Goal: Task Accomplishment & Management: Manage account settings

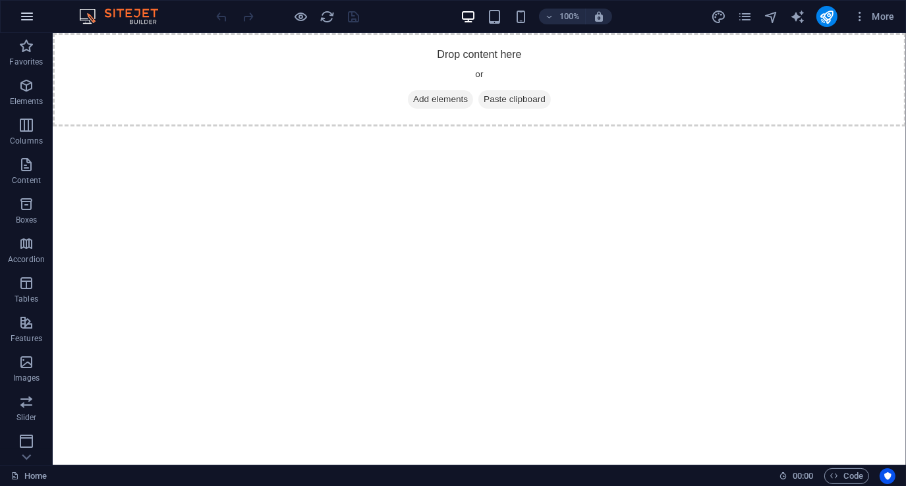
click at [25, 19] on icon "button" at bounding box center [27, 17] width 16 height 16
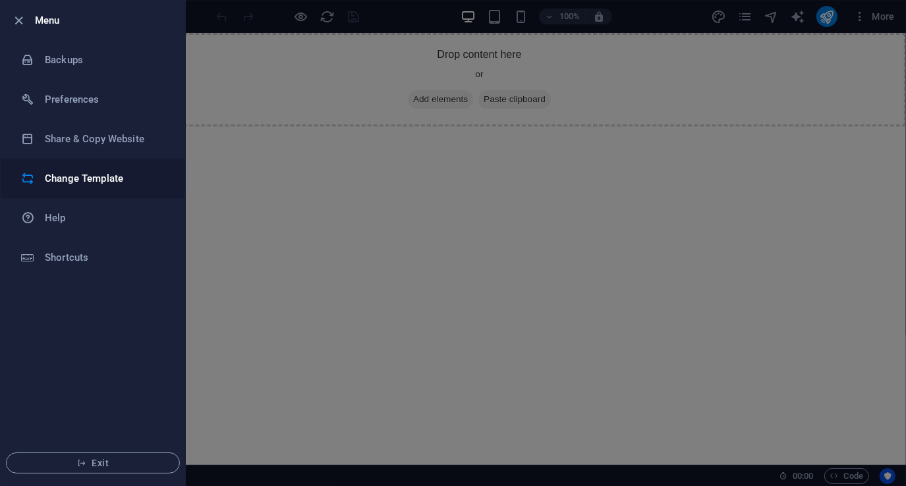
click at [92, 179] on h6 "Change Template" at bounding box center [106, 179] width 122 height 16
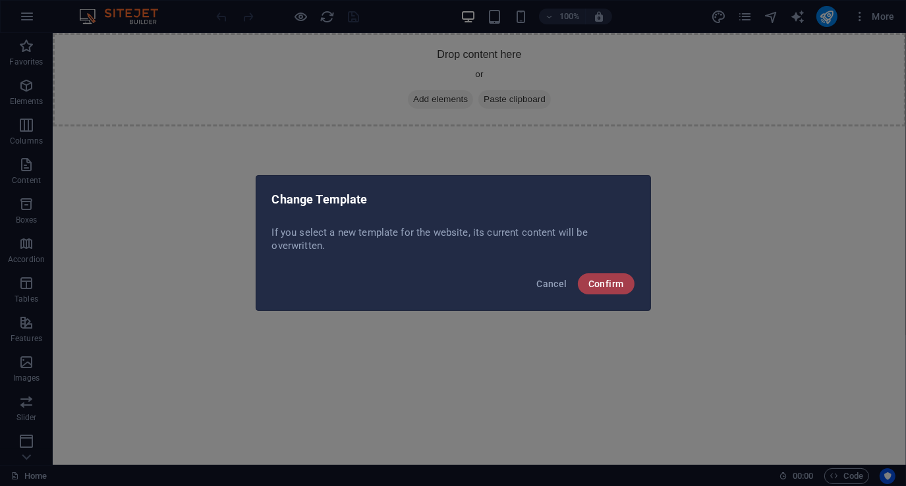
click at [610, 286] on span "Confirm" at bounding box center [606, 284] width 36 height 11
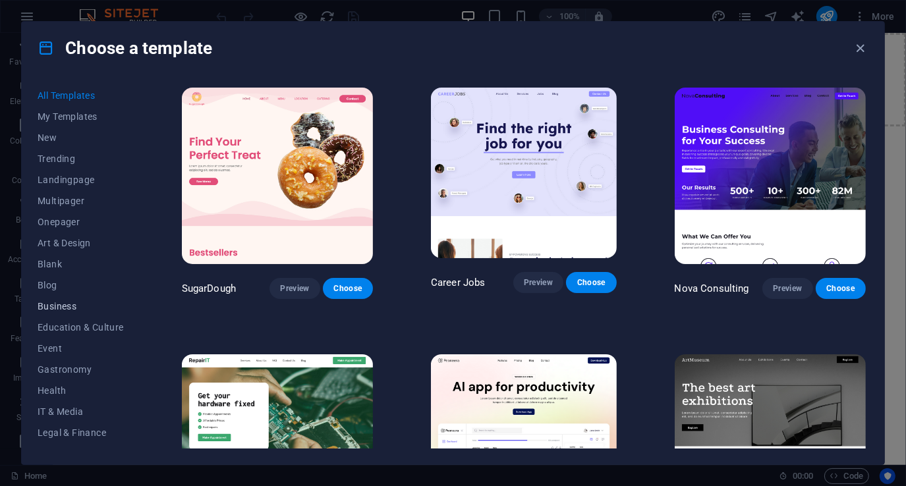
click at [49, 304] on span "Business" at bounding box center [81, 306] width 86 height 11
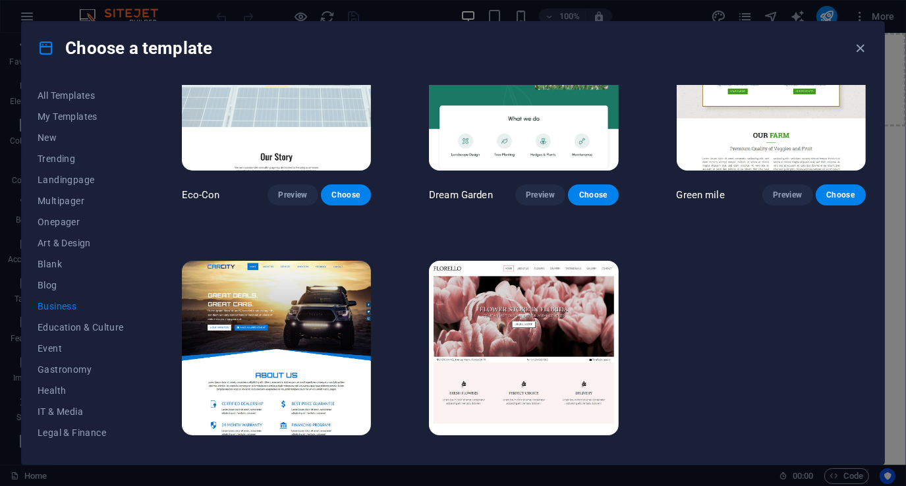
scroll to position [109, 0]
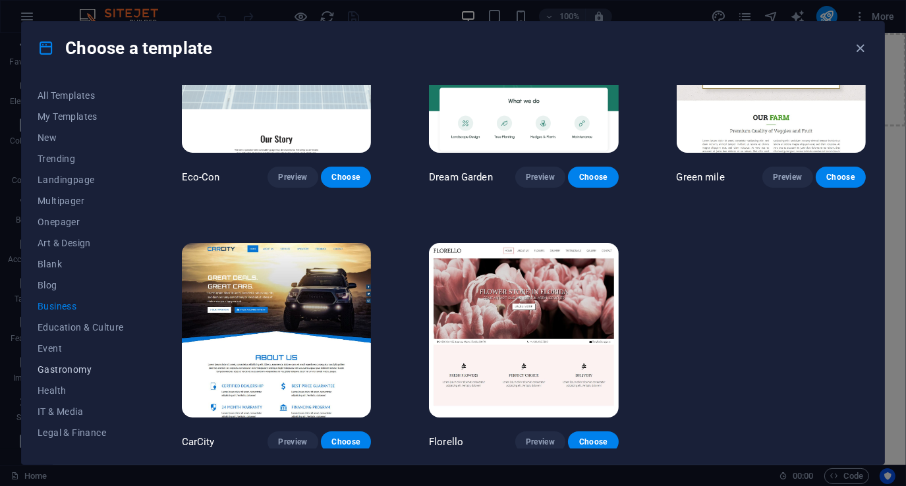
click at [71, 368] on span "Gastronomy" at bounding box center [81, 369] width 86 height 11
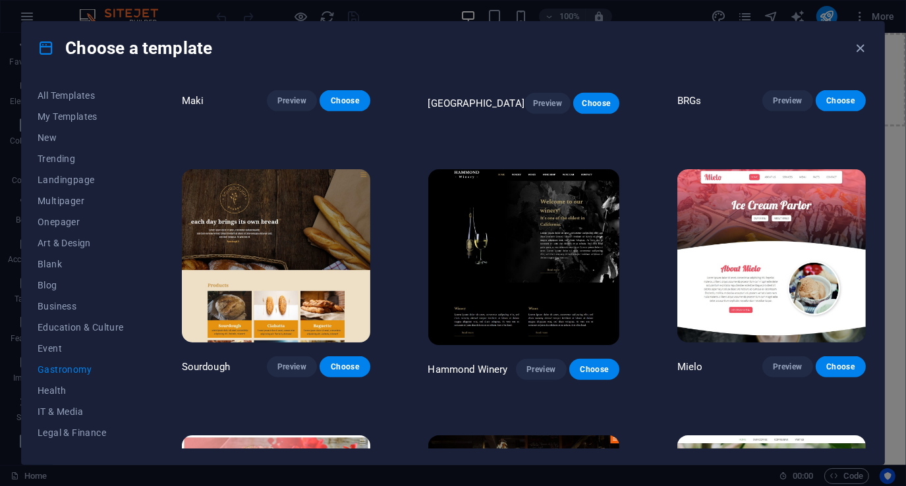
scroll to position [724, 0]
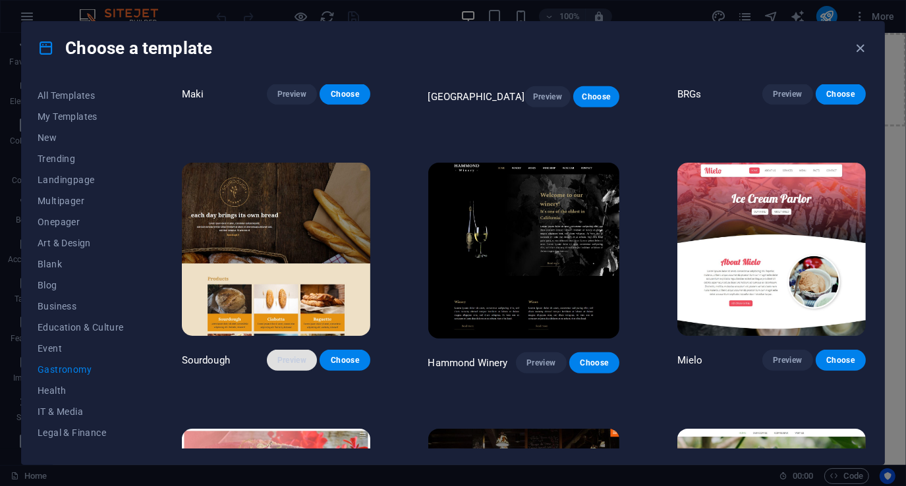
click at [291, 355] on span "Preview" at bounding box center [291, 360] width 29 height 11
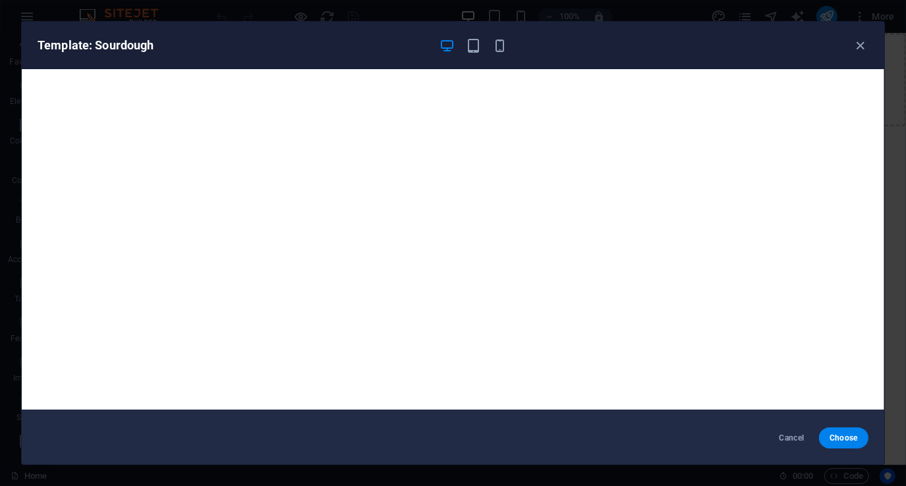
scroll to position [3, 0]
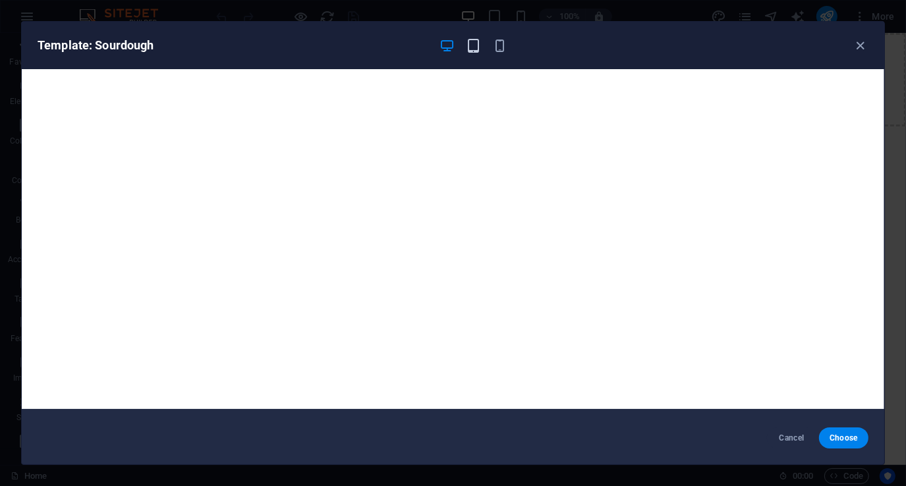
click at [471, 41] on icon "button" at bounding box center [473, 45] width 15 height 15
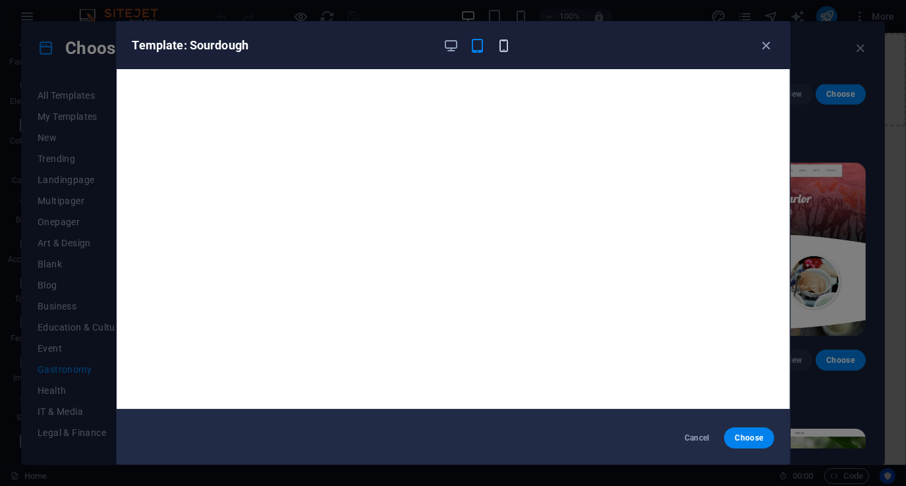
click at [504, 45] on icon "button" at bounding box center [503, 45] width 15 height 15
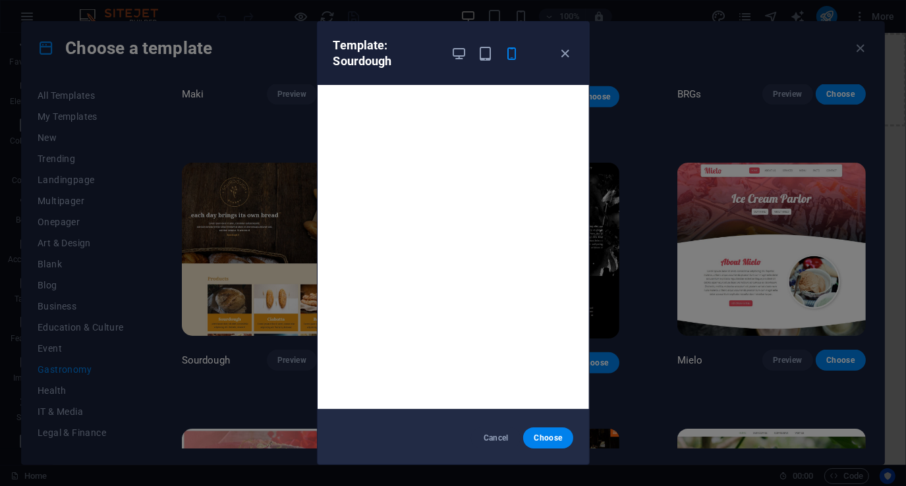
scroll to position [0, 0]
click at [465, 57] on icon "button" at bounding box center [458, 53] width 15 height 15
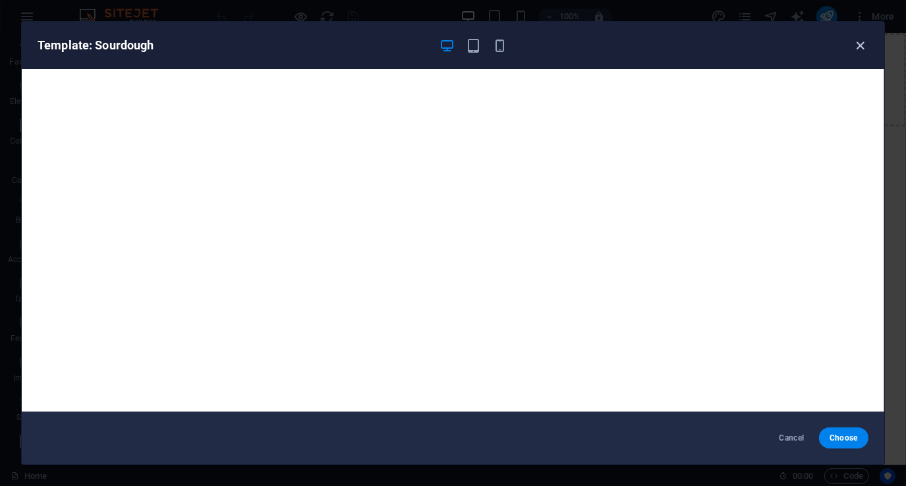
click at [863, 45] on icon "button" at bounding box center [860, 45] width 15 height 15
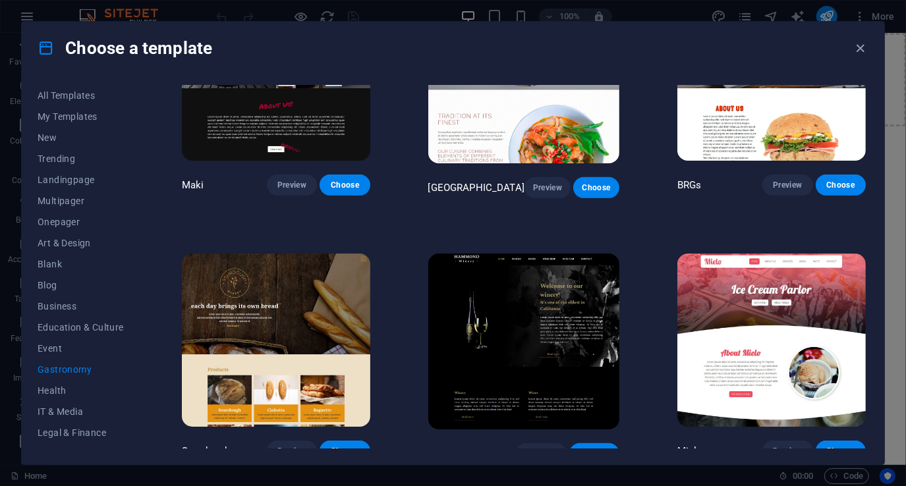
scroll to position [699, 0]
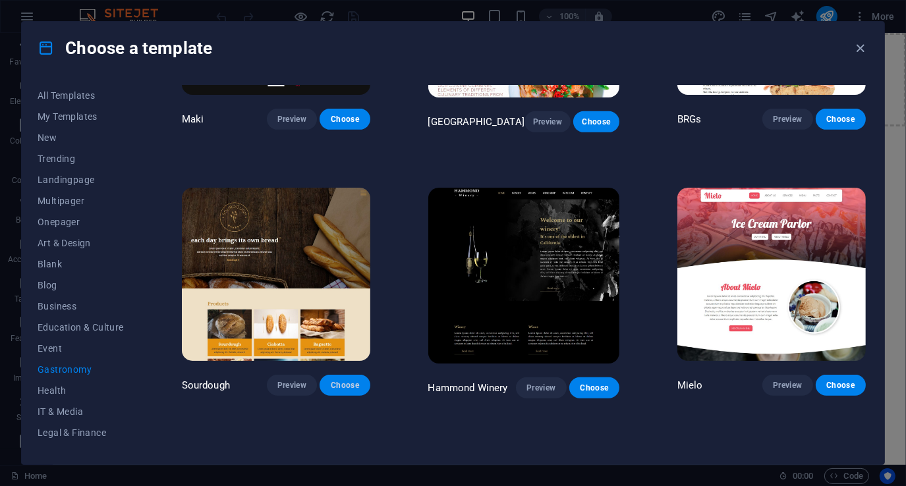
click at [346, 380] on span "Choose" at bounding box center [344, 385] width 29 height 11
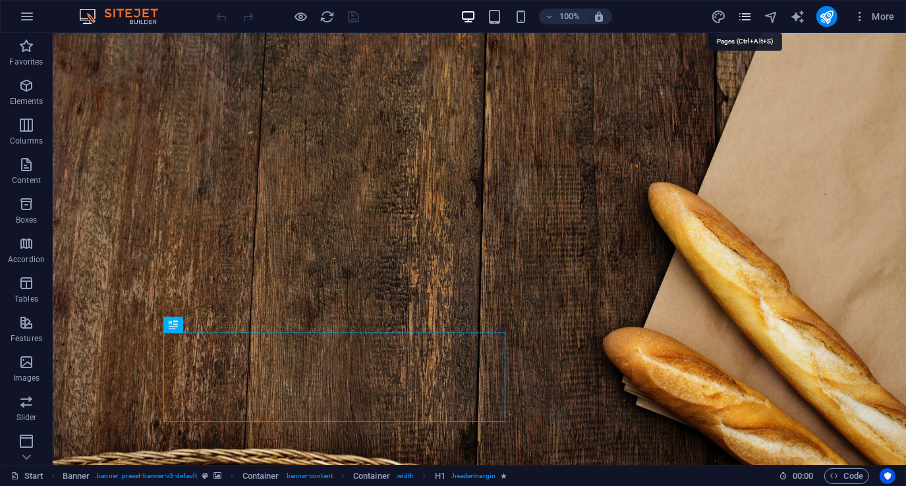
click at [746, 15] on icon "pages" at bounding box center [744, 16] width 15 height 15
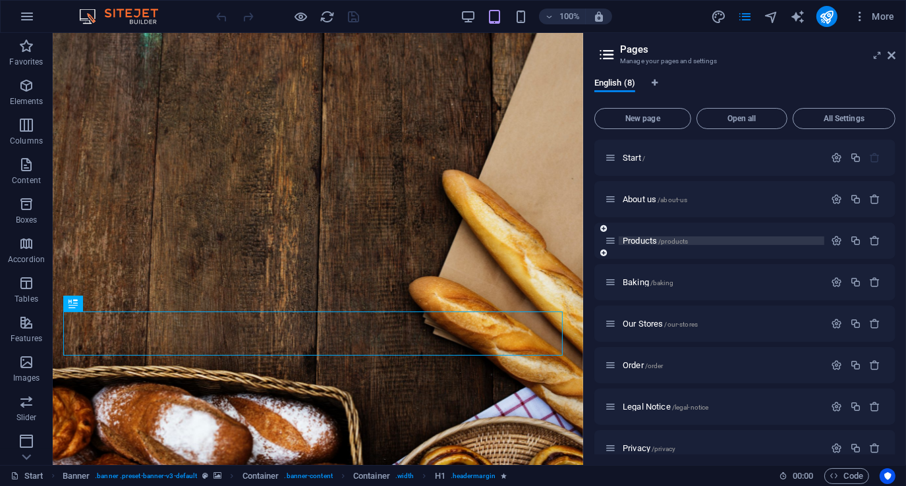
click at [695, 236] on p "Products /products" at bounding box center [721, 240] width 198 height 9
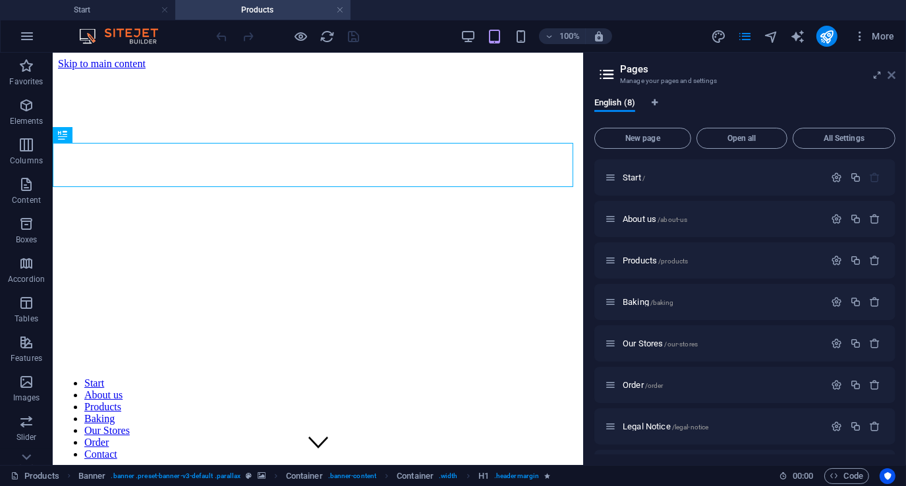
click at [888, 74] on icon at bounding box center [891, 75] width 8 height 11
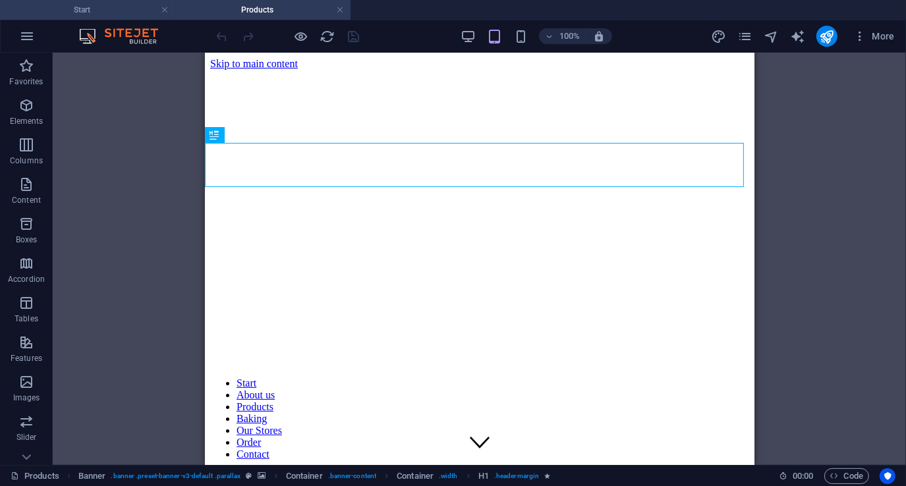
click at [132, 5] on h4 "Start" at bounding box center [87, 10] width 175 height 14
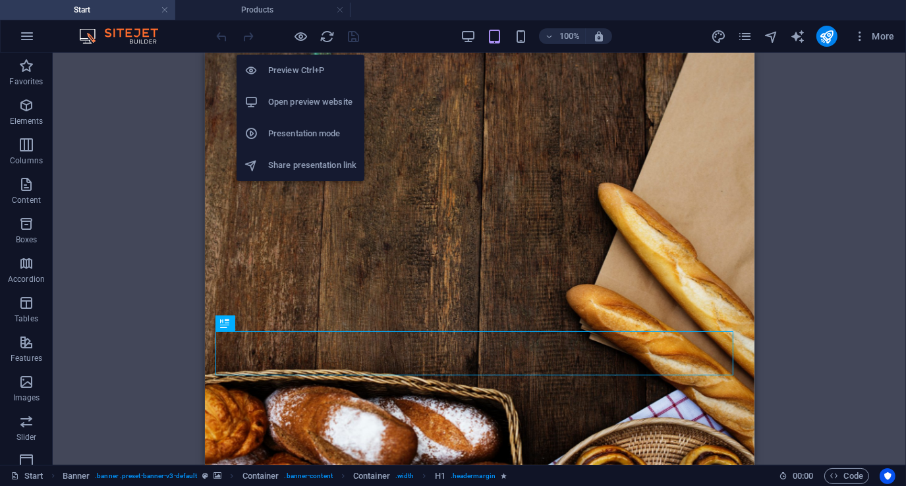
click at [298, 70] on h6 "Preview Ctrl+P" at bounding box center [312, 71] width 88 height 16
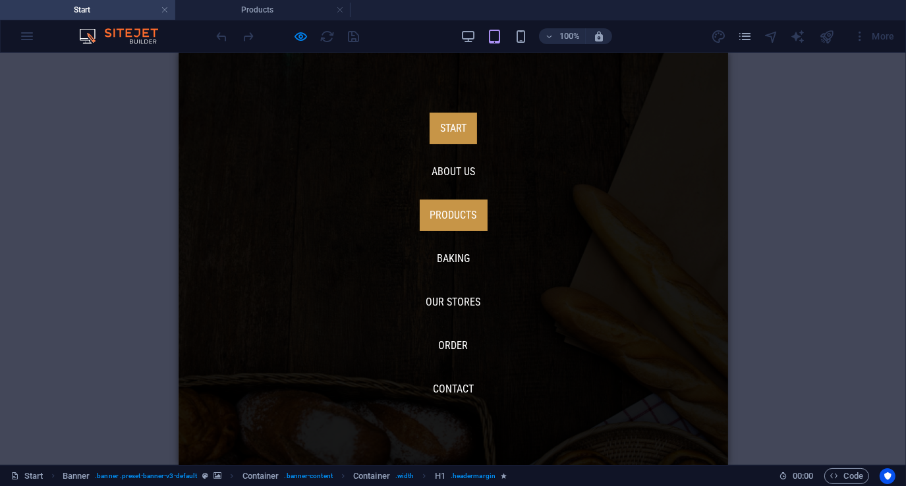
click at [446, 210] on link "Products" at bounding box center [453, 215] width 68 height 32
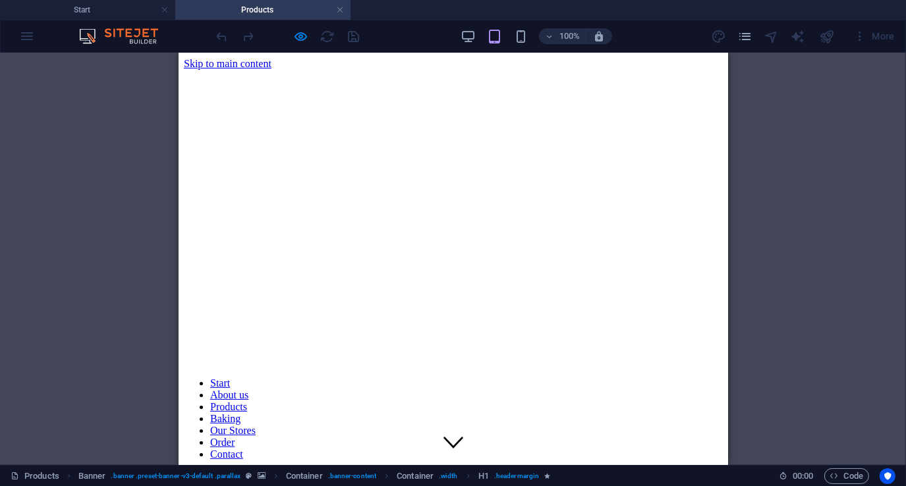
click at [705, 470] on div "Menu" at bounding box center [452, 477] width 539 height 14
click at [255, 424] on link "Our Stores" at bounding box center [231, 429] width 45 height 11
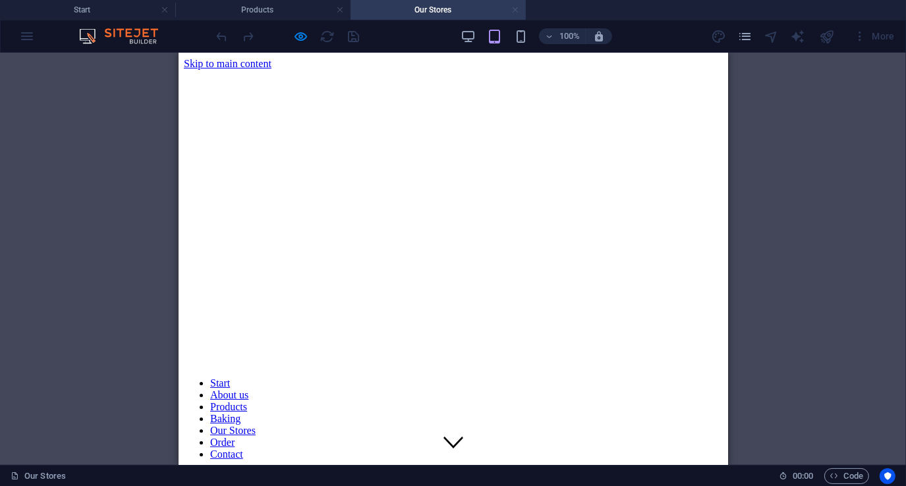
click at [515, 9] on link at bounding box center [515, 10] width 8 height 13
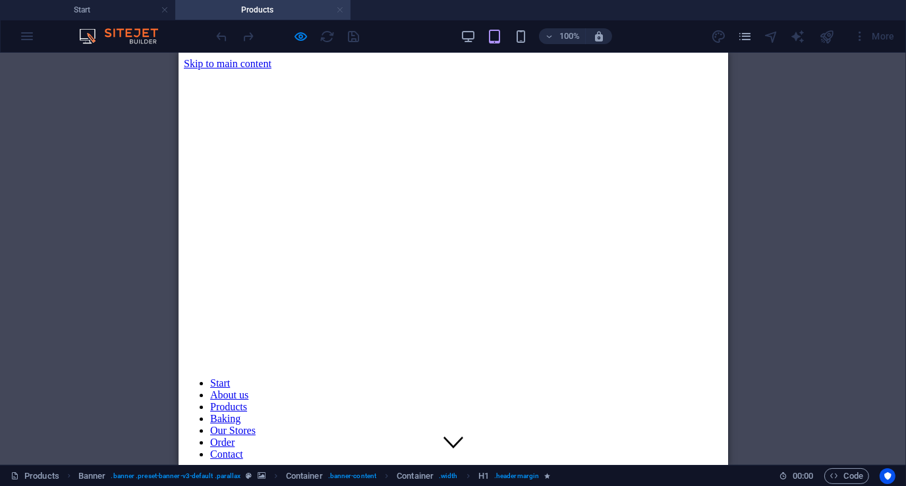
click at [343, 8] on link at bounding box center [340, 10] width 8 height 13
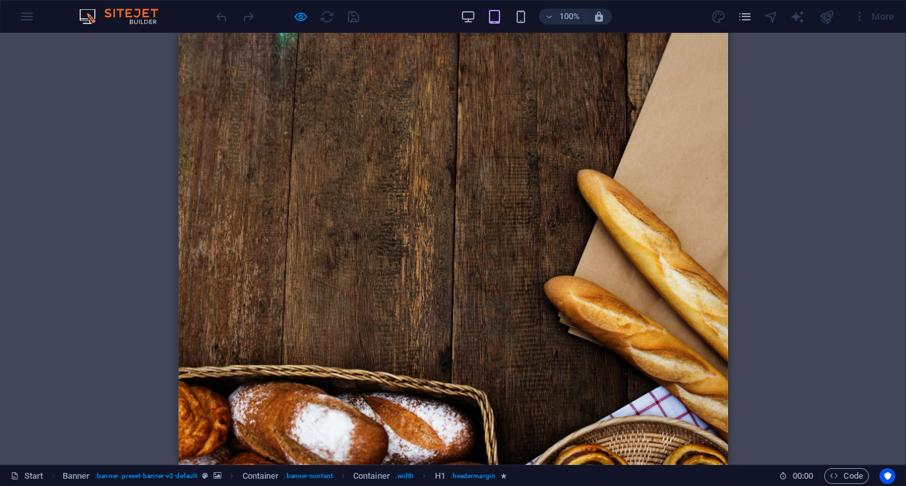
click at [714, 16] on div "More" at bounding box center [805, 16] width 189 height 21
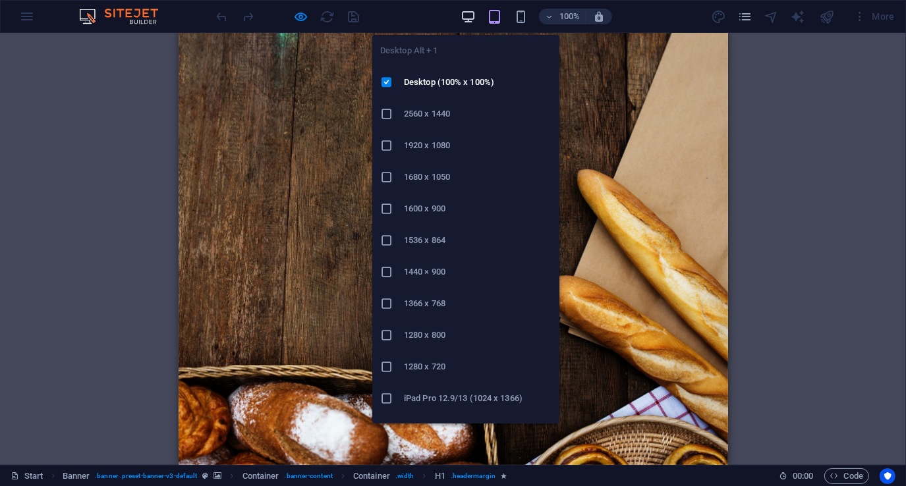
click at [466, 16] on icon "button" at bounding box center [467, 16] width 15 height 15
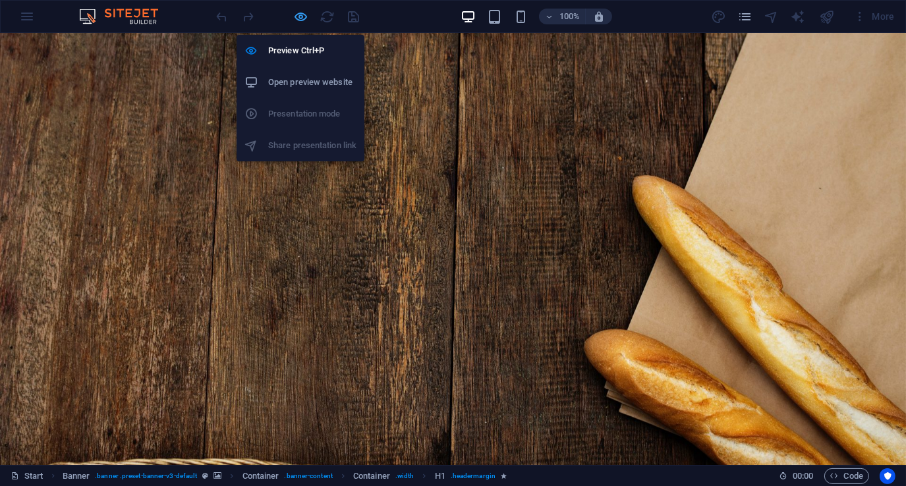
click at [304, 13] on icon "button" at bounding box center [301, 16] width 15 height 15
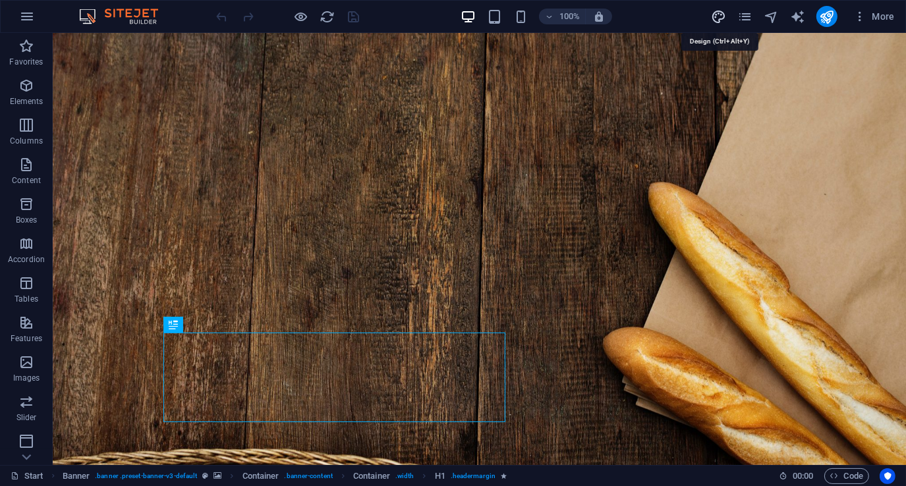
click at [724, 13] on icon "design" at bounding box center [718, 16] width 15 height 15
select select "px"
select select "300"
select select "px"
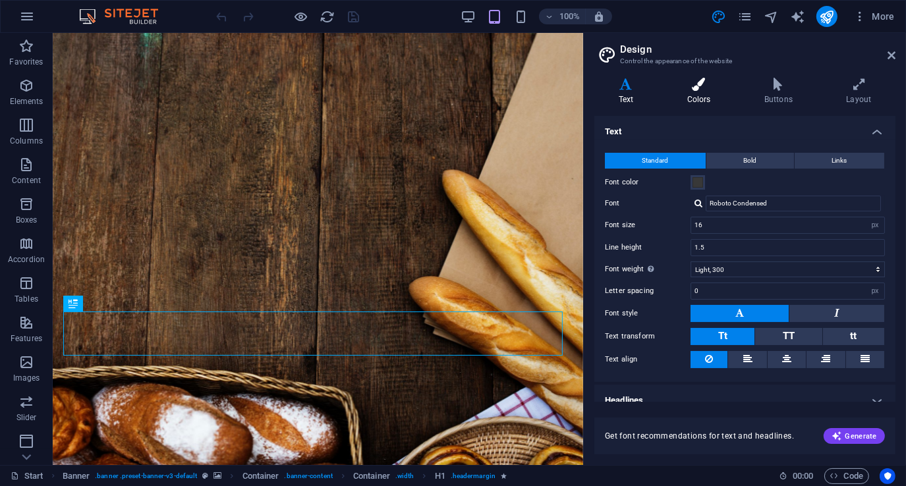
click at [703, 90] on icon at bounding box center [699, 84] width 72 height 13
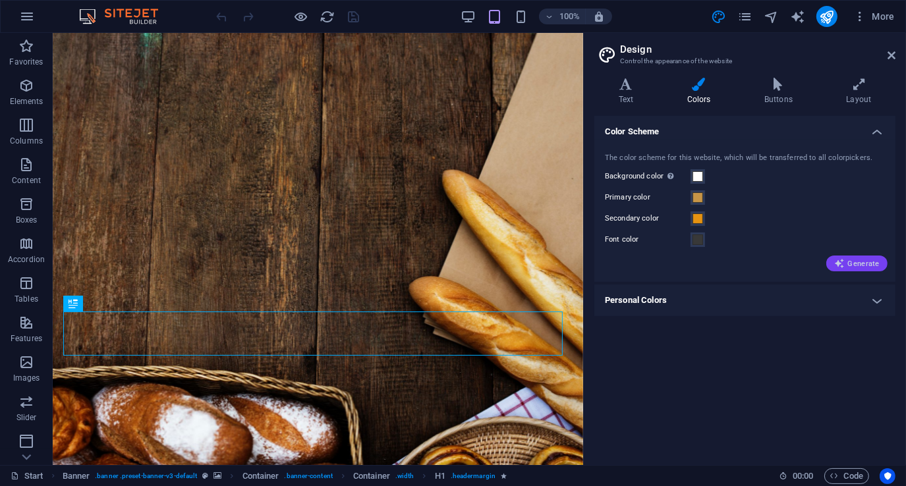
click at [866, 259] on span "Generate" at bounding box center [856, 263] width 45 height 11
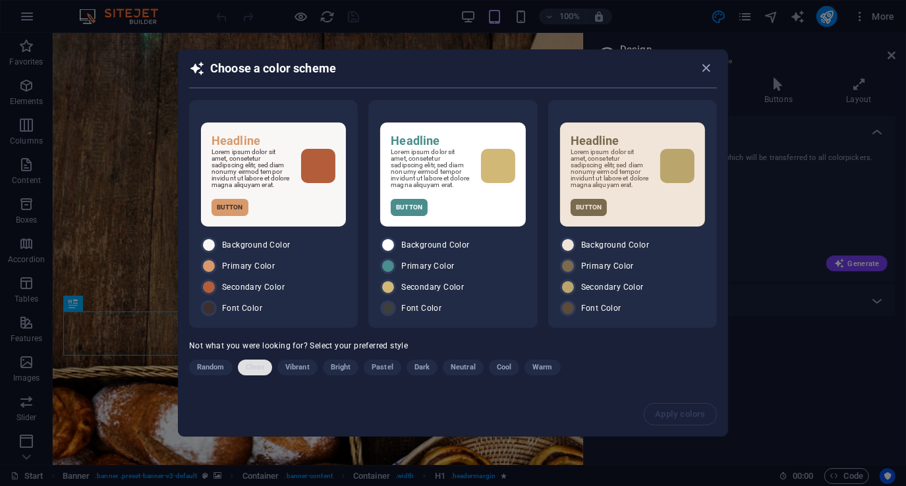
click at [259, 374] on span "Clean" at bounding box center [255, 368] width 18 height 16
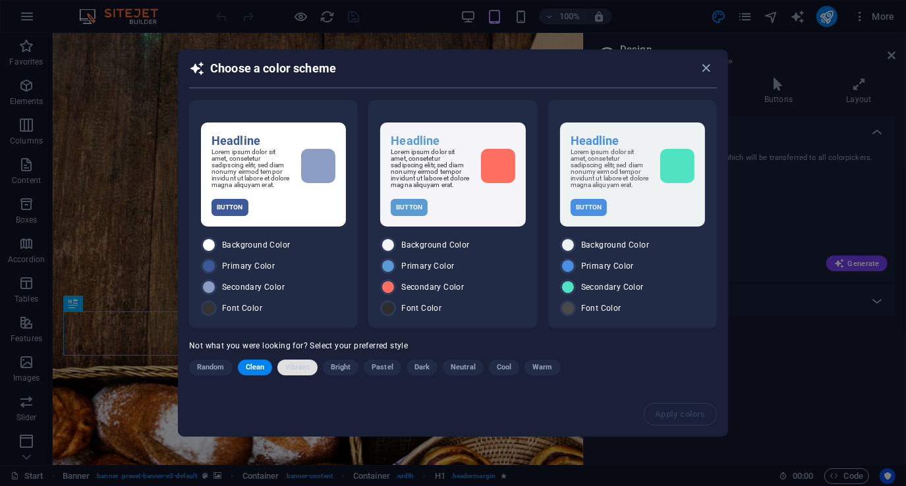
click at [301, 366] on span "Vibrant" at bounding box center [297, 368] width 24 height 16
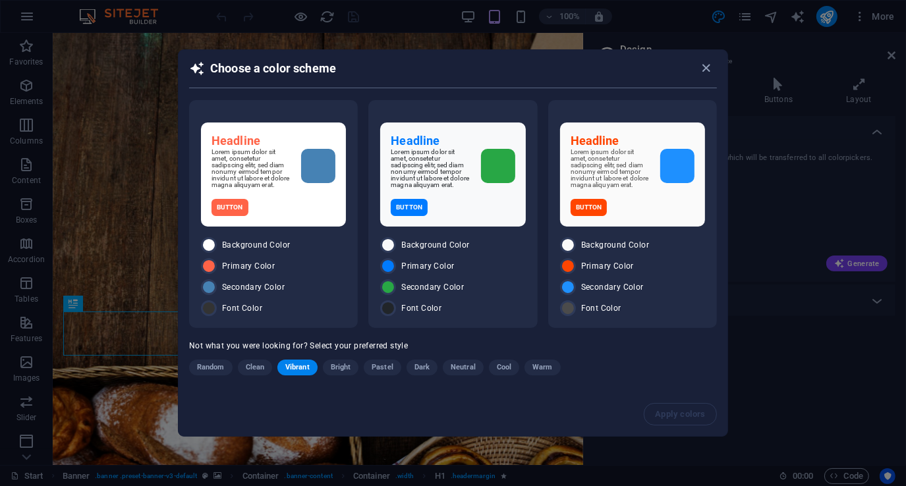
click at [350, 367] on span "Bright" at bounding box center [341, 368] width 20 height 16
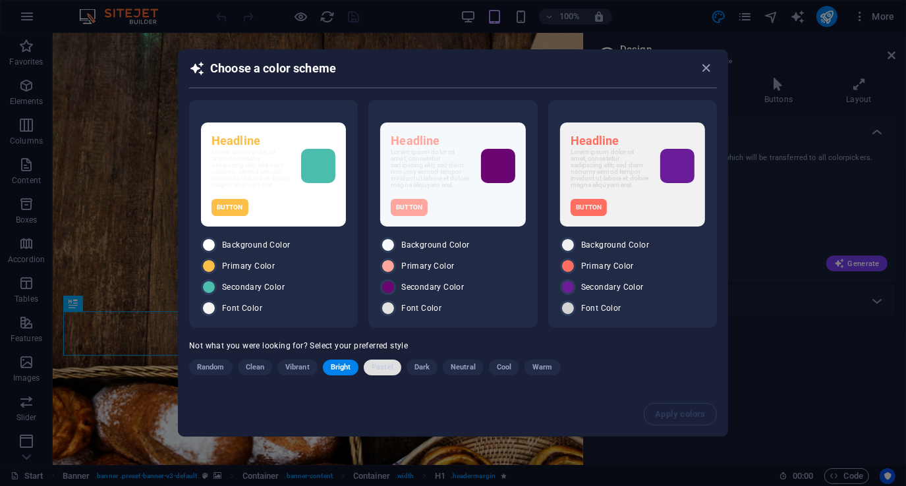
click at [377, 371] on span "Pastel" at bounding box center [382, 368] width 22 height 16
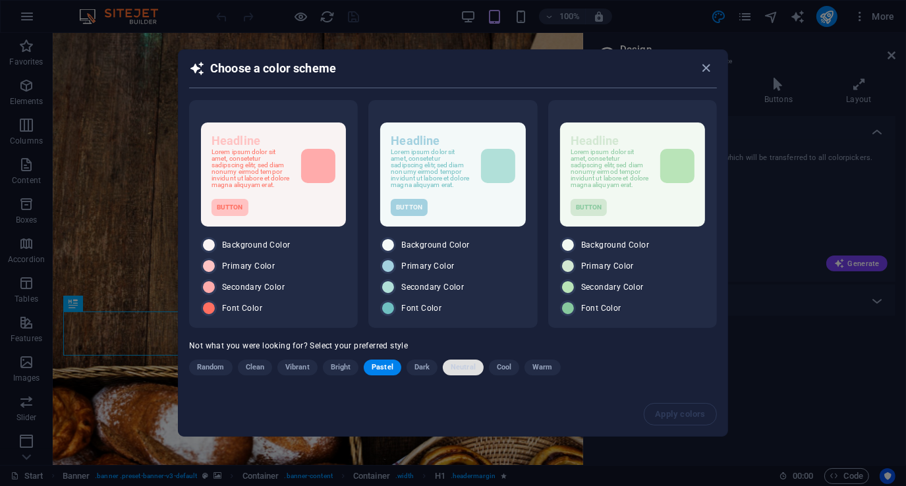
click at [458, 374] on span "Neutral" at bounding box center [462, 368] width 25 height 16
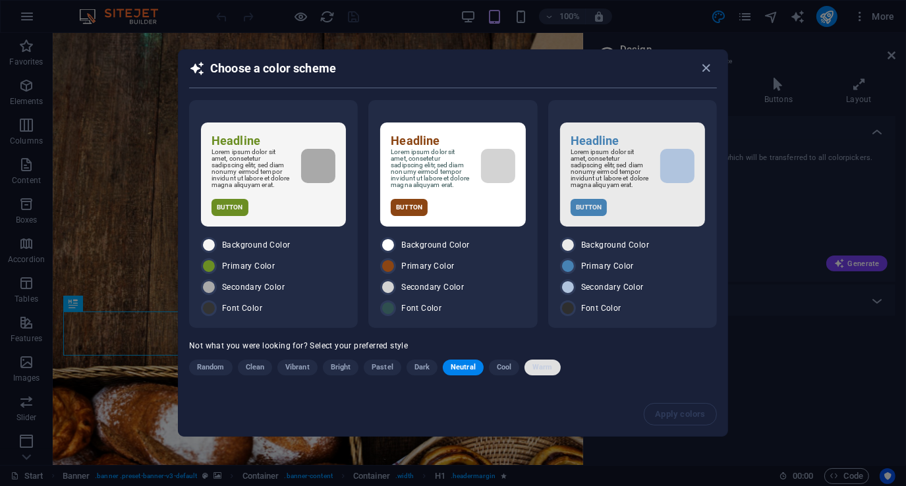
click at [541, 375] on span "Warm" at bounding box center [542, 368] width 20 height 16
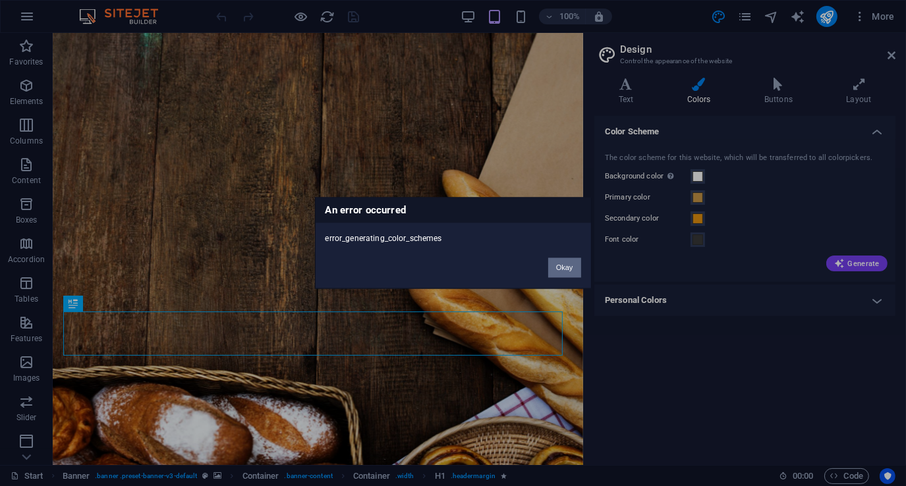
click at [565, 266] on button "Okay" at bounding box center [564, 268] width 33 height 20
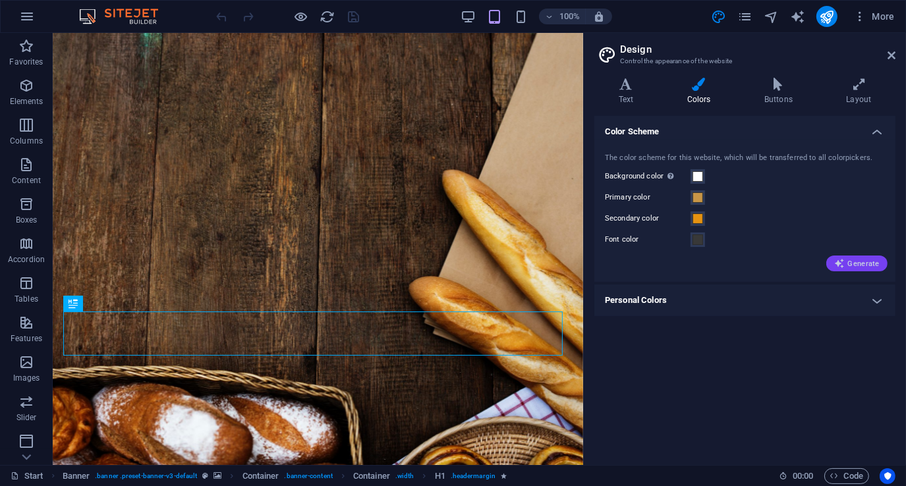
click at [873, 258] on span "Generate" at bounding box center [856, 263] width 45 height 11
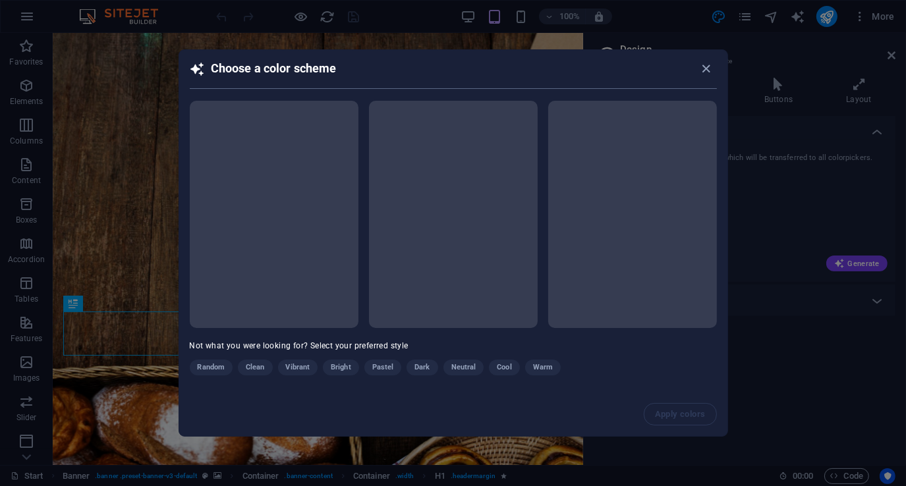
click at [541, 366] on div "Random Clean Vibrant Bright Pastel Dark Neutral Cool Warm" at bounding box center [420, 370] width 461 height 21
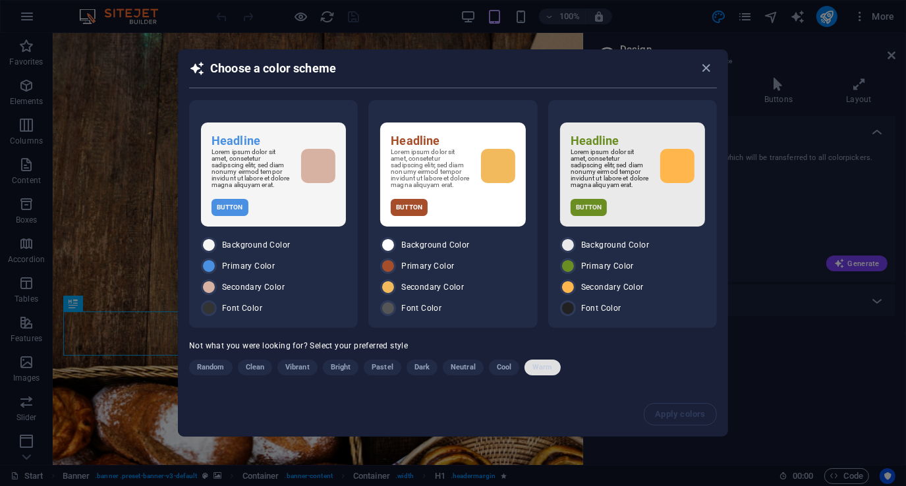
click at [543, 369] on span "Warm" at bounding box center [542, 368] width 20 height 16
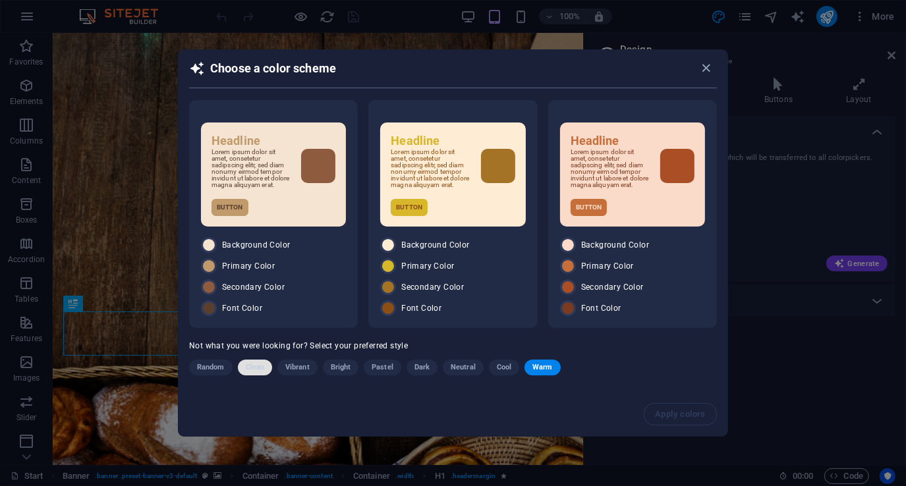
click at [253, 373] on span "Clean" at bounding box center [255, 368] width 18 height 16
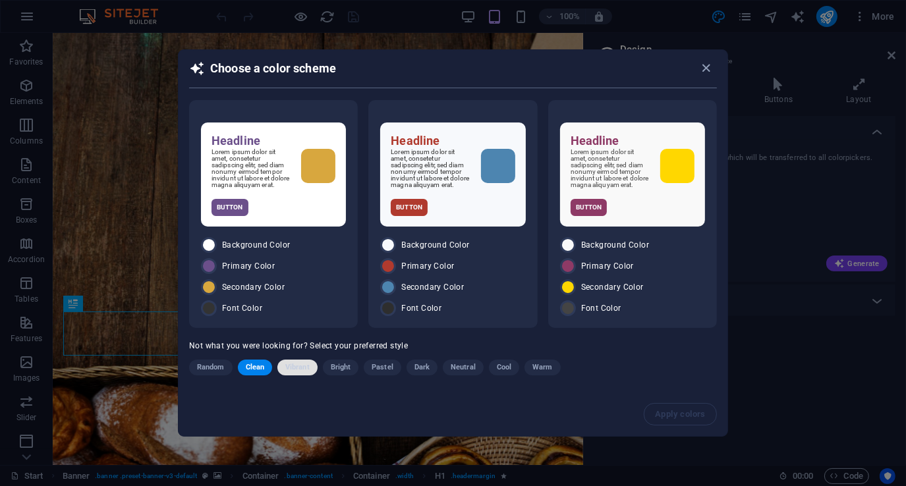
click at [297, 373] on span "Vibrant" at bounding box center [297, 368] width 24 height 16
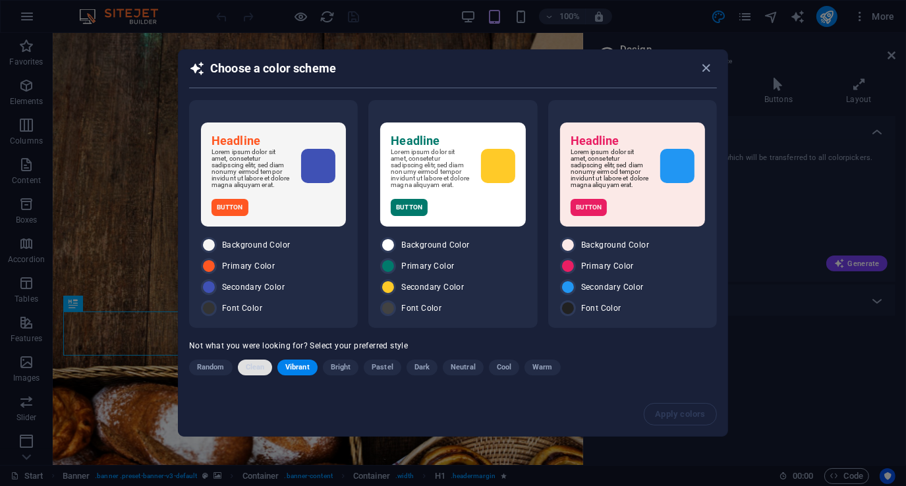
click at [252, 373] on span "Clean" at bounding box center [255, 368] width 18 height 16
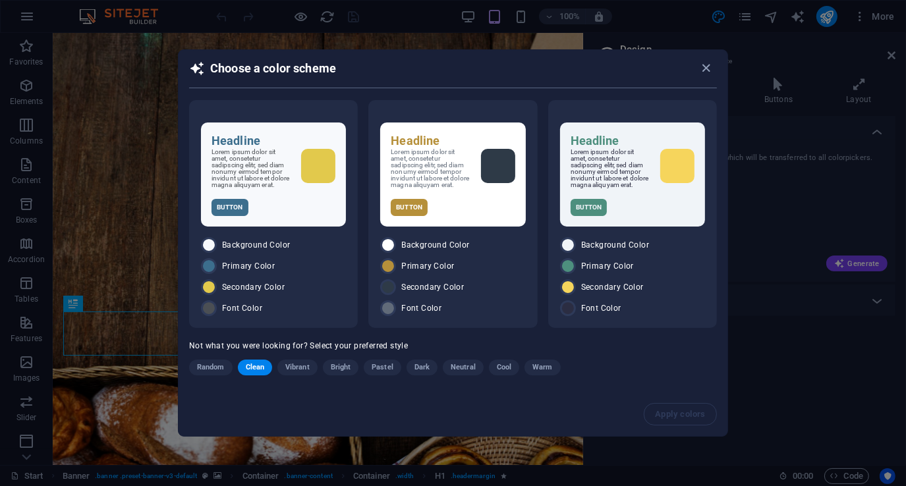
click at [252, 369] on span "Clean" at bounding box center [255, 368] width 18 height 16
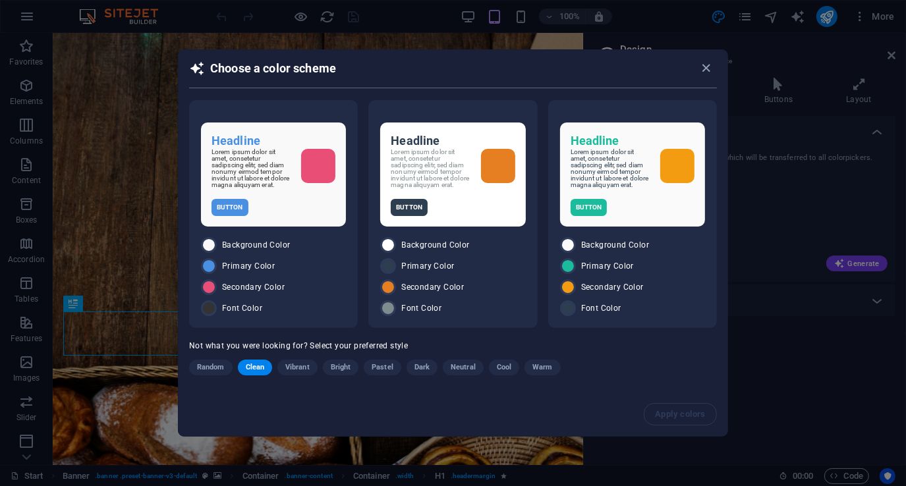
click at [252, 374] on span "Clean" at bounding box center [255, 368] width 18 height 16
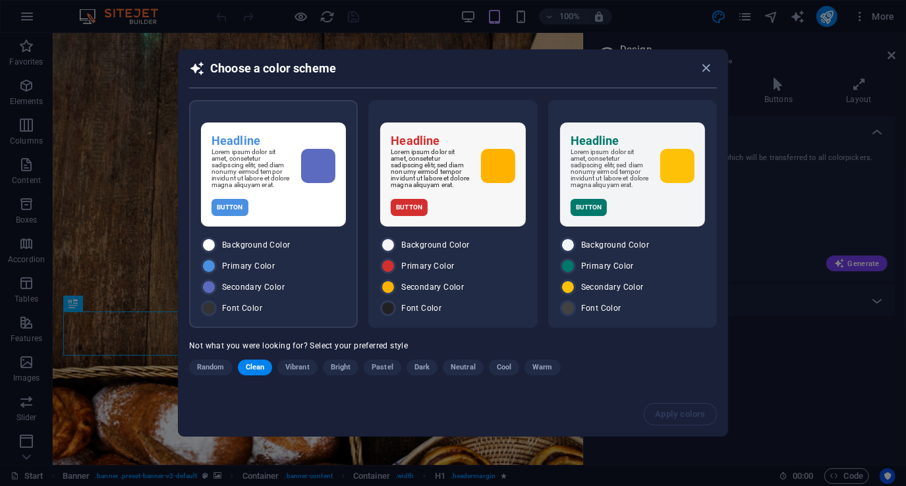
click at [275, 171] on p "Lorem ipsum dolor sit amet, consetetur sadipscing elitr, sed diam nonumy eirmod…" at bounding box center [250, 169] width 79 height 40
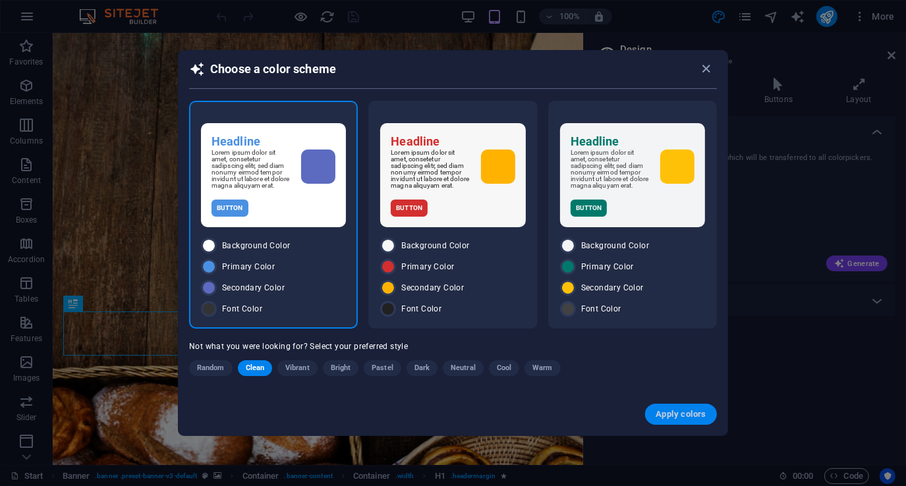
click at [689, 416] on span "Apply colors" at bounding box center [680, 414] width 51 height 11
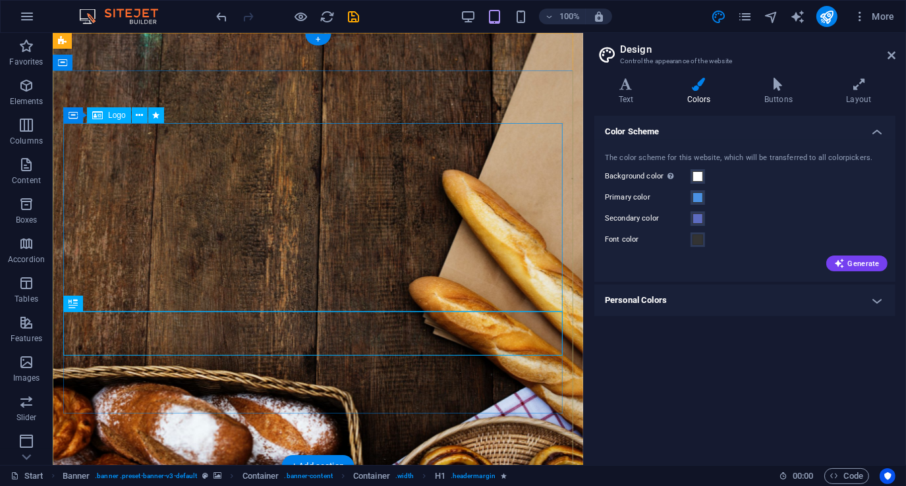
scroll to position [1, 0]
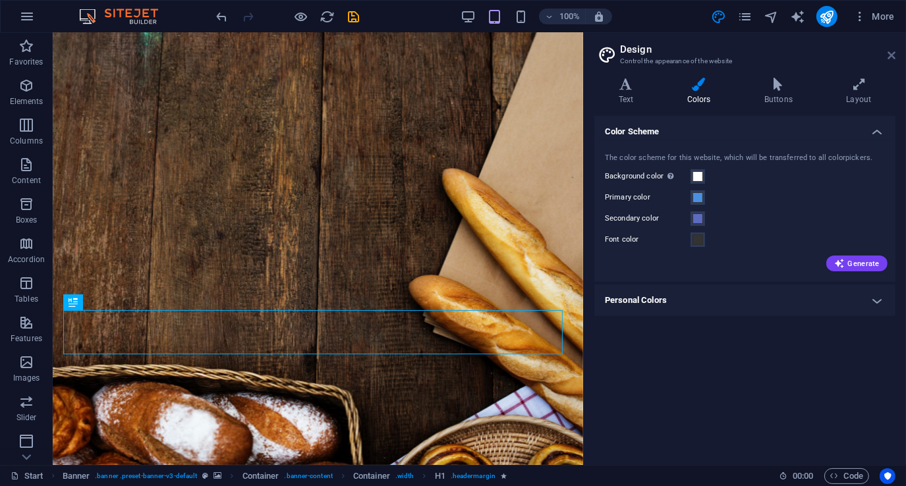
click at [892, 52] on icon at bounding box center [891, 55] width 8 height 11
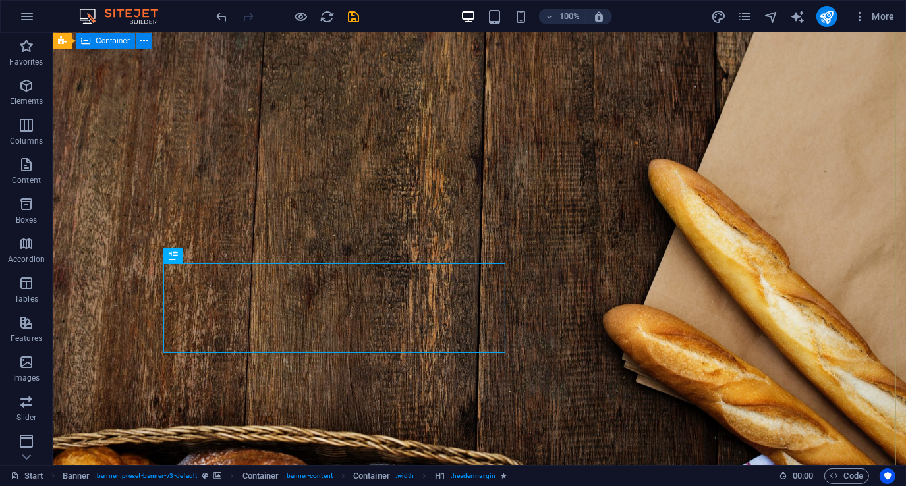
scroll to position [0, 0]
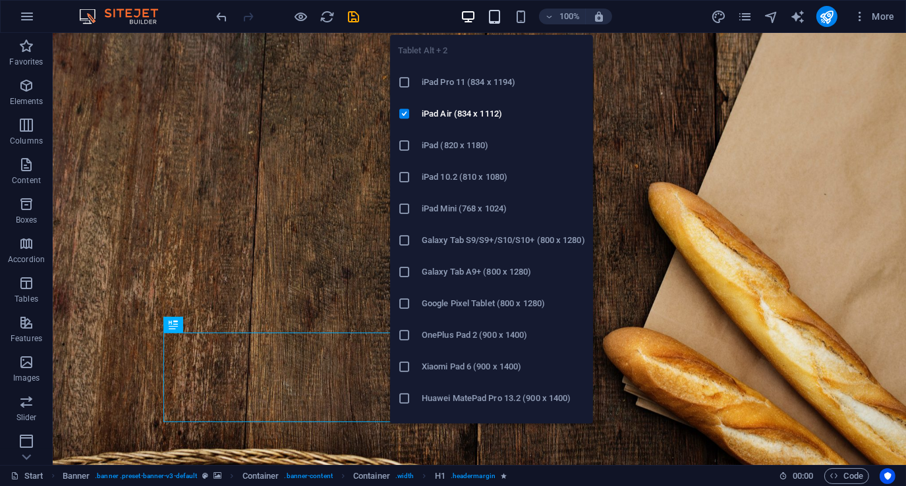
click at [494, 14] on icon "button" at bounding box center [494, 16] width 15 height 15
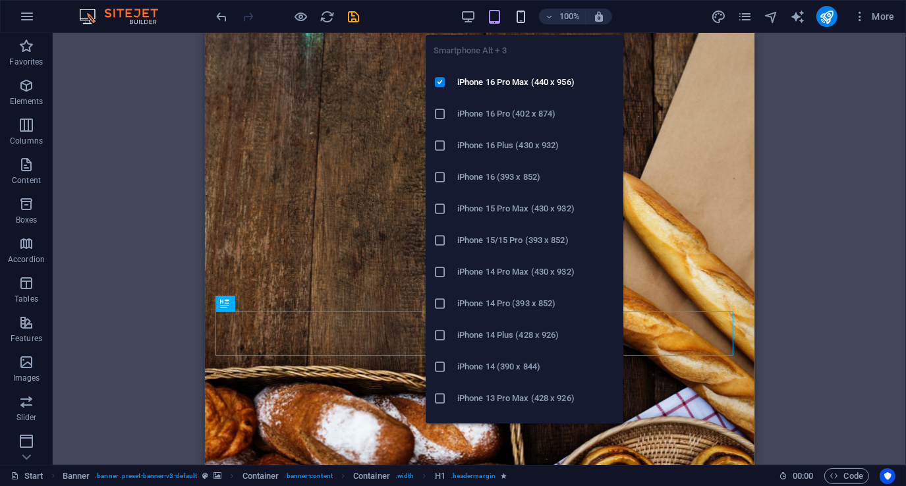
click at [525, 14] on icon "button" at bounding box center [520, 16] width 15 height 15
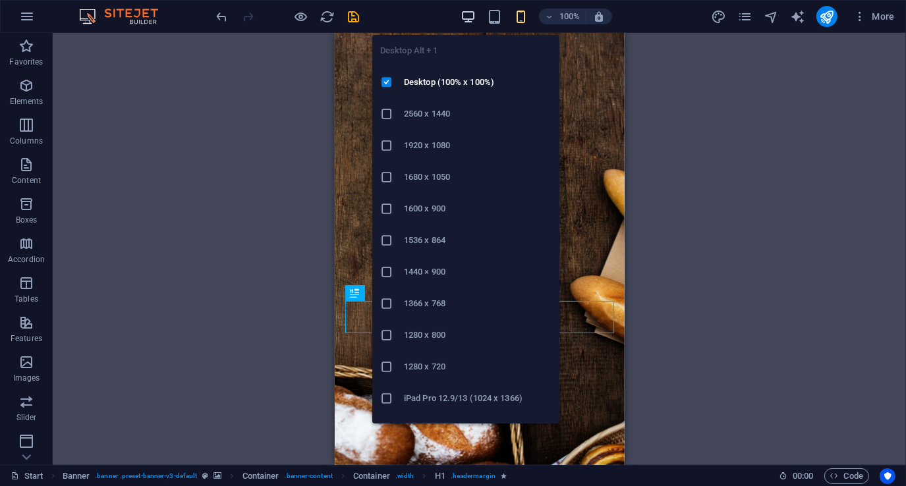
click at [468, 18] on icon "button" at bounding box center [467, 16] width 15 height 15
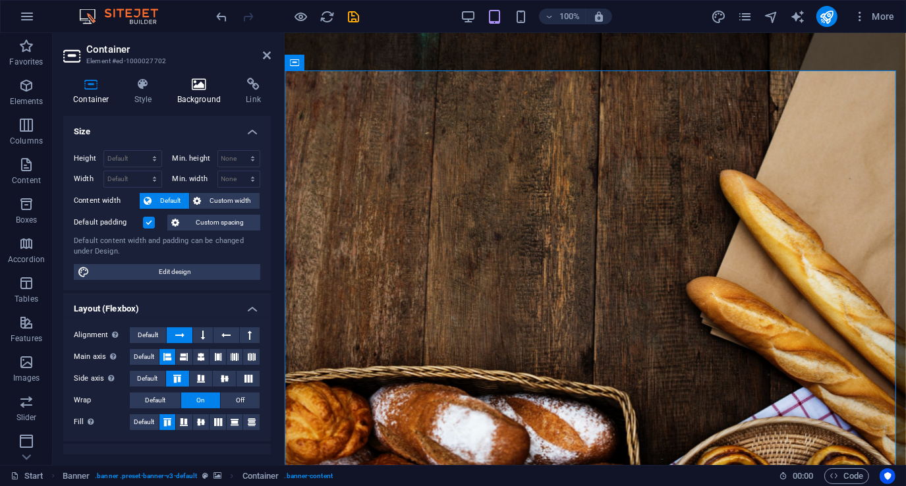
click at [202, 86] on icon at bounding box center [199, 84] width 64 height 13
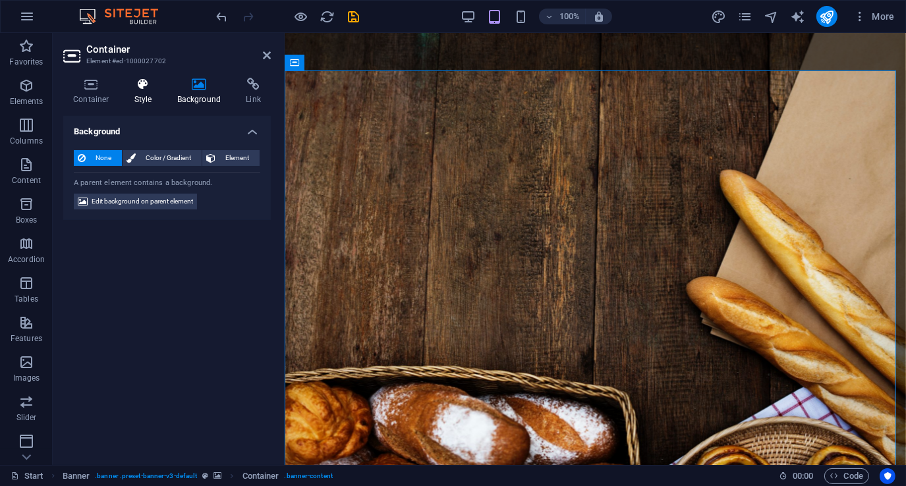
click at [143, 90] on icon at bounding box center [143, 84] width 38 height 13
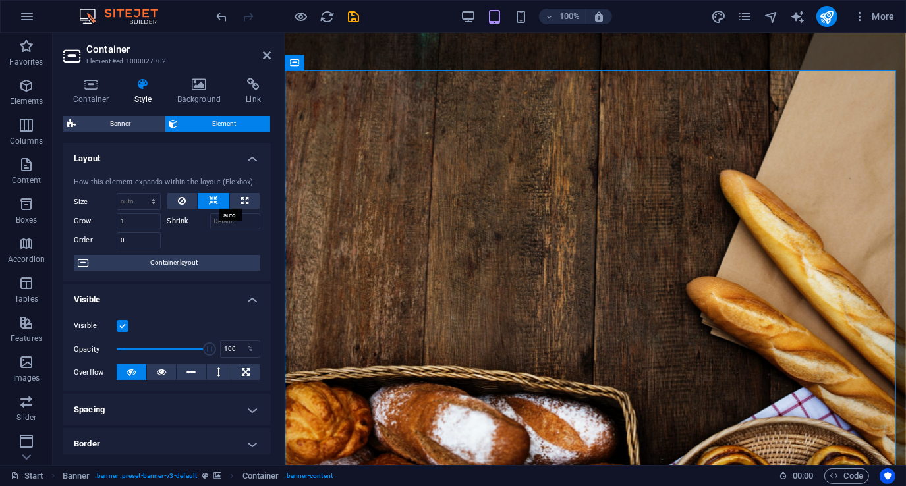
click at [213, 198] on icon at bounding box center [213, 201] width 9 height 16
click at [178, 201] on icon at bounding box center [182, 201] width 8 height 16
click at [117, 325] on label at bounding box center [123, 326] width 12 height 12
click at [0, 0] on input "Visible" at bounding box center [0, 0] width 0 height 0
click at [121, 327] on label at bounding box center [123, 326] width 12 height 12
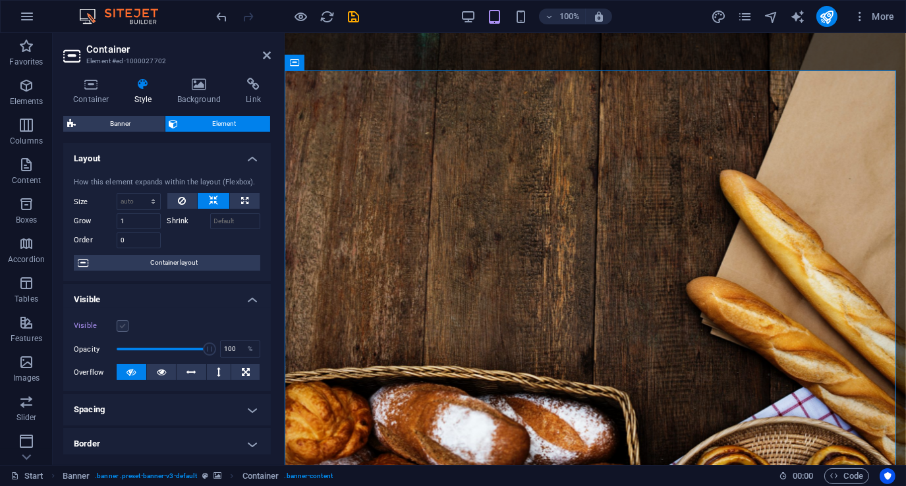
click at [0, 0] on input "Visible" at bounding box center [0, 0] width 0 height 0
click at [121, 327] on label at bounding box center [123, 326] width 12 height 12
click at [0, 0] on input "Visible" at bounding box center [0, 0] width 0 height 0
click at [121, 327] on label at bounding box center [123, 326] width 12 height 12
click at [0, 0] on input "Visible" at bounding box center [0, 0] width 0 height 0
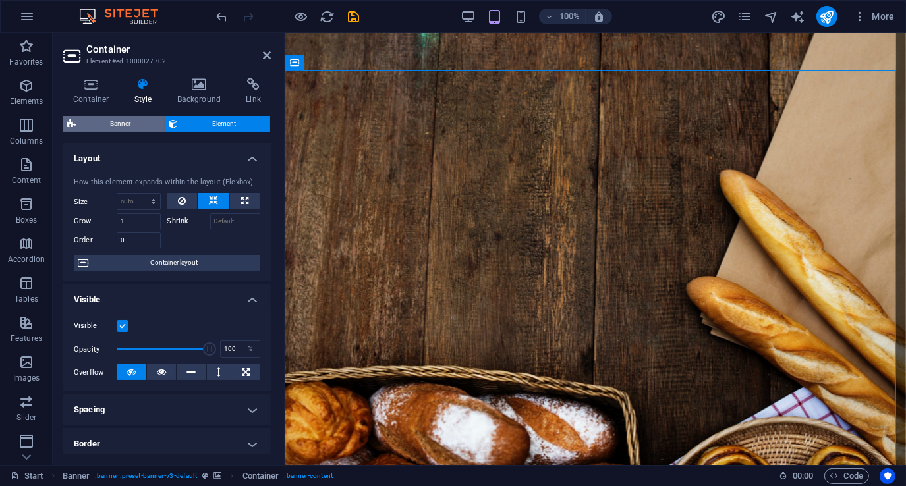
click at [125, 123] on span "Banner" at bounding box center [120, 124] width 81 height 16
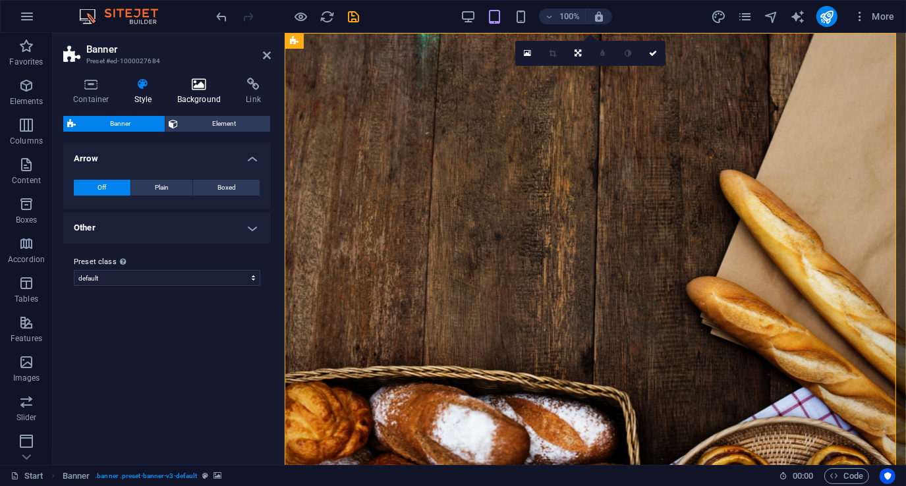
click at [197, 87] on icon at bounding box center [199, 84] width 64 height 13
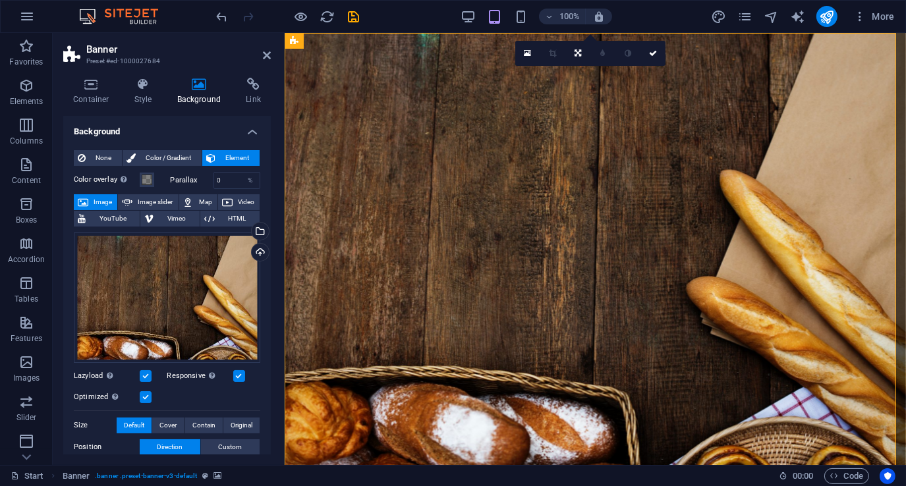
click at [103, 202] on span "Image" at bounding box center [102, 202] width 21 height 16
click at [99, 159] on span "None" at bounding box center [104, 158] width 28 height 16
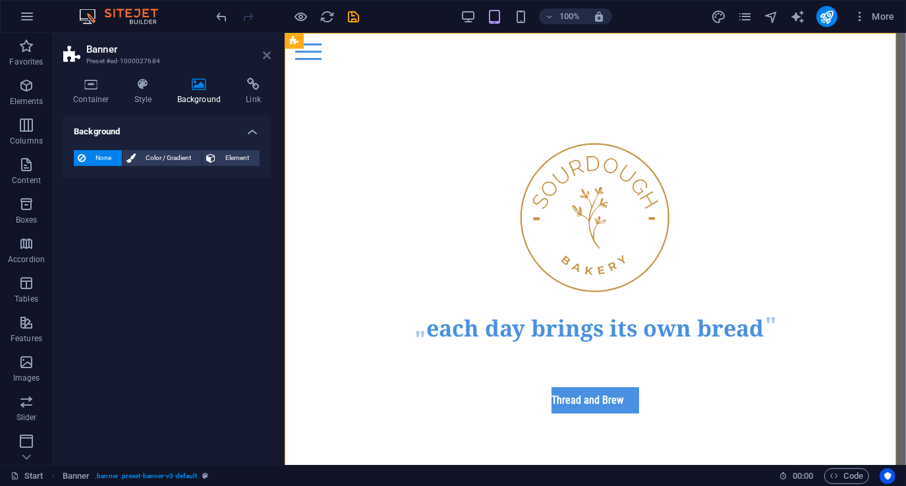
click at [265, 53] on icon at bounding box center [267, 55] width 8 height 11
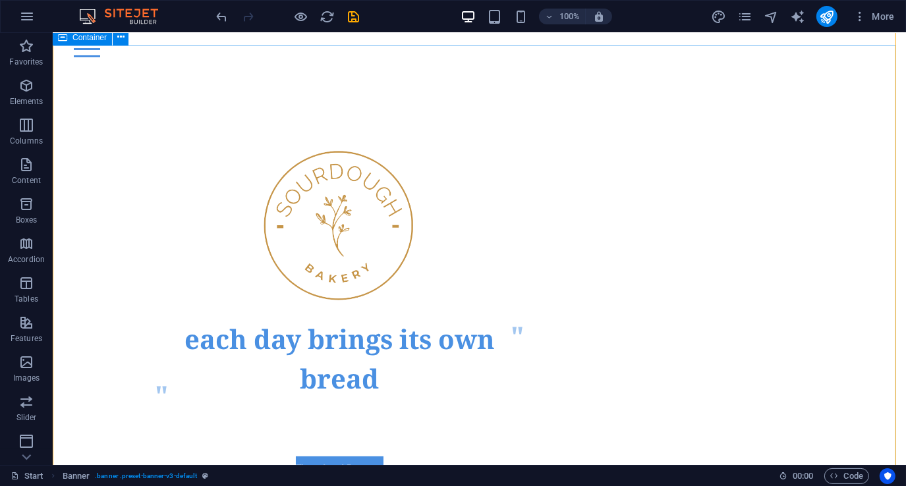
scroll to position [83, 0]
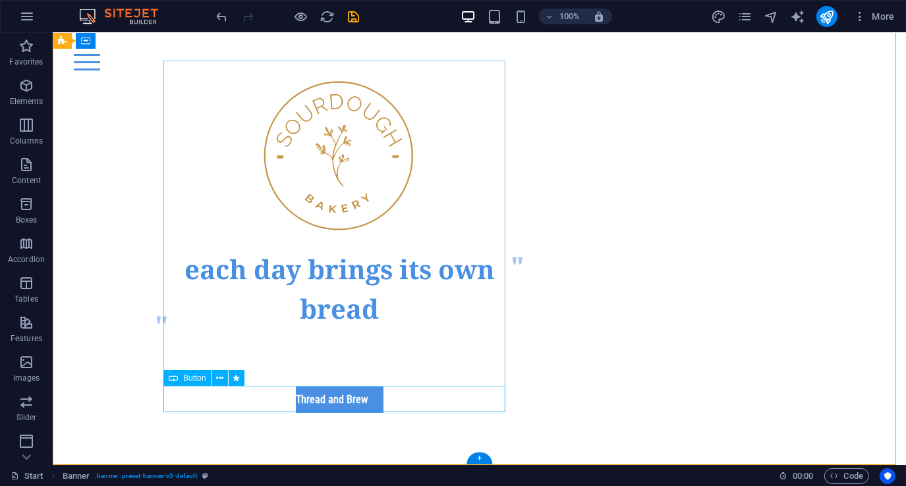
click at [365, 395] on div "Thread and Brew" at bounding box center [339, 400] width 342 height 26
click at [242, 398] on div "Thread and Brew" at bounding box center [339, 400] width 342 height 26
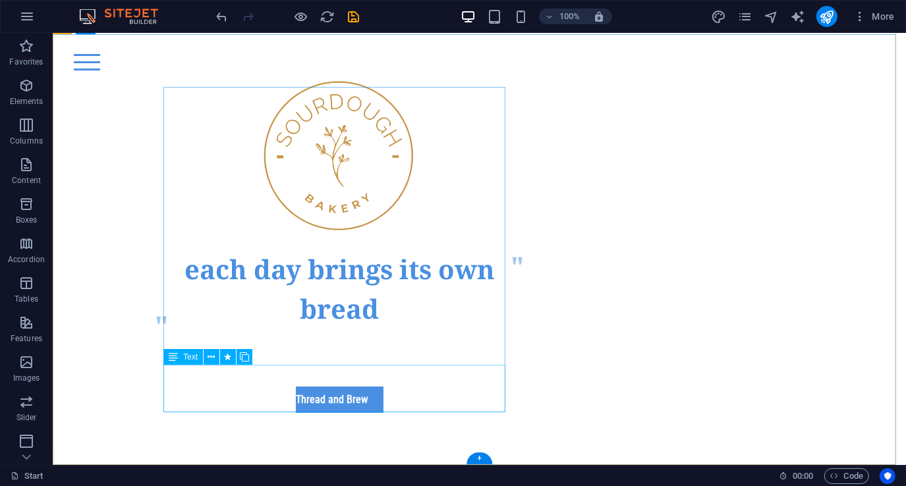
scroll to position [57, 0]
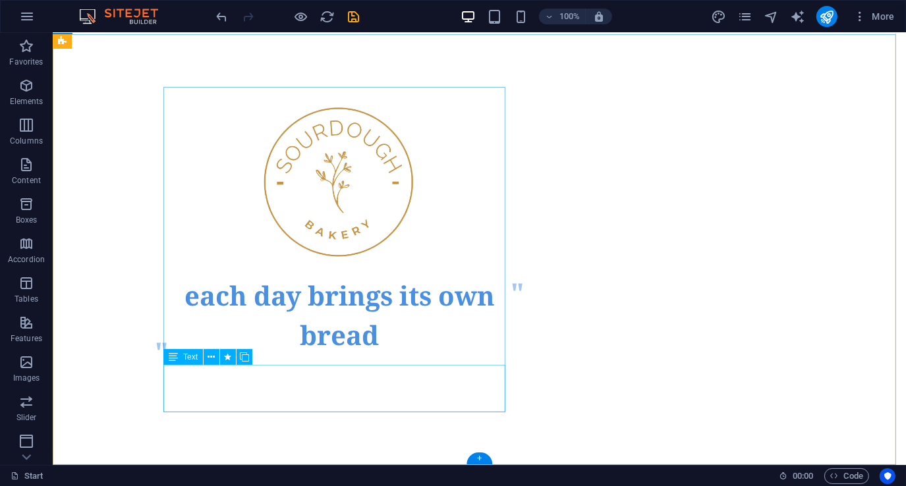
click at [246, 388] on div "Lorem ipsum dolor sit amet, consetetur sadipscing elitr, sed diam nonumy eirmod…" at bounding box center [339, 389] width 342 height 47
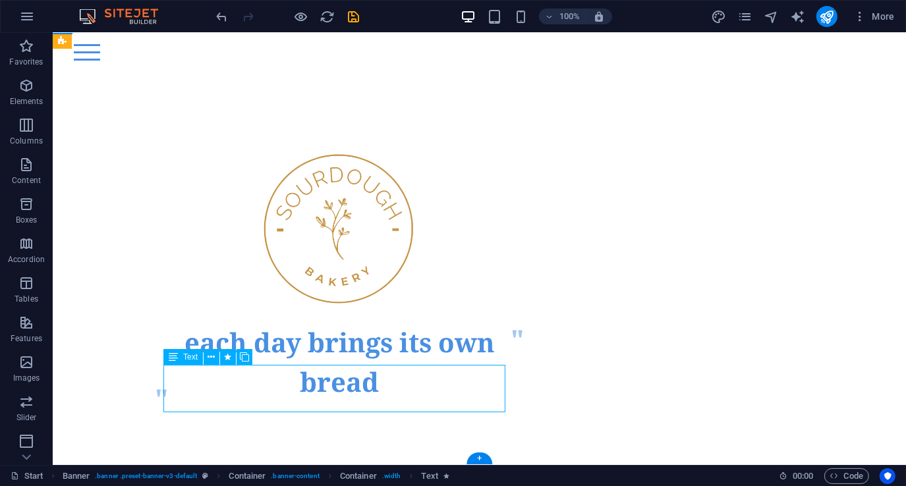
scroll to position [9, 0]
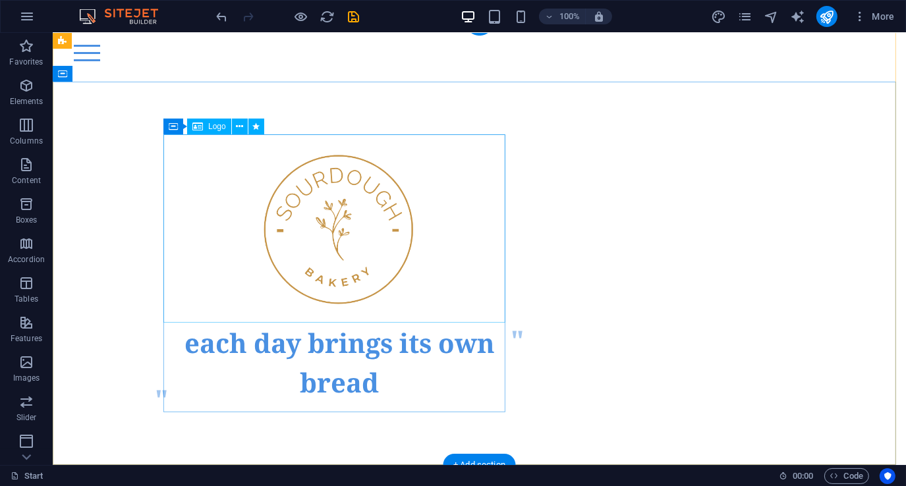
click at [340, 227] on div at bounding box center [339, 229] width 342 height 188
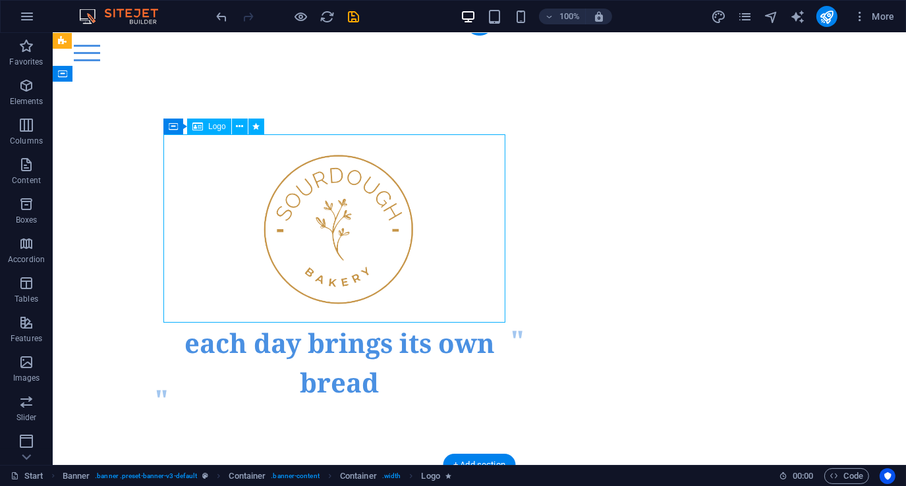
click at [340, 227] on div at bounding box center [339, 229] width 342 height 188
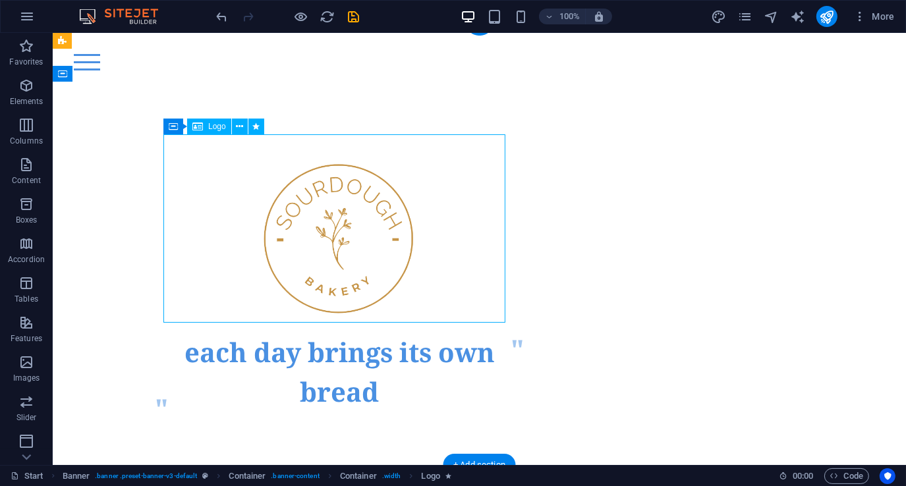
select select "px"
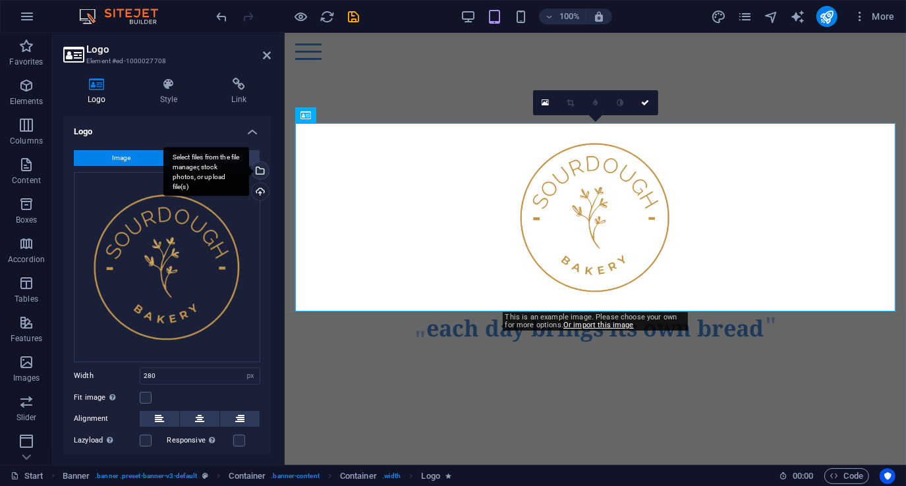
click at [257, 168] on div "Select files from the file manager, stock photos, or upload file(s)" at bounding box center [259, 172] width 20 height 20
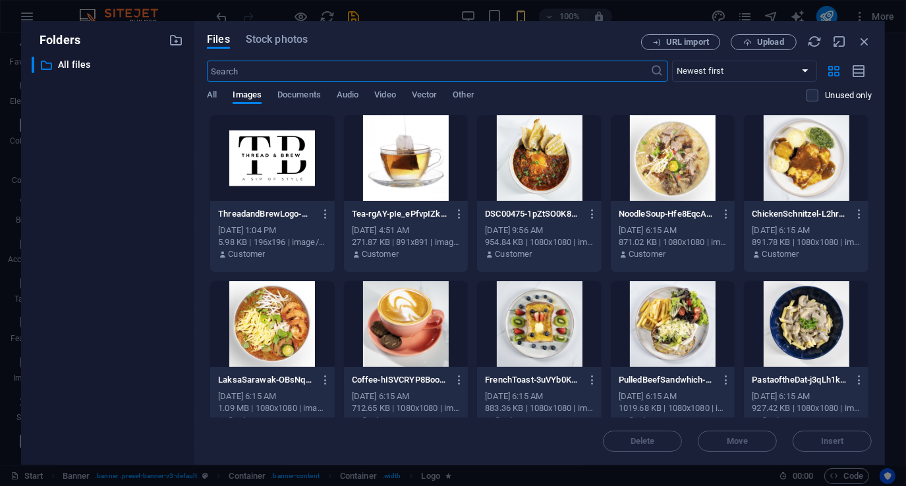
click at [287, 155] on div at bounding box center [272, 158] width 124 height 86
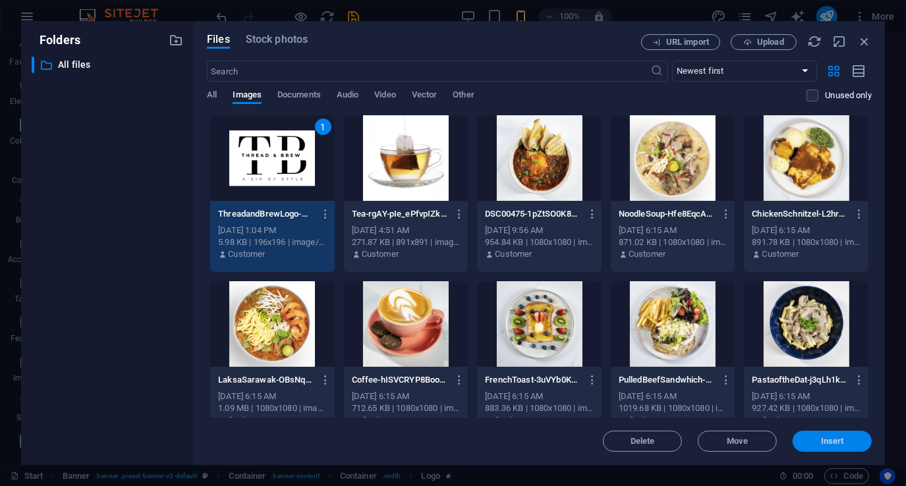
click at [819, 439] on span "Insert" at bounding box center [832, 441] width 68 height 8
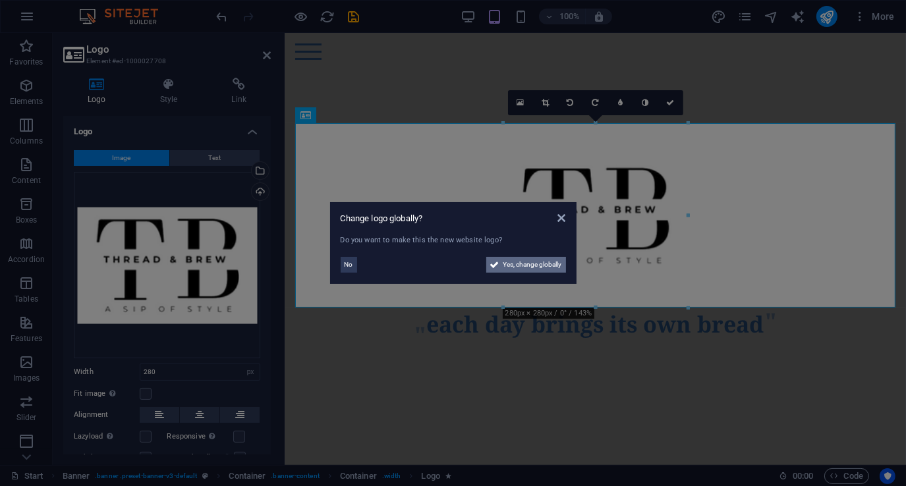
click at [526, 260] on span "Yes, change globally" at bounding box center [532, 265] width 59 height 16
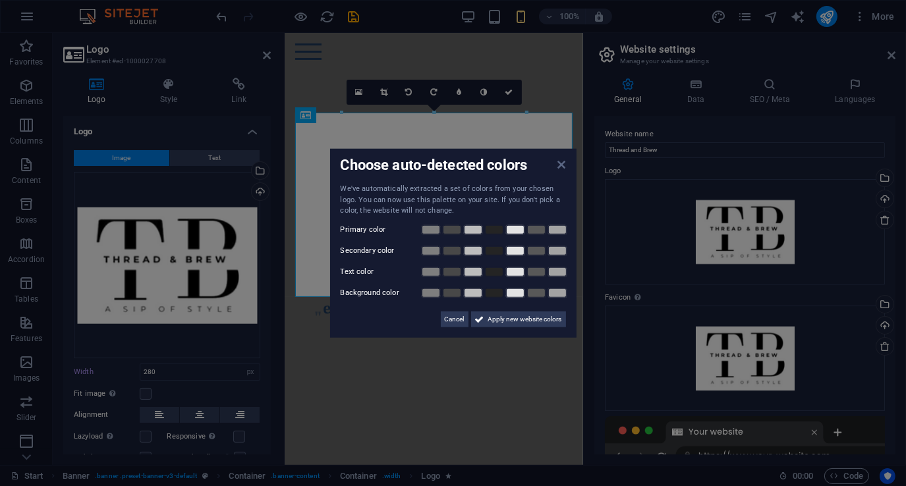
click at [560, 163] on icon at bounding box center [561, 164] width 8 height 11
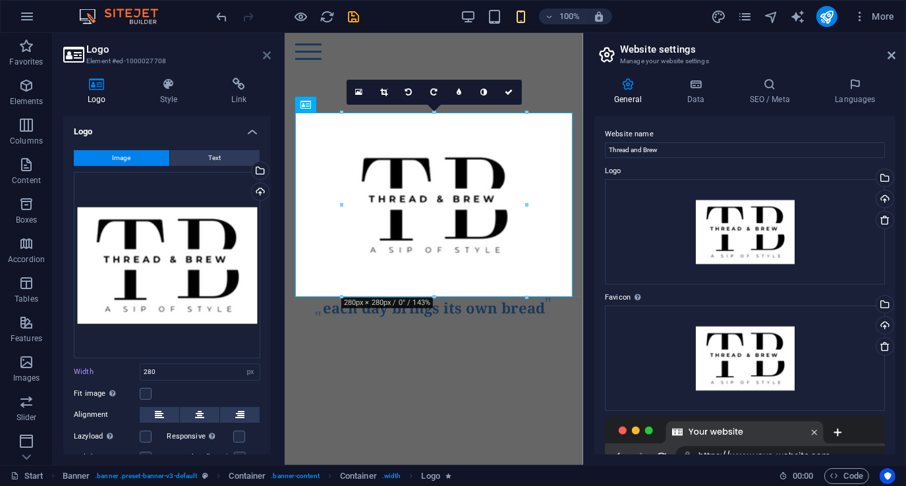
click at [265, 55] on icon at bounding box center [267, 55] width 8 height 11
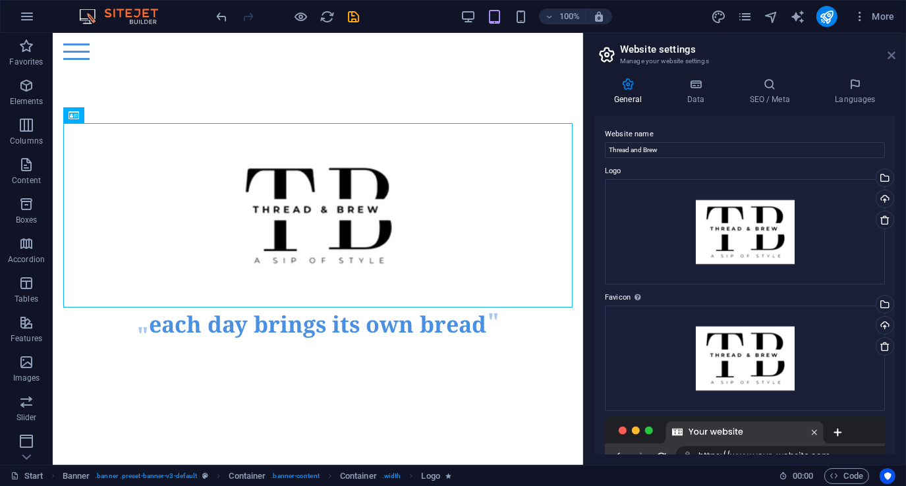
click at [894, 53] on icon at bounding box center [891, 55] width 8 height 11
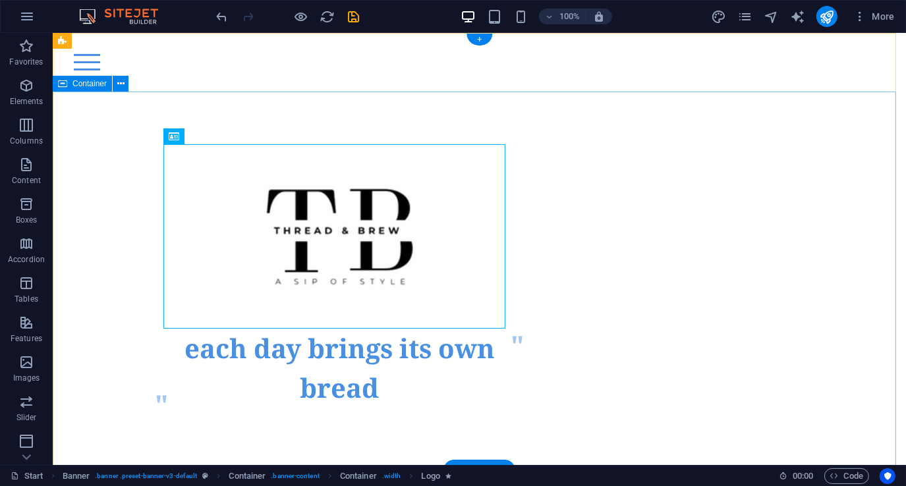
click at [620, 236] on div "each day brings its own bread" at bounding box center [478, 281] width 853 height 379
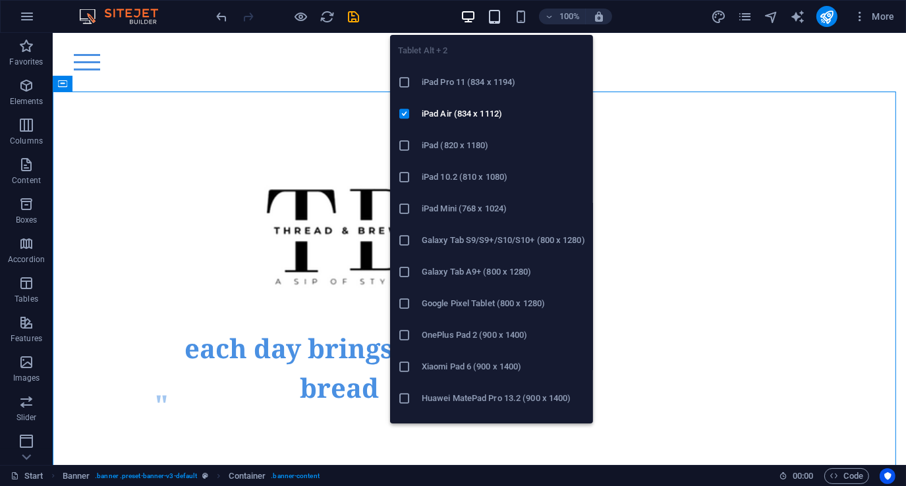
click at [501, 22] on icon "button" at bounding box center [494, 16] width 15 height 15
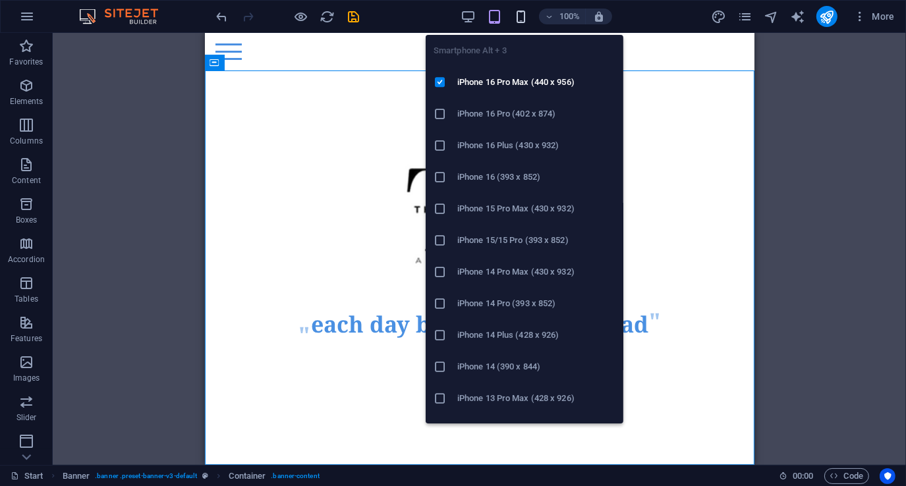
click at [522, 9] on icon "button" at bounding box center [520, 16] width 15 height 15
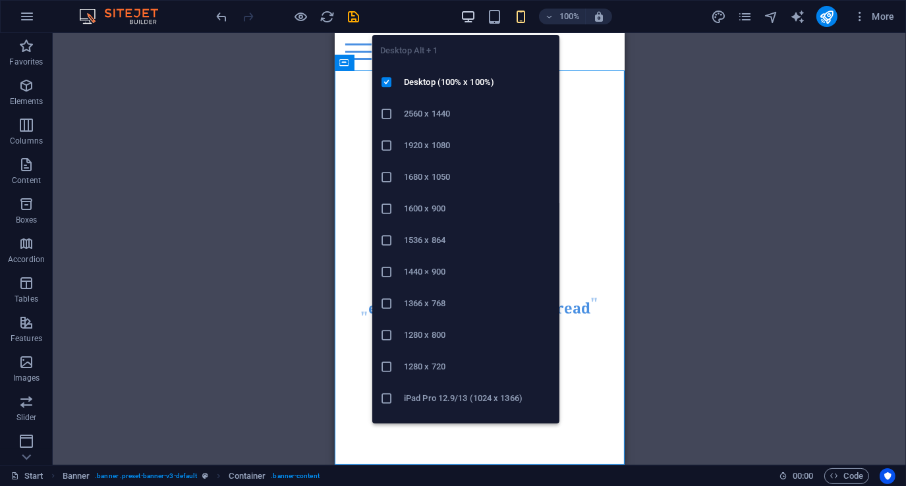
click at [466, 14] on icon "button" at bounding box center [467, 16] width 15 height 15
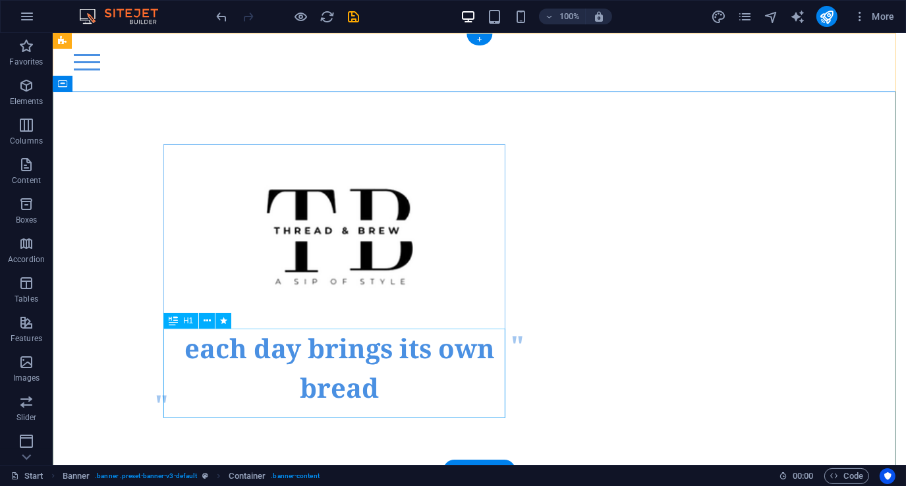
click at [370, 388] on div "each day brings its own bread" at bounding box center [339, 374] width 342 height 90
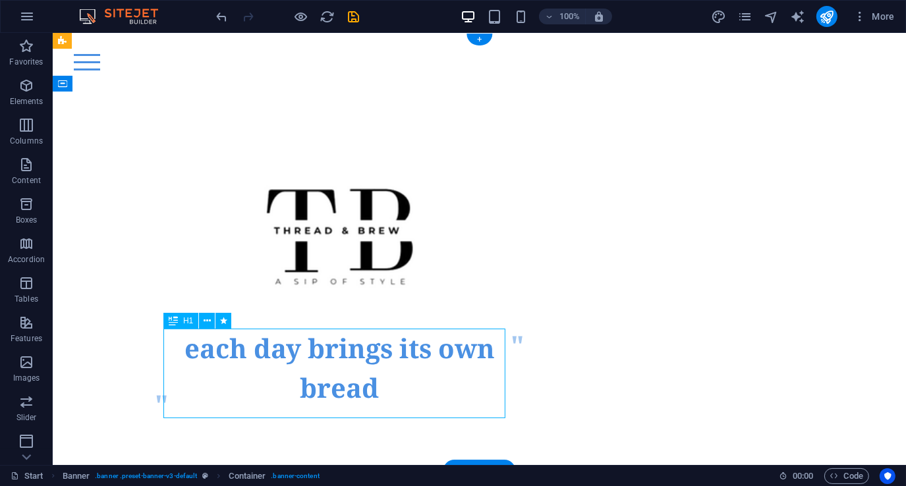
click at [370, 388] on div "each day brings its own bread" at bounding box center [339, 374] width 342 height 90
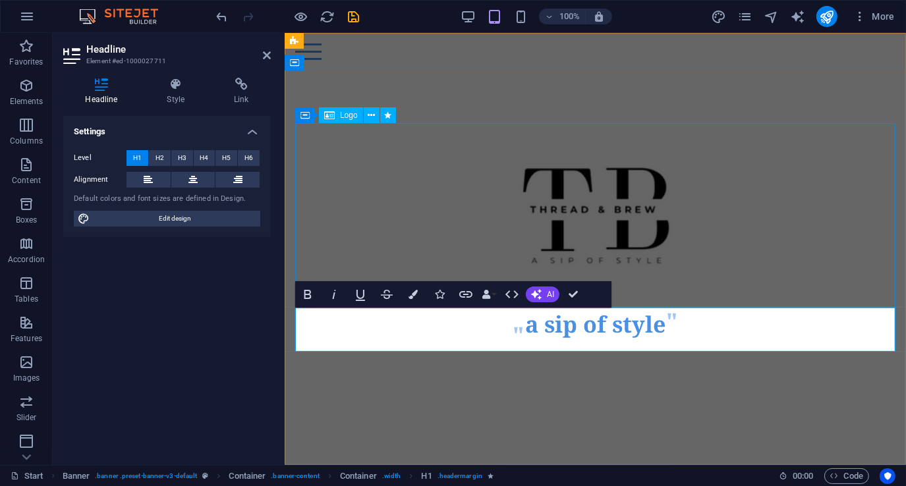
click at [385, 224] on div at bounding box center [594, 215] width 600 height 184
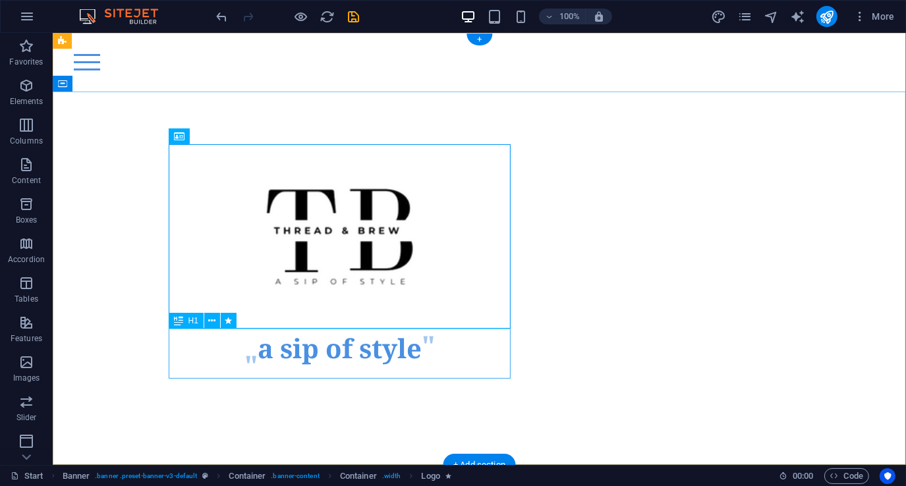
click at [358, 353] on div "a sip of style" at bounding box center [339, 354] width 342 height 50
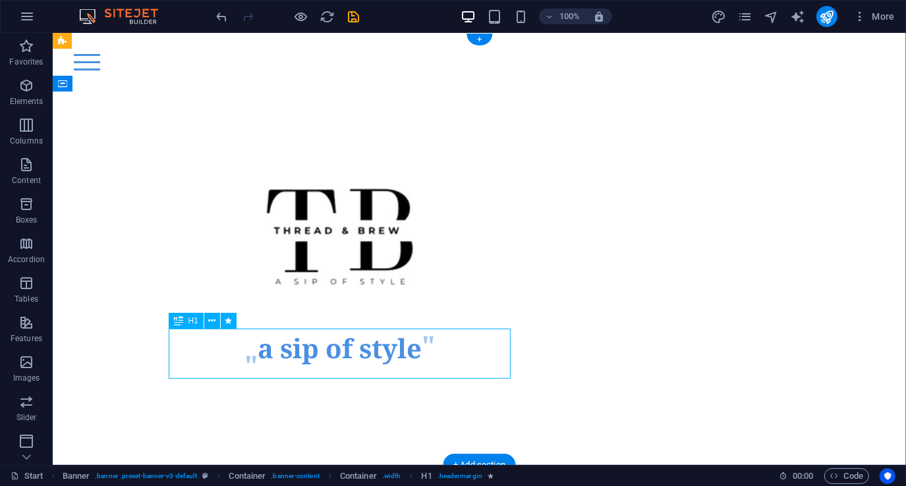
click at [343, 358] on div "a sip of style" at bounding box center [339, 354] width 342 height 50
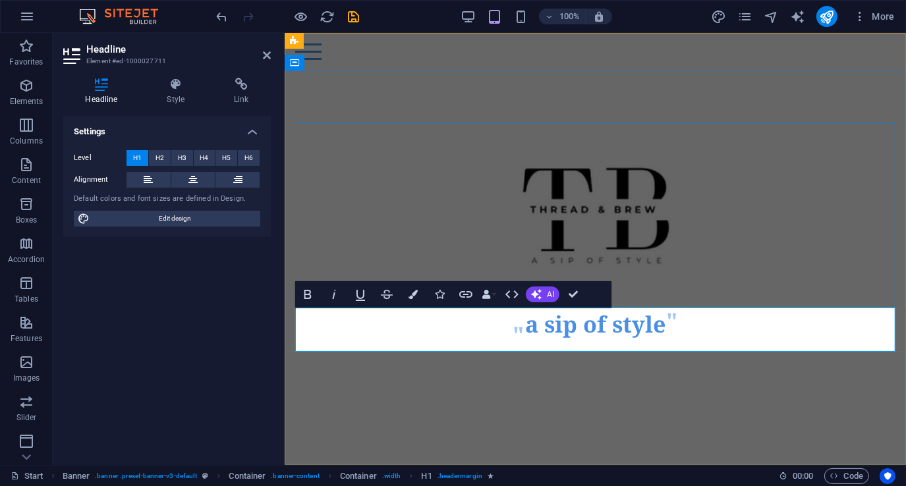
click at [609, 329] on h1 "a sip of style" at bounding box center [594, 325] width 140 height 34
click at [456, 103] on div "a sip in style" at bounding box center [594, 237] width 621 height 334
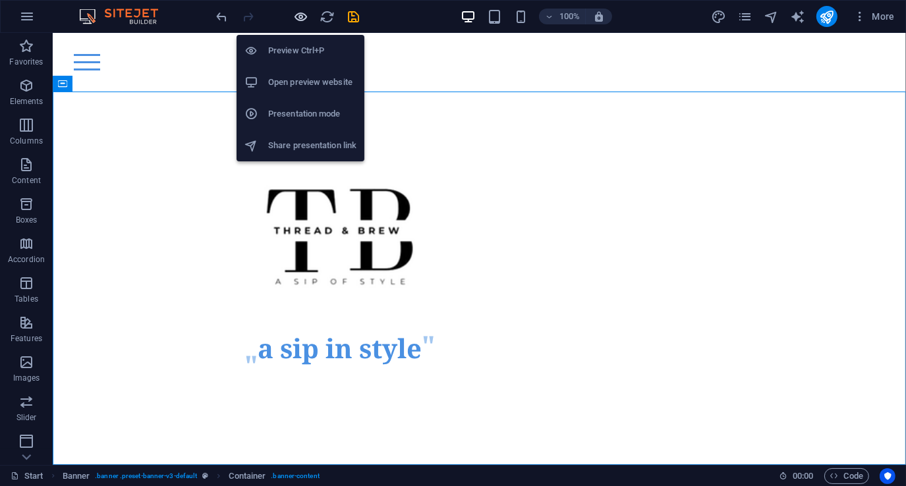
click at [295, 12] on icon "button" at bounding box center [301, 16] width 15 height 15
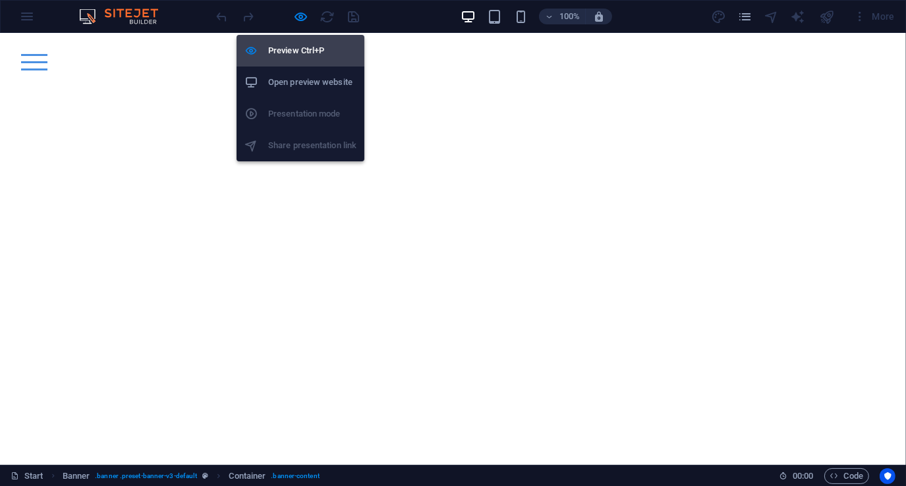
click at [293, 49] on h6 "Preview Ctrl+P" at bounding box center [312, 51] width 88 height 16
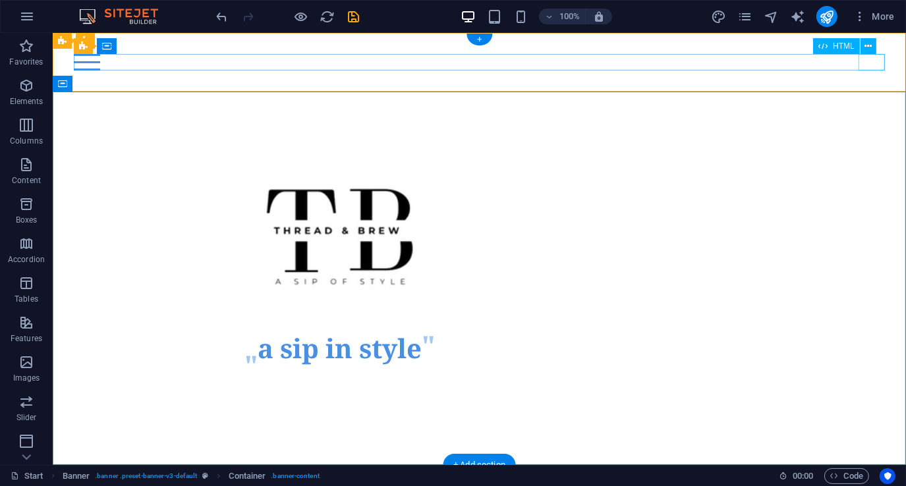
click at [866, 62] on div "Menu" at bounding box center [478, 62] width 811 height 16
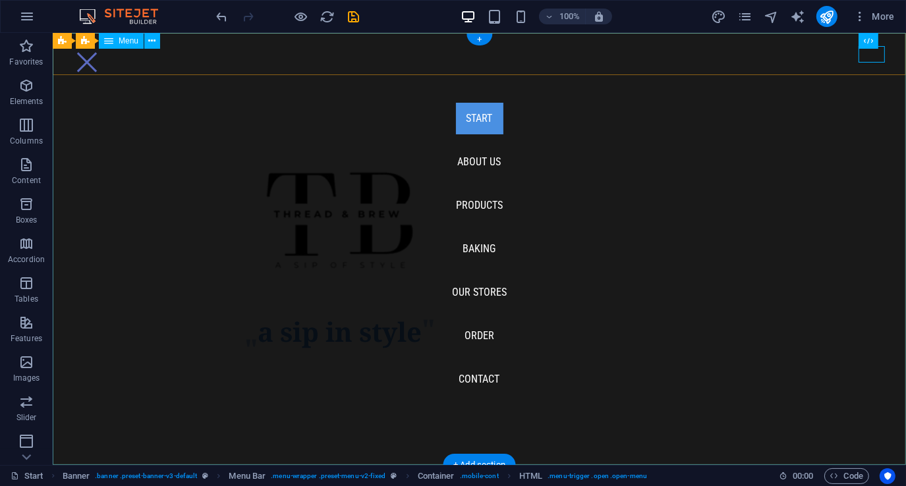
click at [472, 208] on nav "Start About us Products Baking Our Stores Order Contact" at bounding box center [478, 249] width 853 height 432
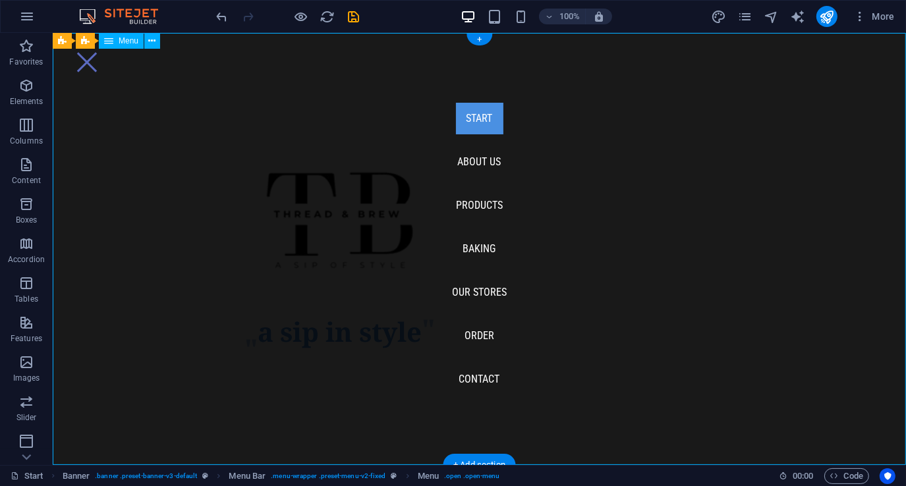
click at [479, 204] on nav "Start About us Products Baking Our Stores Order Contact" at bounding box center [478, 249] width 853 height 432
click at [479, 250] on nav "Start About us Products Baking Our Stores Order Contact" at bounding box center [478, 249] width 853 height 432
click at [485, 290] on nav "Start About us Products Baking Our Stores Order Contact" at bounding box center [478, 249] width 853 height 432
click at [481, 335] on nav "Start About us Products Baking Our Stores Order Contact" at bounding box center [478, 249] width 853 height 432
click at [478, 369] on nav "Start About us Products Baking Our Stores Order Contact" at bounding box center [478, 249] width 853 height 432
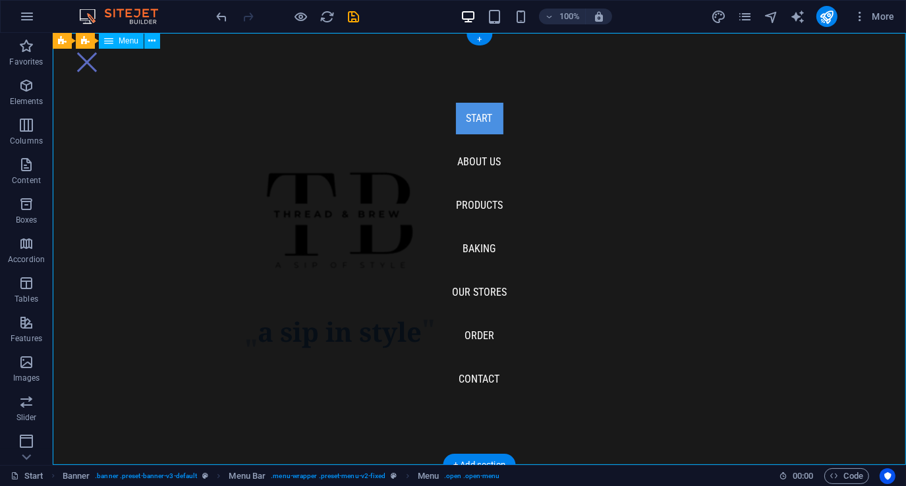
click at [476, 156] on nav "Start About us Products Baking Our Stores Order Contact" at bounding box center [478, 249] width 853 height 432
click at [485, 204] on nav "Start About us Products Baking Our Stores Order Contact" at bounding box center [478, 249] width 853 height 432
click at [488, 163] on nav "Start About us Products Baking Our Stores Order Contact" at bounding box center [478, 249] width 853 height 432
click at [487, 117] on nav "Start About us Products Baking Our Stores Order Contact" at bounding box center [478, 249] width 853 height 432
click at [487, 159] on nav "Start About us Products Baking Our Stores Order Contact" at bounding box center [478, 249] width 853 height 432
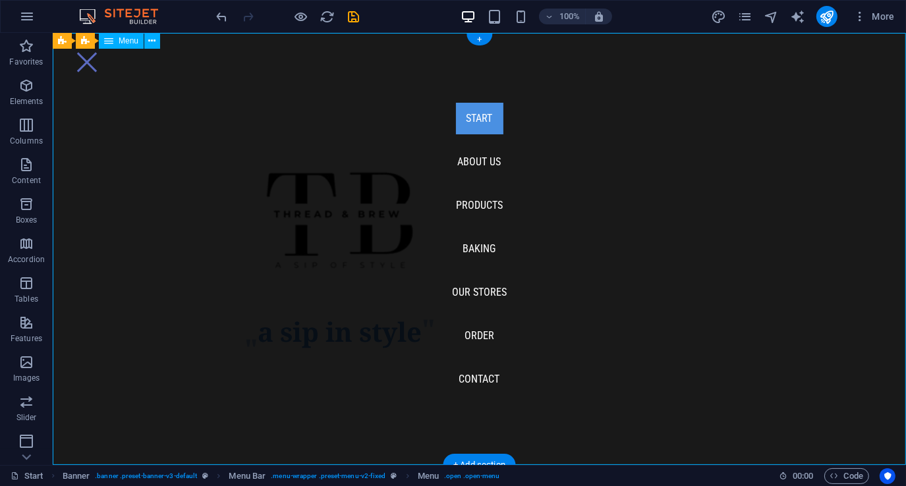
click at [481, 213] on nav "Start About us Products Baking Our Stores Order Contact" at bounding box center [478, 249] width 853 height 432
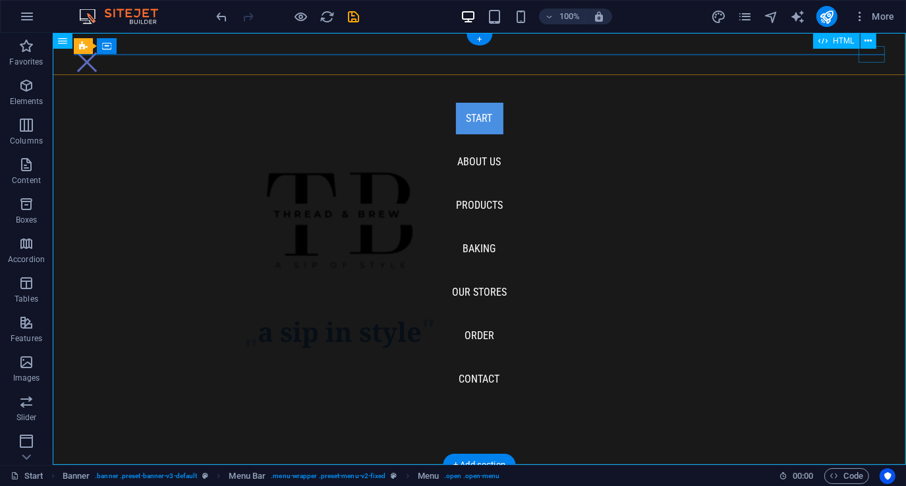
click at [99, 54] on div "Menu" at bounding box center [86, 62] width 26 height 16
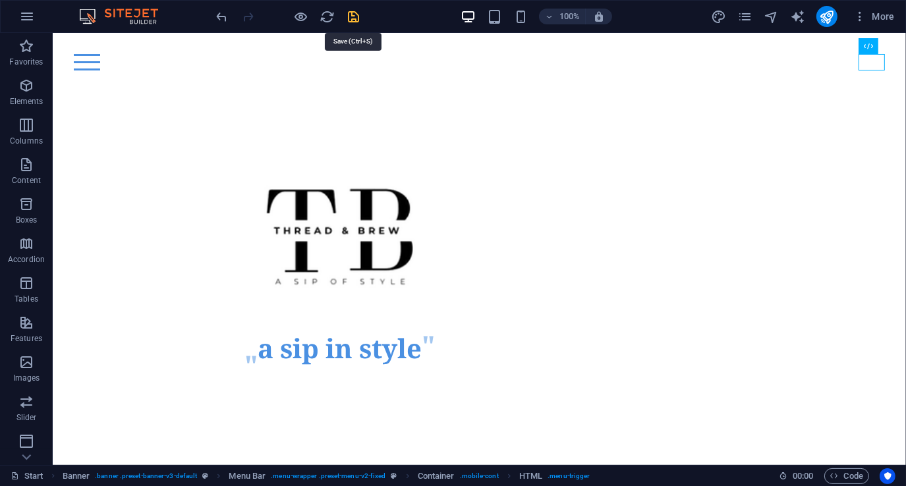
click at [360, 16] on icon "save" at bounding box center [353, 16] width 15 height 15
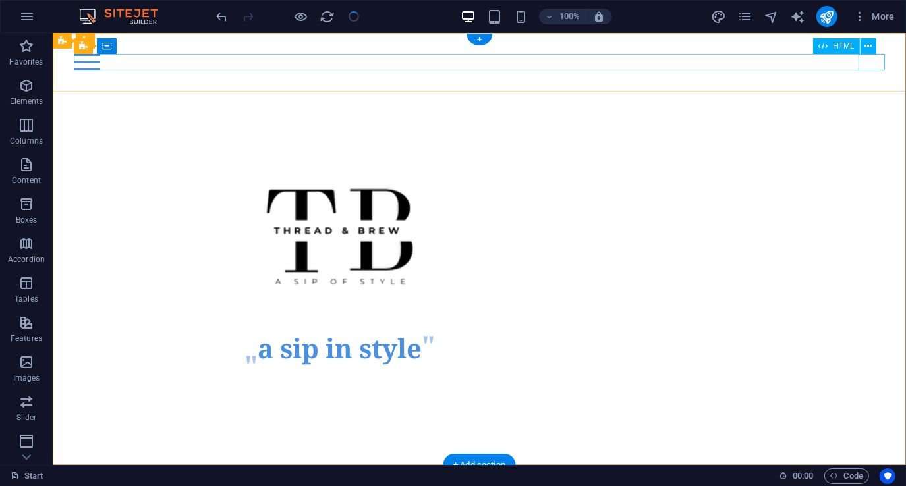
click at [879, 65] on div "Menu" at bounding box center [478, 62] width 811 height 16
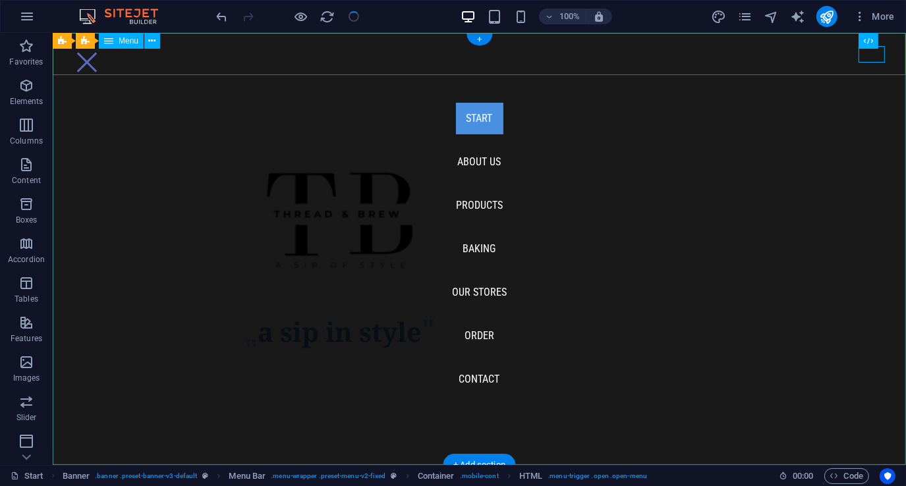
click at [470, 165] on nav "Start About us Products Baking Our Stores Order Contact" at bounding box center [478, 249] width 853 height 432
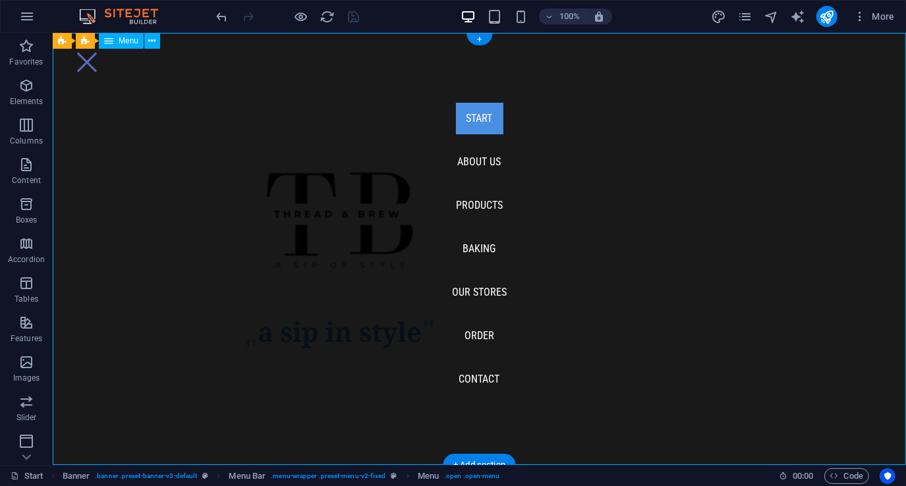
click at [475, 207] on nav "Start About us Products Baking Our Stores Order Contact" at bounding box center [478, 249] width 853 height 432
click at [476, 249] on nav "Start About us Products Baking Our Stores Order Contact" at bounding box center [478, 249] width 853 height 432
drag, startPoint x: 472, startPoint y: 294, endPoint x: 497, endPoint y: 277, distance: 29.8
click at [472, 294] on nav "Start About us Products Baking Our Stores Order Contact" at bounding box center [478, 249] width 853 height 432
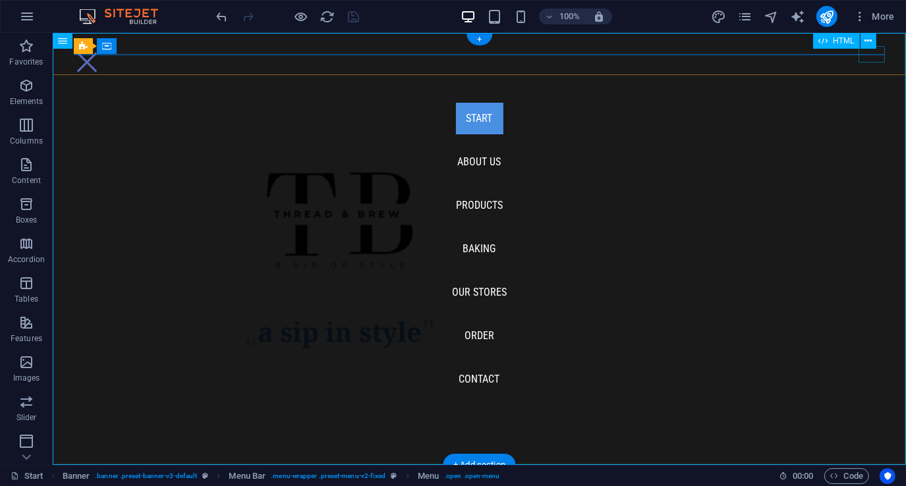
click at [99, 58] on div "Menu" at bounding box center [86, 62] width 26 height 16
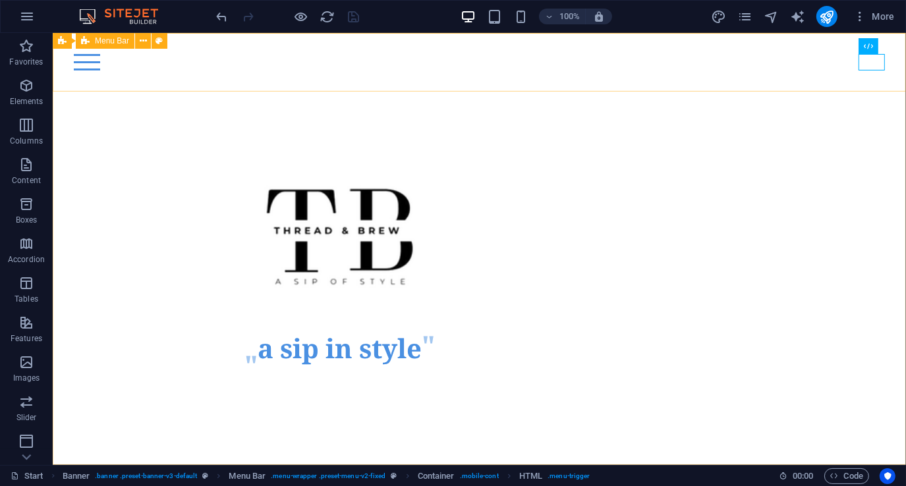
click at [111, 38] on span "Menu Bar" at bounding box center [112, 41] width 34 height 8
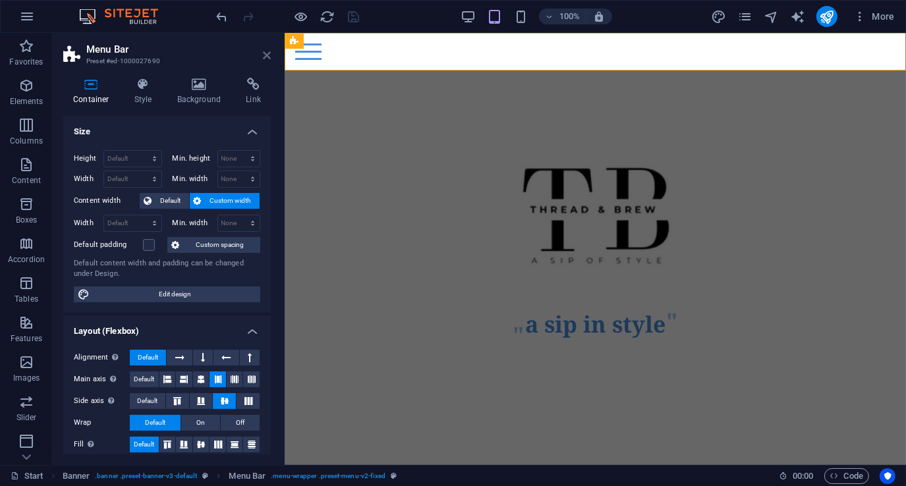
click at [267, 54] on icon at bounding box center [267, 55] width 8 height 11
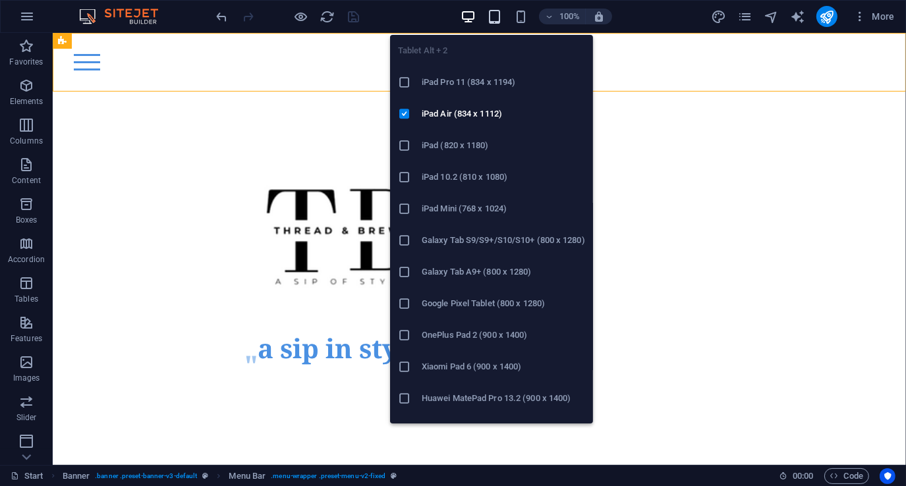
click at [493, 15] on icon "button" at bounding box center [494, 16] width 15 height 15
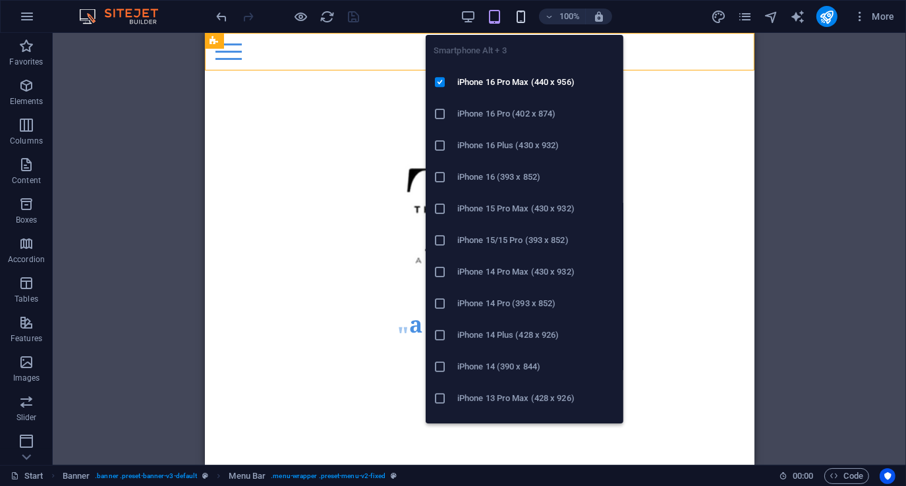
click at [523, 18] on icon "button" at bounding box center [520, 16] width 15 height 15
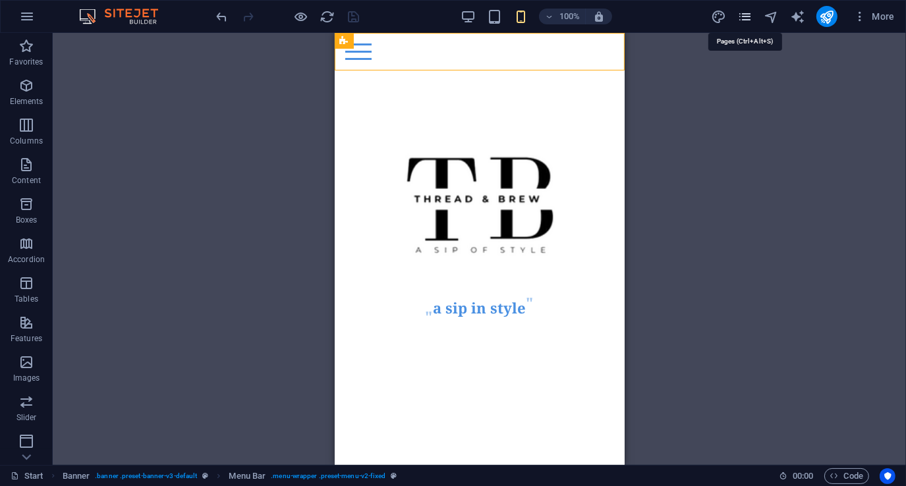
click at [747, 16] on icon "pages" at bounding box center [744, 16] width 15 height 15
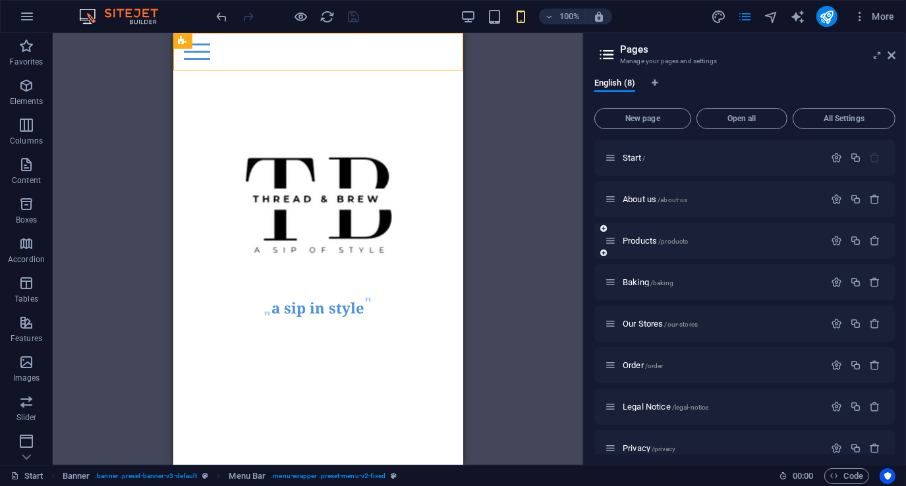
click at [747, 234] on div "Products /products" at bounding box center [714, 240] width 219 height 15
click at [747, 236] on p "Products /products" at bounding box center [721, 240] width 198 height 9
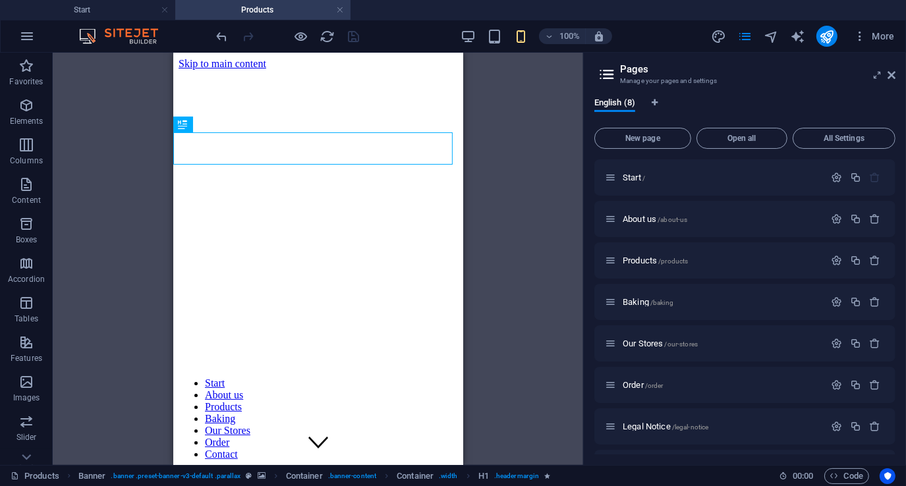
click at [895, 75] on aside "Pages Manage your pages and settings English (8) New page Open all All Settings…" at bounding box center [744, 259] width 323 height 412
click at [890, 71] on icon at bounding box center [891, 75] width 8 height 11
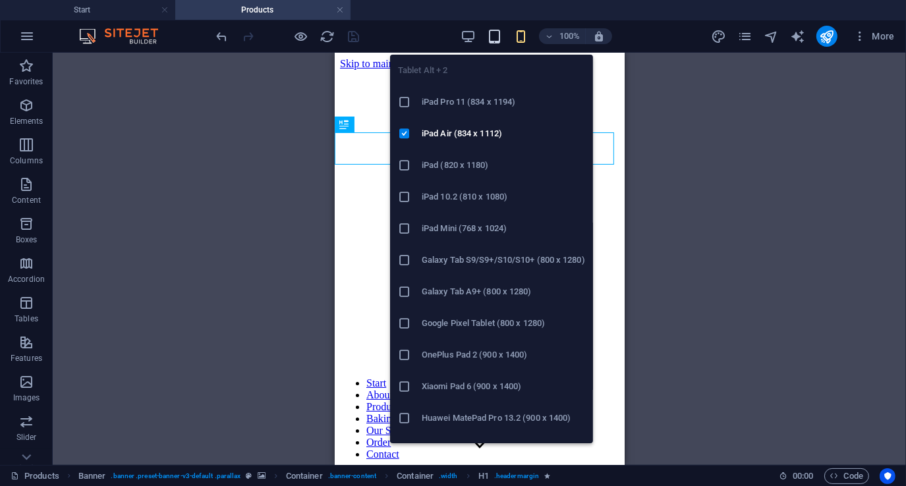
click at [489, 39] on icon "button" at bounding box center [494, 36] width 15 height 15
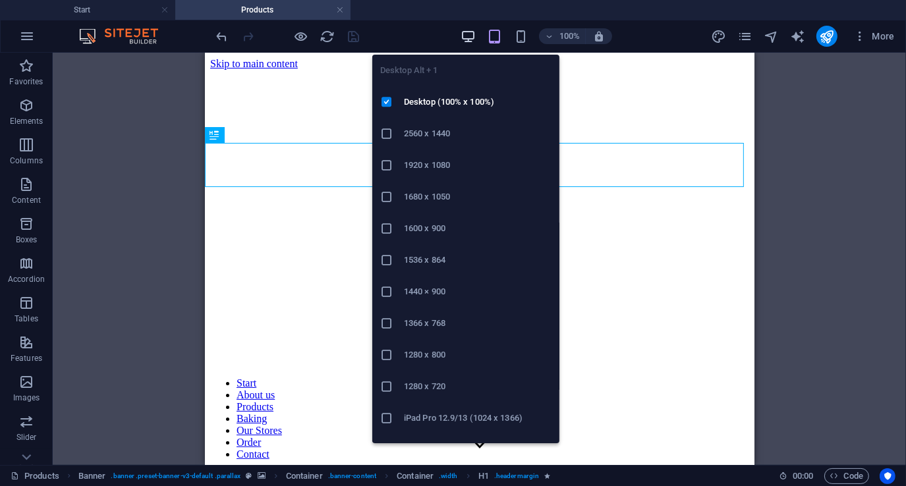
click at [460, 41] on icon "button" at bounding box center [467, 36] width 15 height 15
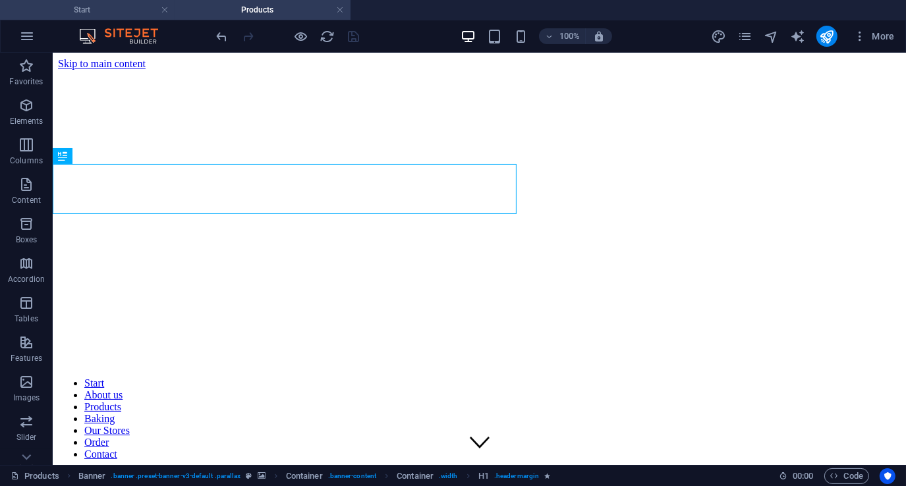
click at [126, 16] on h4 "Start" at bounding box center [87, 10] width 175 height 14
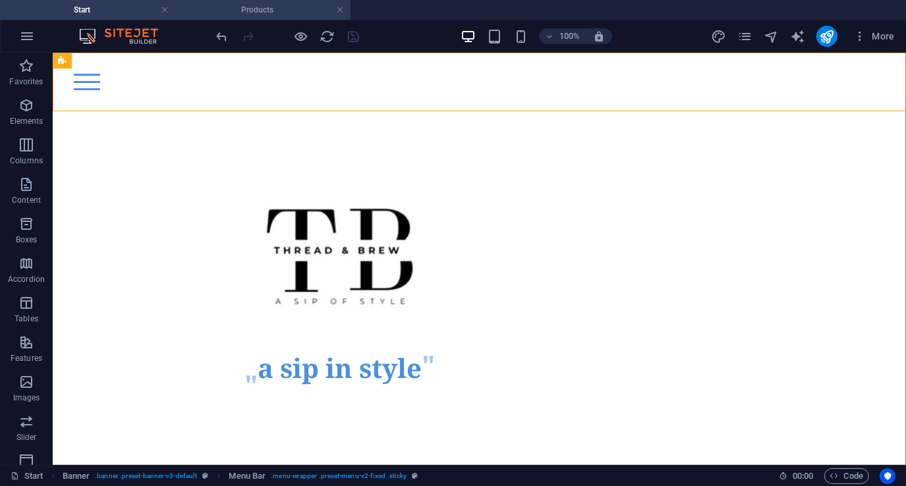
click at [250, 11] on h4 "Products" at bounding box center [262, 10] width 175 height 14
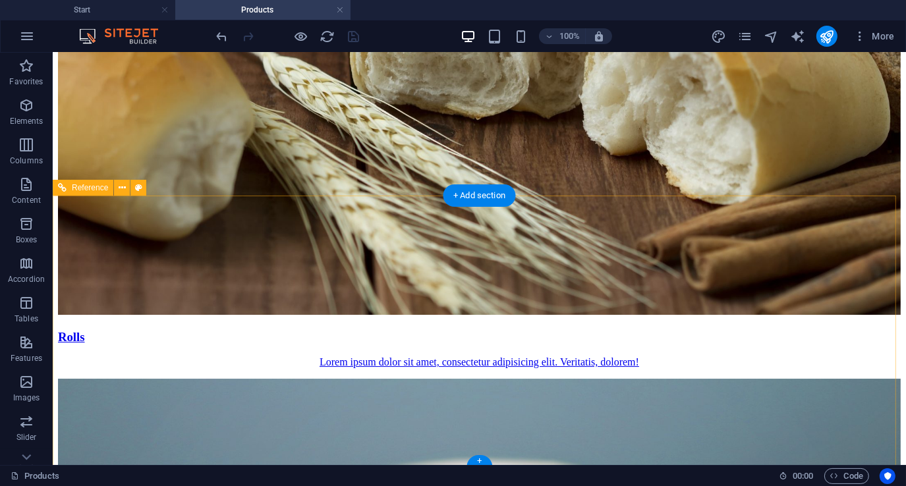
scroll to position [3958, 0]
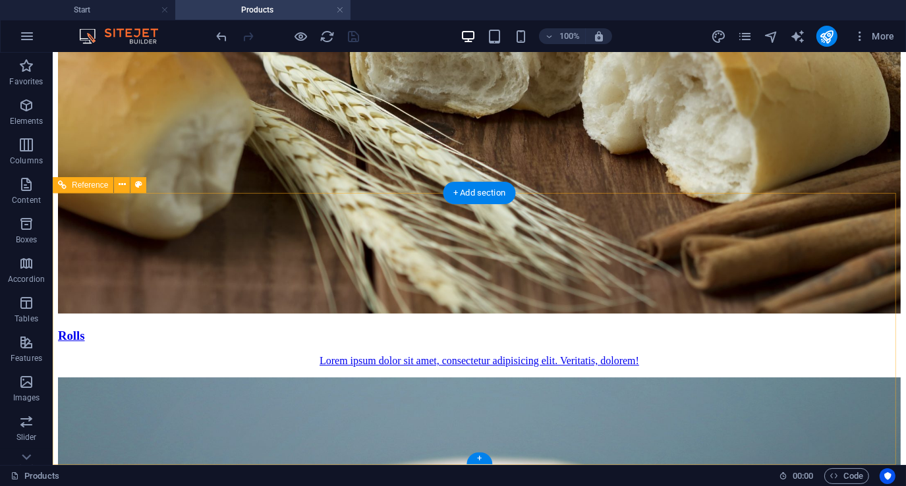
click at [96, 184] on span "Reference" at bounding box center [90, 185] width 36 height 8
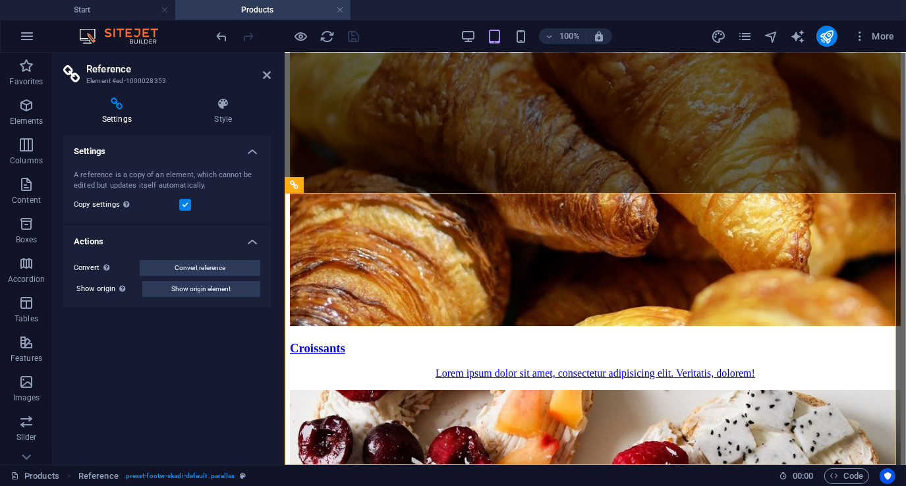
scroll to position [4848, 0]
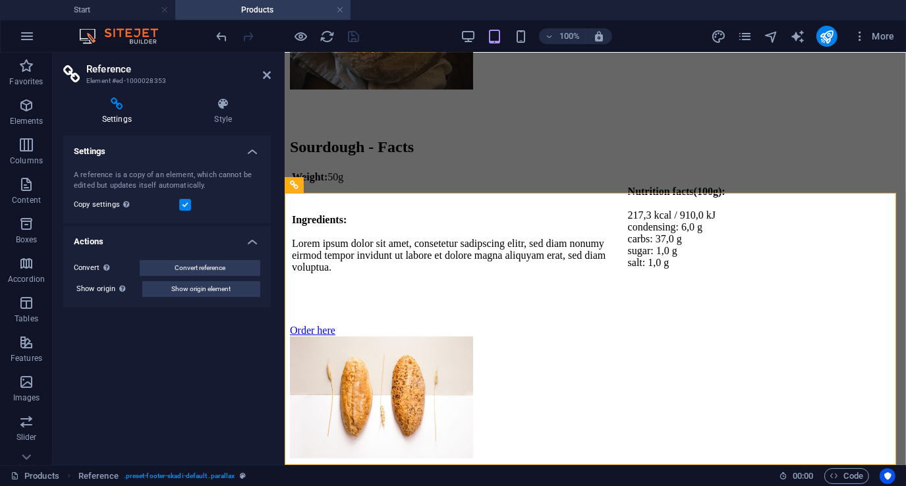
click at [117, 109] on icon at bounding box center [116, 103] width 107 height 13
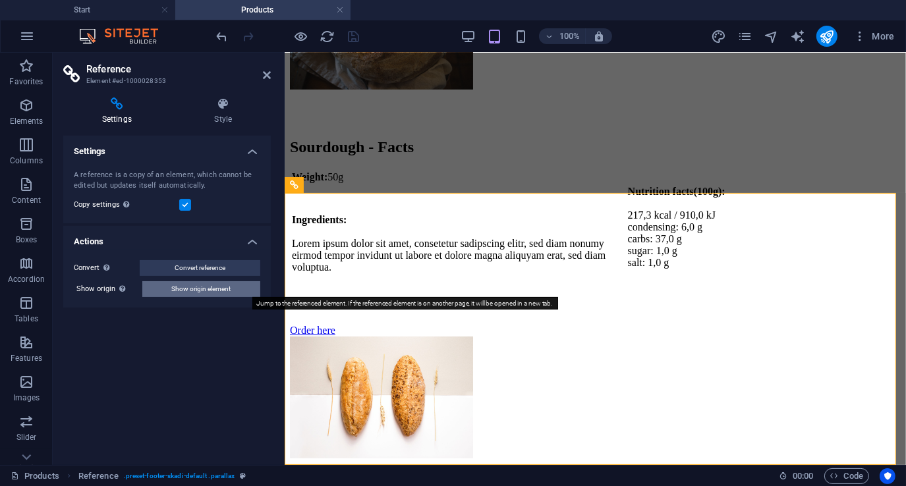
click at [194, 290] on span "Show origin element" at bounding box center [201, 289] width 59 height 16
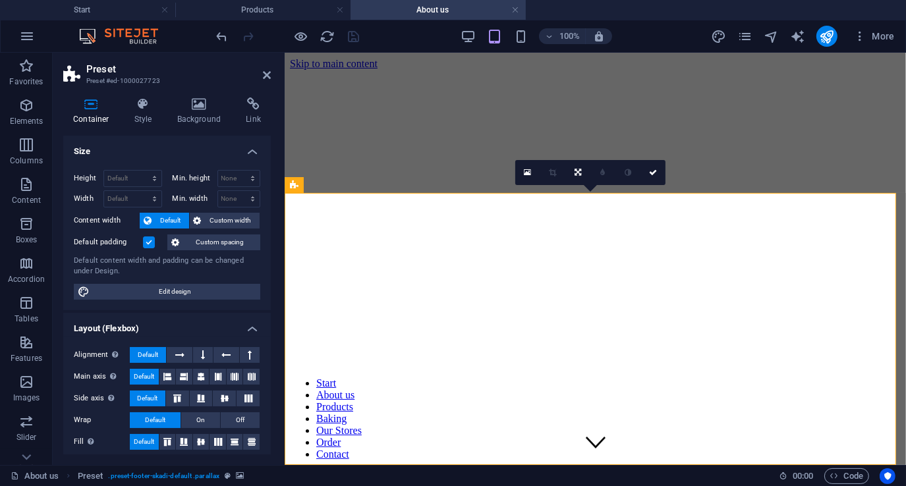
scroll to position [2777, 0]
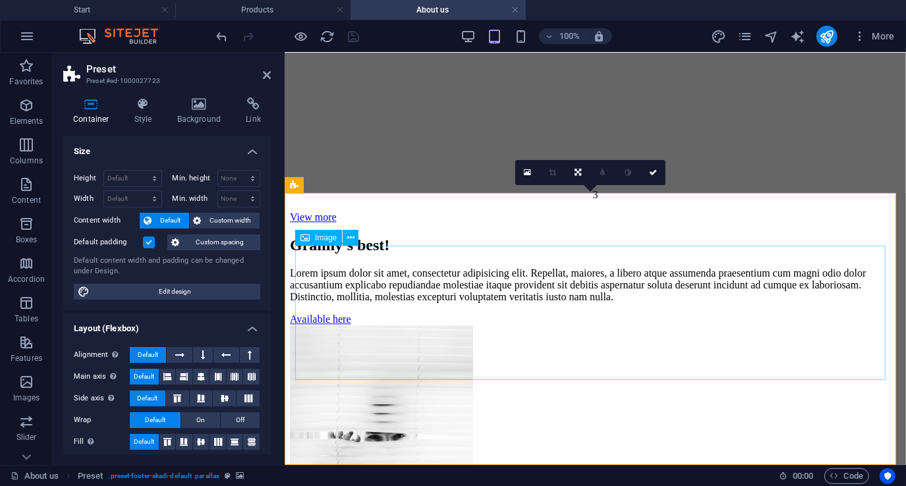
click at [202, 109] on icon at bounding box center [199, 103] width 64 height 13
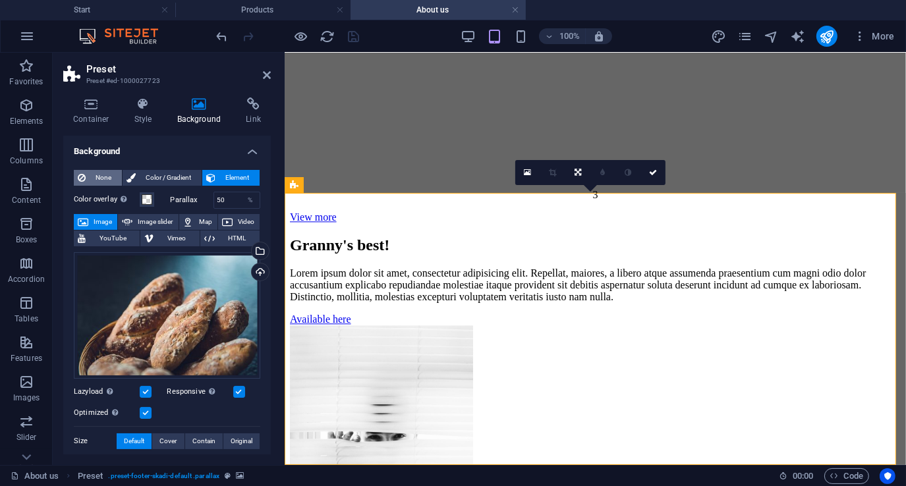
click at [95, 173] on span "None" at bounding box center [104, 178] width 28 height 16
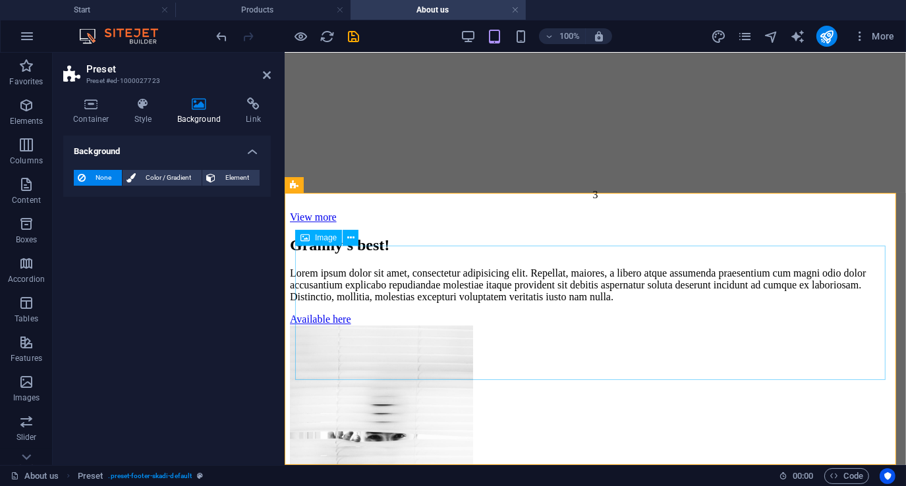
select select "px"
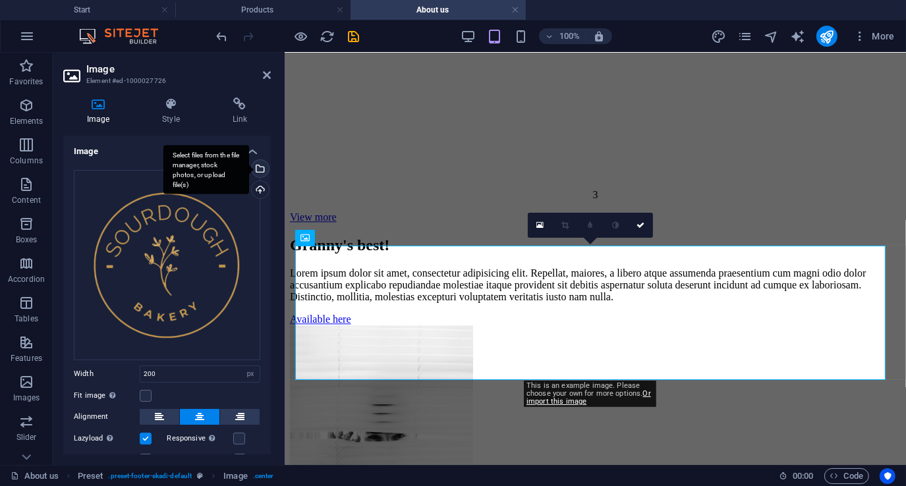
click at [256, 169] on div "Select files from the file manager, stock photos, or upload file(s)" at bounding box center [259, 170] width 20 height 20
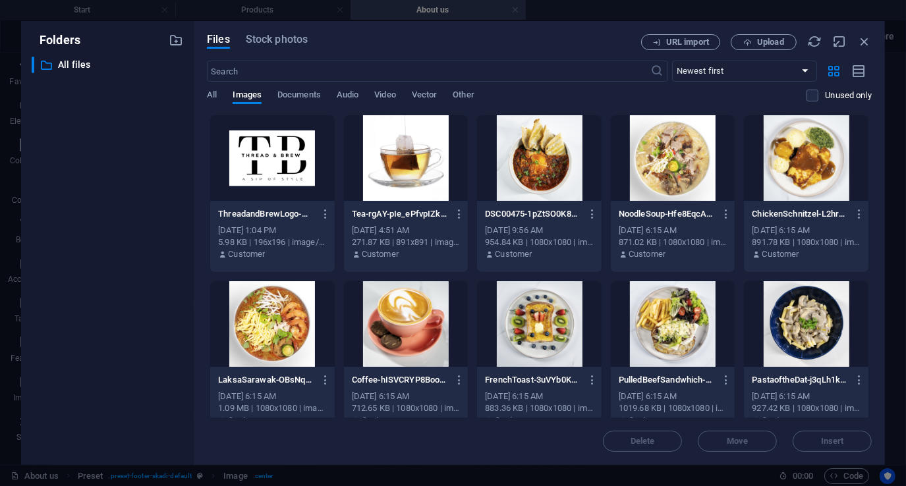
click at [270, 147] on div at bounding box center [272, 158] width 124 height 86
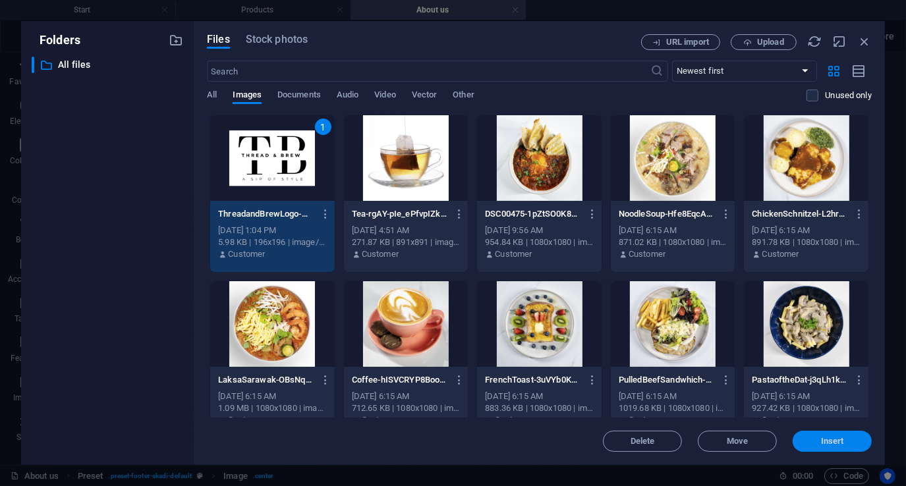
click at [854, 441] on span "Insert" at bounding box center [832, 441] width 68 height 8
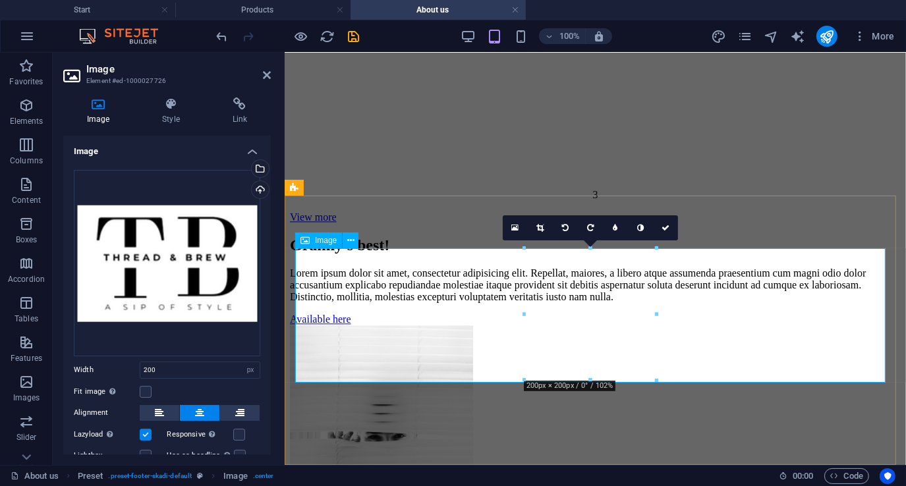
scroll to position [2775, 0]
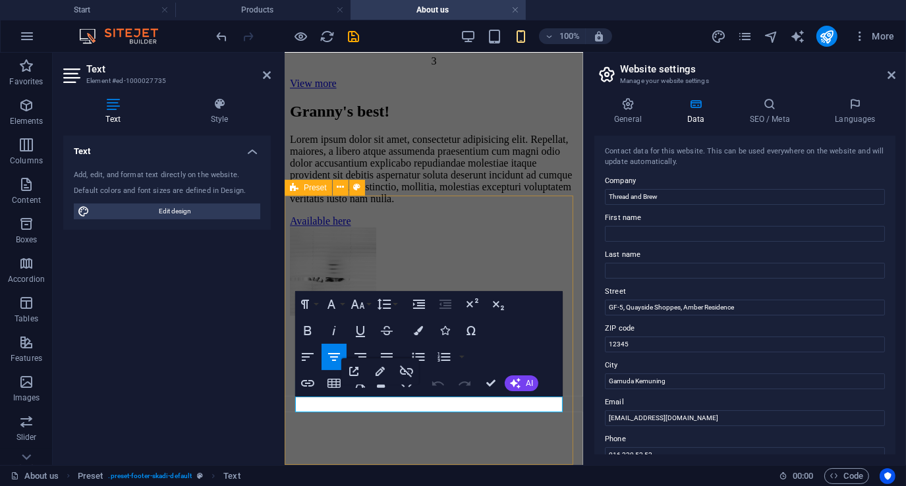
scroll to position [4055, 0]
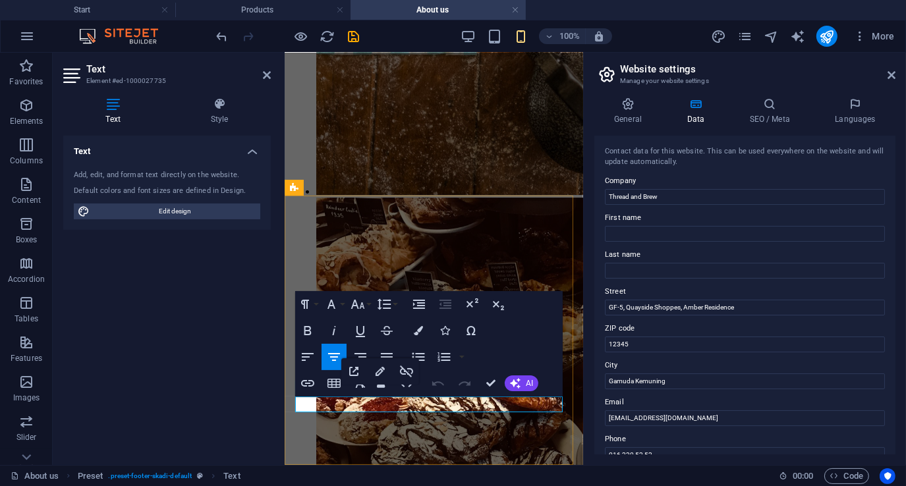
click at [892, 76] on icon at bounding box center [891, 75] width 8 height 11
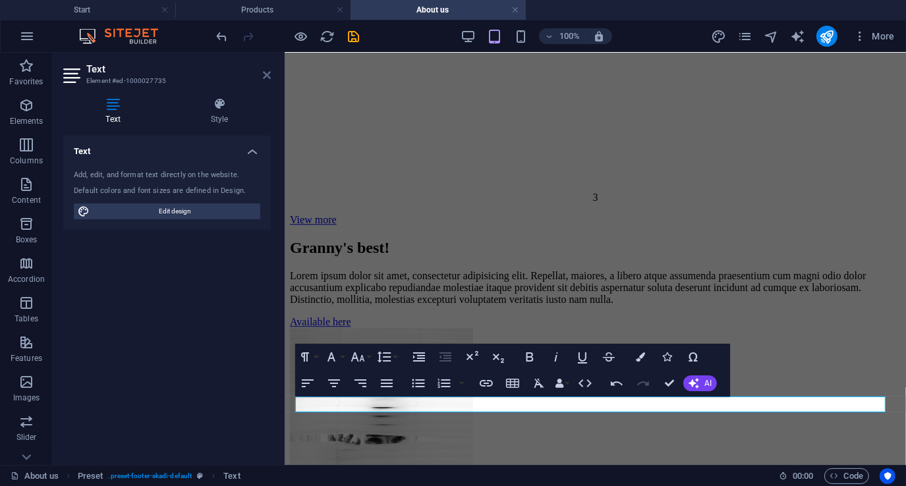
click at [265, 74] on icon at bounding box center [267, 75] width 8 height 11
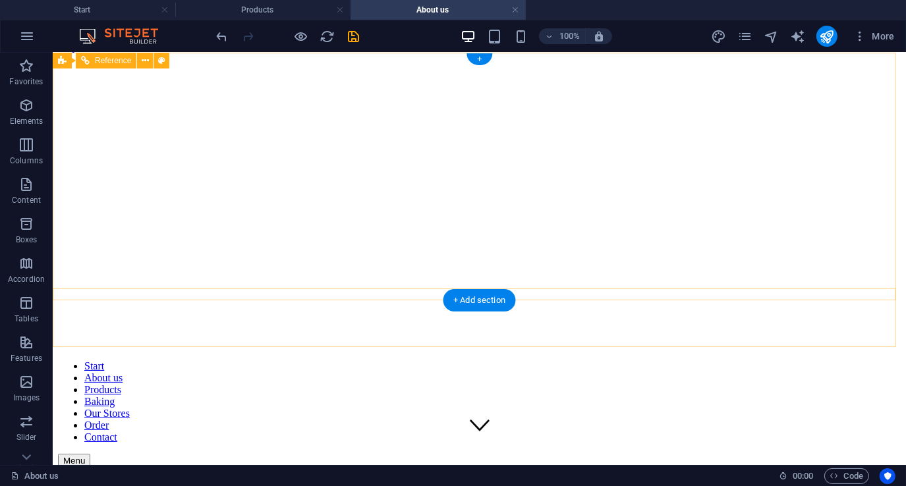
scroll to position [0, 0]
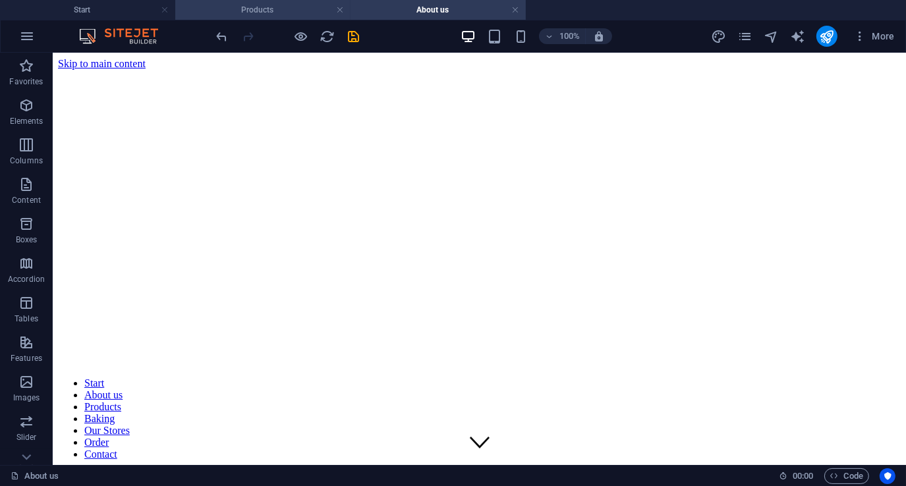
click at [278, 11] on h4 "Products" at bounding box center [262, 10] width 175 height 14
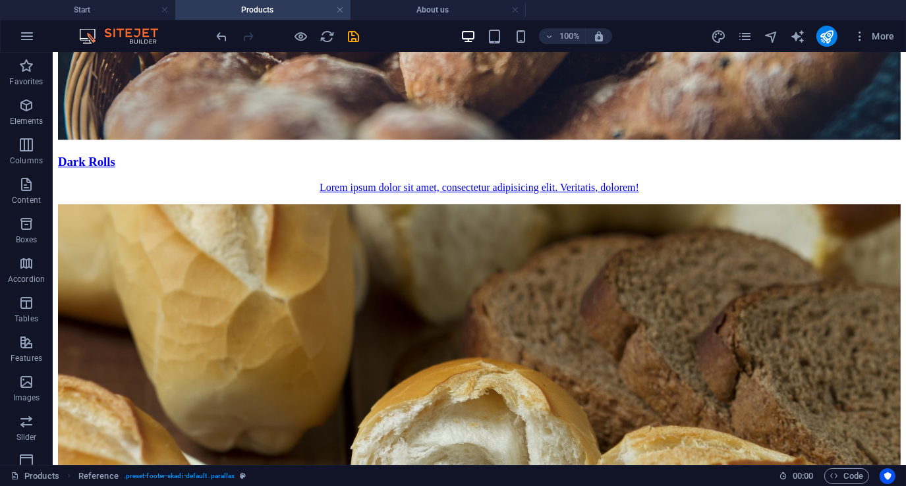
scroll to position [3497, 0]
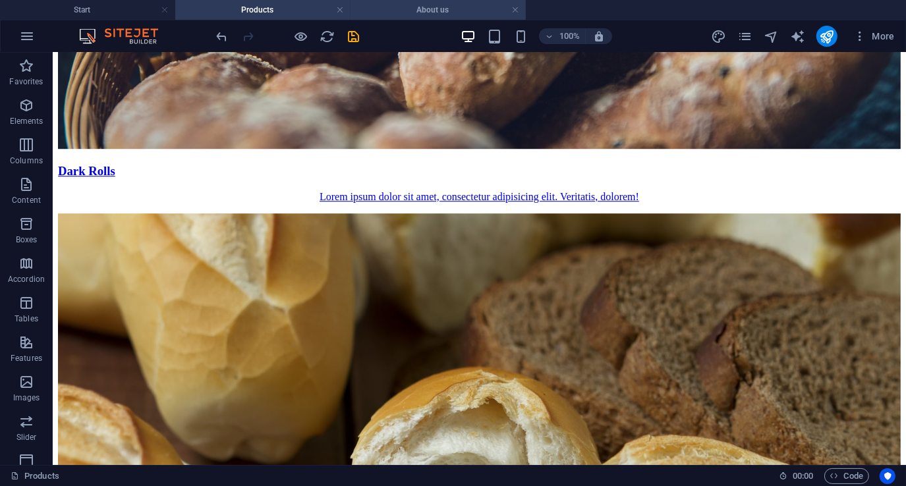
click at [460, 12] on h4 "About us" at bounding box center [437, 10] width 175 height 14
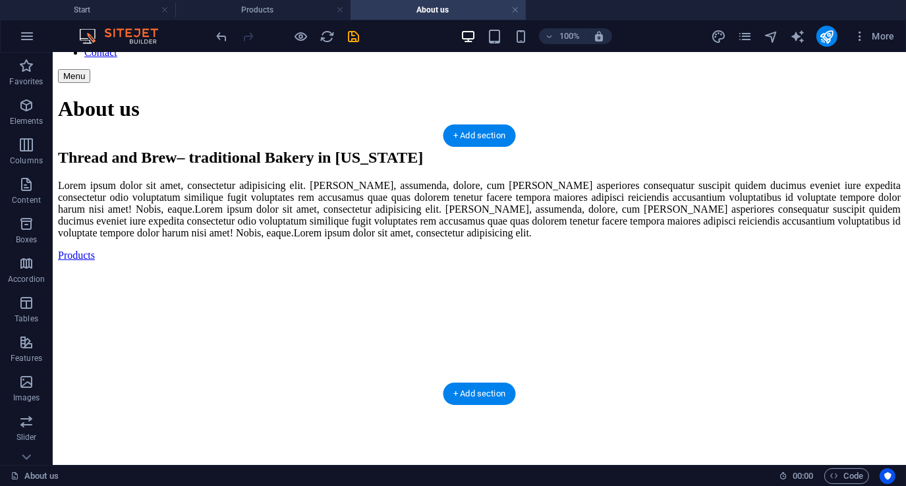
scroll to position [301, 0]
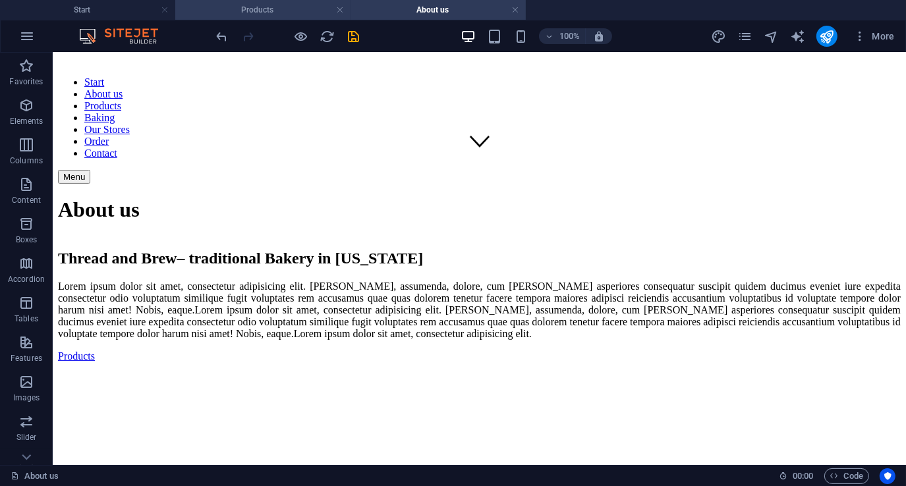
click at [261, 12] on h4 "Products" at bounding box center [262, 10] width 175 height 14
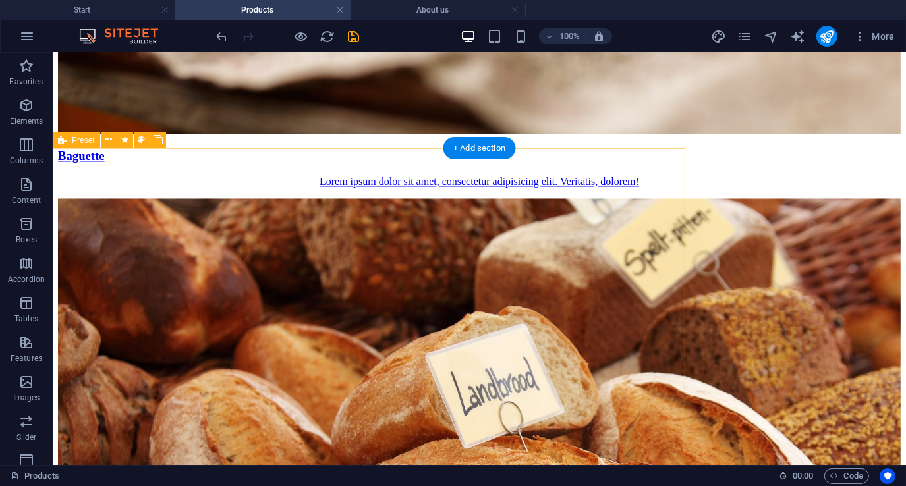
scroll to position [2245, 0]
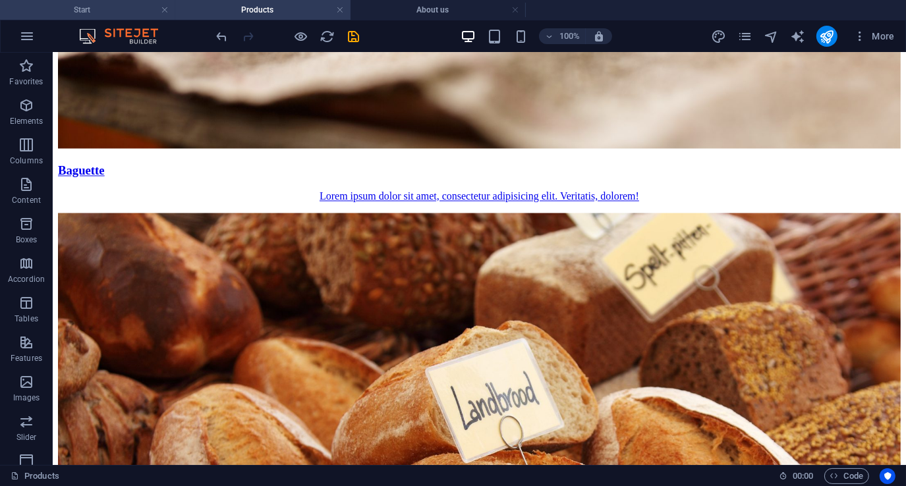
click at [130, 11] on h4 "Start" at bounding box center [87, 10] width 175 height 14
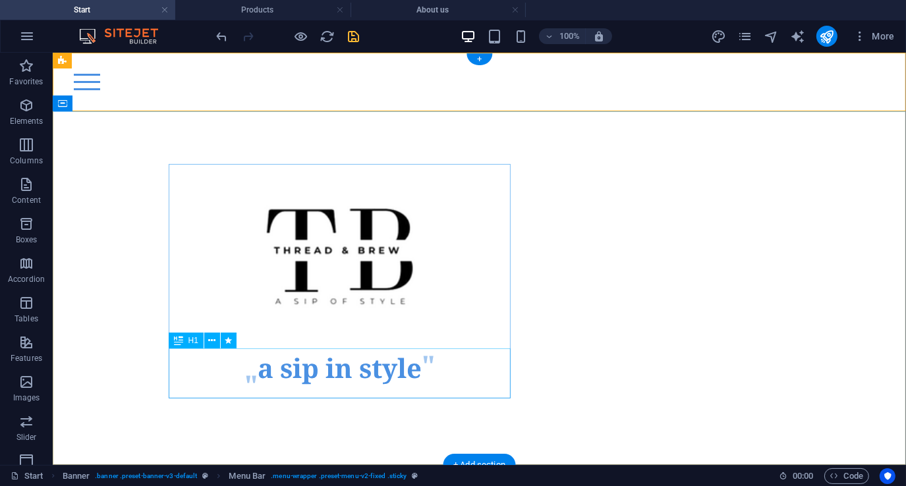
click at [338, 367] on div "a sip in style" at bounding box center [339, 373] width 342 height 50
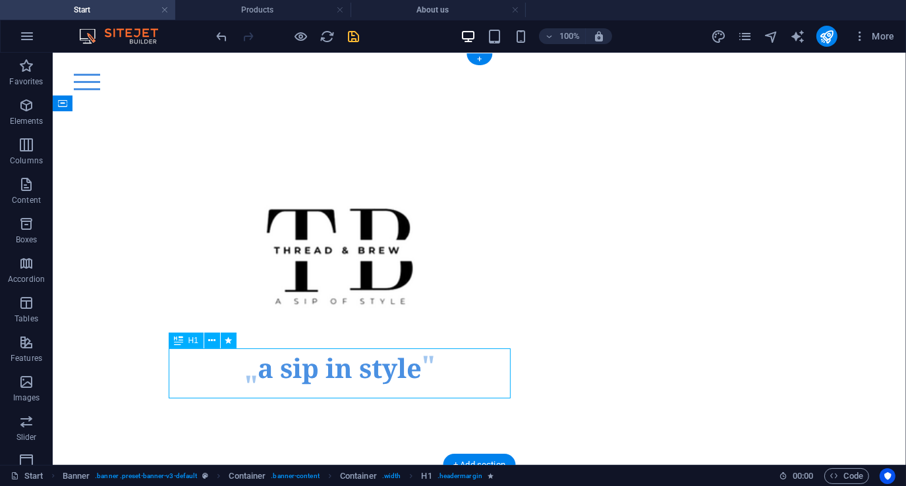
click at [338, 367] on div "a sip in style" at bounding box center [339, 373] width 342 height 50
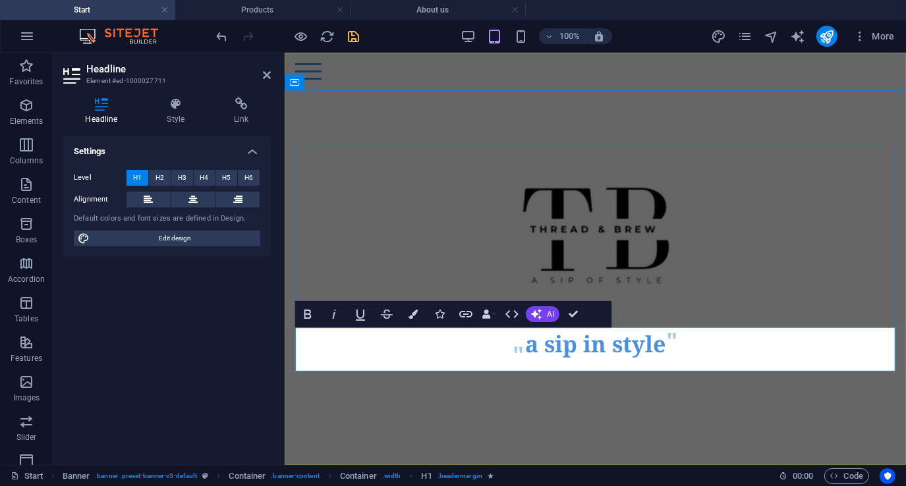
click at [606, 343] on h1 "a sip in style" at bounding box center [594, 344] width 140 height 34
click at [422, 234] on div at bounding box center [594, 234] width 600 height 184
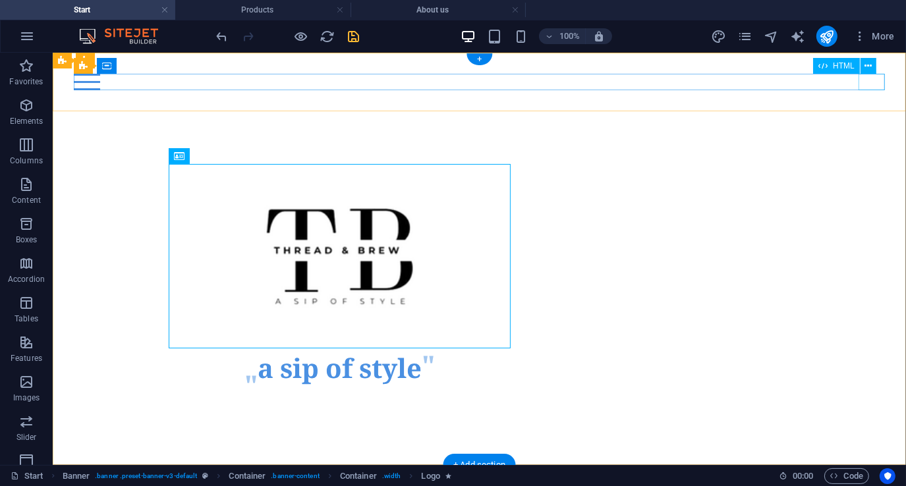
click at [872, 82] on div "Menu" at bounding box center [478, 81] width 811 height 16
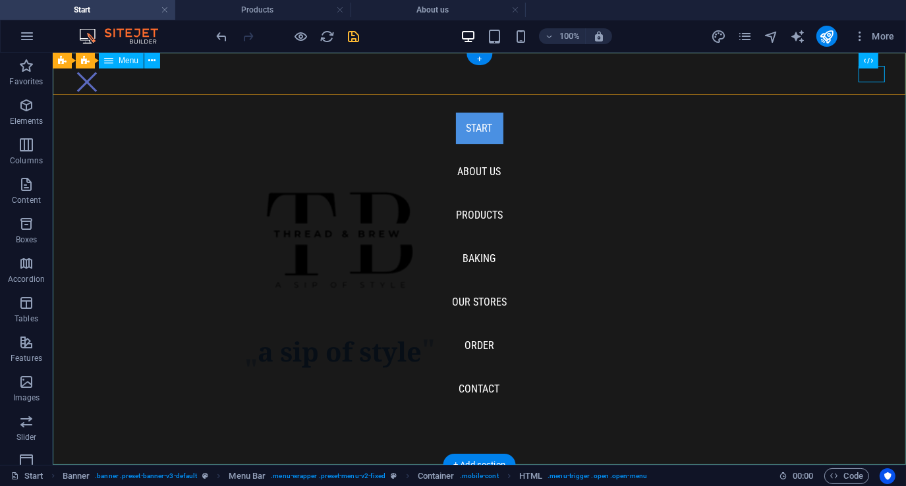
click at [480, 171] on nav "Start About us Products Baking Our Stores Order Contact" at bounding box center [478, 258] width 853 height 412
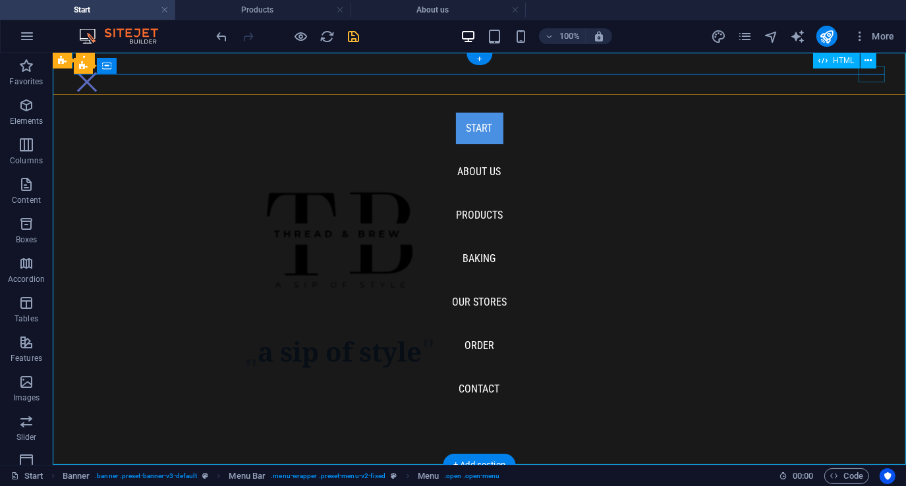
click at [99, 73] on div "Menu" at bounding box center [86, 81] width 26 height 16
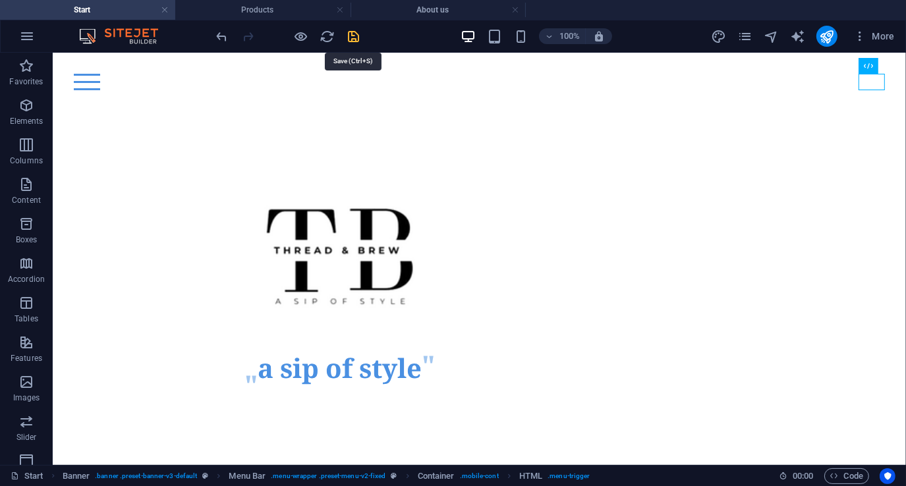
click at [356, 36] on icon "save" at bounding box center [353, 36] width 15 height 15
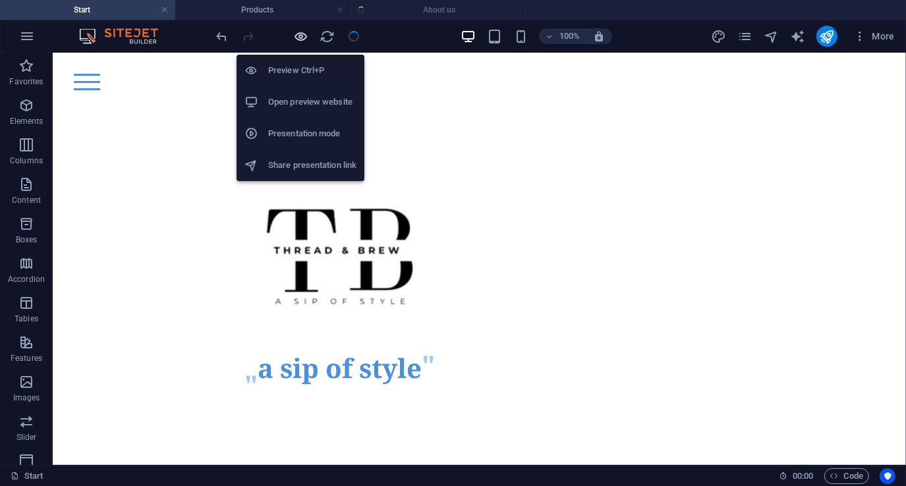
click at [301, 34] on icon "button" at bounding box center [301, 36] width 15 height 15
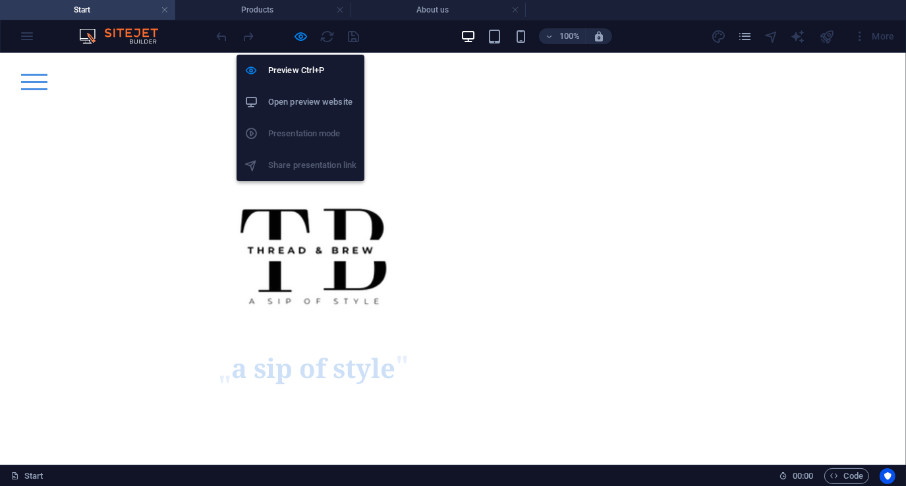
click at [293, 103] on h6 "Open preview website" at bounding box center [312, 102] width 88 height 16
click at [296, 36] on icon "button" at bounding box center [301, 36] width 15 height 15
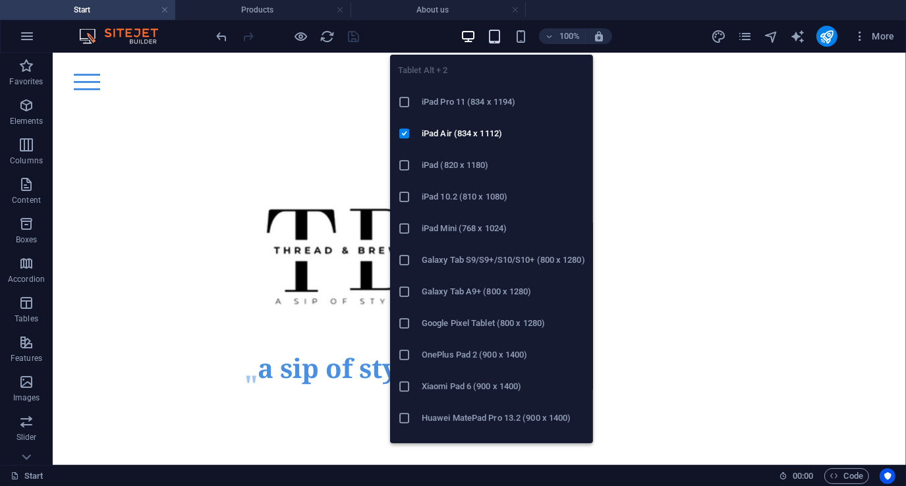
click at [497, 40] on icon "button" at bounding box center [494, 36] width 15 height 15
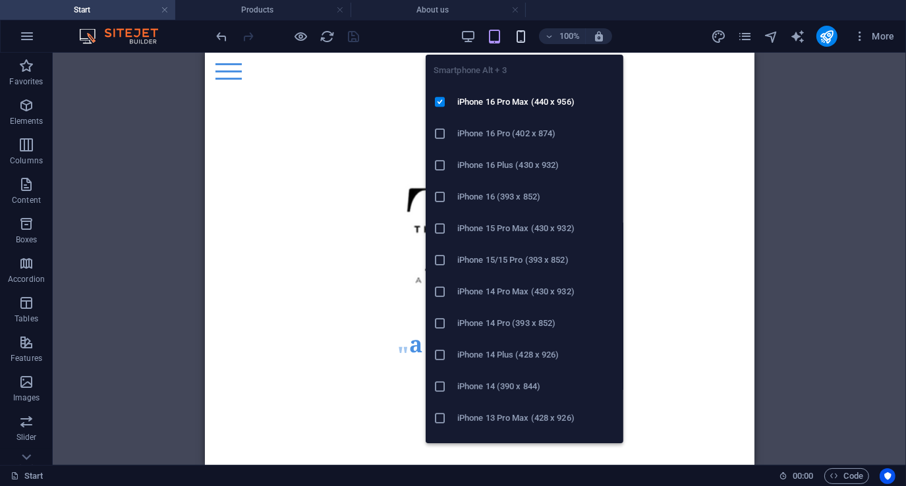
click at [520, 37] on icon "button" at bounding box center [520, 36] width 15 height 15
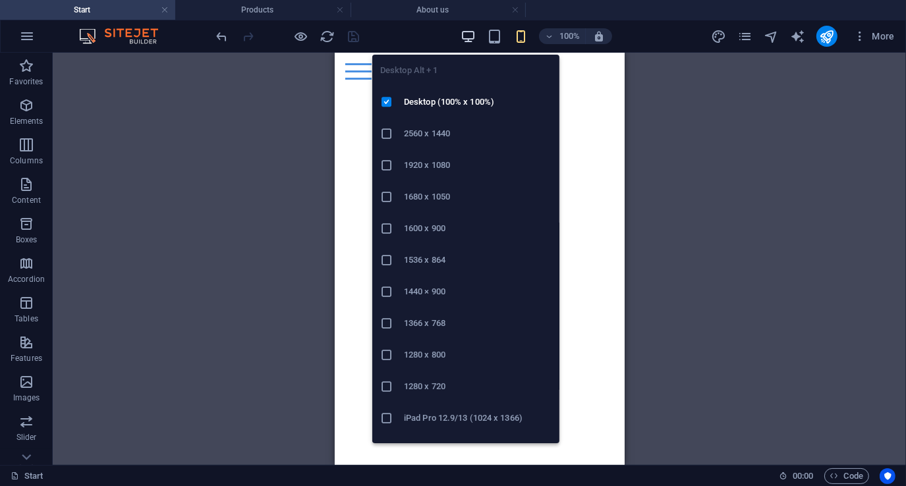
click at [467, 36] on icon "button" at bounding box center [467, 36] width 15 height 15
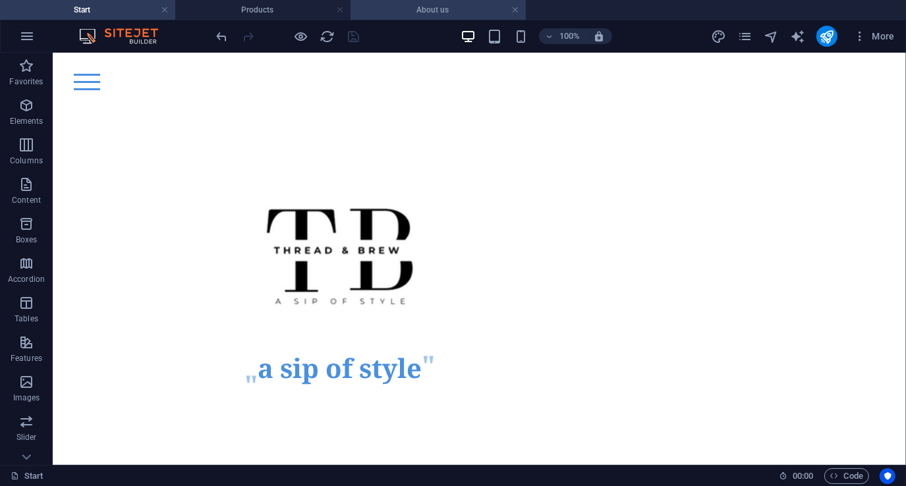
click at [450, 12] on h4 "About us" at bounding box center [437, 10] width 175 height 14
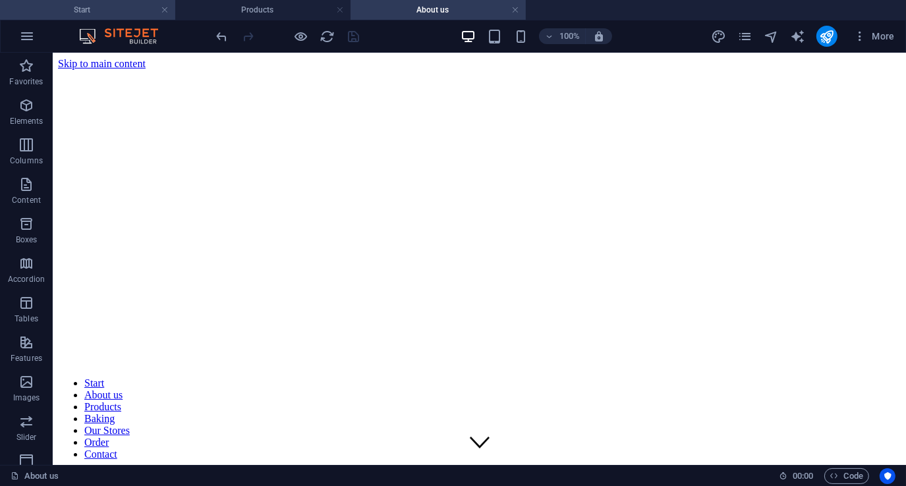
click at [138, 13] on h4 "Start" at bounding box center [87, 10] width 175 height 14
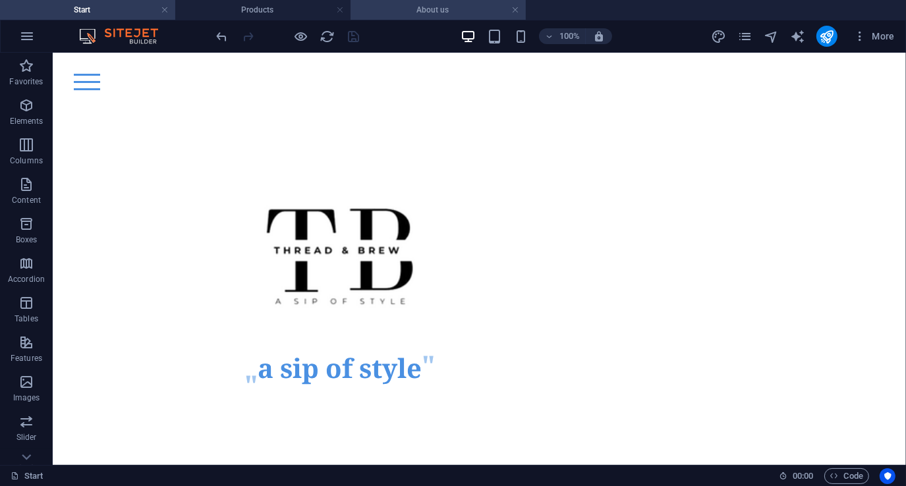
click at [432, 9] on h4 "About us" at bounding box center [437, 10] width 175 height 14
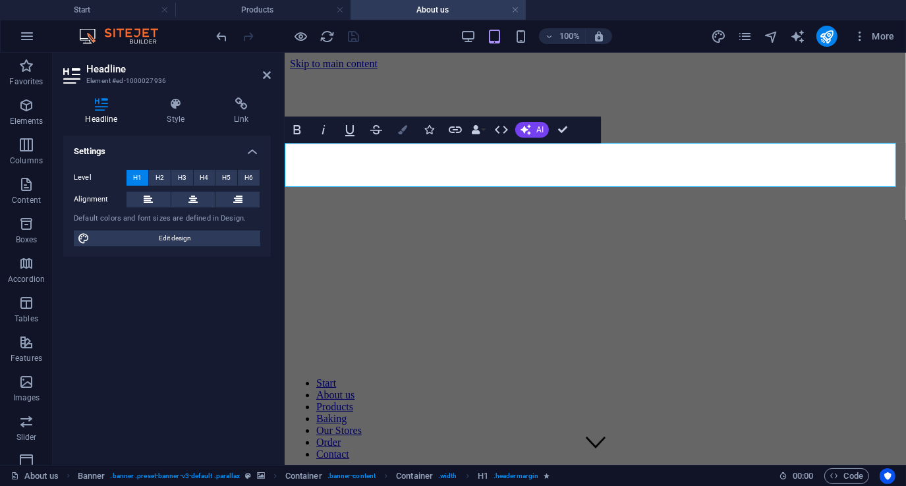
click at [400, 129] on icon "button" at bounding box center [402, 129] width 9 height 9
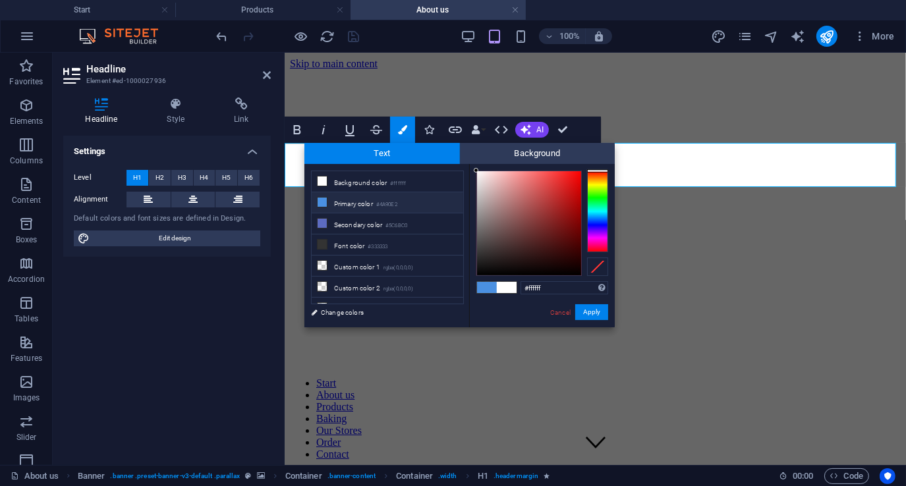
click at [405, 200] on li "Primary color #4A90E2" at bounding box center [387, 202] width 151 height 21
type input "#4a90e2"
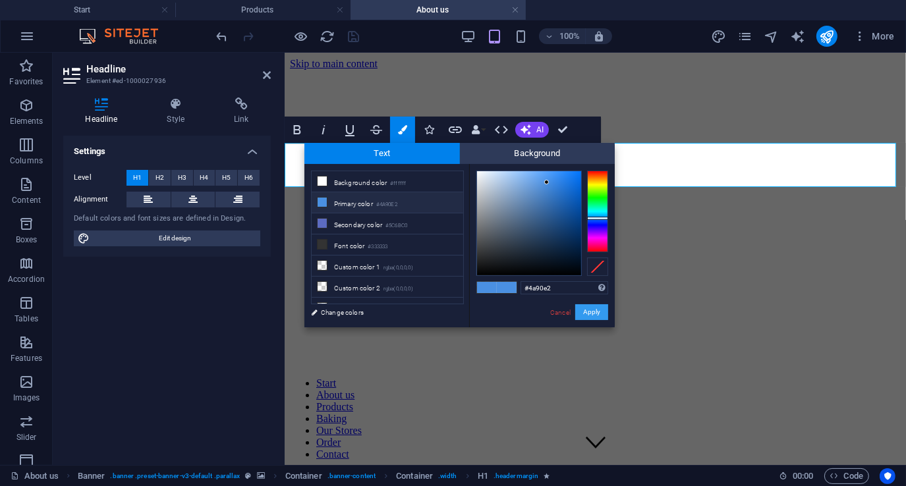
click at [595, 313] on button "Apply" at bounding box center [591, 312] width 33 height 16
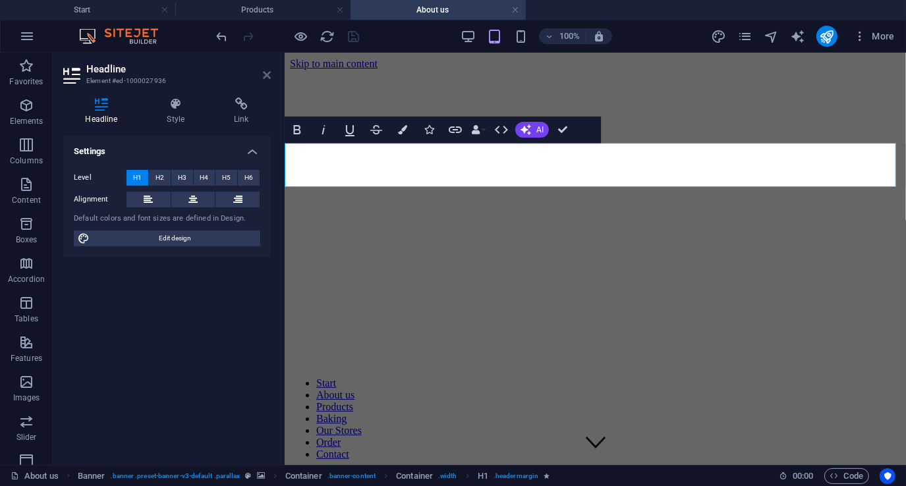
click at [269, 74] on icon at bounding box center [267, 75] width 8 height 11
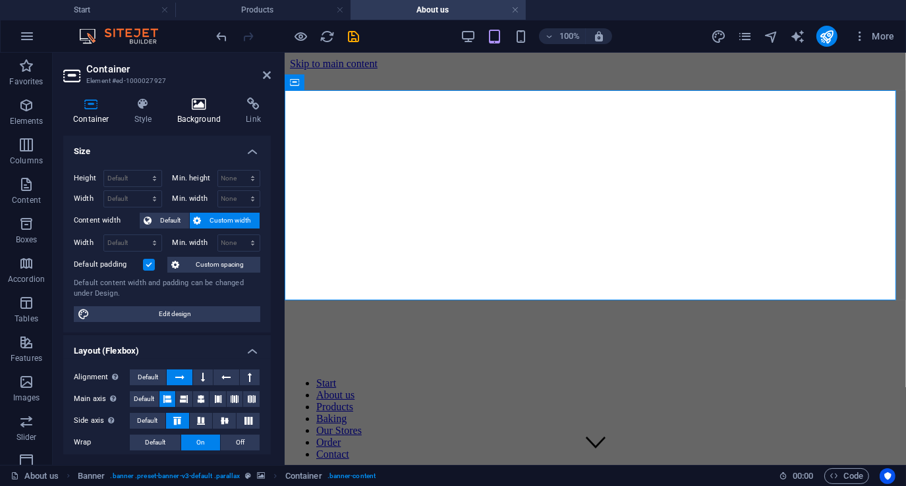
click at [198, 105] on icon at bounding box center [199, 103] width 64 height 13
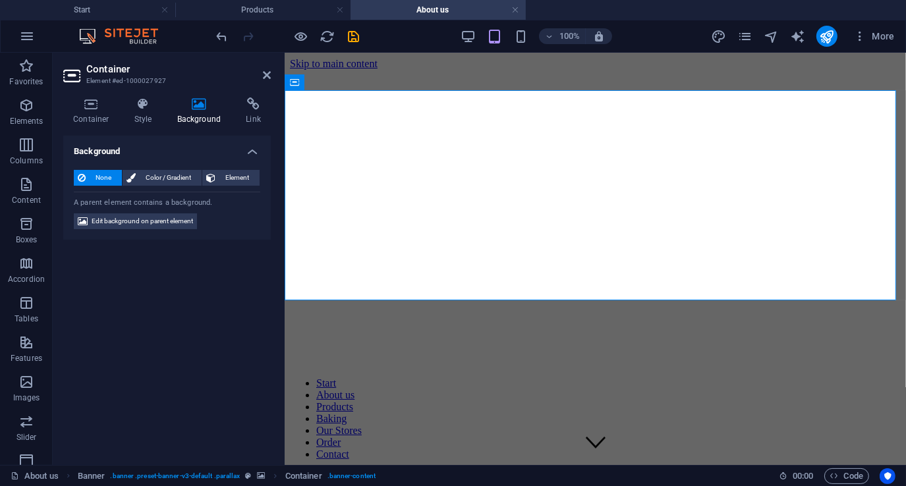
click at [99, 177] on span "None" at bounding box center [104, 178] width 28 height 16
click at [266, 73] on icon at bounding box center [267, 75] width 8 height 11
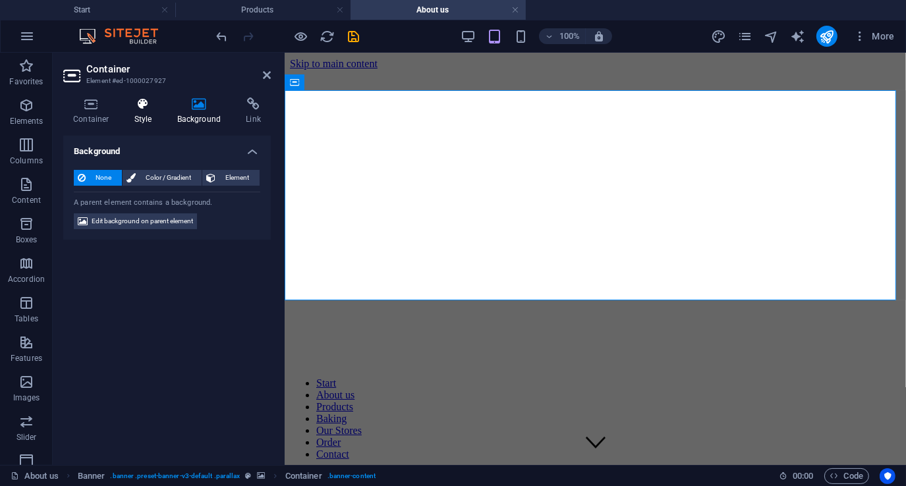
click at [143, 113] on h4 "Style" at bounding box center [145, 111] width 43 height 28
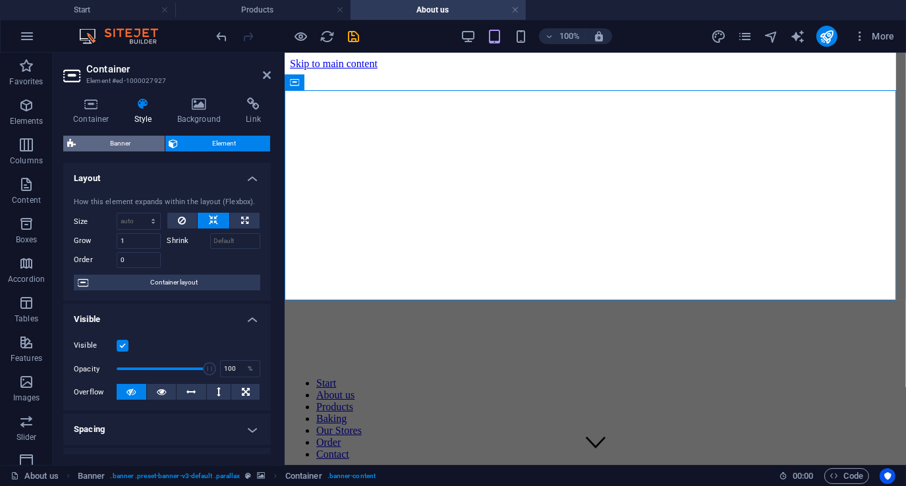
click at [119, 144] on span "Banner" at bounding box center [120, 144] width 81 height 16
select select "vh"
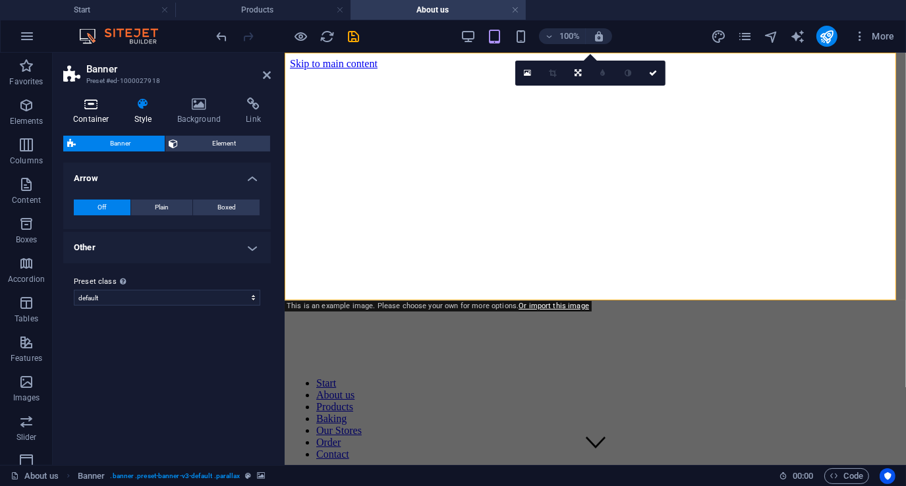
click at [88, 112] on h4 "Container" at bounding box center [93, 111] width 61 height 28
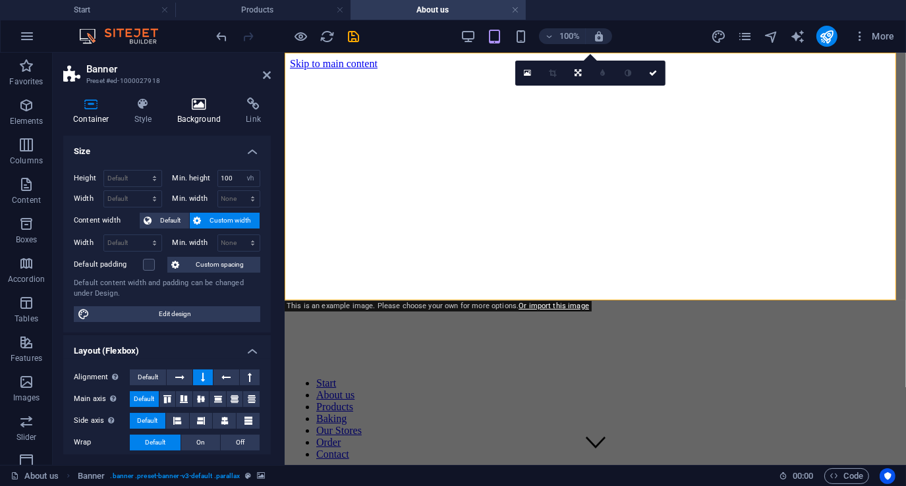
click at [184, 107] on icon at bounding box center [199, 103] width 64 height 13
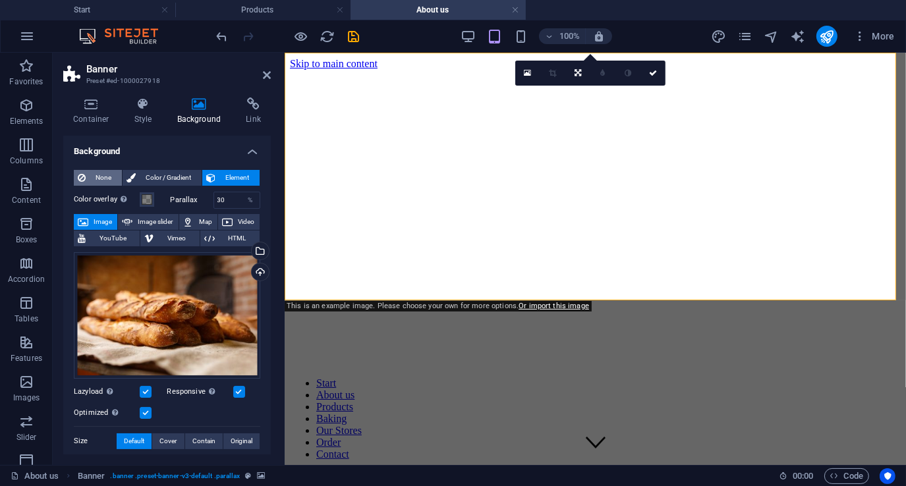
click at [99, 175] on span "None" at bounding box center [104, 178] width 28 height 16
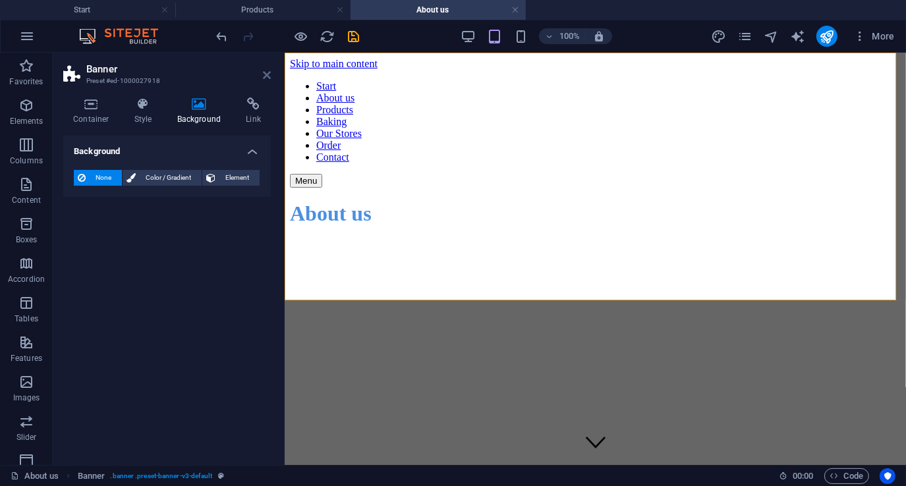
click at [268, 75] on icon at bounding box center [267, 75] width 8 height 11
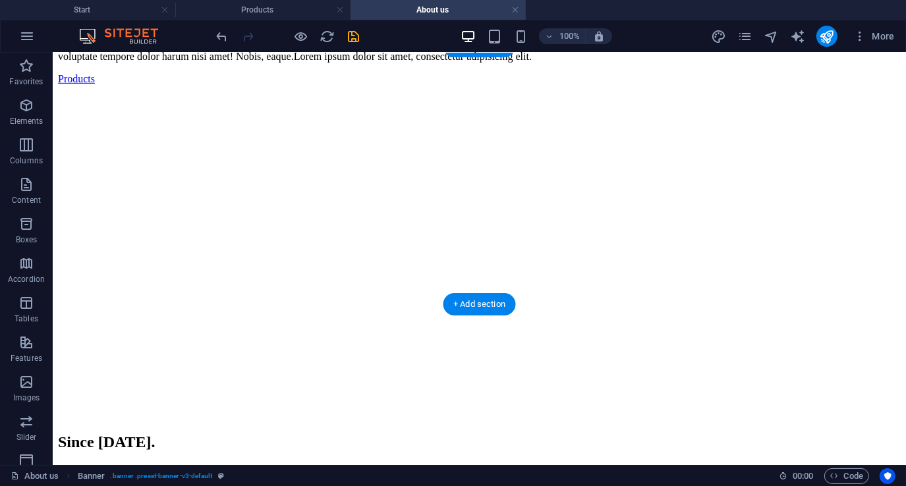
scroll to position [527, 0]
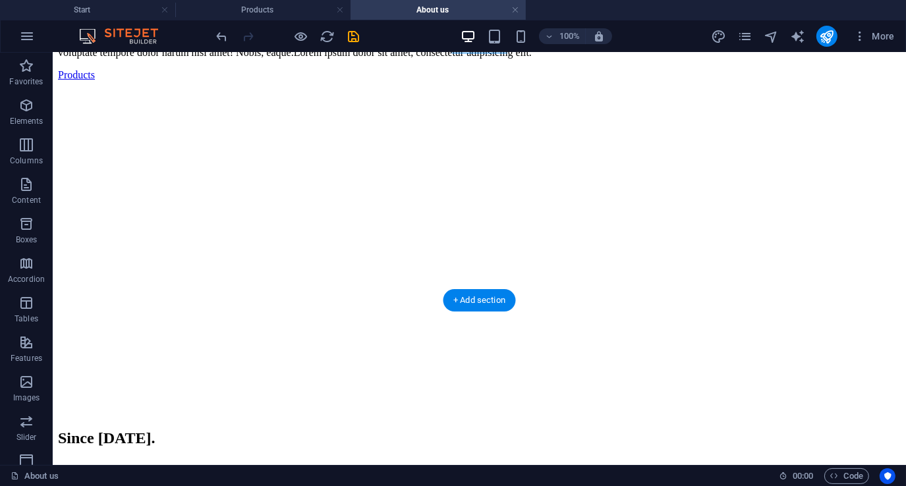
click at [231, 86] on figure at bounding box center [478, 86] width 842 height 0
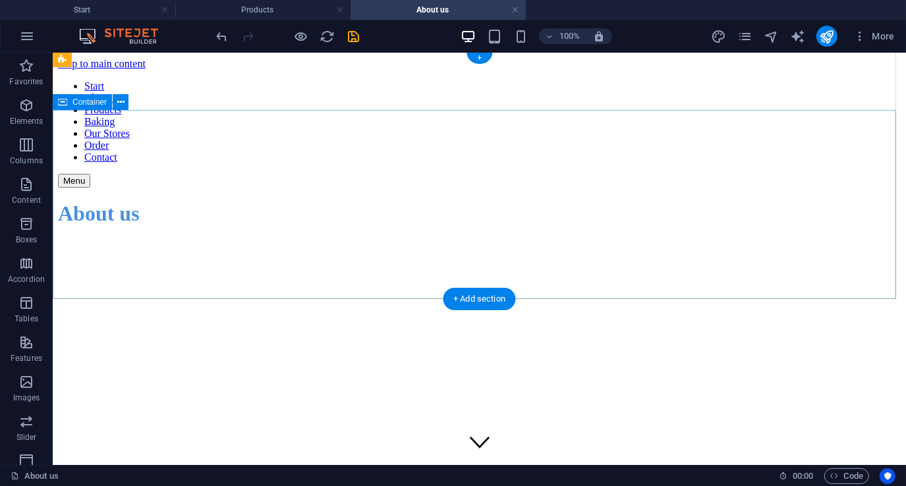
scroll to position [132, 0]
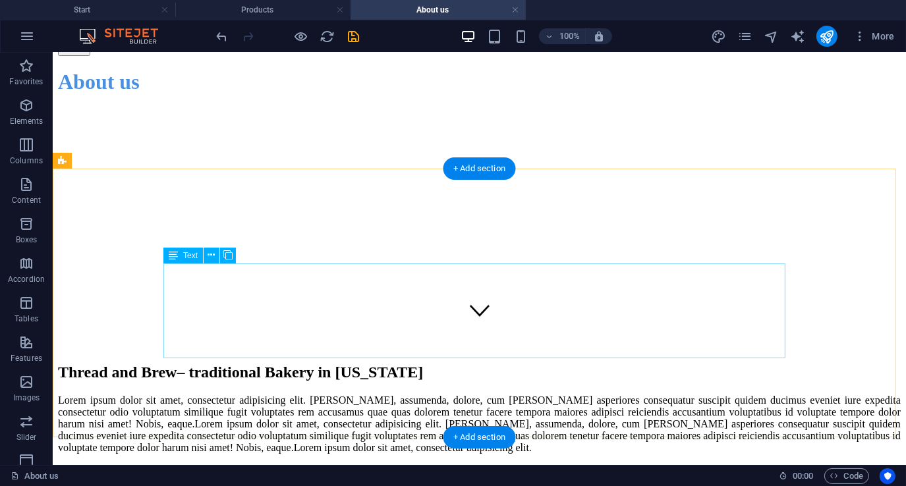
click at [197, 394] on div "Lorem ipsum dolor sit amet, consectetur adipisicing elit. [PERSON_NAME], assume…" at bounding box center [478, 423] width 842 height 59
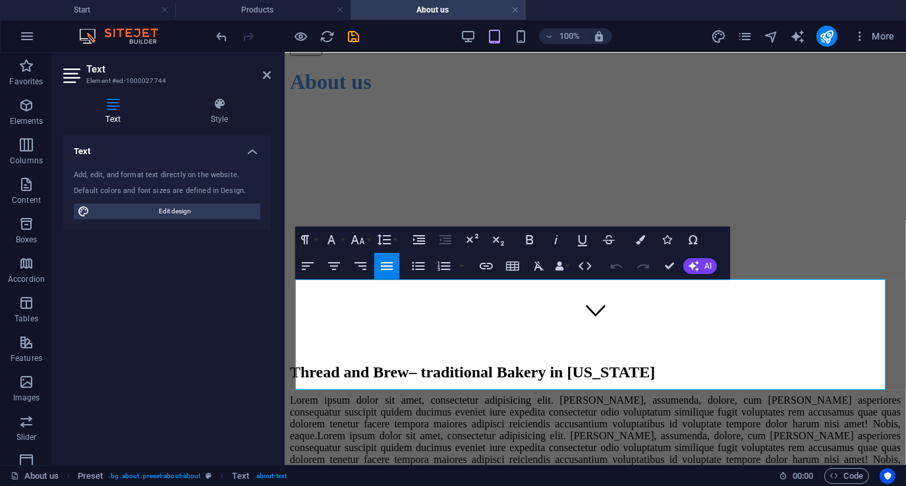
scroll to position [111, 0]
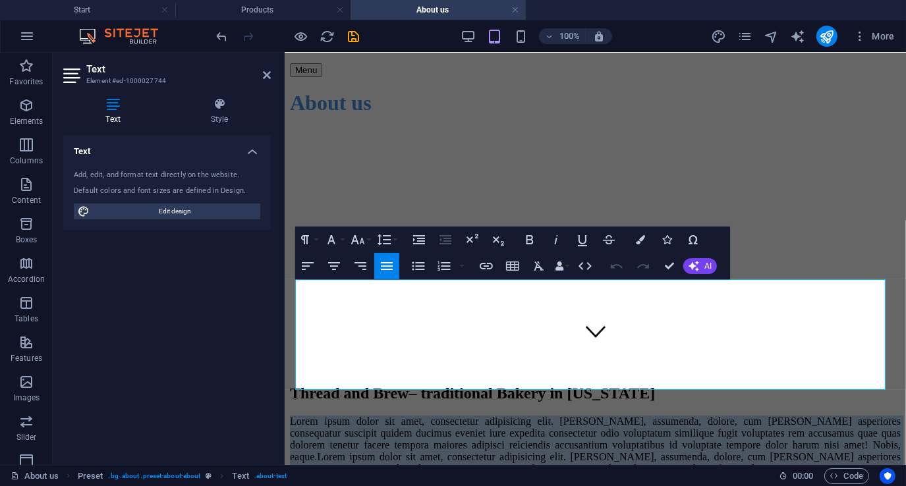
drag, startPoint x: 392, startPoint y: 377, endPoint x: 256, endPoint y: 277, distance: 169.0
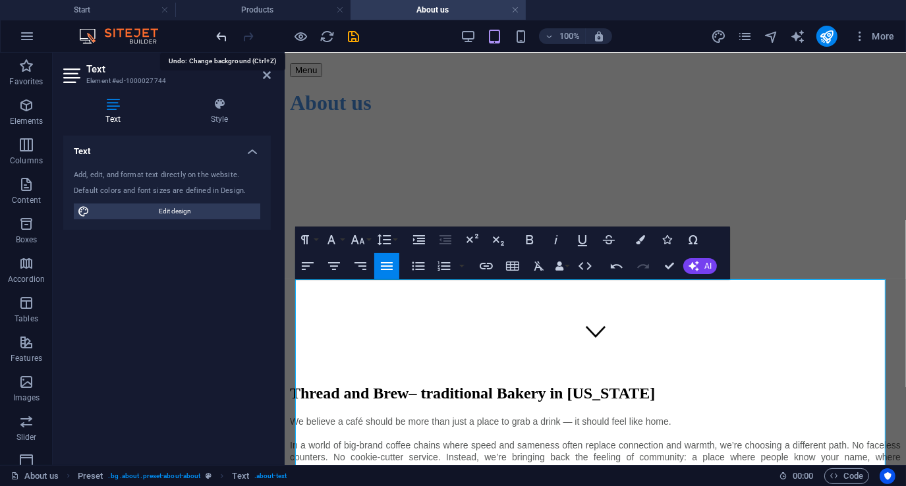
click at [226, 33] on icon "undo" at bounding box center [222, 36] width 15 height 15
click at [222, 37] on icon "undo" at bounding box center [222, 36] width 15 height 15
click at [219, 36] on icon "undo" at bounding box center [222, 36] width 15 height 15
click at [269, 76] on icon at bounding box center [267, 75] width 8 height 11
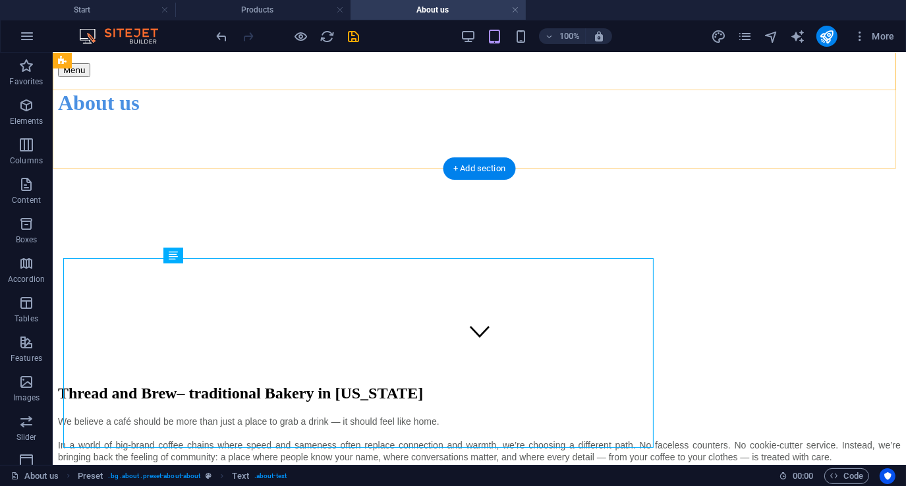
scroll to position [132, 0]
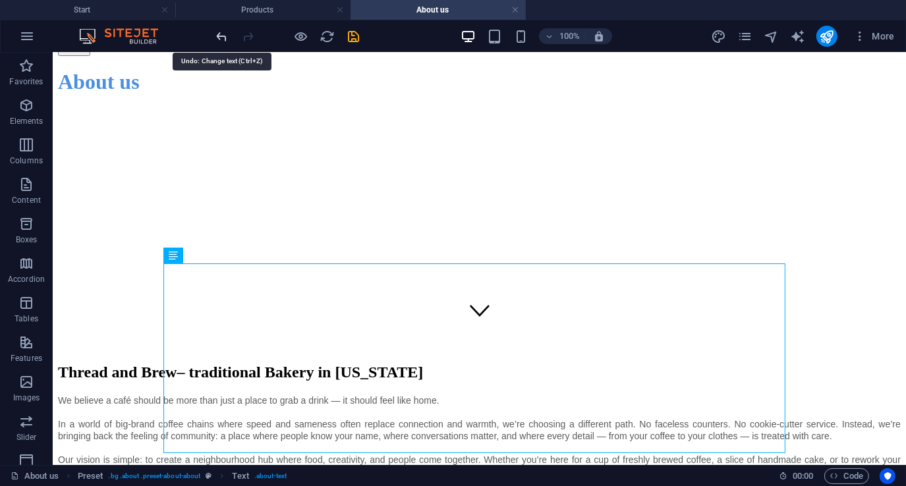
click at [223, 36] on icon "undo" at bounding box center [222, 36] width 15 height 15
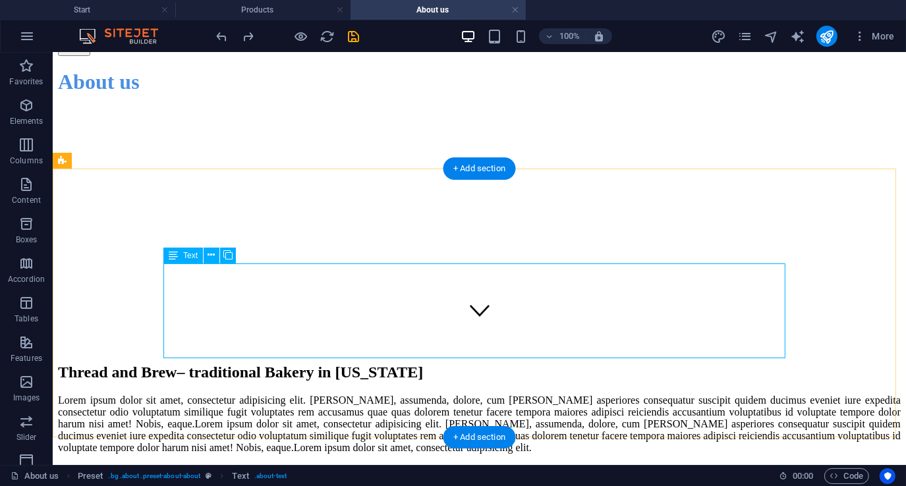
click at [266, 394] on div "Lorem ipsum dolor sit amet, consectetur adipisicing elit. [PERSON_NAME], assume…" at bounding box center [478, 423] width 842 height 59
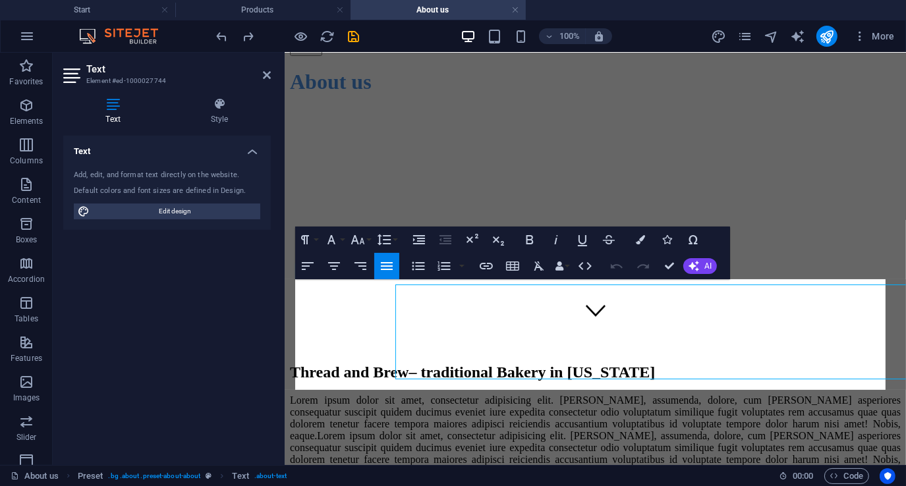
scroll to position [111, 0]
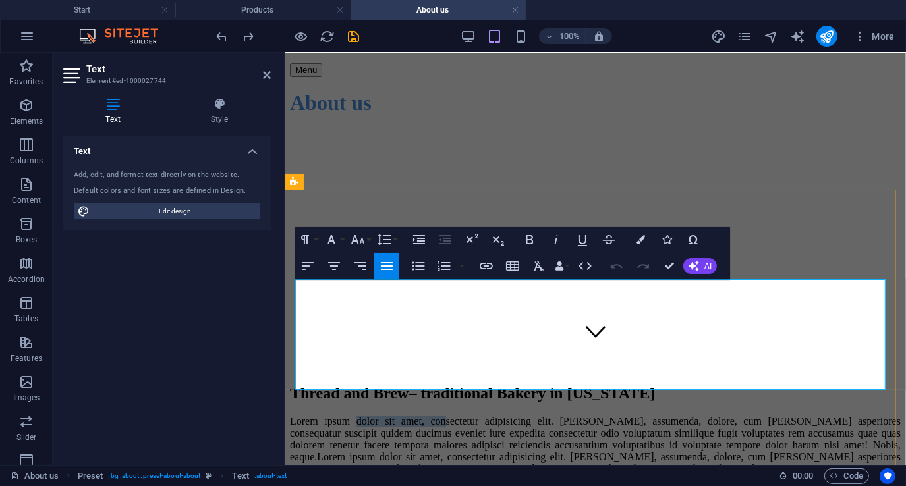
drag, startPoint x: 352, startPoint y: 285, endPoint x: 433, endPoint y: 287, distance: 80.4
click at [433, 415] on p "Lorem ipsum dolor sit amet, consectetur adipisicing elit. [PERSON_NAME], assume…" at bounding box center [594, 456] width 611 height 83
click at [358, 243] on icon "button" at bounding box center [358, 240] width 16 height 16
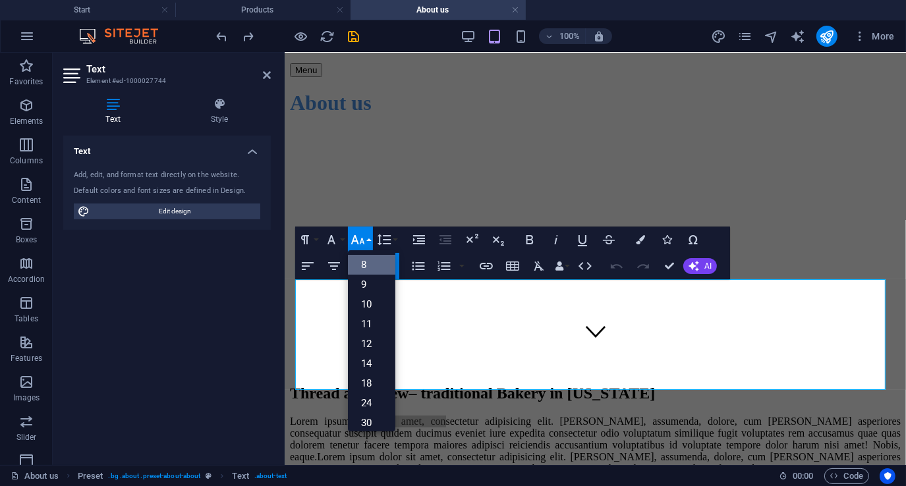
scroll to position [0, 0]
click at [376, 384] on div "Thread and Brew – traditional Bakery in [US_STATE] Lorem ipsum dolor sit amet, …" at bounding box center [594, 452] width 611 height 136
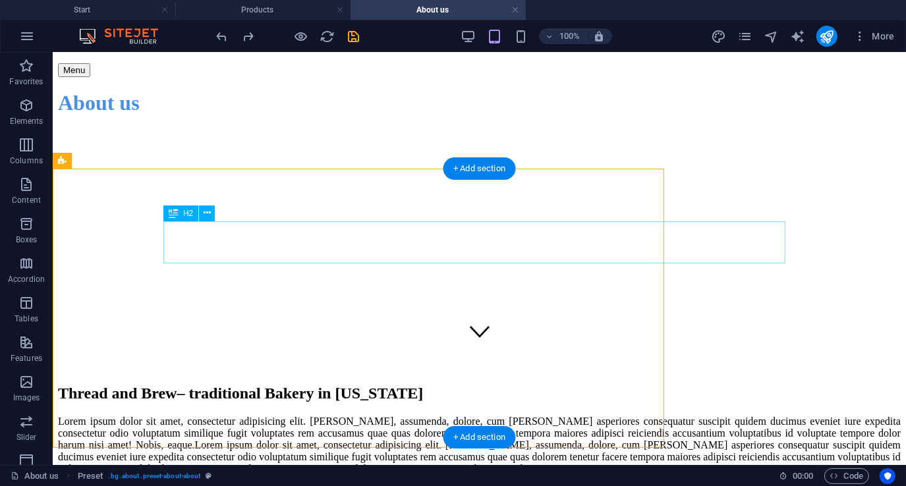
scroll to position [132, 0]
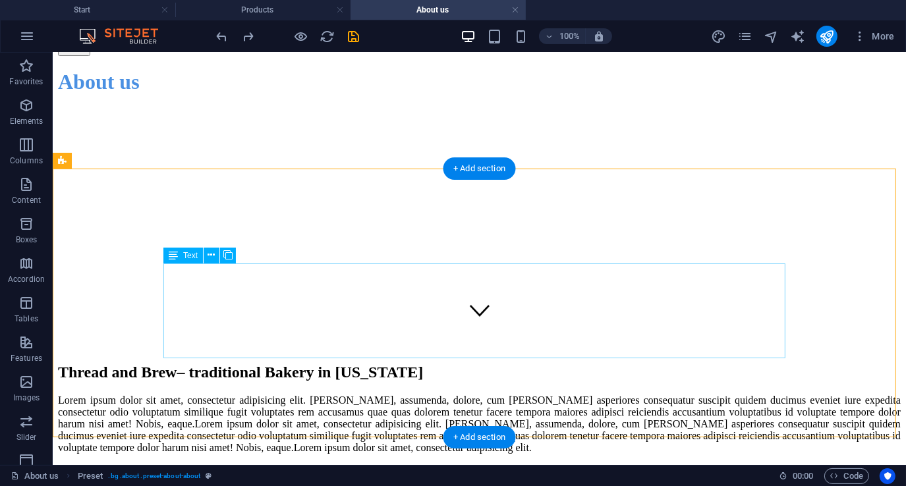
click at [357, 394] on div "Lorem ipsum dolor sit amet, consectetur adipisicing elit. [PERSON_NAME], assume…" at bounding box center [478, 423] width 842 height 59
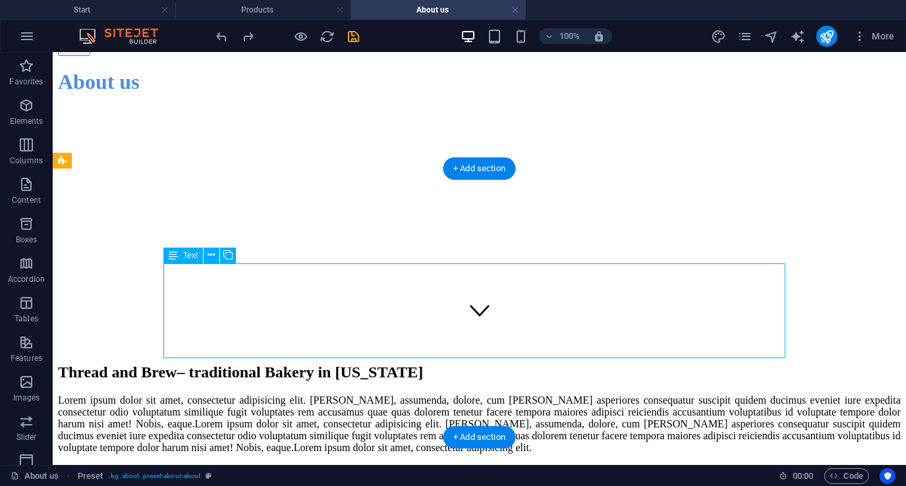
click at [357, 394] on div "Lorem ipsum dolor sit amet, consectetur adipisicing elit. [PERSON_NAME], assume…" at bounding box center [478, 423] width 842 height 59
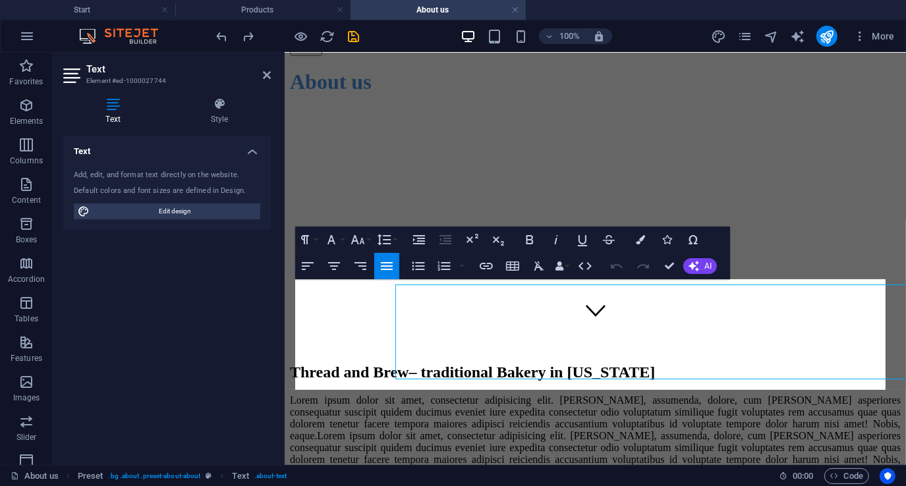
scroll to position [111, 0]
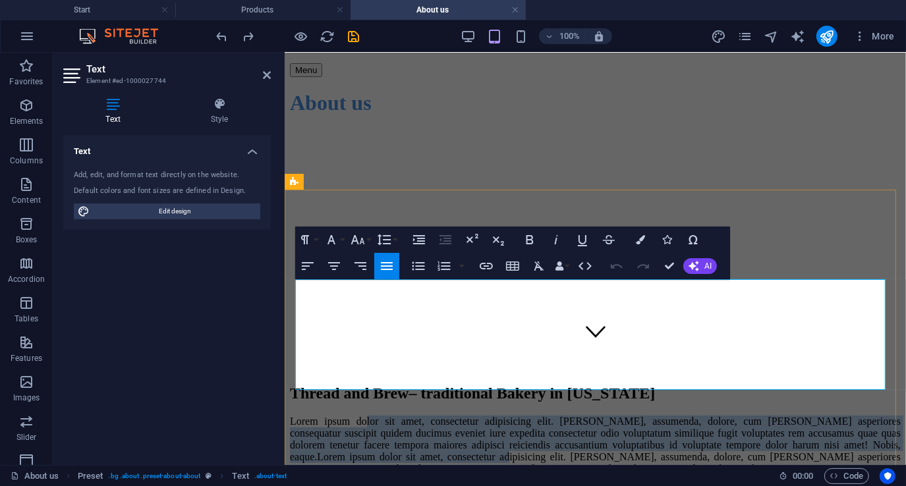
drag, startPoint x: 362, startPoint y: 288, endPoint x: 441, endPoint y: 334, distance: 91.2
click at [441, 415] on p "Lorem ipsum dolor sit amet, consectetur adipisicing elit. [PERSON_NAME], assume…" at bounding box center [594, 456] width 611 height 83
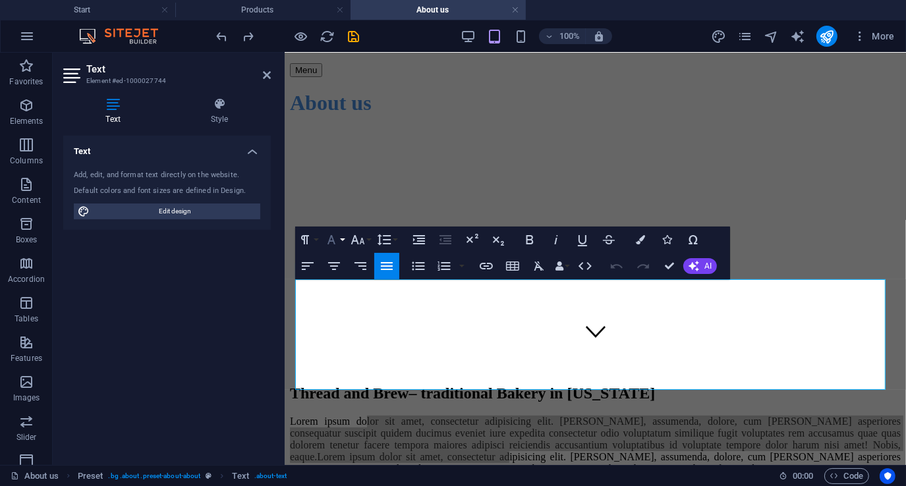
click at [343, 238] on button "Font Family" at bounding box center [333, 240] width 25 height 26
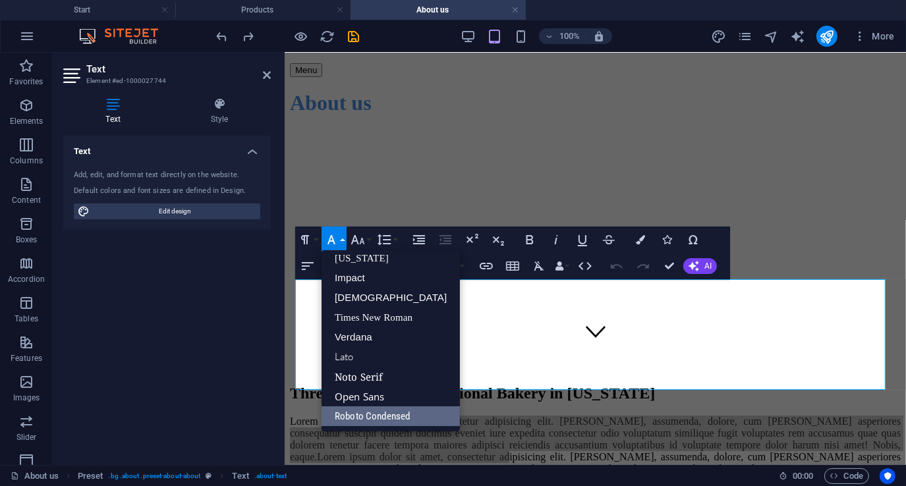
scroll to position [26, 0]
click at [409, 384] on div "Thread and Brew – traditional Bakery in [US_STATE] Lorem ipsum dolor sit amet, …" at bounding box center [594, 452] width 611 height 136
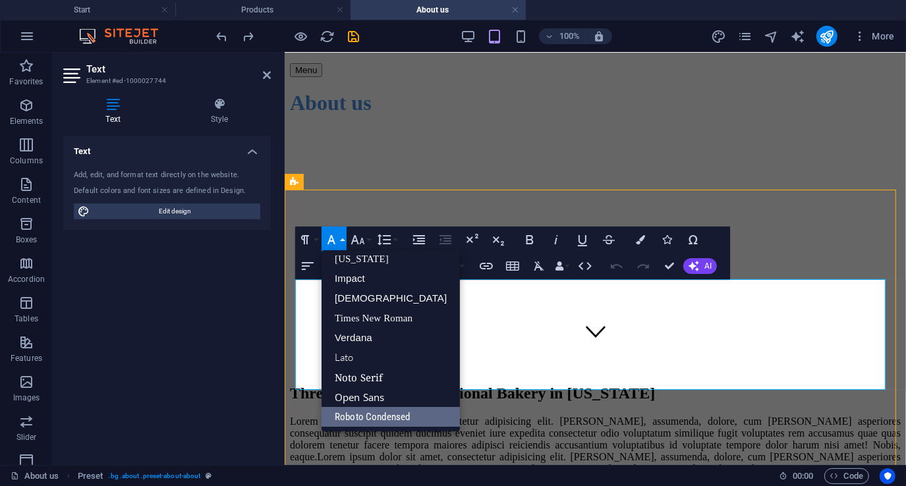
scroll to position [132, 0]
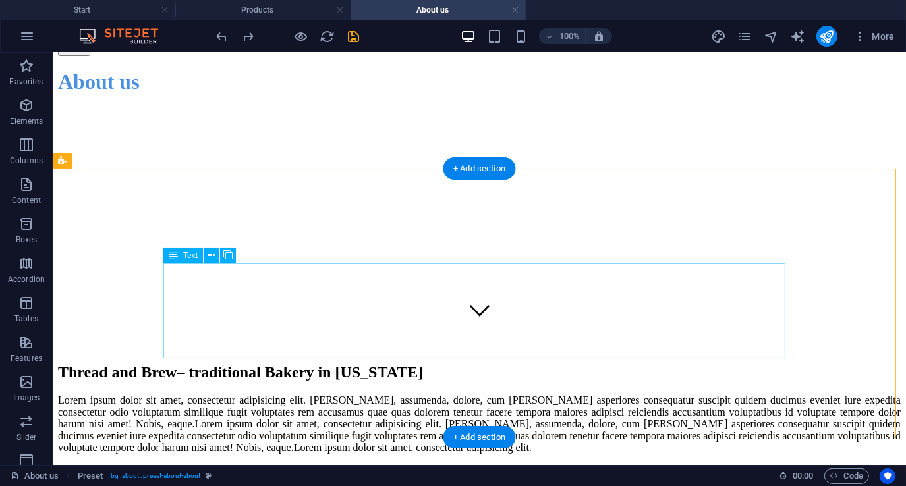
click at [308, 394] on div "Lorem ipsum dolor sit amet, consectetur adipisicing elit. [PERSON_NAME], assume…" at bounding box center [478, 423] width 842 height 59
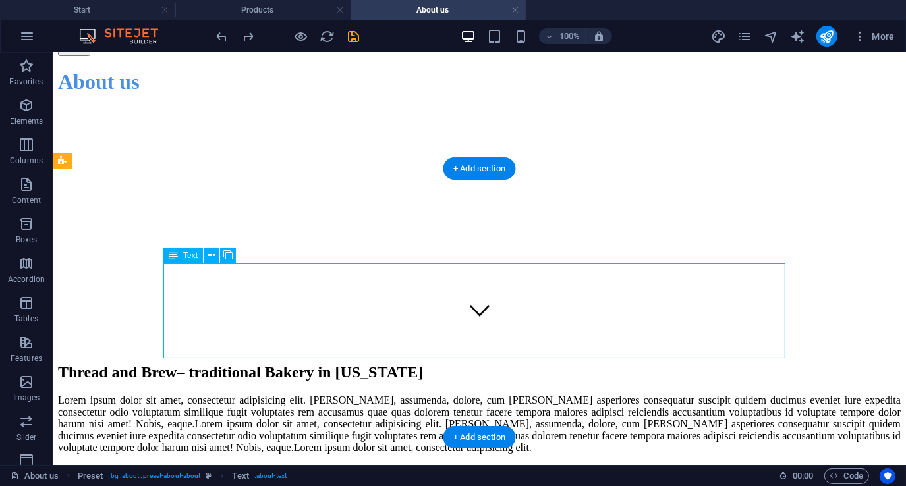
click at [308, 394] on div "Lorem ipsum dolor sit amet, consectetur adipisicing elit. [PERSON_NAME], assume…" at bounding box center [478, 423] width 842 height 59
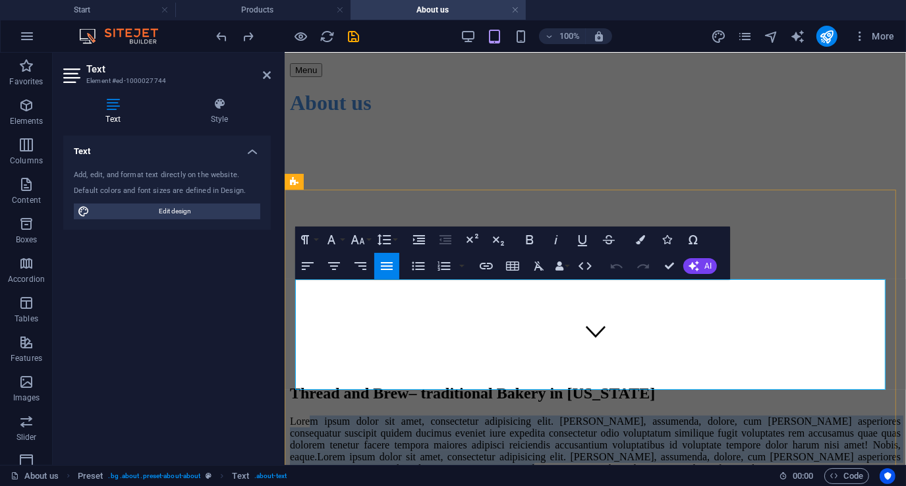
drag, startPoint x: 356, startPoint y: 306, endPoint x: 417, endPoint y: 347, distance: 73.4
click at [417, 415] on p "Lorem ipsum dolor sit amet, consectetur adipisicing elit. [PERSON_NAME], assume…" at bounding box center [594, 456] width 611 height 83
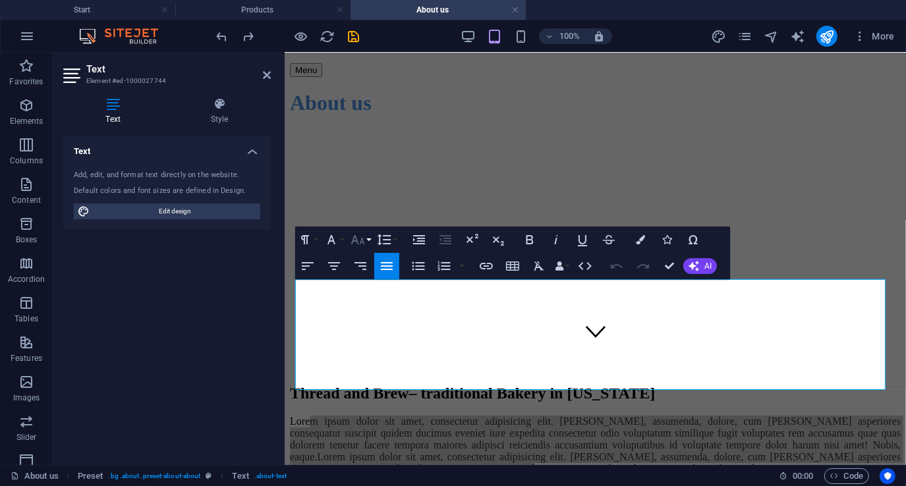
click at [370, 238] on button "Font Size" at bounding box center [360, 240] width 25 height 26
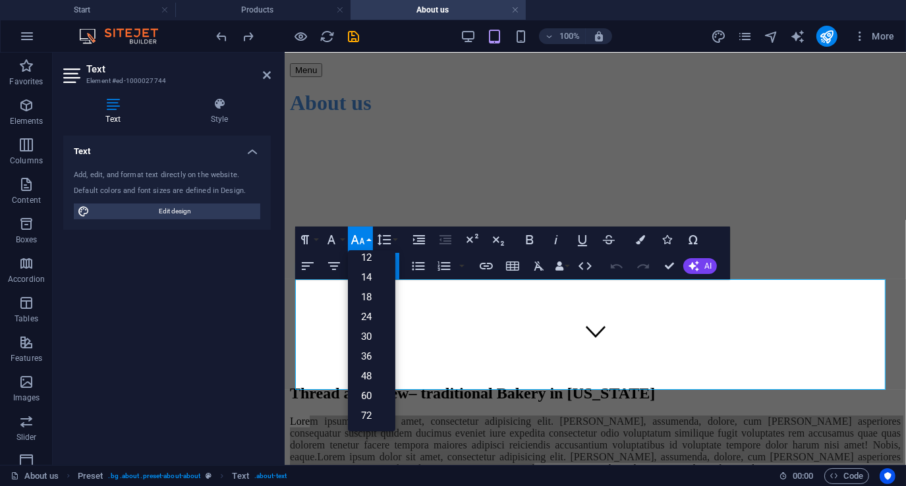
scroll to position [105, 0]
click at [469, 384] on div "Thread and Brew – traditional Bakery in [US_STATE] Lorem ipsum dolor sit amet, …" at bounding box center [594, 452] width 611 height 136
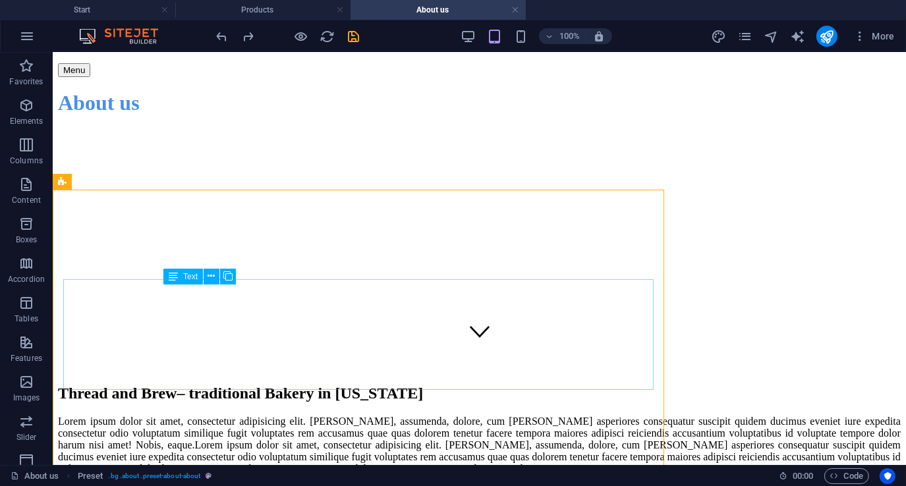
scroll to position [132, 0]
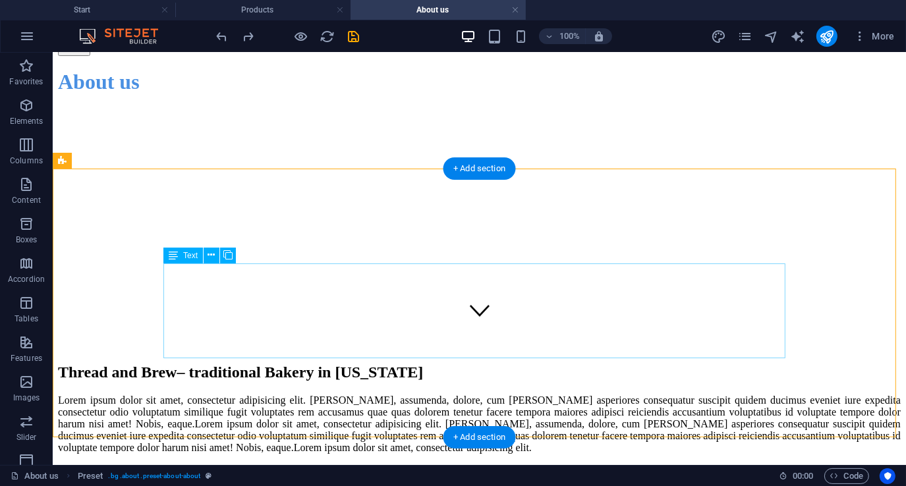
click at [314, 394] on div "Lorem ipsum dolor sit amet, consectetur adipisicing elit. [PERSON_NAME], assume…" at bounding box center [478, 423] width 842 height 59
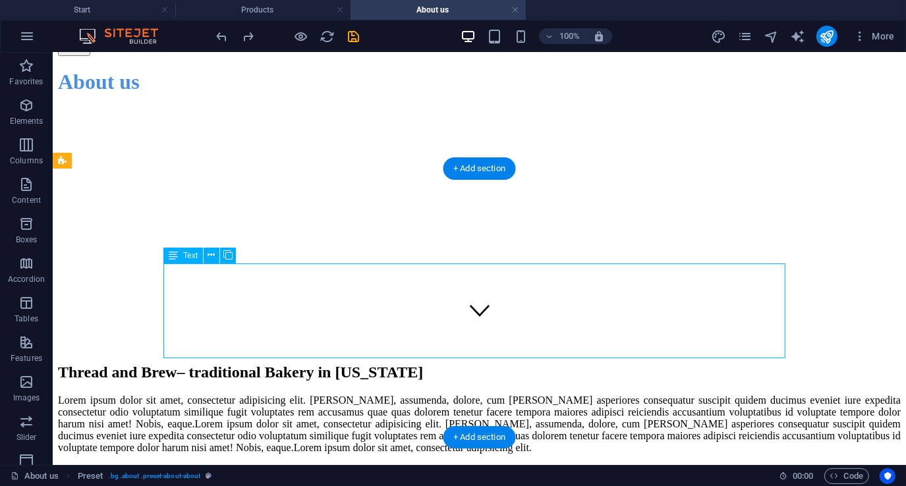
click at [314, 394] on div "Lorem ipsum dolor sit amet, consectetur adipisicing elit. [PERSON_NAME], assume…" at bounding box center [478, 423] width 842 height 59
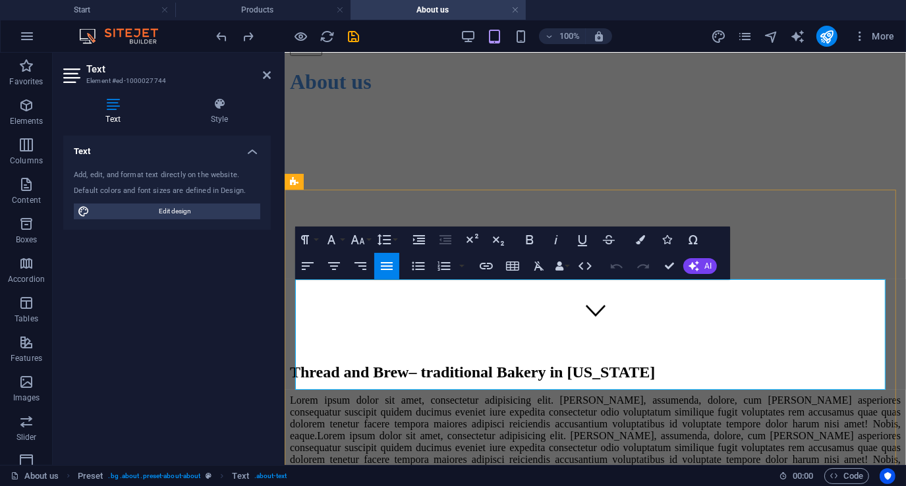
scroll to position [111, 0]
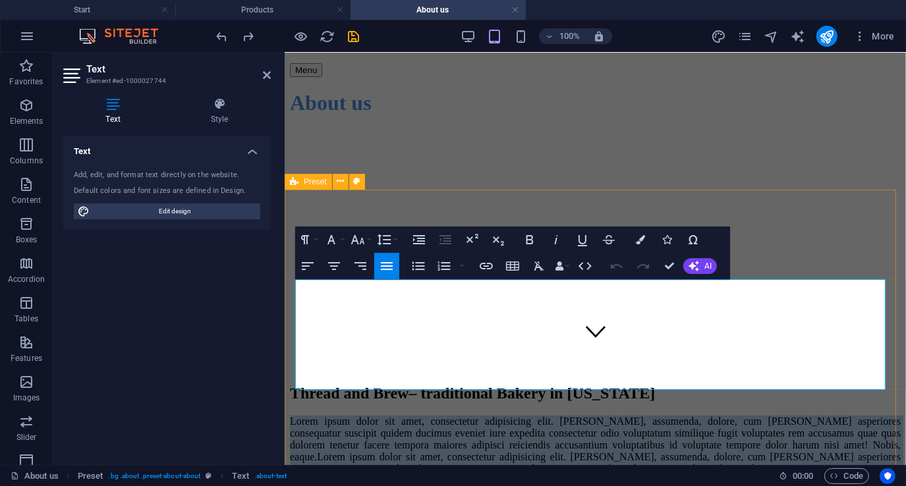
drag, startPoint x: 365, startPoint y: 381, endPoint x: 290, endPoint y: 276, distance: 129.0
click at [290, 384] on div "Thread and Brew – traditional Bakery in [US_STATE] Lorem ipsum dolor sit amet, …" at bounding box center [594, 452] width 611 height 136
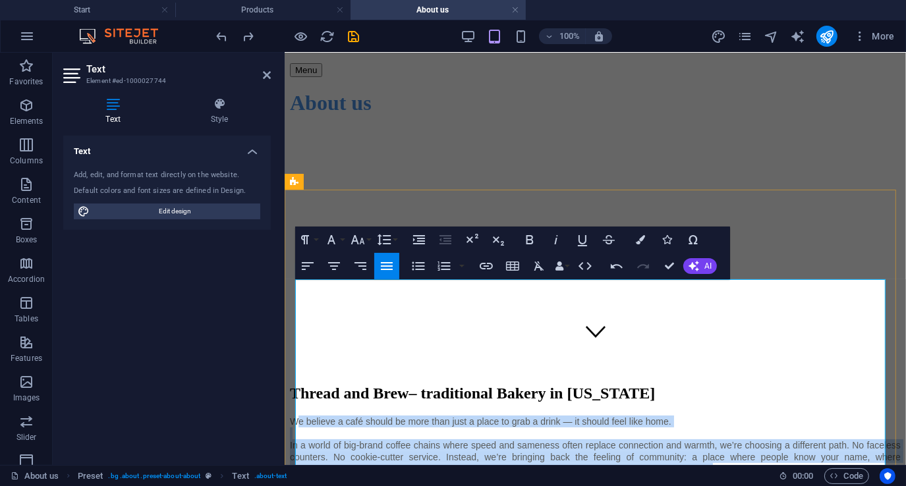
drag, startPoint x: 299, startPoint y: 288, endPoint x: 375, endPoint y: 410, distance: 143.5
click at [375, 415] on div "We believe a café should be more than just a place to grab a drink — it should …" at bounding box center [594, 486] width 611 height 142
click at [337, 439] on p "In a world of big-brand coffee chains where speed and sameness often replace co…" at bounding box center [594, 457] width 611 height 36
drag, startPoint x: 296, startPoint y: 285, endPoint x: 391, endPoint y: 455, distance: 194.3
click at [391, 455] on div "We believe a café should be more than just a place to grab a drink — it should …" at bounding box center [594, 486] width 611 height 142
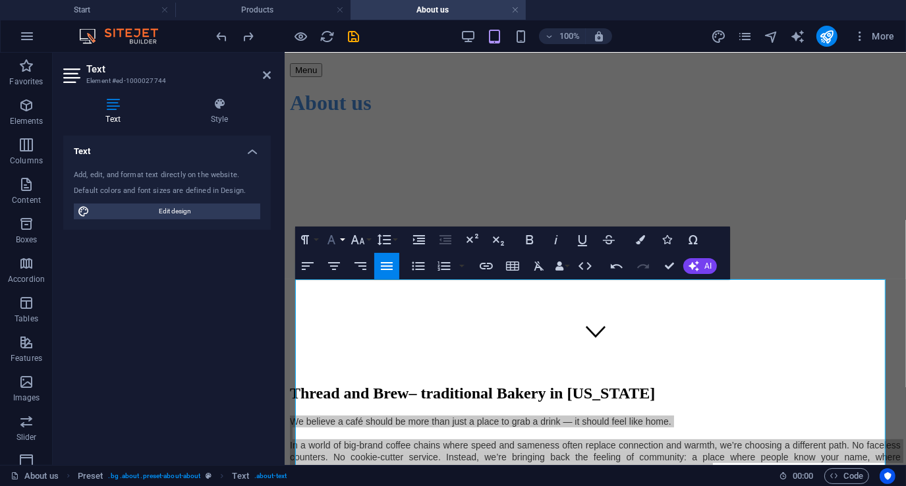
click at [344, 236] on button "Font Family" at bounding box center [333, 240] width 25 height 26
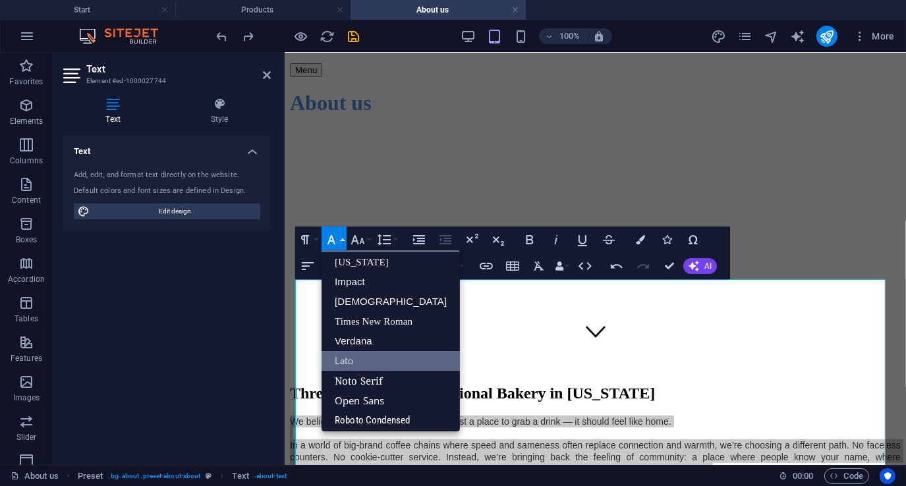
scroll to position [26, 0]
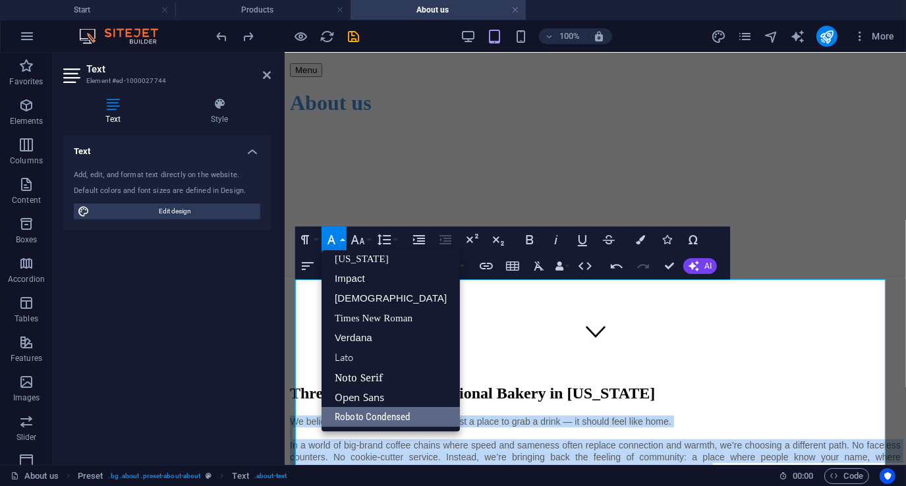
click at [372, 420] on link "Roboto Condensed" at bounding box center [390, 417] width 138 height 20
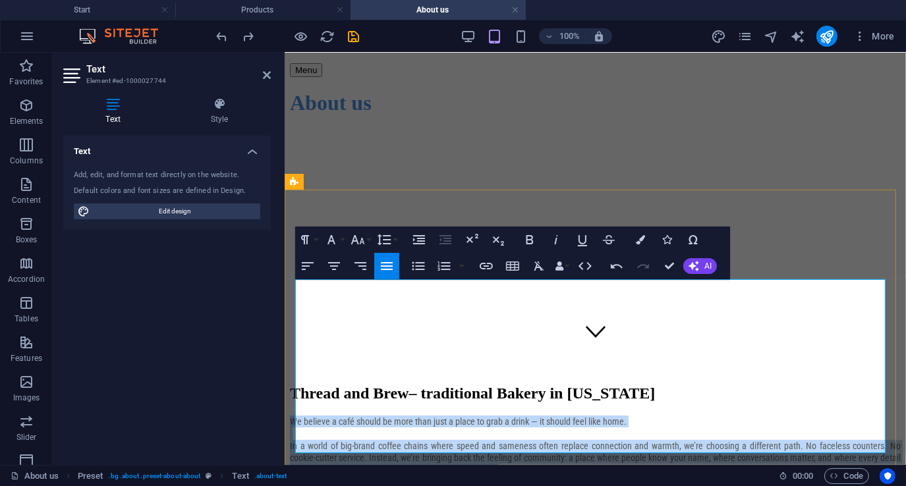
click at [345, 440] on span "In a world of big-brand coffee chains where speed and sameness often replace co…" at bounding box center [594, 457] width 611 height 34
click at [315, 439] on p "In a world of big-brand coffee chains where speed and sameness often replace co…" at bounding box center [594, 457] width 611 height 36
click at [544, 439] on p "In a world of big-brand coffee chains where speed and sameness often replace co…" at bounding box center [594, 457] width 611 height 36
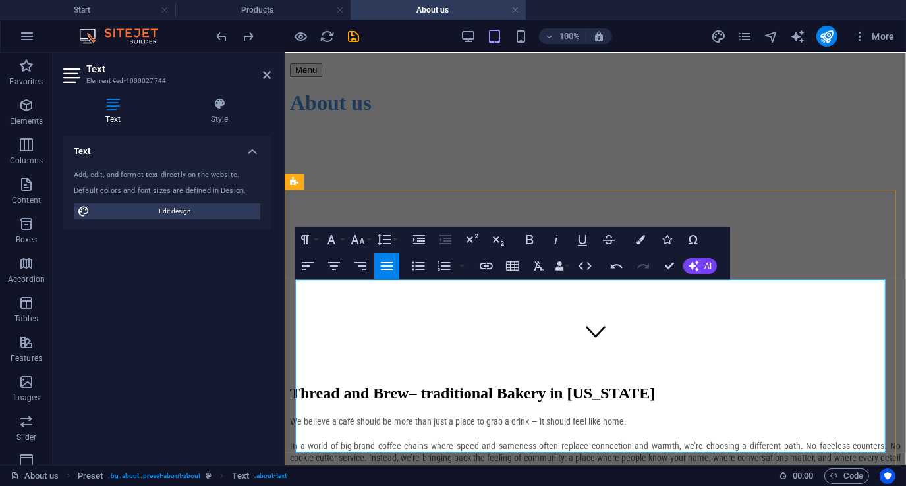
click at [873, 440] on span "In a world of big-brand coffee chains where speed and sameness often replace co…" at bounding box center [594, 457] width 611 height 34
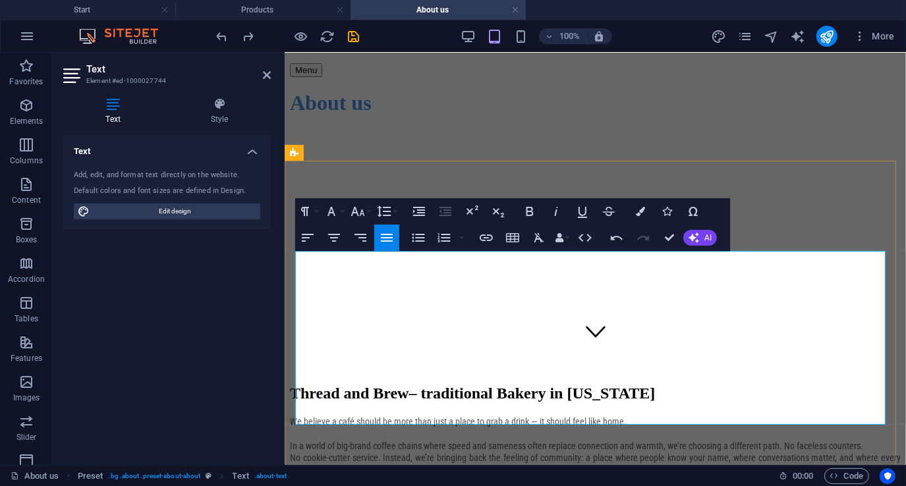
scroll to position [242, 0]
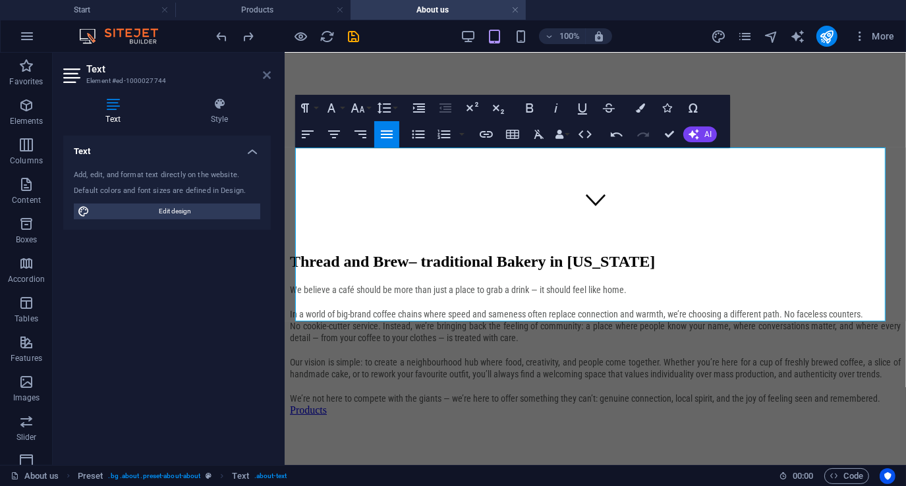
click at [266, 74] on icon at bounding box center [267, 75] width 8 height 11
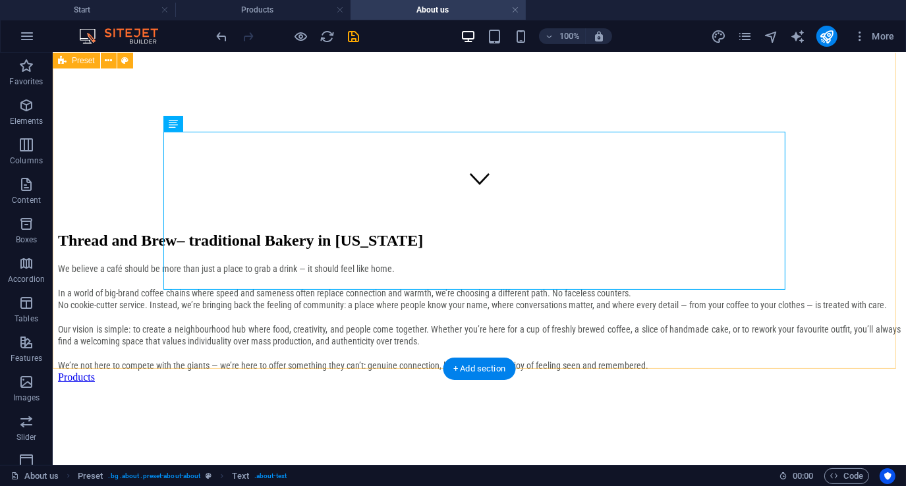
click at [107, 231] on div "Thread and Brew – traditional Bakery in [US_STATE] We believe a café should be …" at bounding box center [478, 306] width 842 height 151
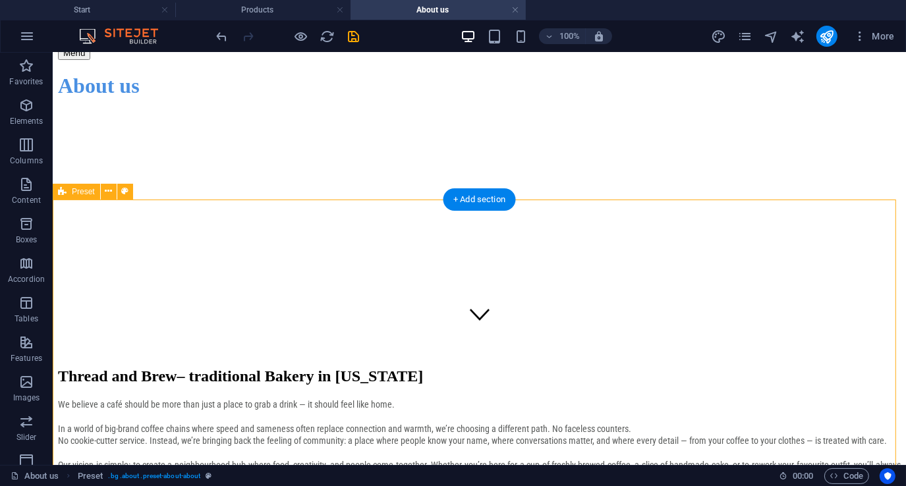
scroll to position [132, 0]
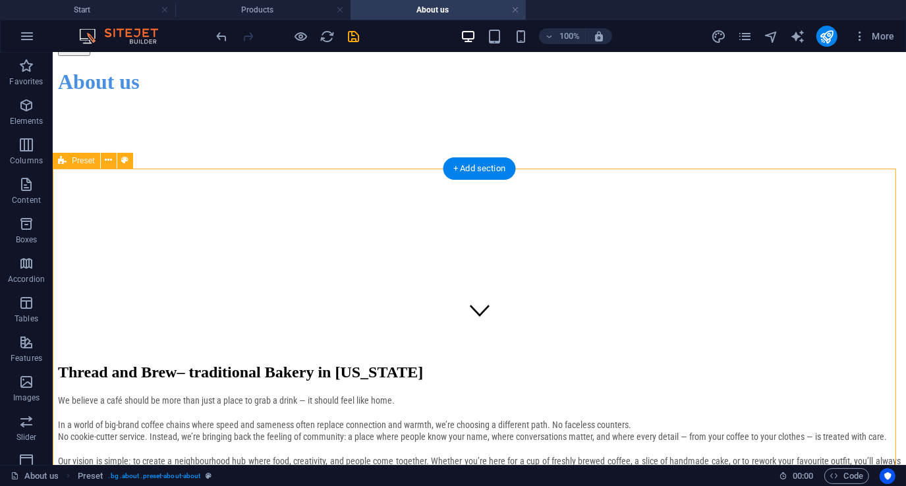
click at [107, 363] on div "Thread and Brew – traditional Bakery in [US_STATE] We believe a café should be …" at bounding box center [478, 438] width 842 height 151
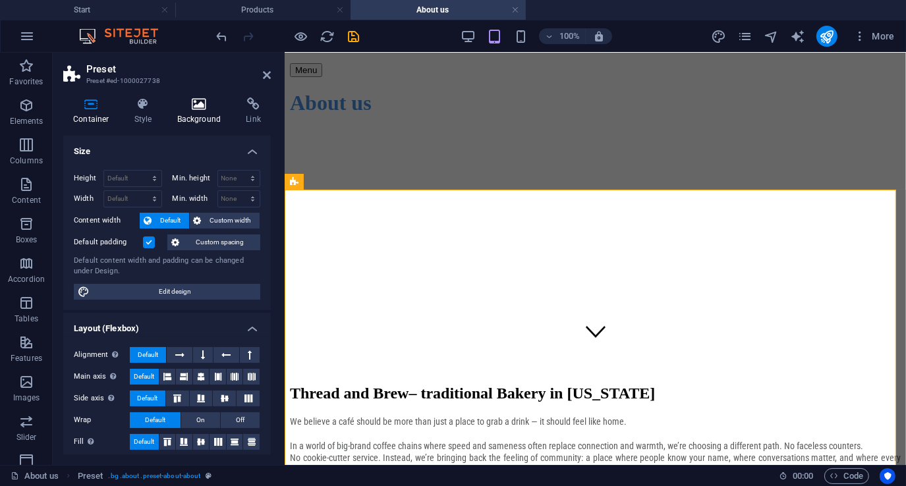
click at [201, 111] on h4 "Background" at bounding box center [201, 111] width 69 height 28
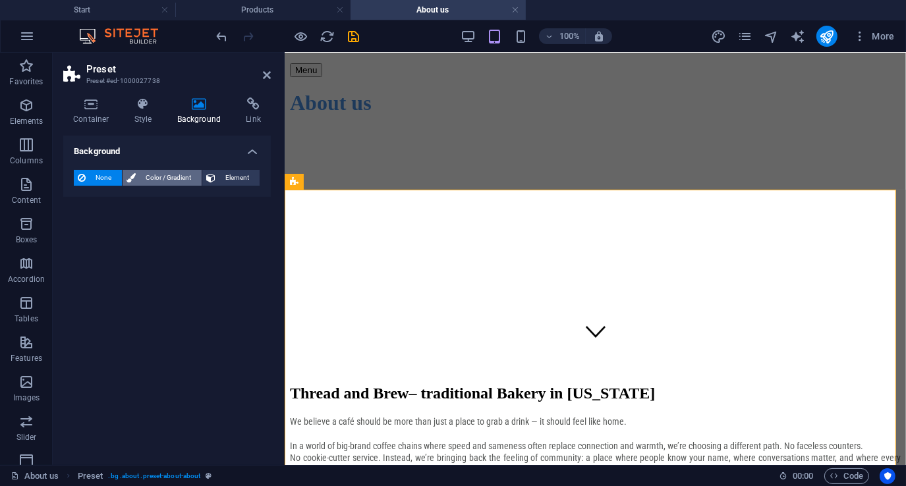
click at [155, 176] on span "Color / Gradient" at bounding box center [169, 178] width 58 height 16
click at [82, 231] on span at bounding box center [82, 230] width 14 height 14
type input "#ffffff"
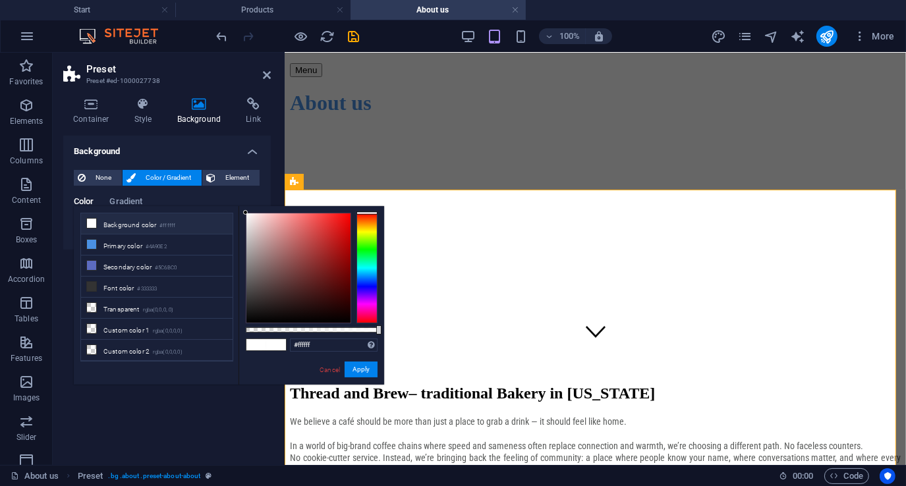
click at [94, 223] on icon at bounding box center [91, 223] width 9 height 9
click at [363, 368] on button "Apply" at bounding box center [360, 370] width 33 height 16
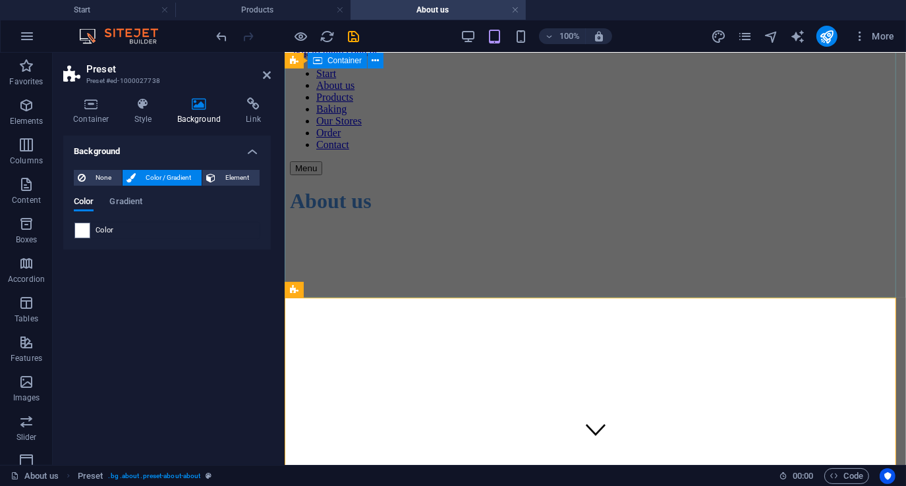
scroll to position [0, 0]
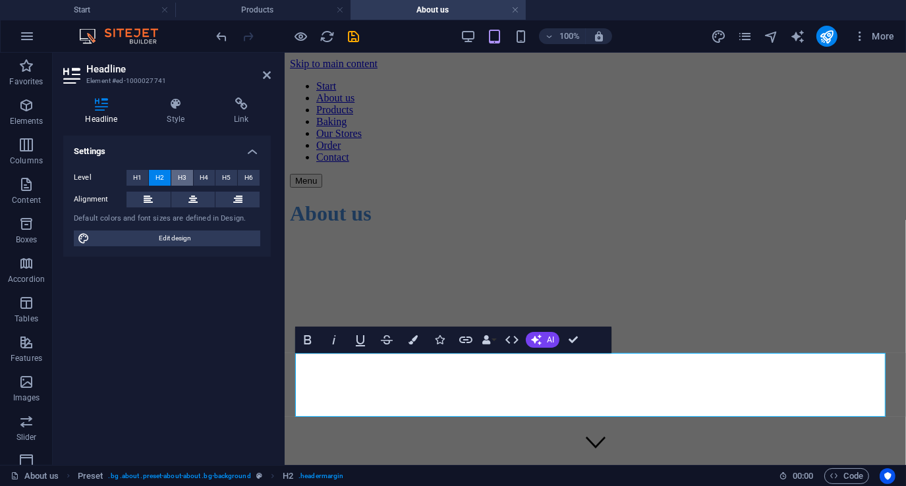
click at [178, 177] on span "H3" at bounding box center [182, 178] width 9 height 16
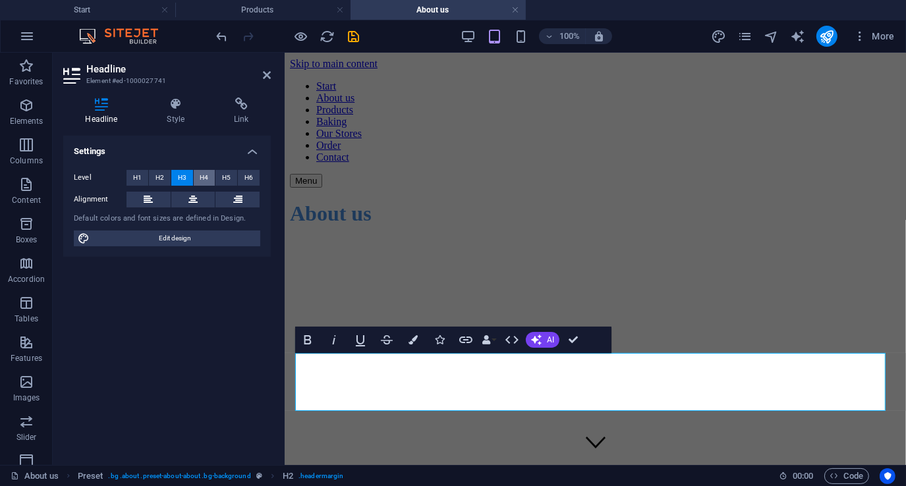
click at [207, 176] on span "H4" at bounding box center [204, 178] width 9 height 16
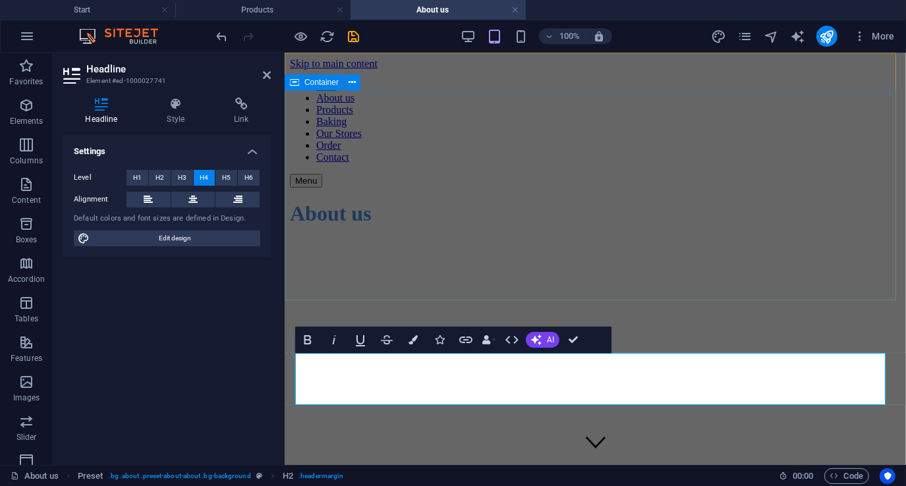
click at [378, 232] on div "About us" at bounding box center [594, 213] width 611 height 53
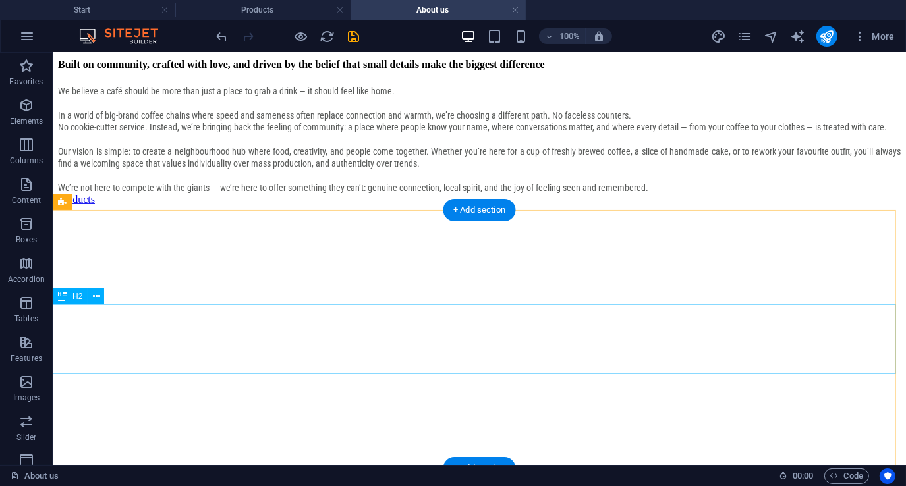
scroll to position [461, 0]
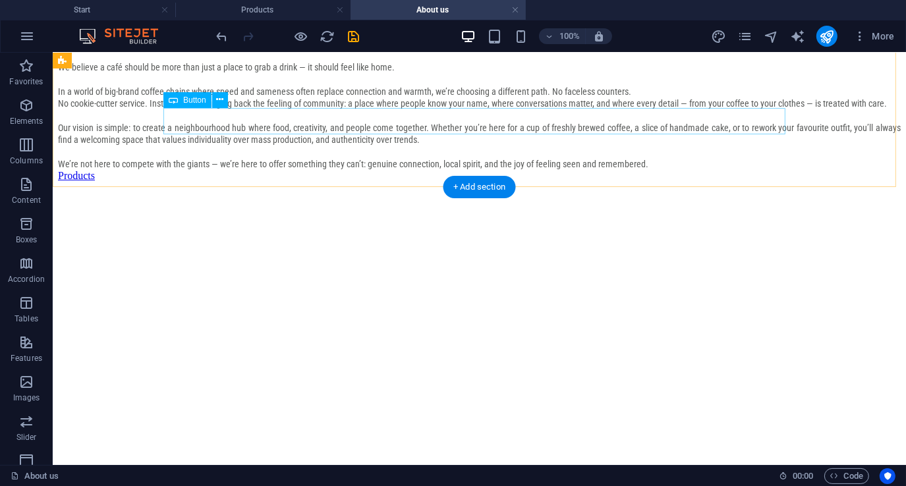
click at [206, 169] on div "Products" at bounding box center [478, 175] width 842 height 12
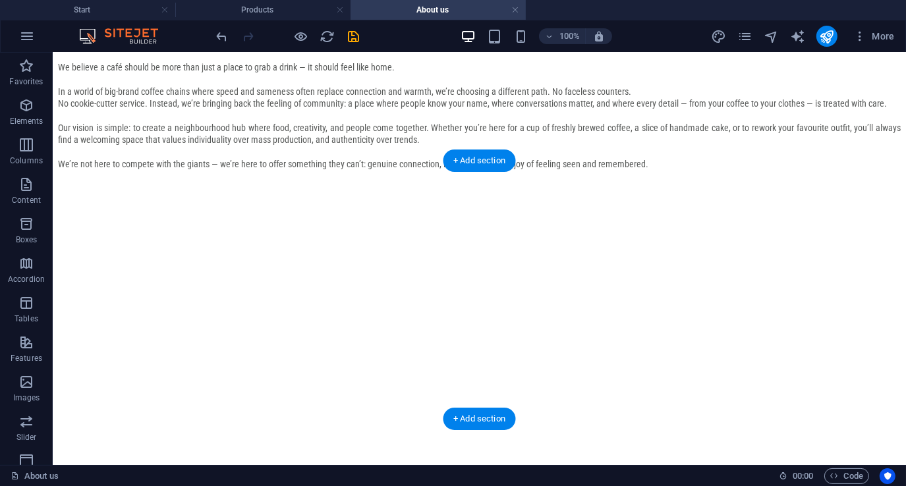
click at [252, 115] on figure at bounding box center [478, 115] width 842 height 0
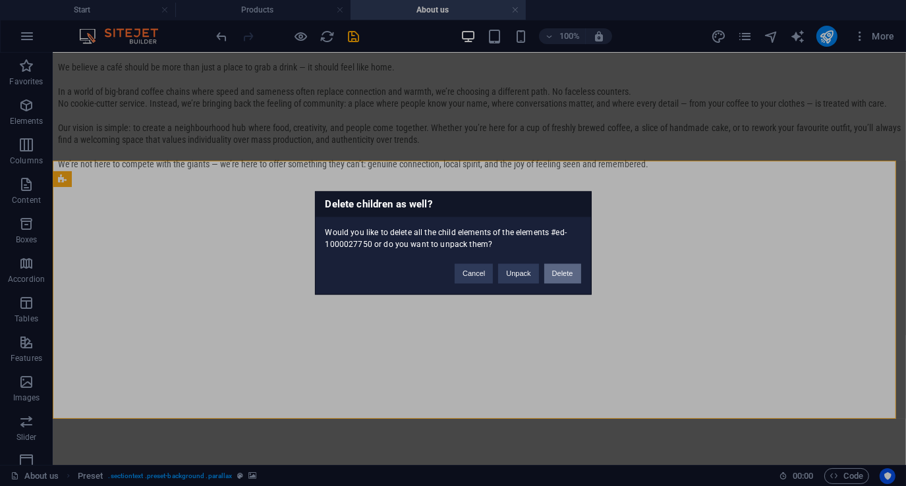
click at [565, 276] on button "Delete" at bounding box center [562, 274] width 37 height 20
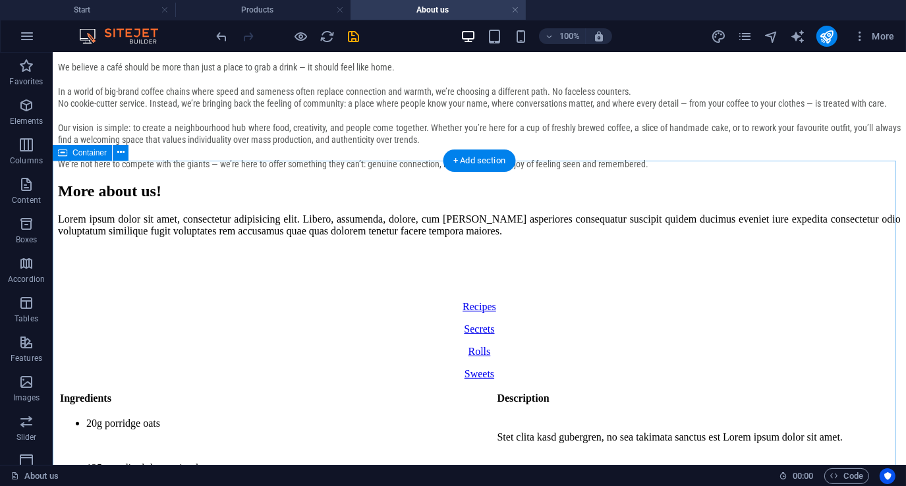
click at [317, 182] on div "More about us! Lorem ipsum dolor sit amet, consectetur adipisicing elit. Libero…" at bounding box center [478, 281] width 842 height 198
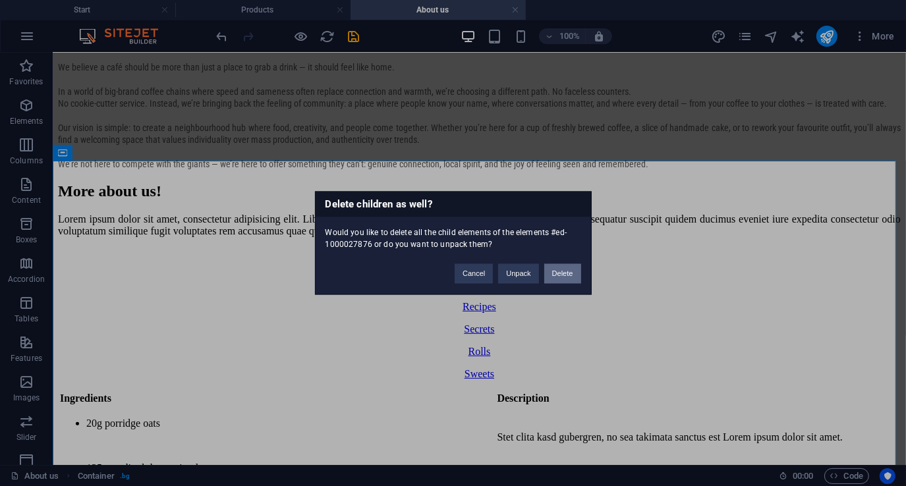
click at [574, 277] on button "Delete" at bounding box center [562, 274] width 37 height 20
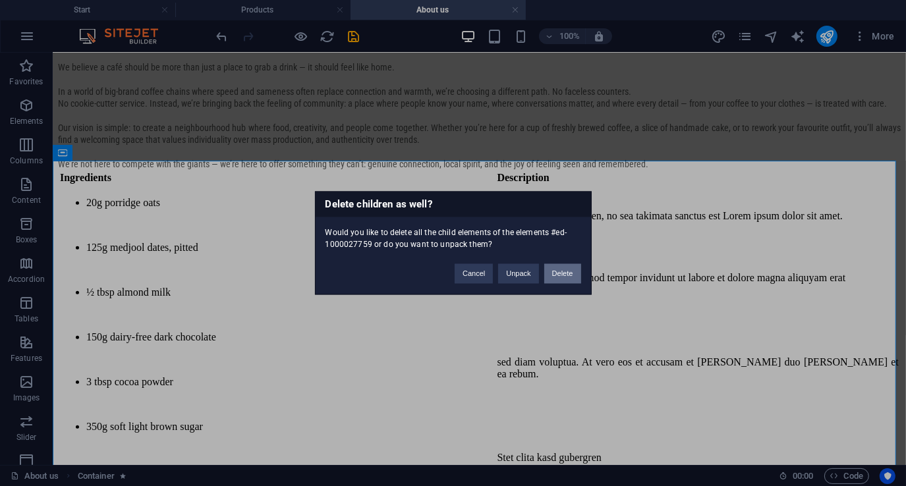
click at [553, 274] on button "Delete" at bounding box center [562, 274] width 37 height 20
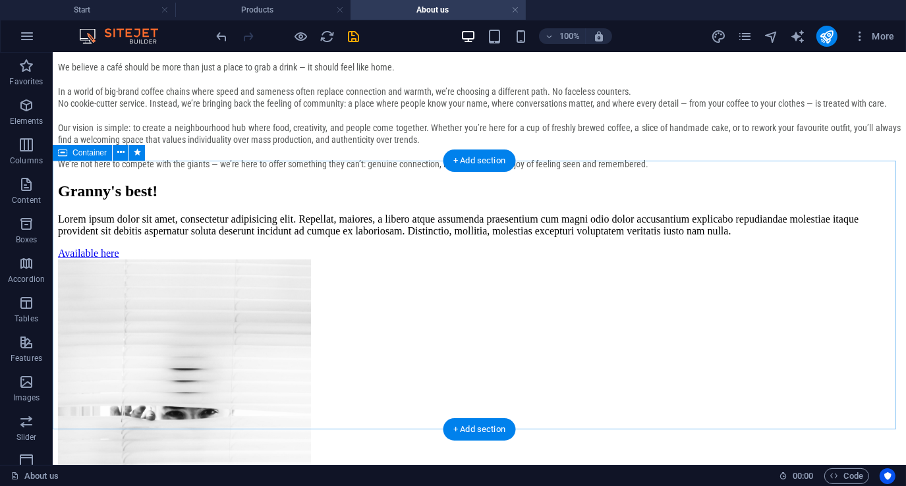
click at [326, 182] on div "Granny's best! Lorem ipsum dolor sit amet, consectetur adipisicing elit. Repell…" at bounding box center [478, 351] width 842 height 339
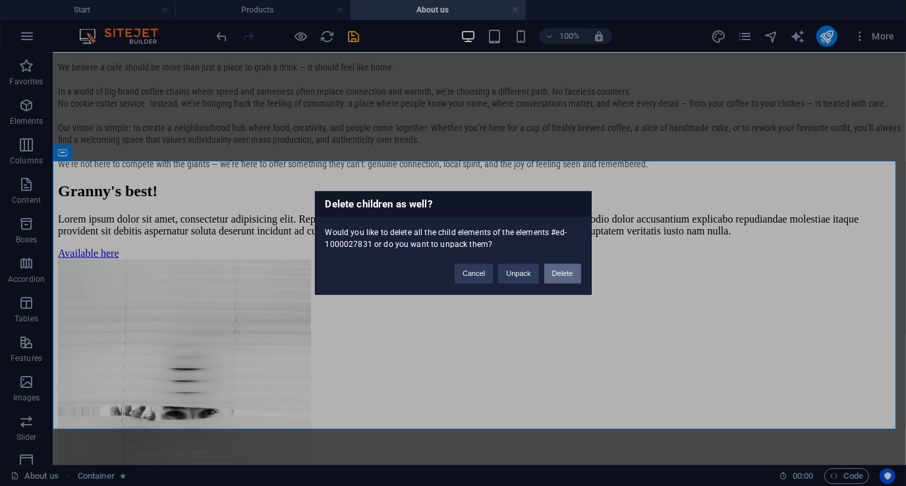
click at [562, 273] on button "Delete" at bounding box center [562, 274] width 37 height 20
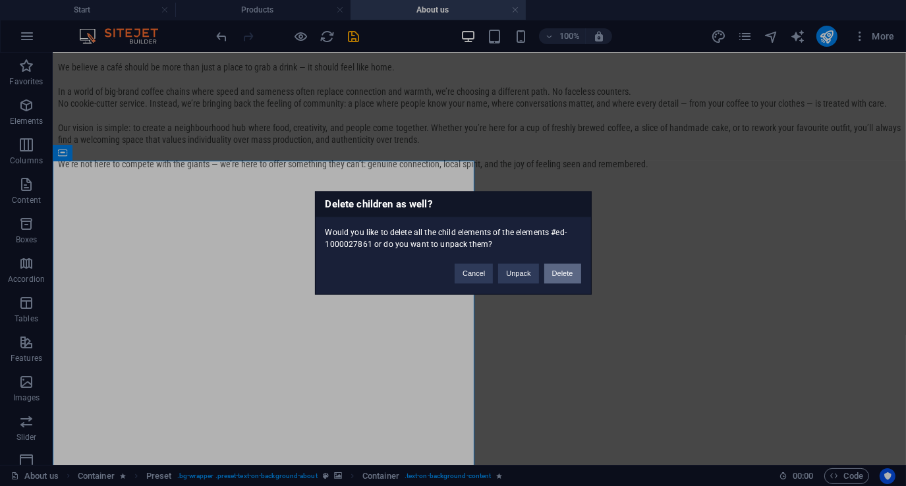
click at [564, 275] on button "Delete" at bounding box center [562, 274] width 37 height 20
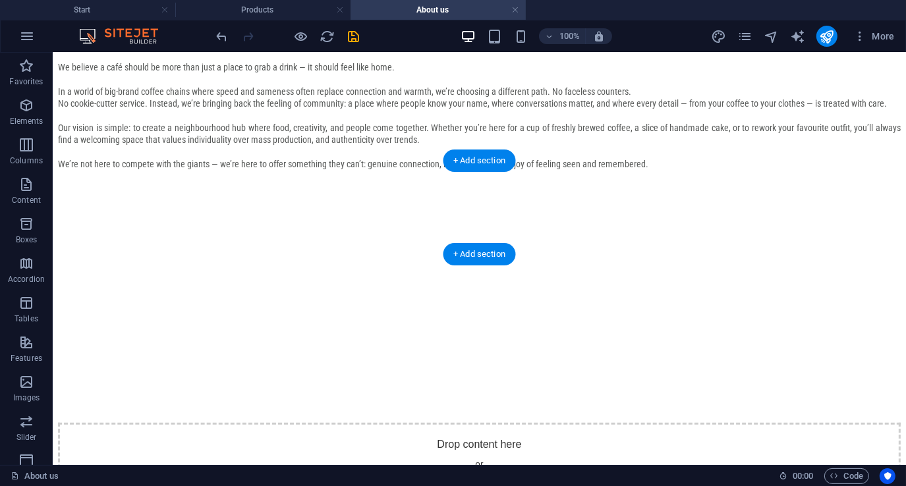
click at [530, 115] on figure "Content 3" at bounding box center [478, 115] width 842 height 0
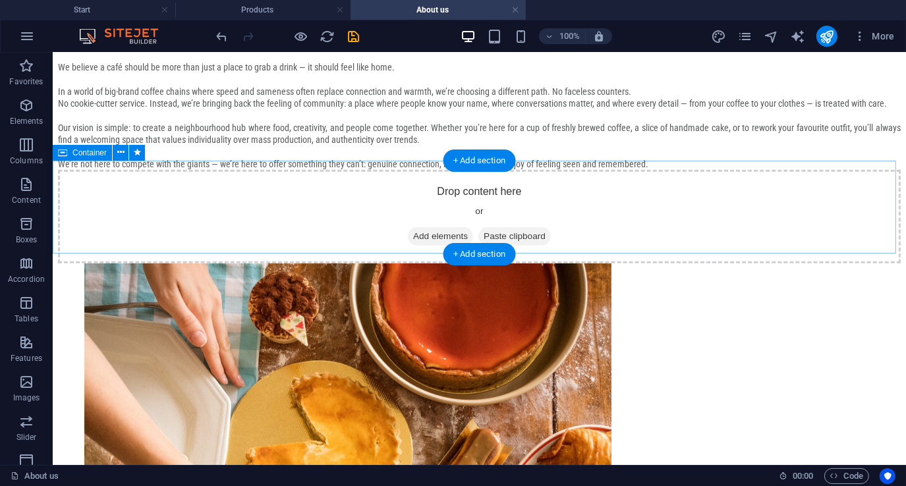
click at [333, 212] on div "Drop content here or Add elements Paste clipboard" at bounding box center [478, 216] width 842 height 94
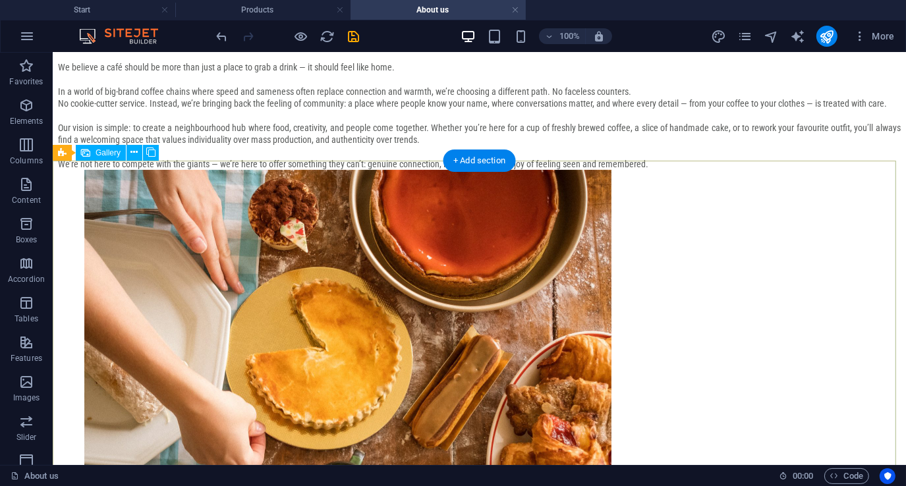
click at [361, 230] on li "Content 4" at bounding box center [347, 434] width 527 height 530
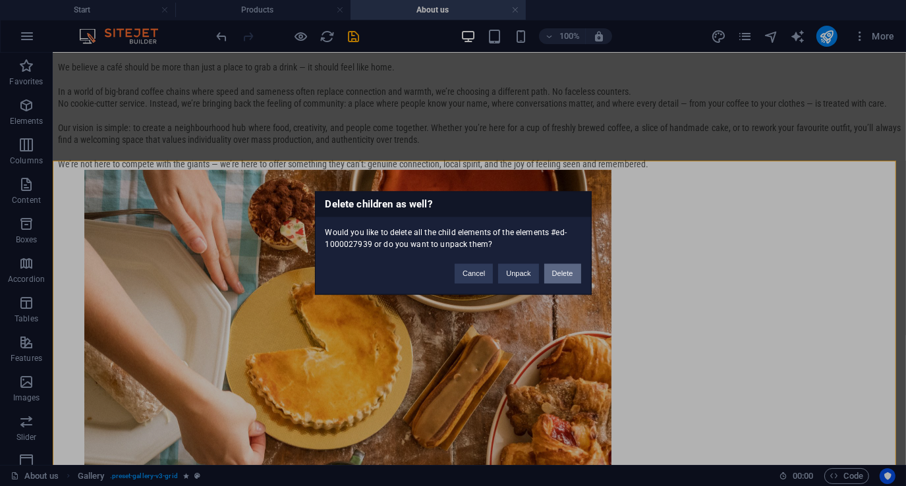
click at [553, 271] on button "Delete" at bounding box center [562, 274] width 37 height 20
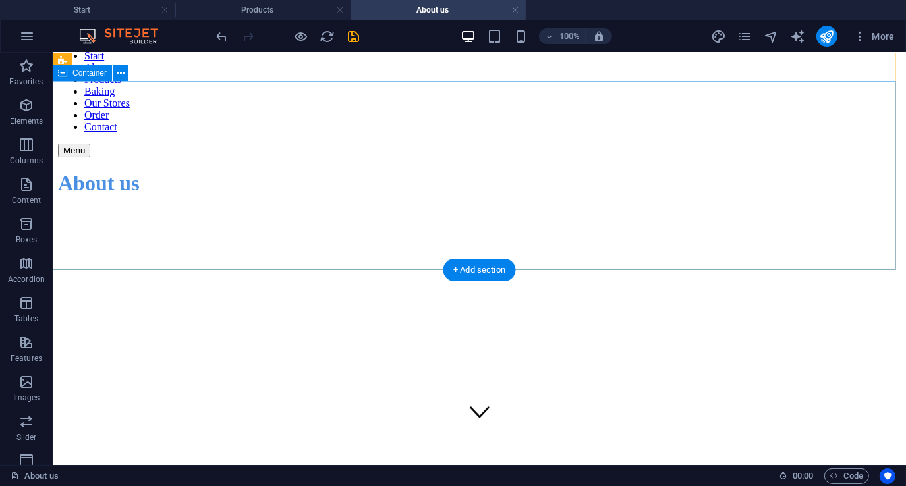
scroll to position [0, 0]
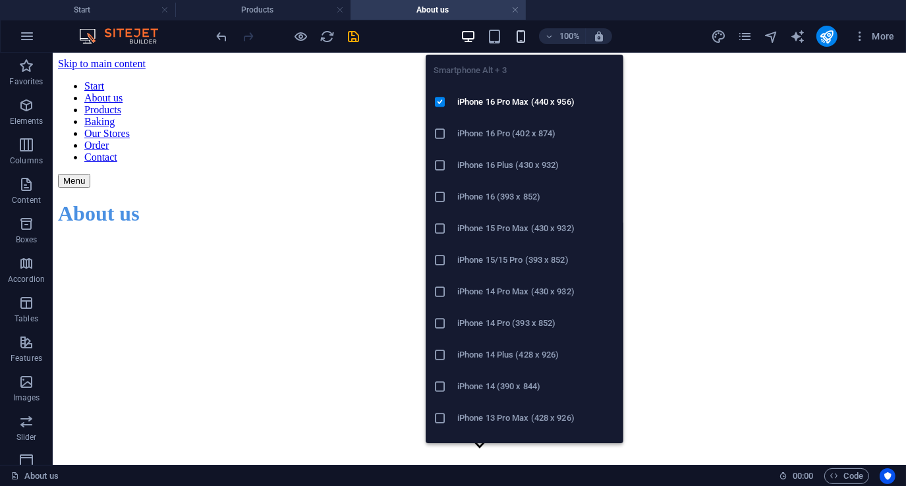
click at [519, 34] on icon "button" at bounding box center [520, 36] width 15 height 15
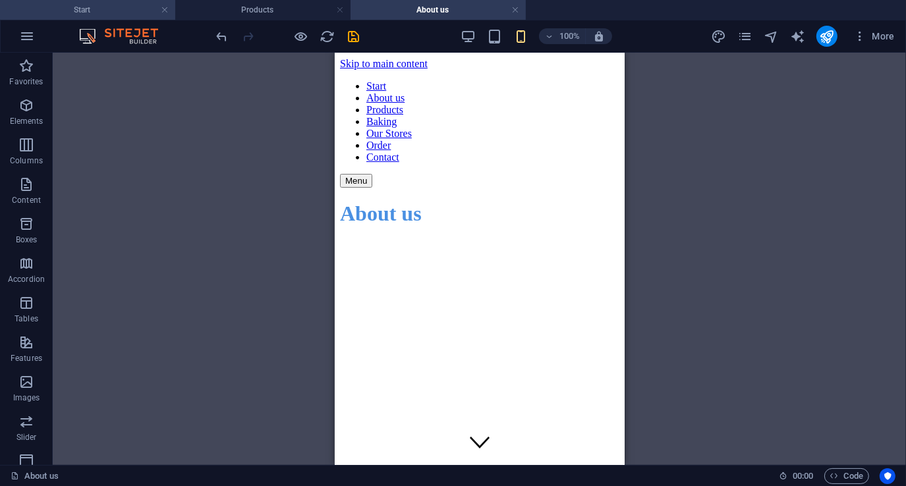
click at [121, 13] on h4 "Start" at bounding box center [87, 10] width 175 height 14
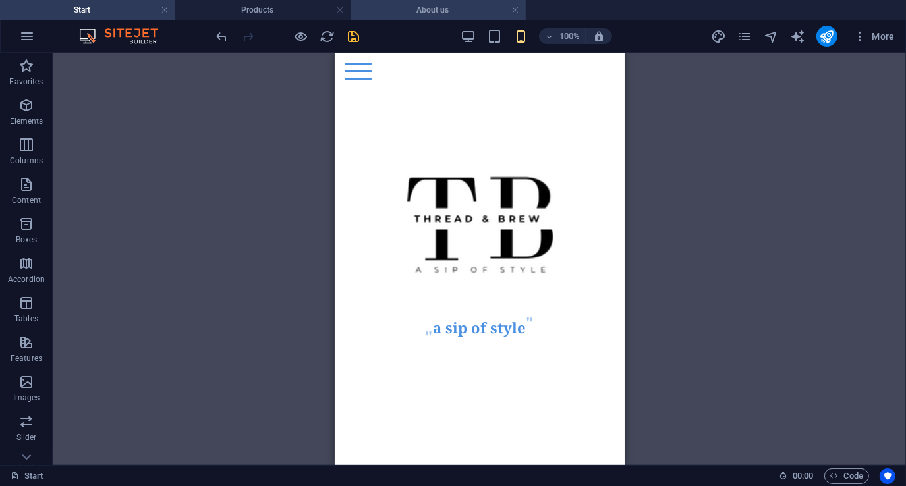
click at [435, 11] on h4 "About us" at bounding box center [437, 10] width 175 height 14
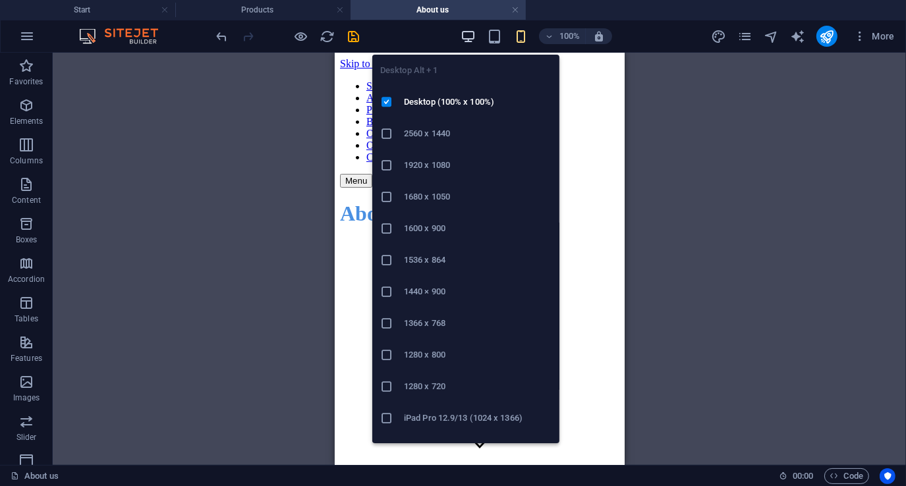
click at [468, 34] on icon "button" at bounding box center [467, 36] width 15 height 15
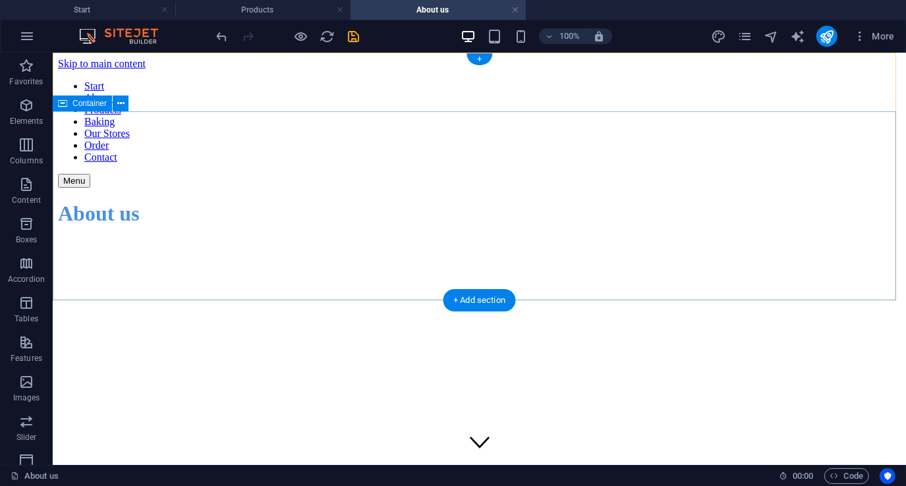
click at [305, 240] on div "About us" at bounding box center [478, 213] width 842 height 53
click at [344, 240] on div "About us" at bounding box center [478, 213] width 842 height 53
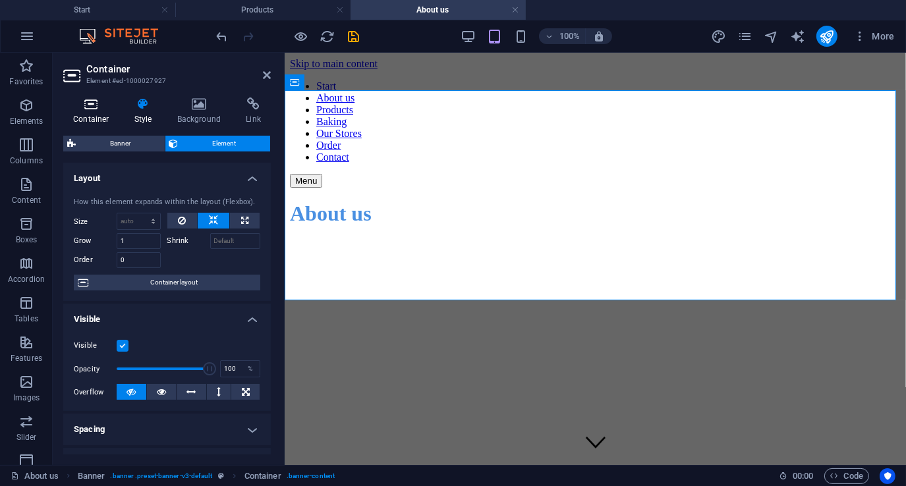
click at [93, 109] on icon at bounding box center [91, 103] width 56 height 13
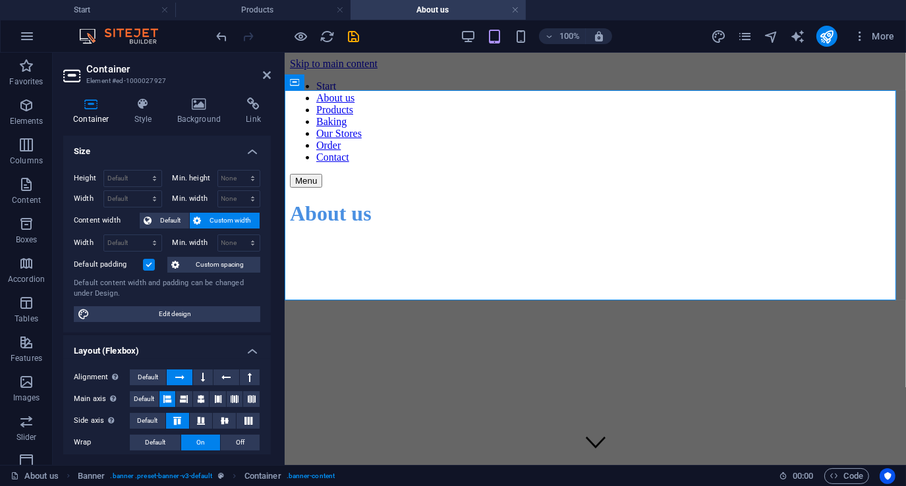
click at [154, 263] on label at bounding box center [149, 265] width 12 height 12
click at [0, 0] on input "Default padding" at bounding box center [0, 0] width 0 height 0
click at [148, 259] on label at bounding box center [149, 265] width 12 height 12
click at [0, 0] on input "Default padding" at bounding box center [0, 0] width 0 height 0
click at [138, 180] on select "Default px rem % vh vw" at bounding box center [132, 179] width 57 height 16
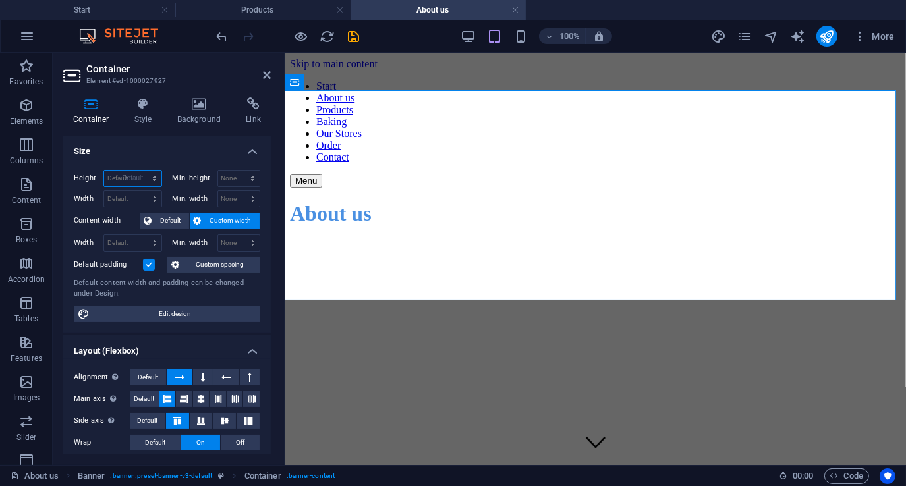
click at [104, 171] on select "Default px rem % vh vw" at bounding box center [132, 179] width 57 height 16
click at [151, 259] on label at bounding box center [149, 265] width 12 height 12
click at [0, 0] on input "Default padding" at bounding box center [0, 0] width 0 height 0
click at [136, 175] on select "Default px rem % vh vw" at bounding box center [132, 179] width 57 height 16
click at [104, 171] on select "Default px rem % vh vw" at bounding box center [132, 179] width 57 height 16
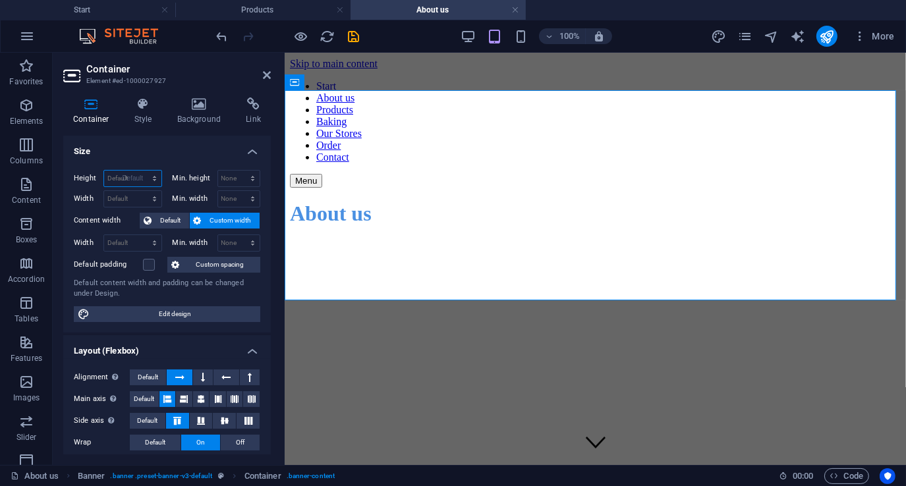
select select "DISABLED_OPTION_VALUE"
click at [261, 76] on header "Container Element #ed-1000027927" at bounding box center [166, 70] width 207 height 34
click at [270, 73] on icon at bounding box center [267, 75] width 8 height 11
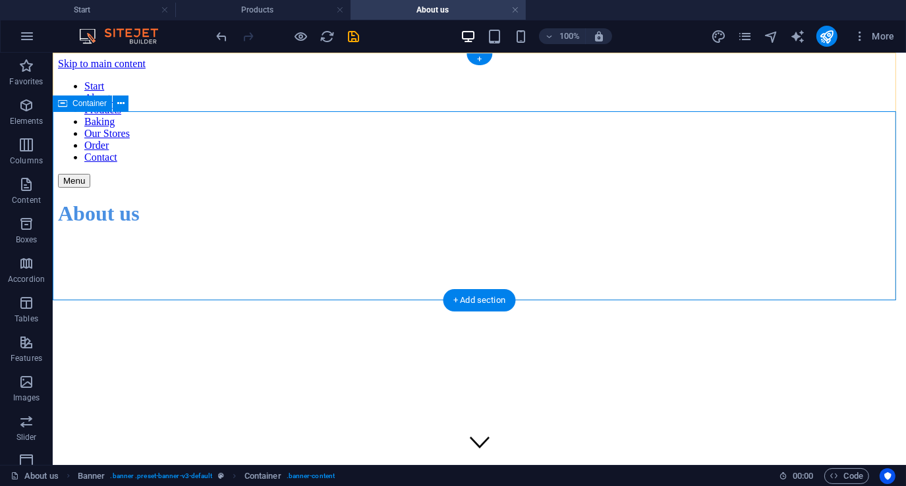
click at [214, 232] on div "About us" at bounding box center [478, 213] width 842 height 53
click at [313, 190] on div "About us" at bounding box center [478, 213] width 842 height 53
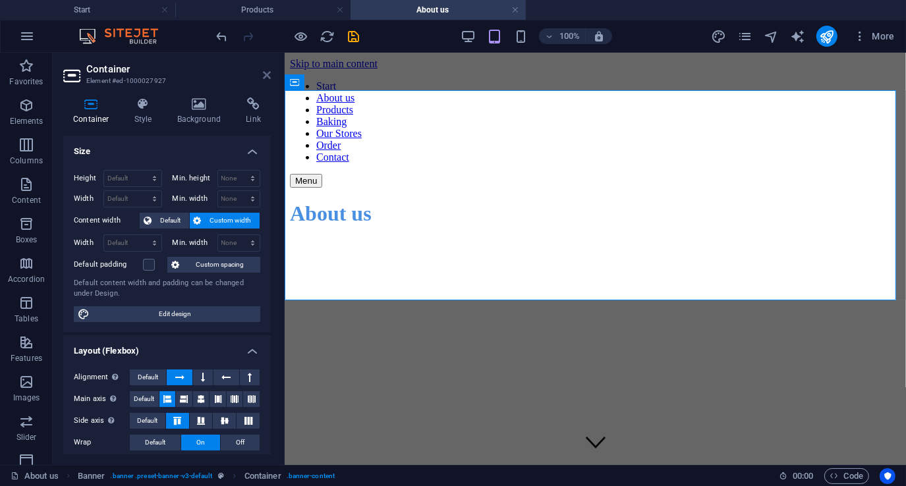
drag, startPoint x: 267, startPoint y: 71, endPoint x: 217, endPoint y: 23, distance: 69.9
click at [267, 71] on icon at bounding box center [267, 75] width 8 height 11
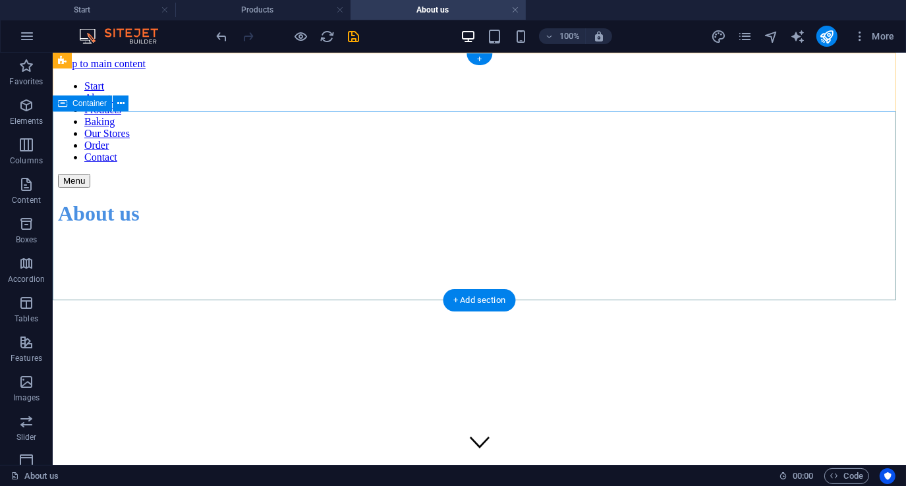
click at [240, 240] on div "About us" at bounding box center [478, 213] width 842 height 53
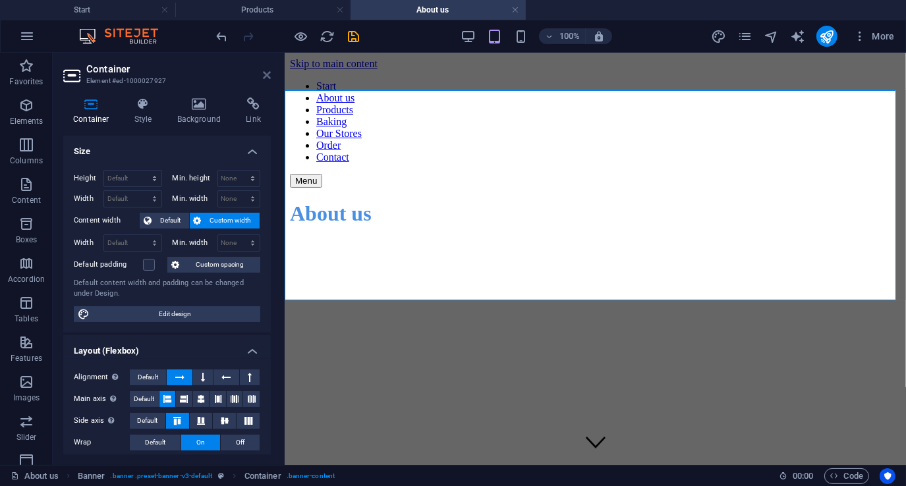
click at [265, 74] on icon at bounding box center [267, 75] width 8 height 11
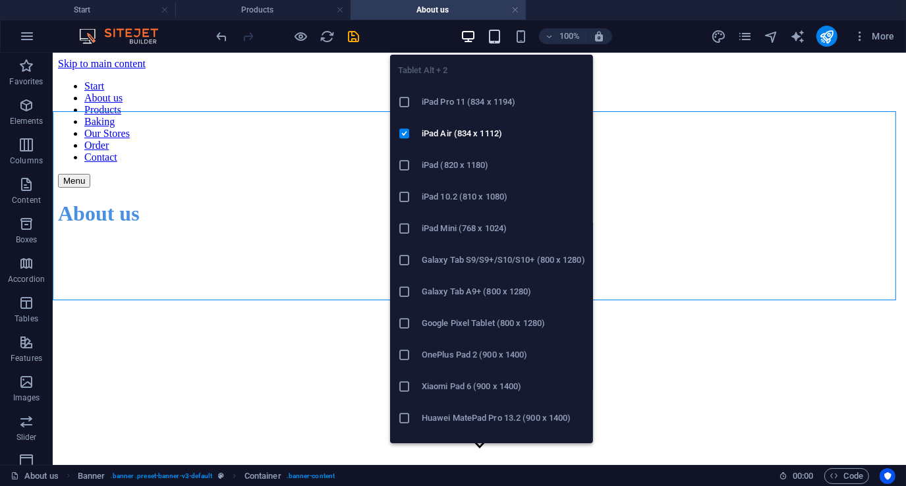
click at [497, 37] on icon "button" at bounding box center [494, 36] width 15 height 15
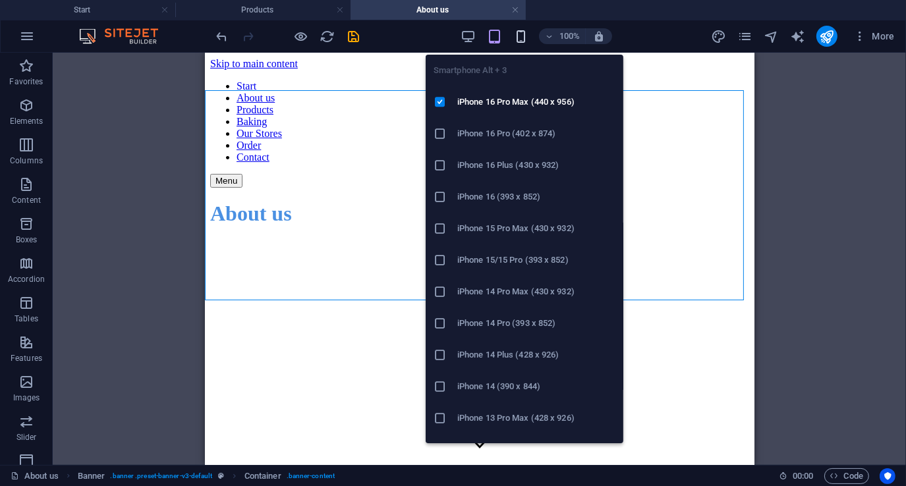
click at [525, 40] on icon "button" at bounding box center [520, 36] width 15 height 15
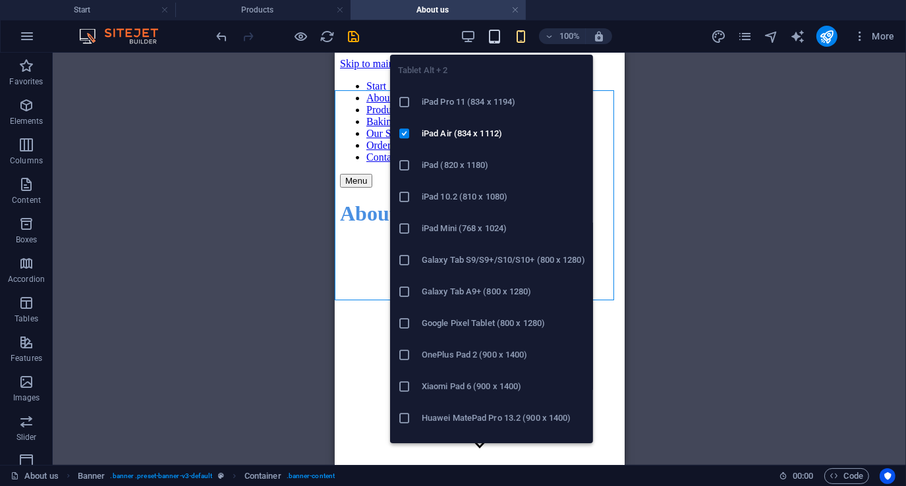
click at [491, 38] on icon "button" at bounding box center [494, 36] width 15 height 15
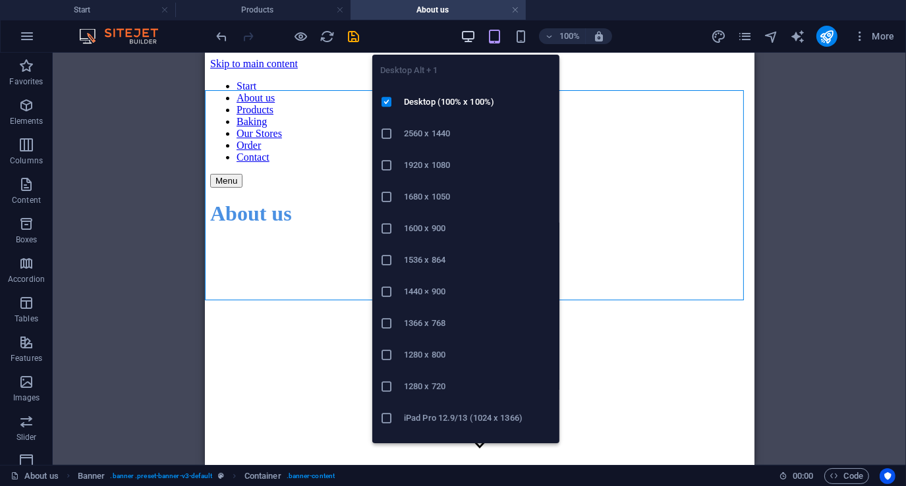
click at [468, 37] on icon "button" at bounding box center [467, 36] width 15 height 15
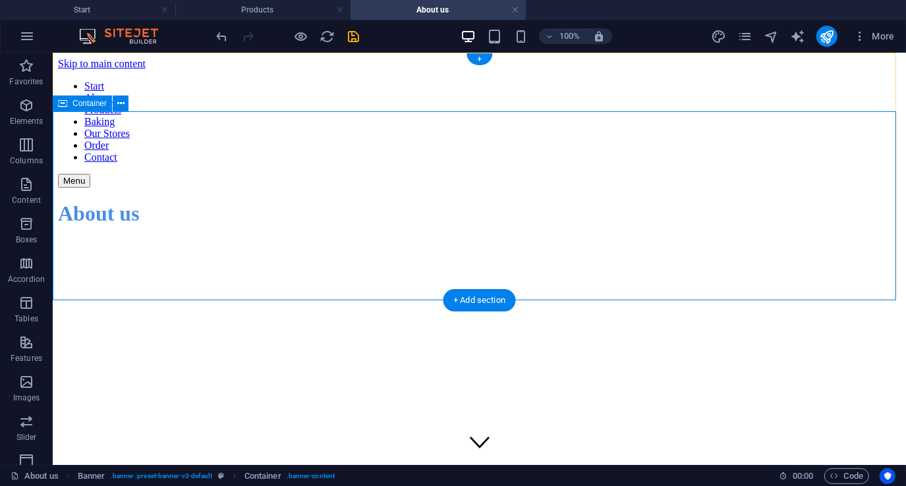
click at [232, 240] on div "About us" at bounding box center [478, 213] width 842 height 53
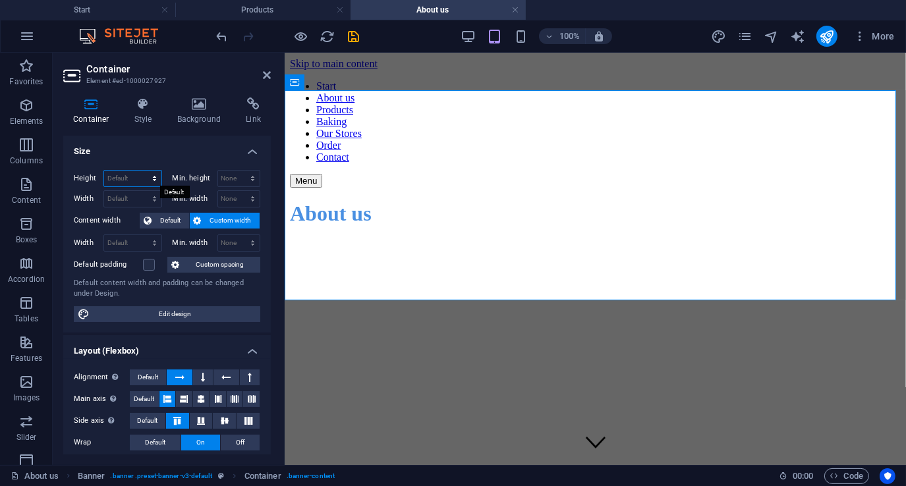
click at [142, 180] on select "Default px rem % vh vw" at bounding box center [132, 179] width 57 height 16
select select "px"
click at [141, 171] on select "Default px rem % vh vw" at bounding box center [132, 179] width 57 height 16
type input "50"
click at [269, 71] on icon at bounding box center [267, 75] width 8 height 11
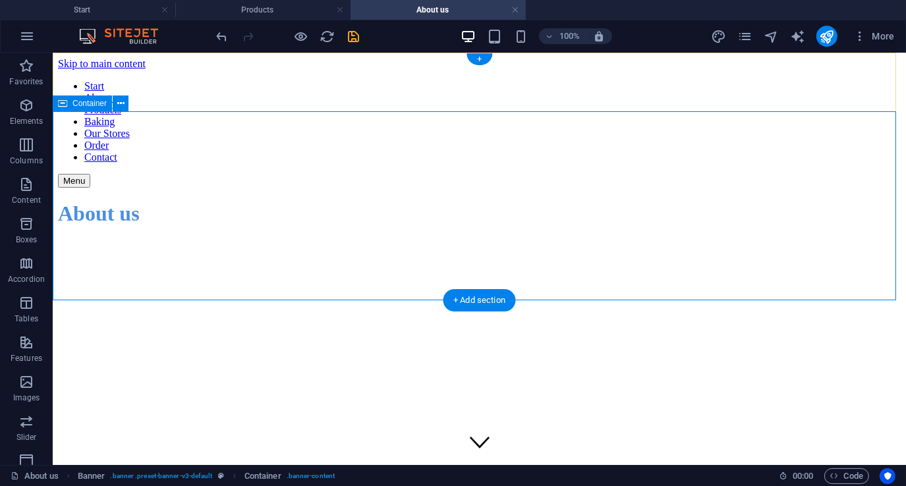
click at [240, 209] on div "About us" at bounding box center [478, 213] width 842 height 53
select select "px"
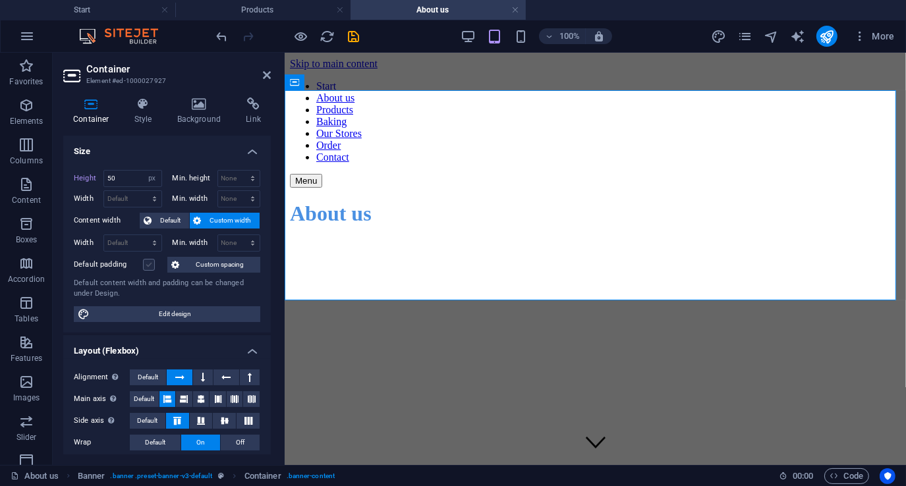
click at [148, 263] on label at bounding box center [149, 265] width 12 height 12
click at [0, 0] on input "Default padding" at bounding box center [0, 0] width 0 height 0
drag, startPoint x: 121, startPoint y: 178, endPoint x: 93, endPoint y: 176, distance: 27.7
click at [93, 176] on div "Height 50 Default px rem % vh vw" at bounding box center [118, 178] width 88 height 17
type input "20"
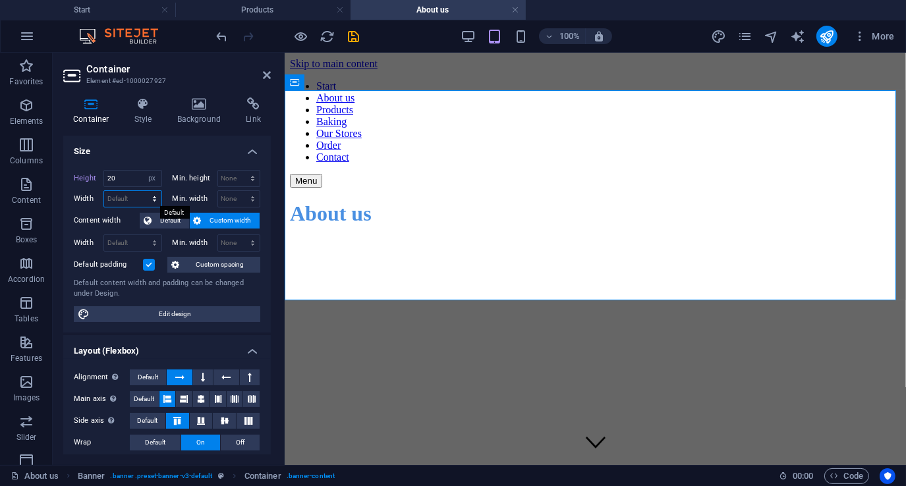
click at [140, 202] on select "Default px rem % em vh vw" at bounding box center [132, 199] width 57 height 16
click at [104, 191] on select "Default px rem % em vh vw" at bounding box center [132, 199] width 57 height 16
click at [262, 74] on h2 "Container" at bounding box center [178, 69] width 184 height 12
click at [265, 74] on icon at bounding box center [267, 75] width 8 height 11
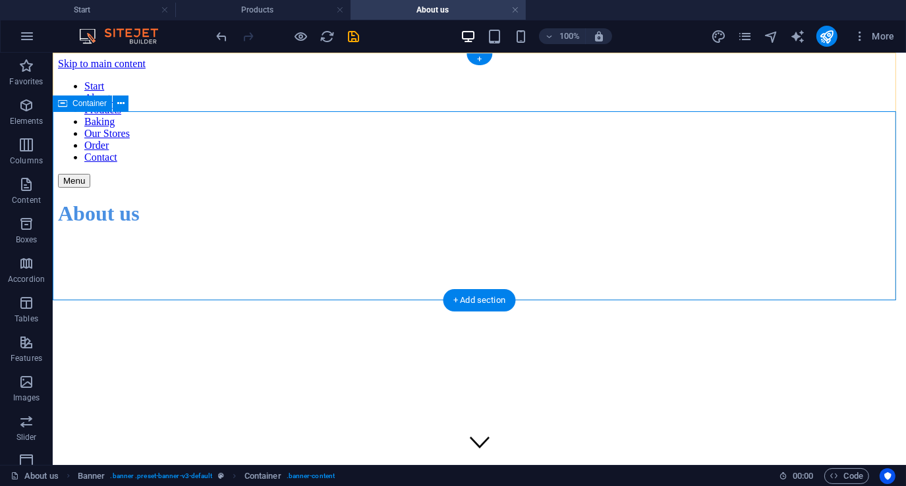
click at [255, 240] on div "About us" at bounding box center [478, 213] width 842 height 53
select select "px"
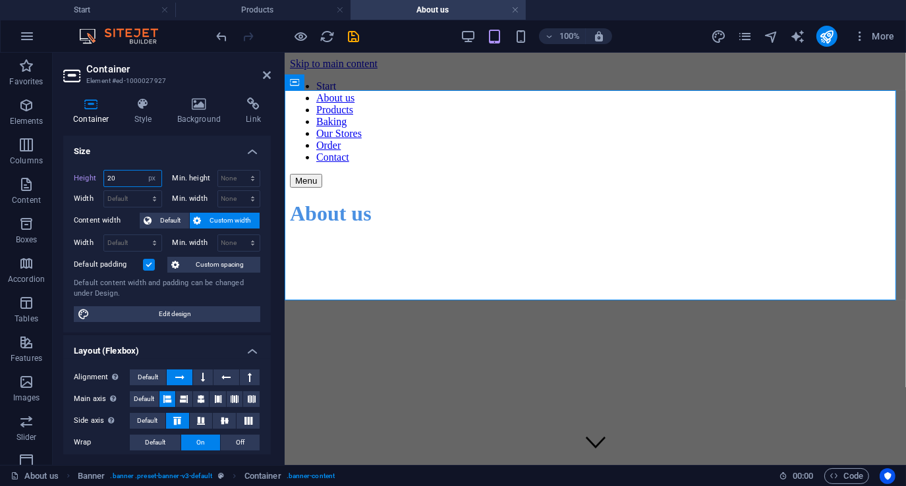
drag, startPoint x: 129, startPoint y: 178, endPoint x: 75, endPoint y: 176, distance: 54.0
click at [77, 178] on div "Height 20 Default px rem % vh vw" at bounding box center [118, 178] width 88 height 17
type input "10"
click at [266, 75] on icon at bounding box center [267, 75] width 8 height 11
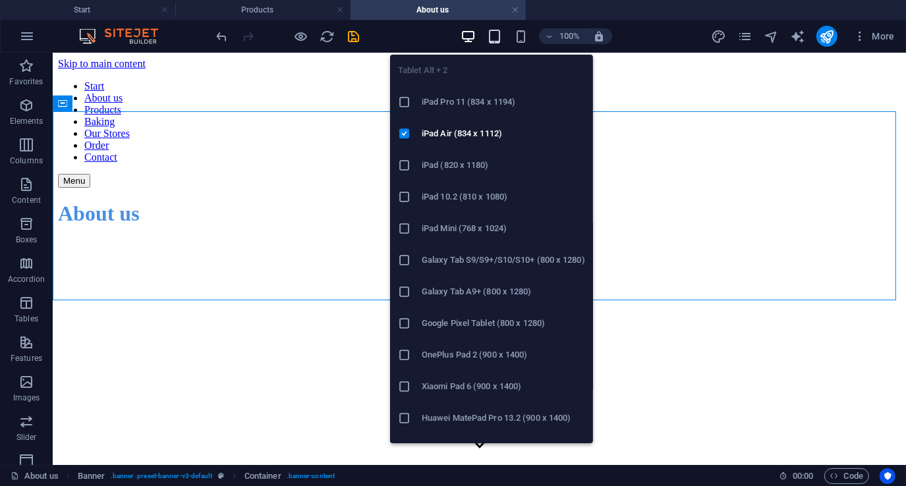
click at [489, 35] on icon "button" at bounding box center [494, 36] width 15 height 15
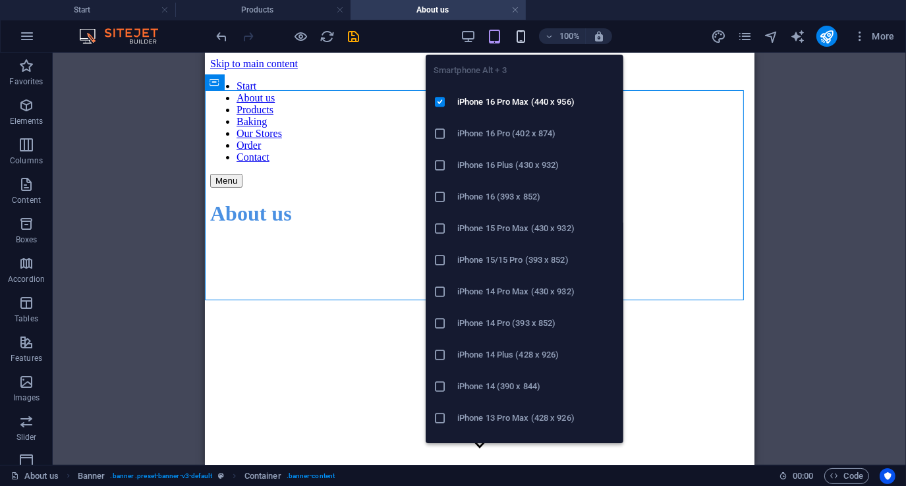
click at [522, 34] on icon "button" at bounding box center [520, 36] width 15 height 15
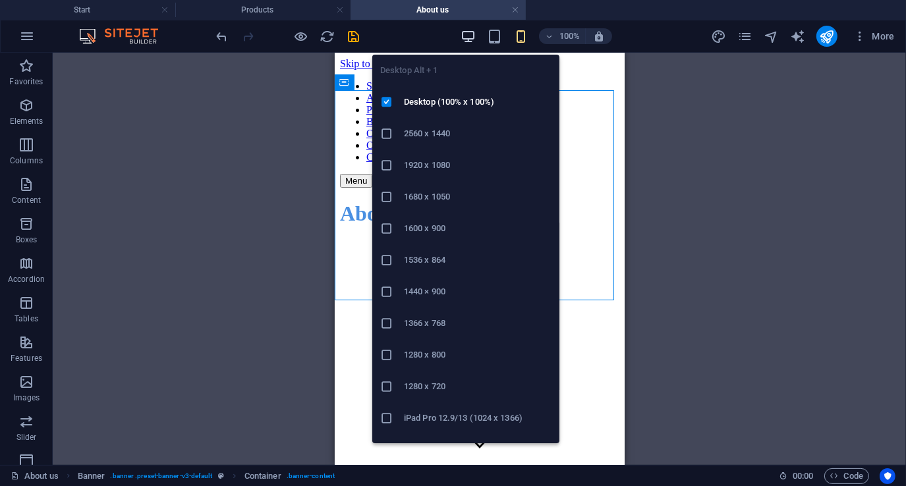
click at [468, 36] on icon "button" at bounding box center [467, 36] width 15 height 15
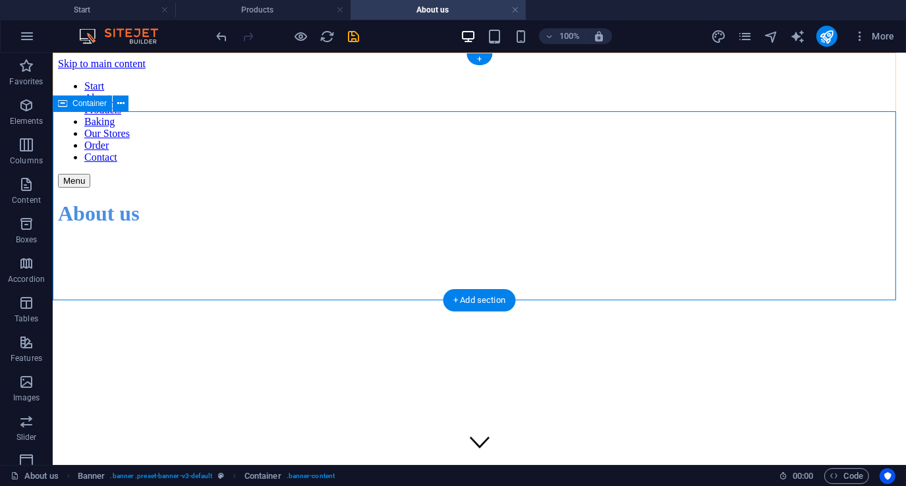
click at [155, 187] on div "About us" at bounding box center [478, 213] width 842 height 53
select select "px"
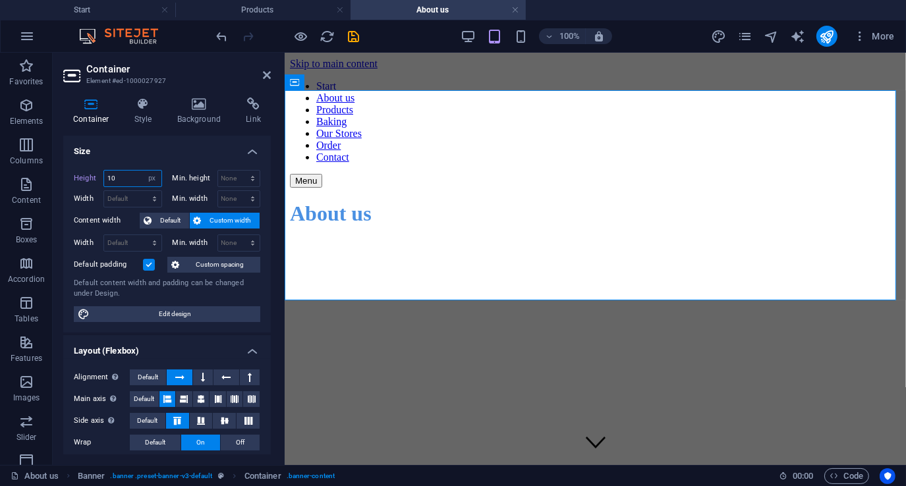
drag, startPoint x: 114, startPoint y: 178, endPoint x: 87, endPoint y: 182, distance: 27.3
click at [87, 182] on div "Height 10 Default px rem % vh vw" at bounding box center [118, 178] width 88 height 17
click at [149, 267] on label at bounding box center [149, 265] width 12 height 12
click at [0, 0] on input "Default padding" at bounding box center [0, 0] width 0 height 0
click at [149, 267] on label at bounding box center [149, 265] width 12 height 12
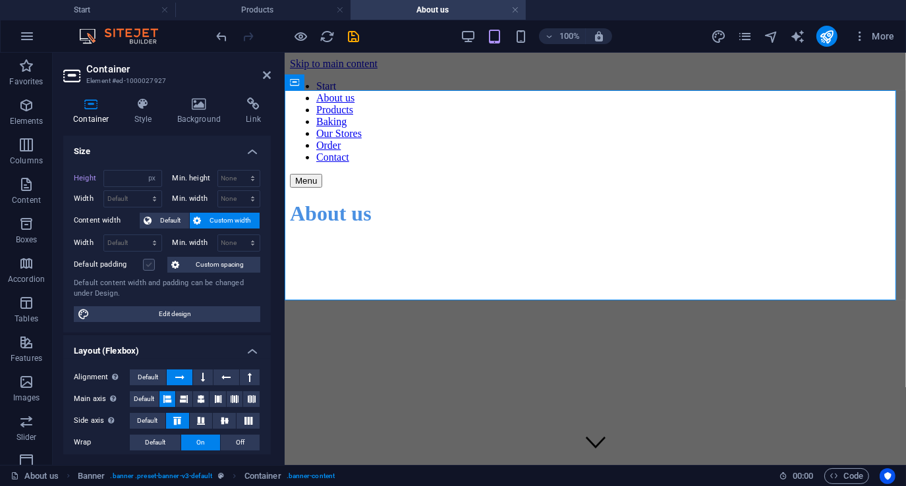
click at [0, 0] on input "Default padding" at bounding box center [0, 0] width 0 height 0
click at [150, 107] on icon at bounding box center [143, 103] width 38 height 13
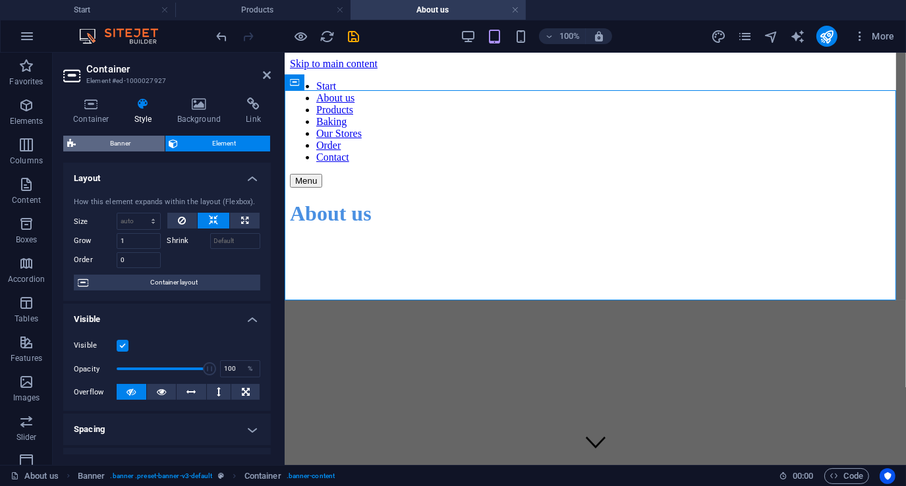
click at [123, 145] on span "Banner" at bounding box center [120, 144] width 81 height 16
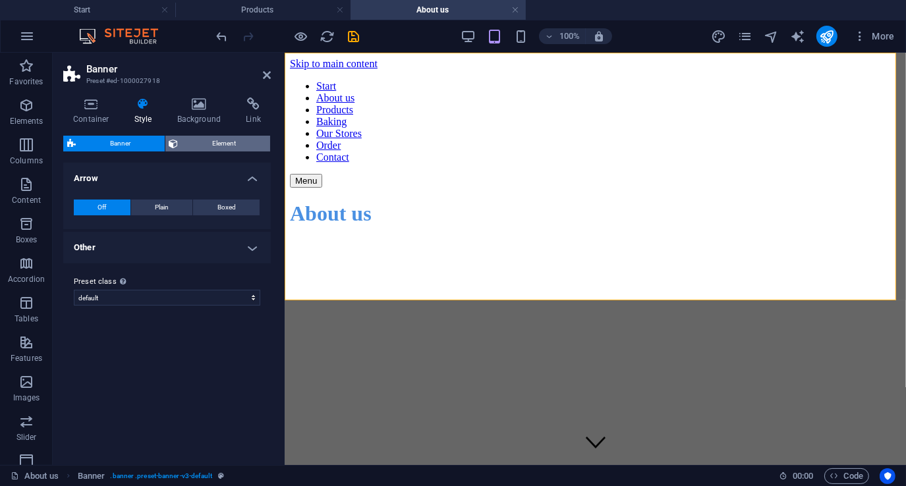
click at [216, 142] on span "Element" at bounding box center [224, 144] width 84 height 16
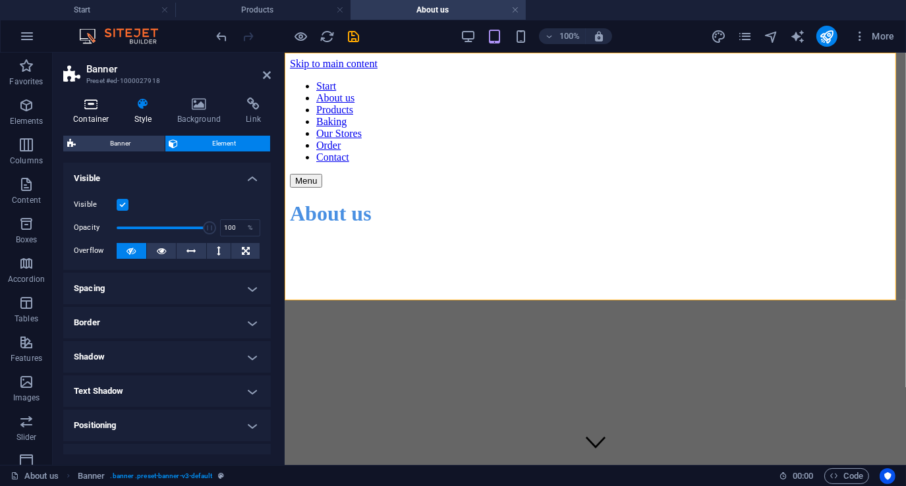
click at [95, 111] on h4 "Container" at bounding box center [93, 111] width 61 height 28
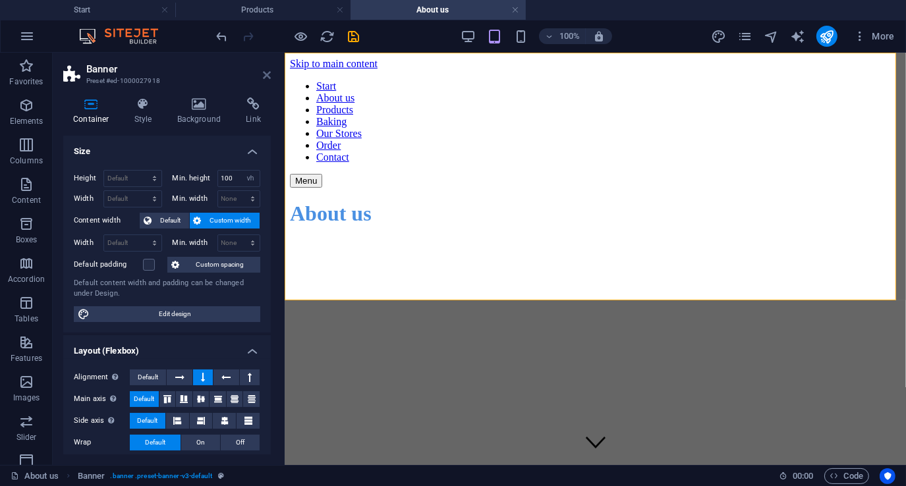
click at [269, 74] on icon at bounding box center [267, 75] width 8 height 11
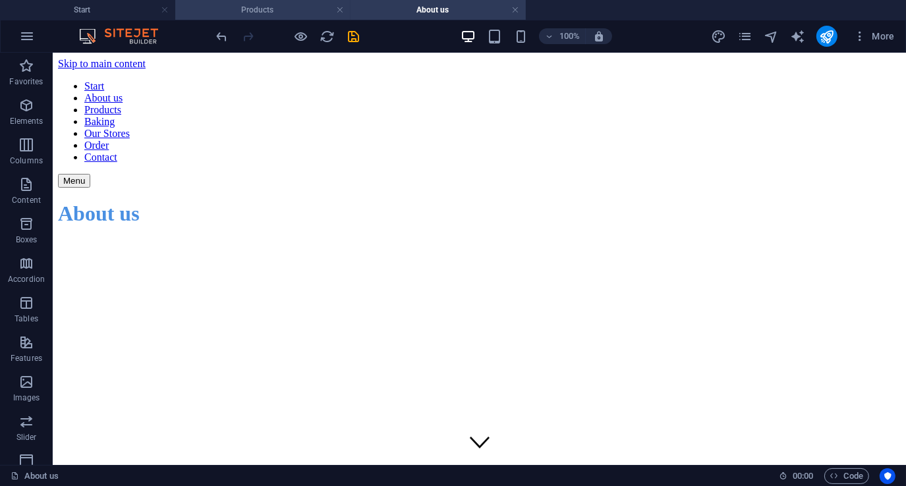
click at [264, 13] on h4 "Products" at bounding box center [262, 10] width 175 height 14
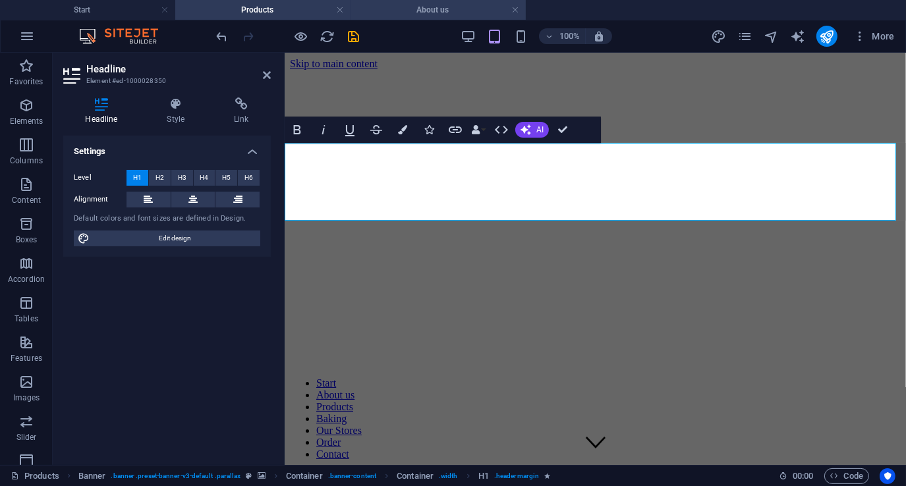
click at [417, 12] on h4 "About us" at bounding box center [437, 10] width 175 height 14
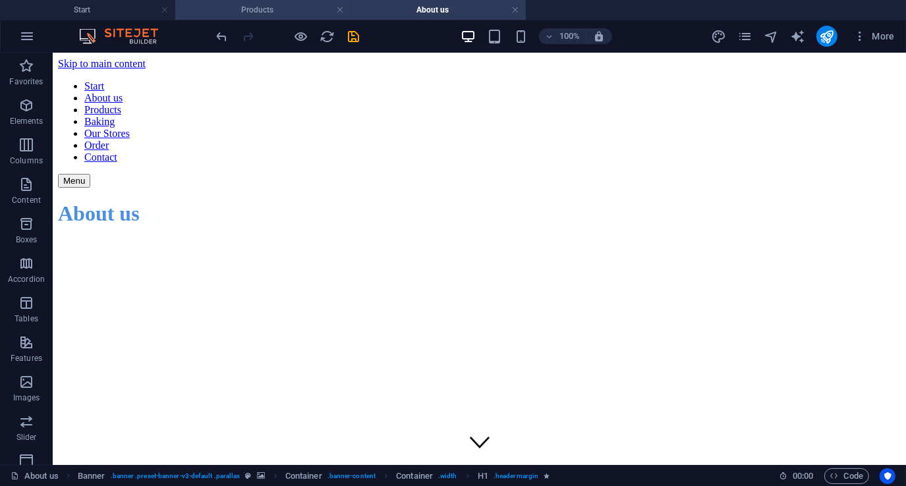
click at [292, 13] on h4 "Products" at bounding box center [262, 10] width 175 height 14
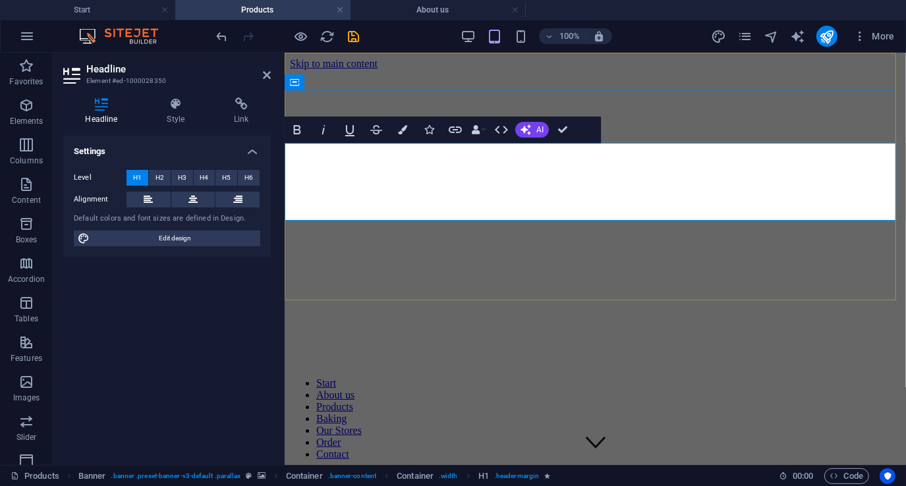
click at [400, 132] on icon "button" at bounding box center [402, 129] width 9 height 9
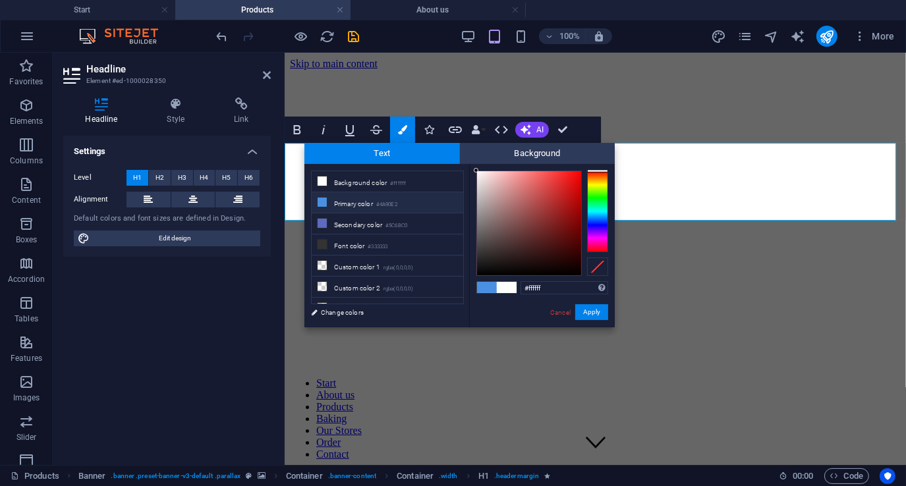
click at [369, 205] on li "Primary color #4A90E2" at bounding box center [387, 202] width 151 height 21
type input "#4a90e2"
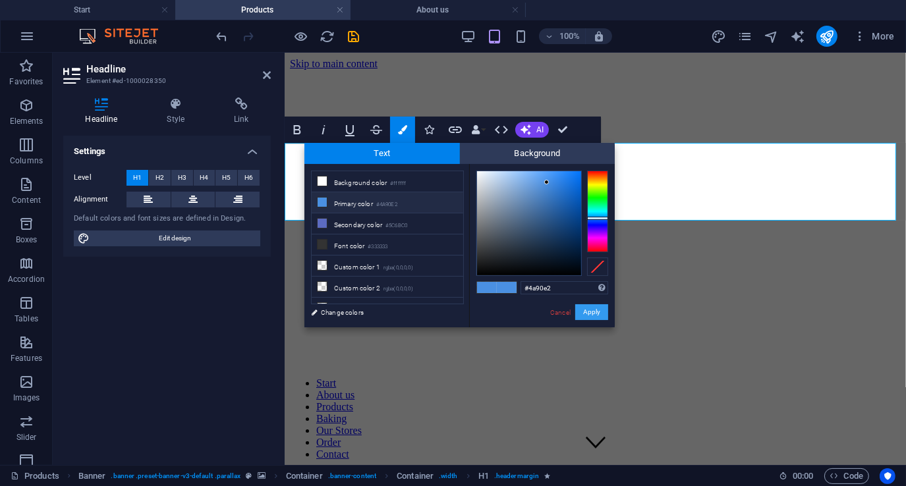
click at [587, 313] on button "Apply" at bounding box center [591, 312] width 33 height 16
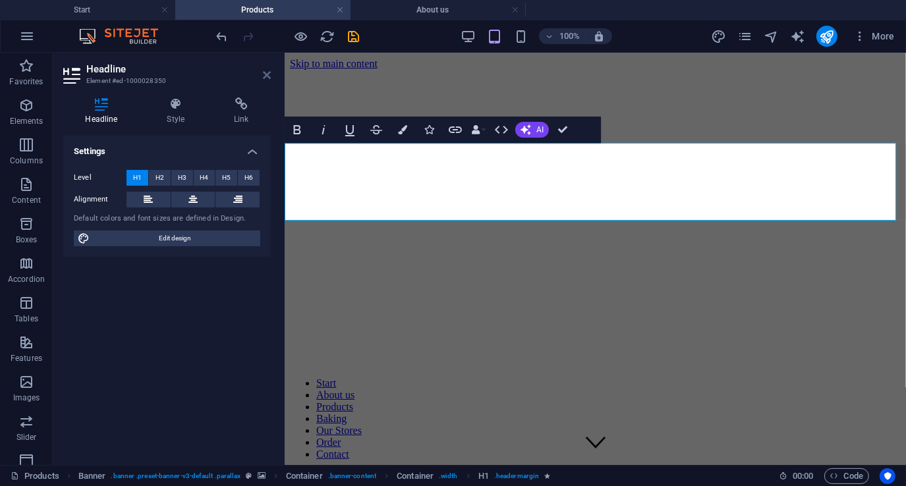
click at [263, 71] on icon at bounding box center [267, 75] width 8 height 11
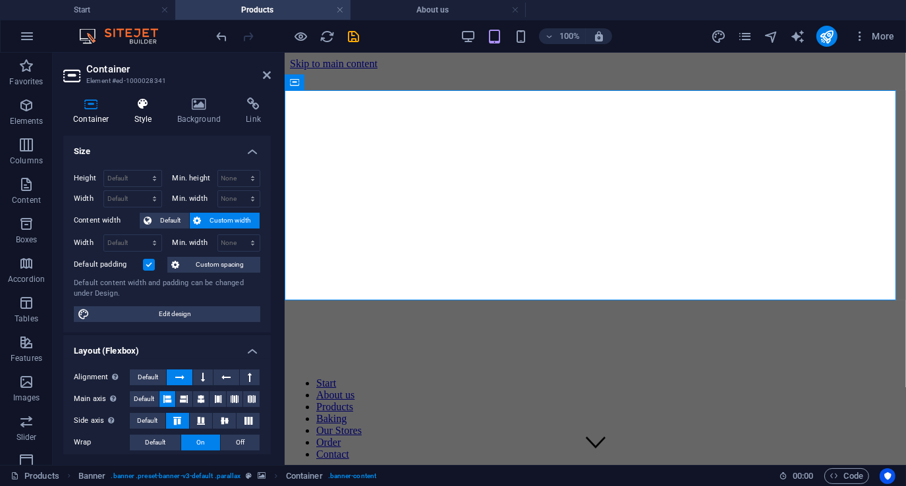
click at [149, 111] on h4 "Style" at bounding box center [145, 111] width 43 height 28
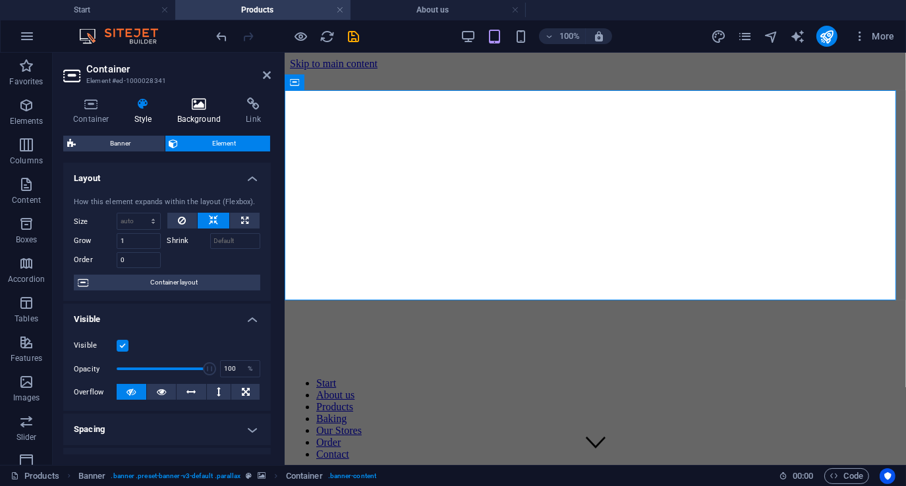
click at [205, 113] on h4 "Background" at bounding box center [201, 111] width 69 height 28
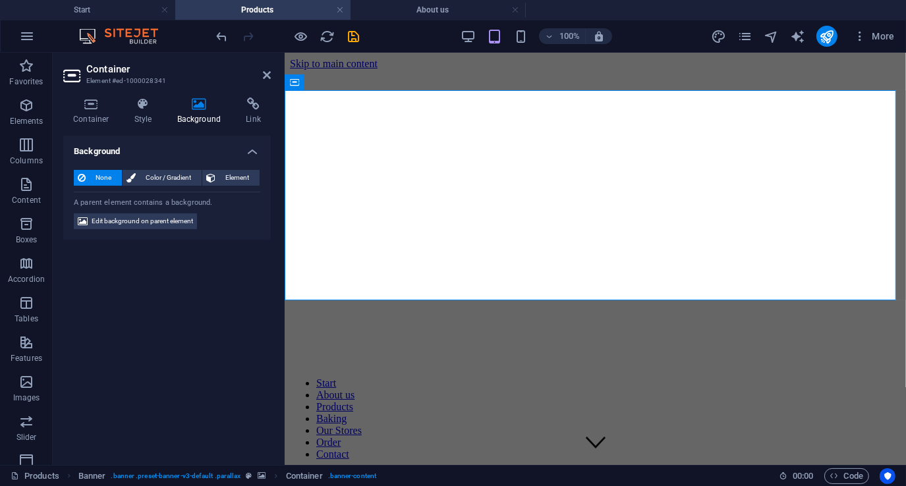
click at [107, 177] on span "None" at bounding box center [104, 178] width 28 height 16
click at [94, 107] on icon at bounding box center [91, 103] width 56 height 13
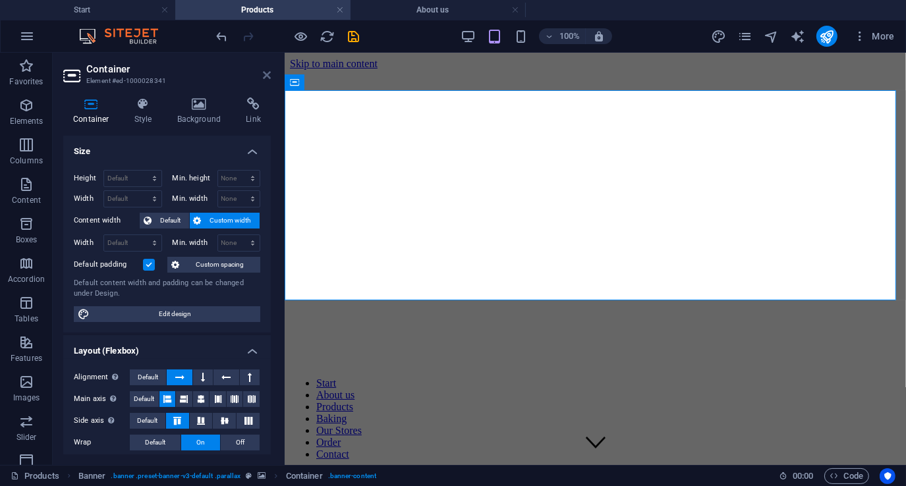
click at [269, 68] on h2 "Container" at bounding box center [178, 69] width 184 height 12
click at [269, 70] on icon at bounding box center [267, 75] width 8 height 11
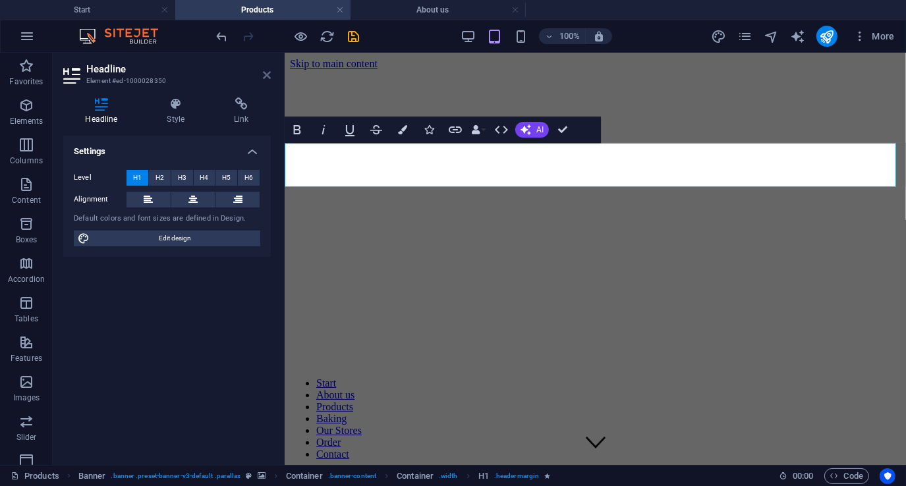
click at [270, 70] on icon at bounding box center [267, 75] width 8 height 11
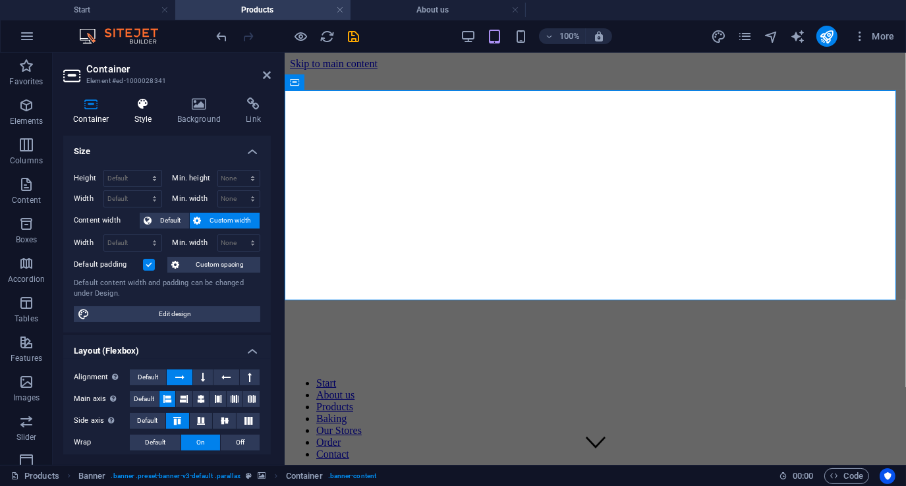
click at [146, 111] on h4 "Style" at bounding box center [145, 111] width 43 height 28
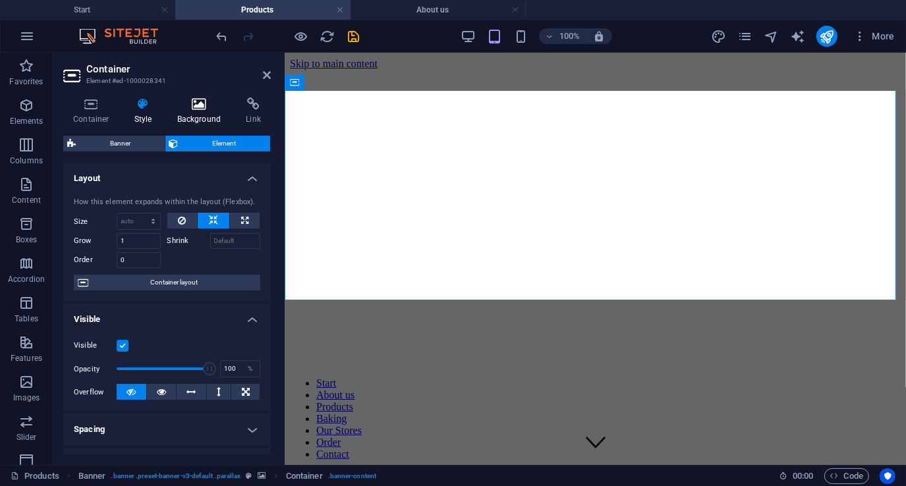
click at [206, 104] on icon at bounding box center [199, 103] width 64 height 13
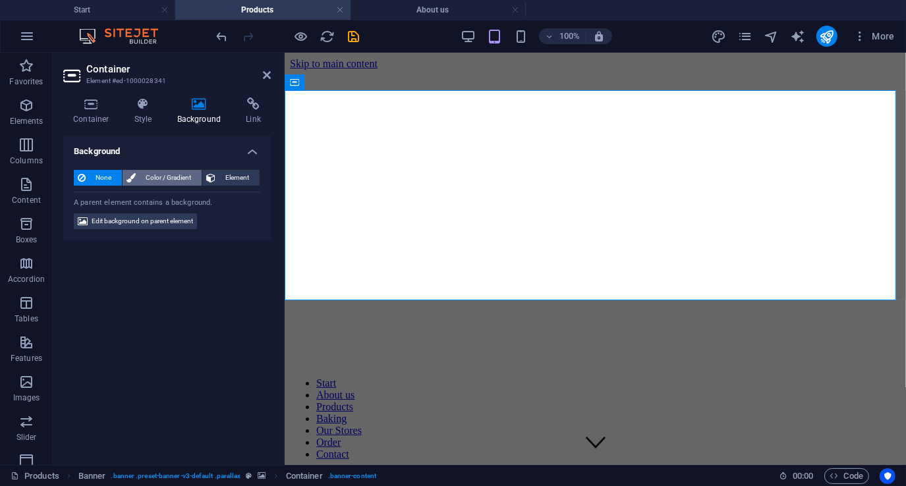
click at [162, 175] on span "Color / Gradient" at bounding box center [169, 178] width 58 height 16
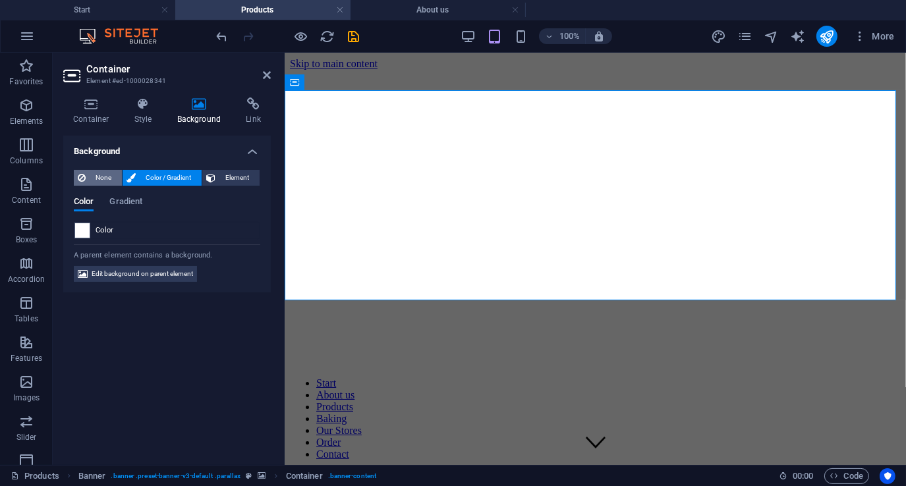
click at [110, 175] on span "None" at bounding box center [104, 178] width 28 height 16
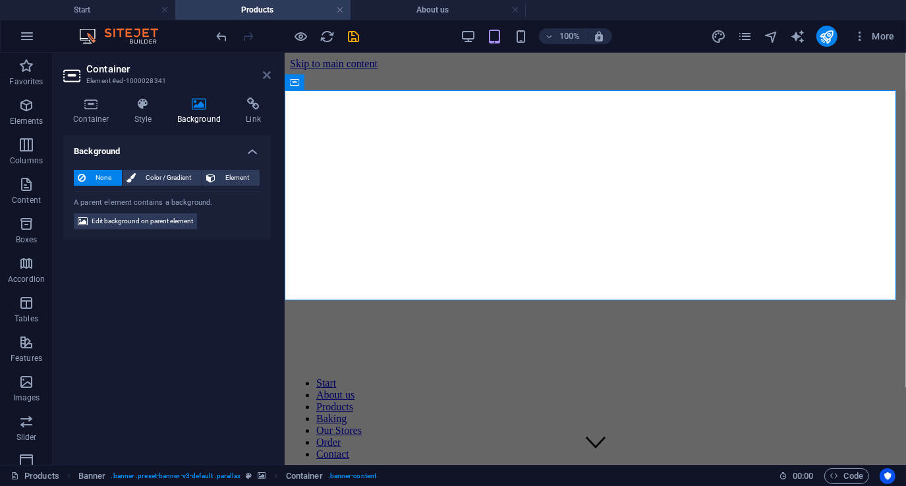
click at [265, 74] on icon at bounding box center [267, 75] width 8 height 11
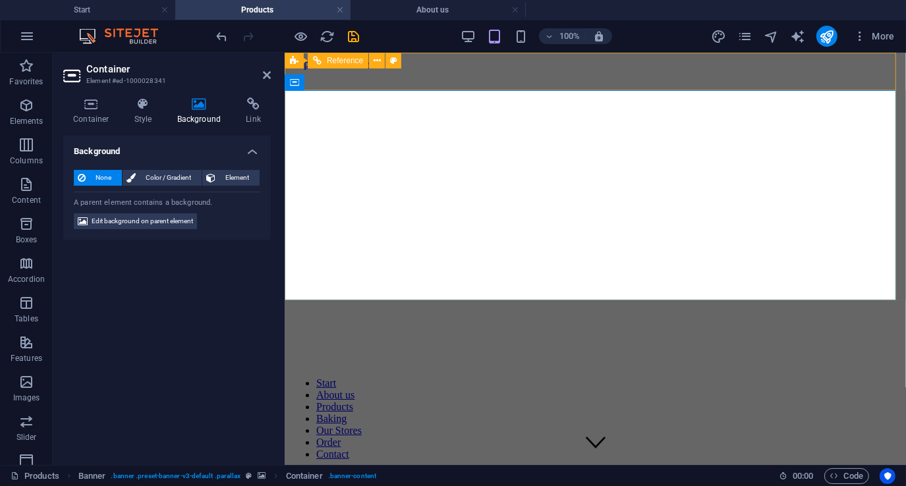
click at [449, 470] on div "Menu" at bounding box center [594, 477] width 611 height 14
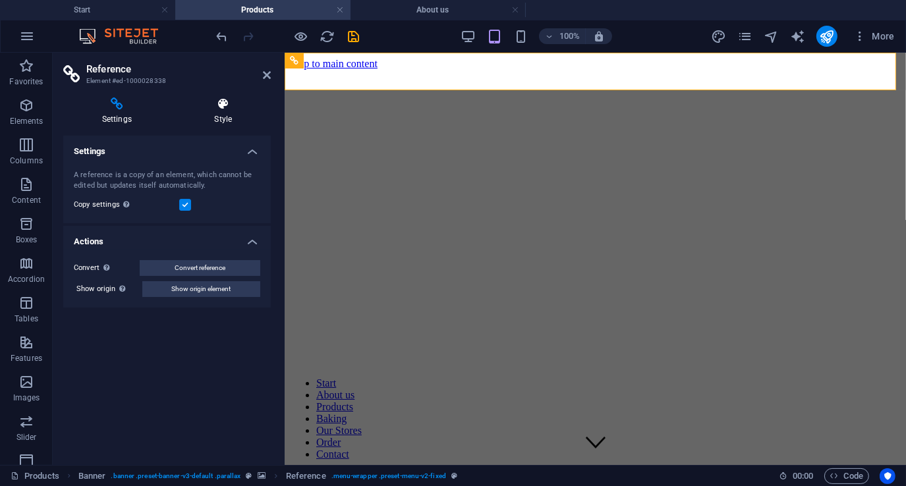
click at [218, 106] on icon at bounding box center [223, 103] width 95 height 13
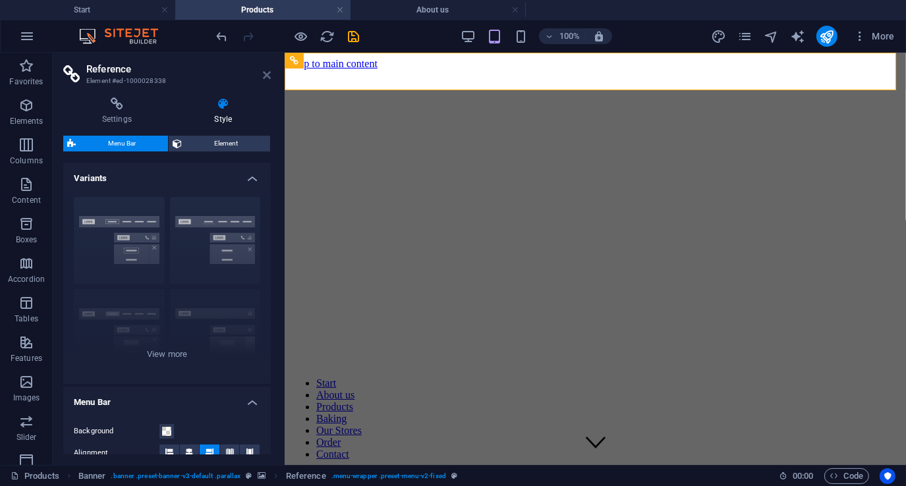
click at [264, 73] on icon at bounding box center [267, 75] width 8 height 11
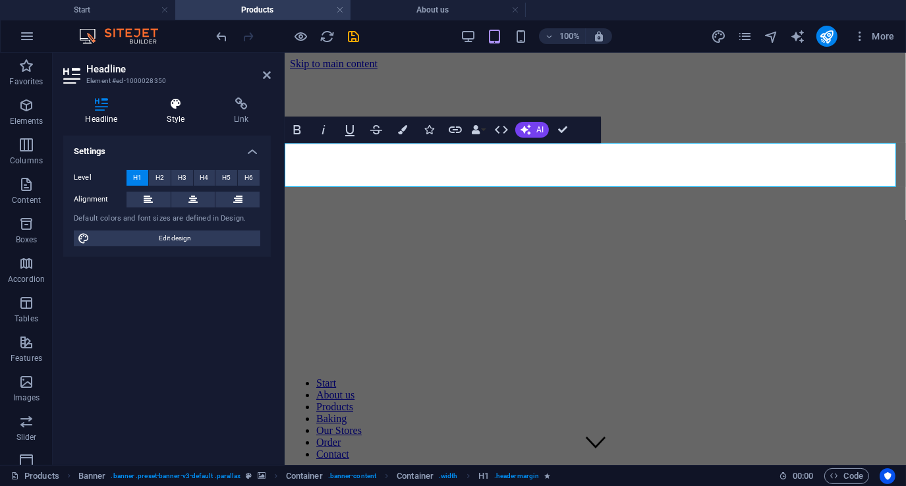
click at [170, 111] on h4 "Style" at bounding box center [178, 111] width 67 height 28
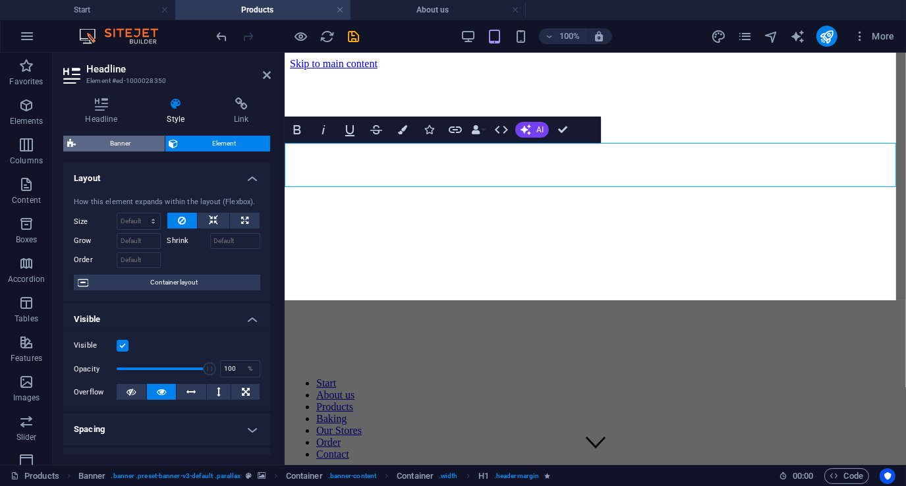
click at [116, 144] on span "Banner" at bounding box center [120, 144] width 81 height 16
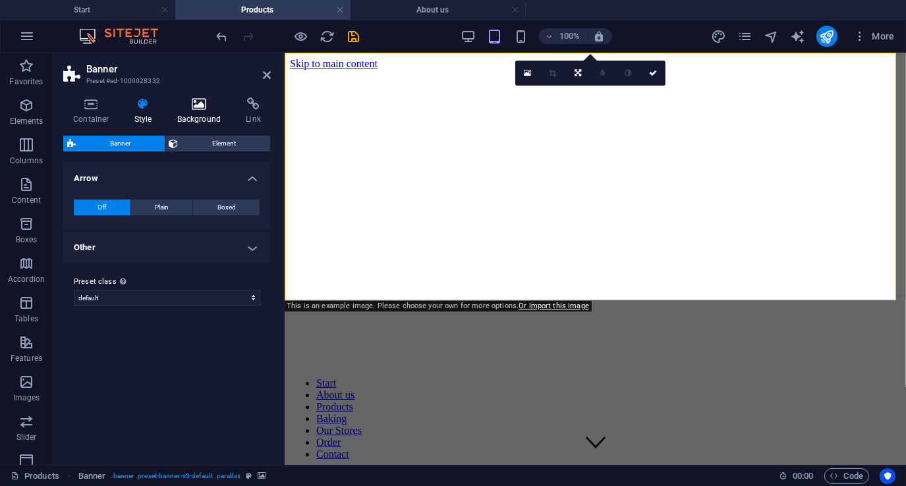
click at [200, 110] on icon at bounding box center [199, 103] width 64 height 13
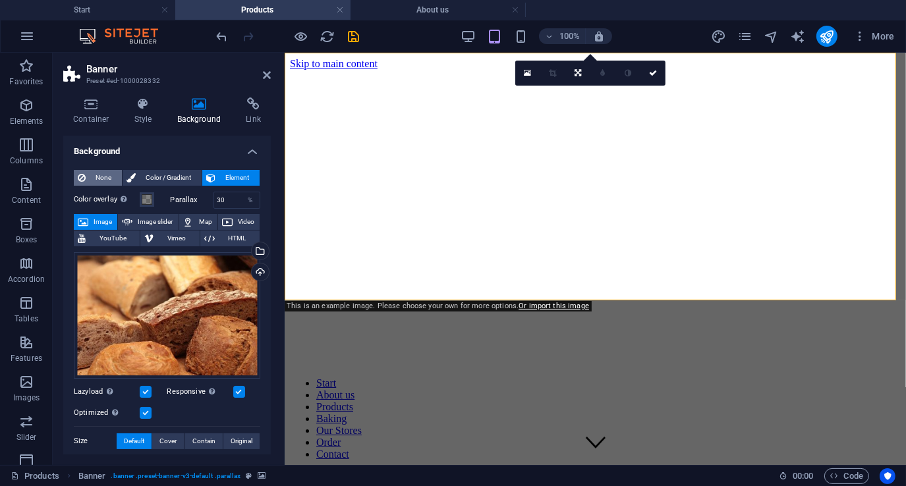
click at [95, 174] on span "None" at bounding box center [104, 178] width 28 height 16
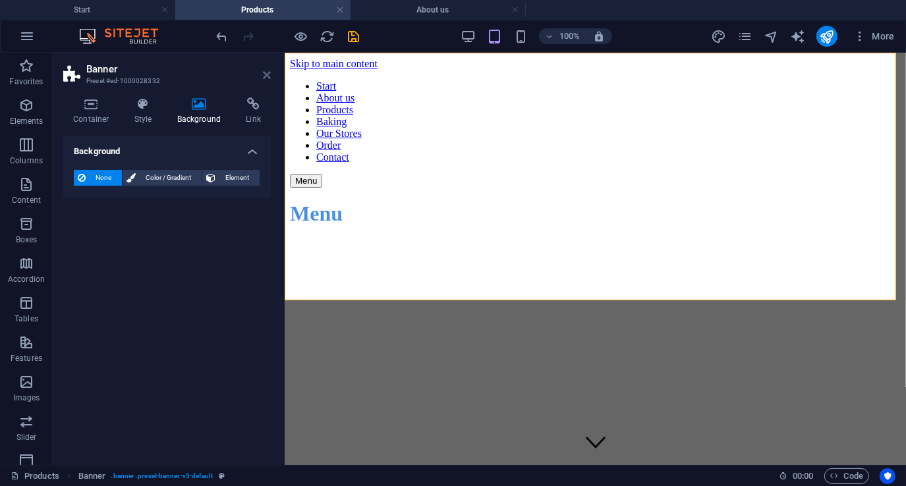
click at [267, 76] on icon at bounding box center [267, 75] width 8 height 11
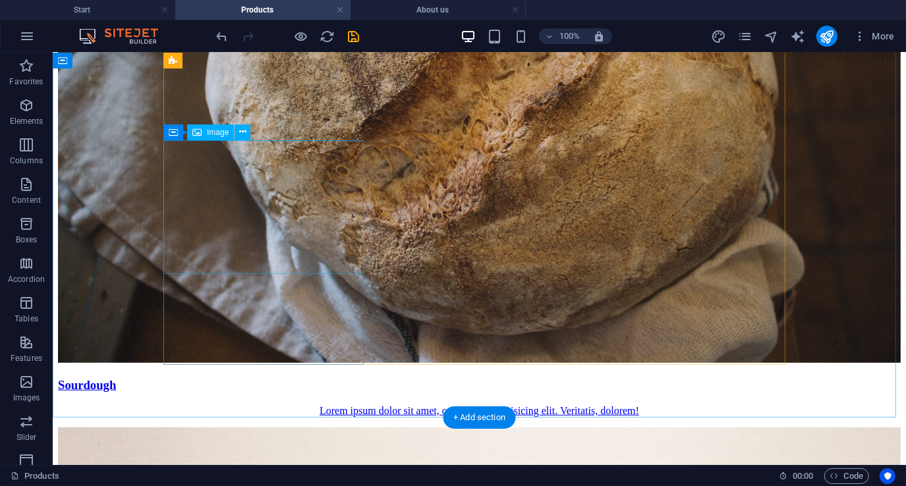
scroll to position [922, 0]
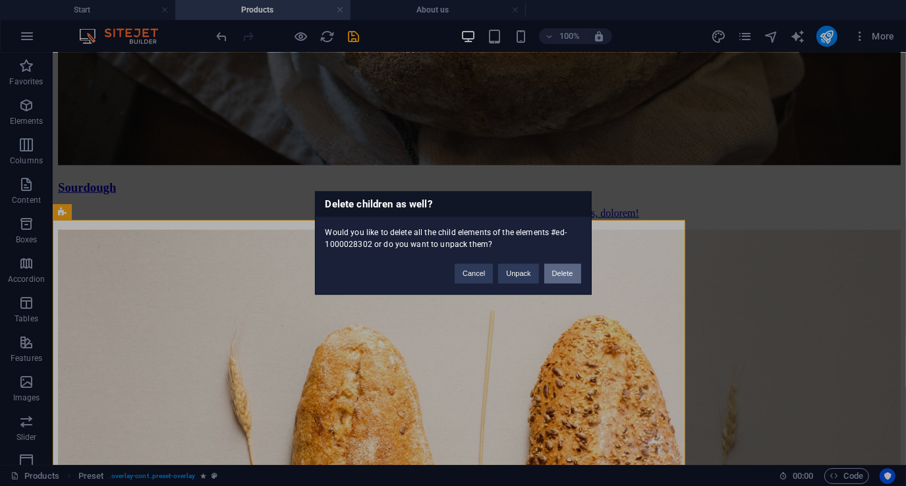
click at [563, 271] on button "Delete" at bounding box center [562, 274] width 37 height 20
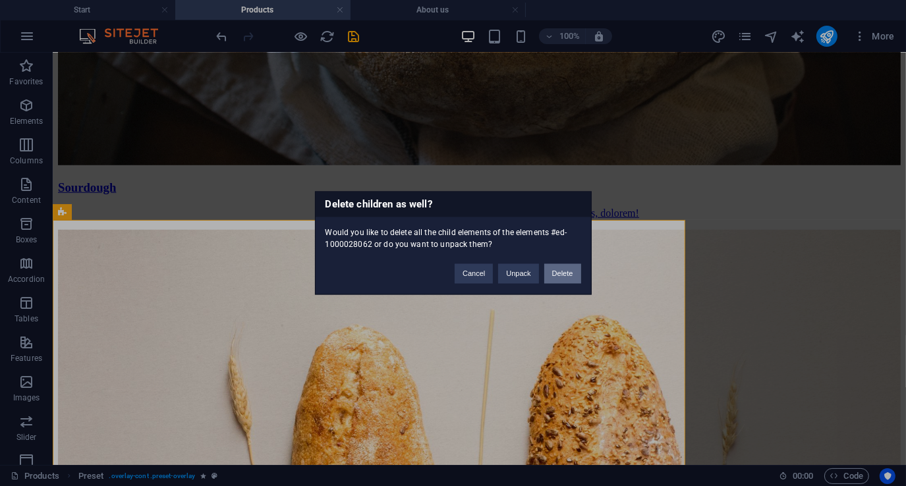
click at [553, 267] on button "Delete" at bounding box center [562, 274] width 37 height 20
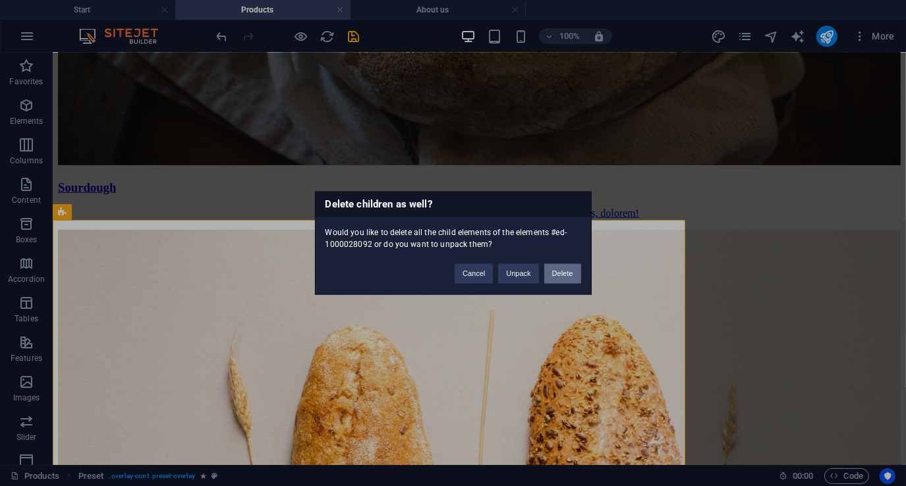
click at [559, 268] on button "Delete" at bounding box center [562, 274] width 37 height 20
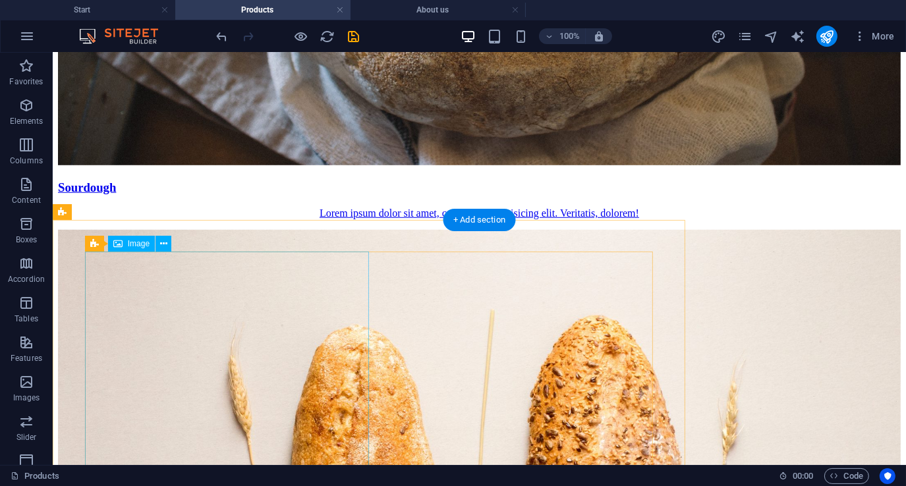
drag, startPoint x: 294, startPoint y: 282, endPoint x: 317, endPoint y: 282, distance: 23.1
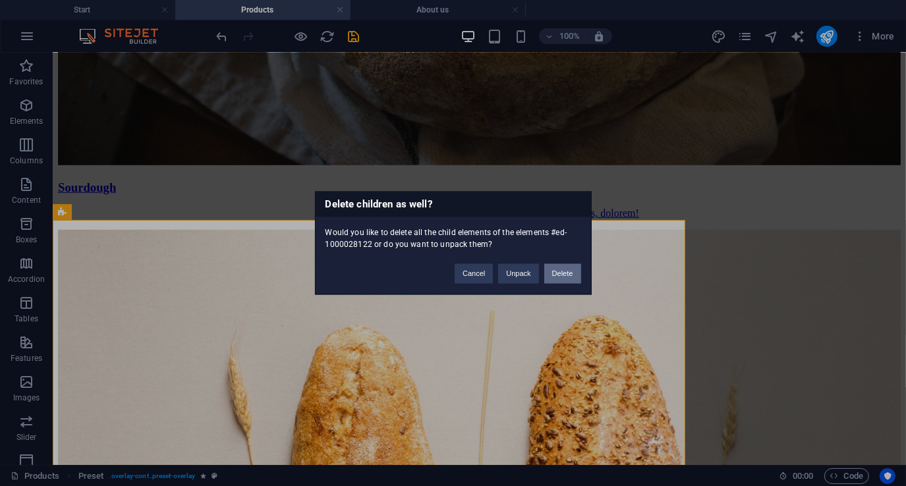
click at [566, 272] on button "Delete" at bounding box center [562, 274] width 37 height 20
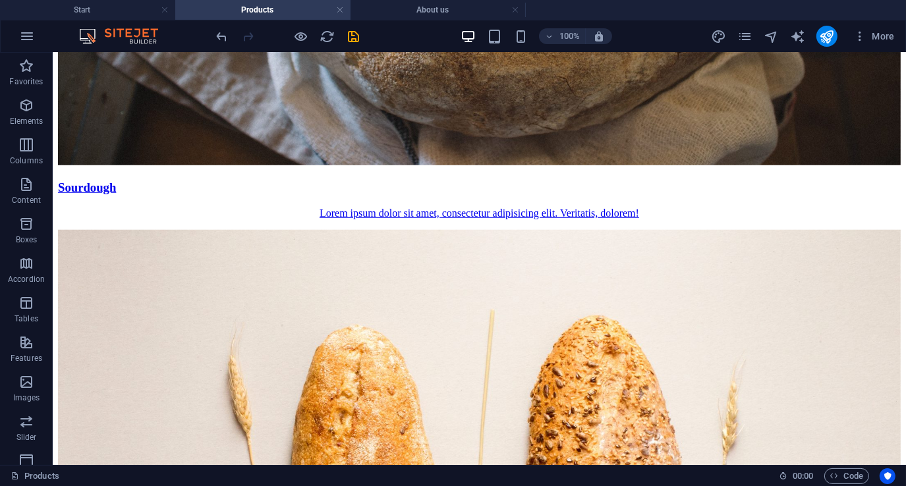
click at [111, 213] on icon at bounding box center [108, 212] width 7 height 14
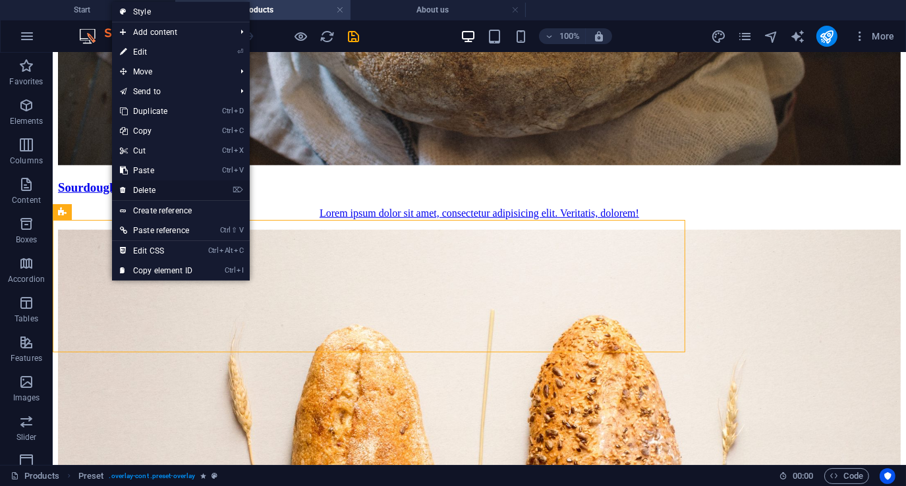
click at [154, 183] on link "⌦ Delete" at bounding box center [156, 190] width 88 height 20
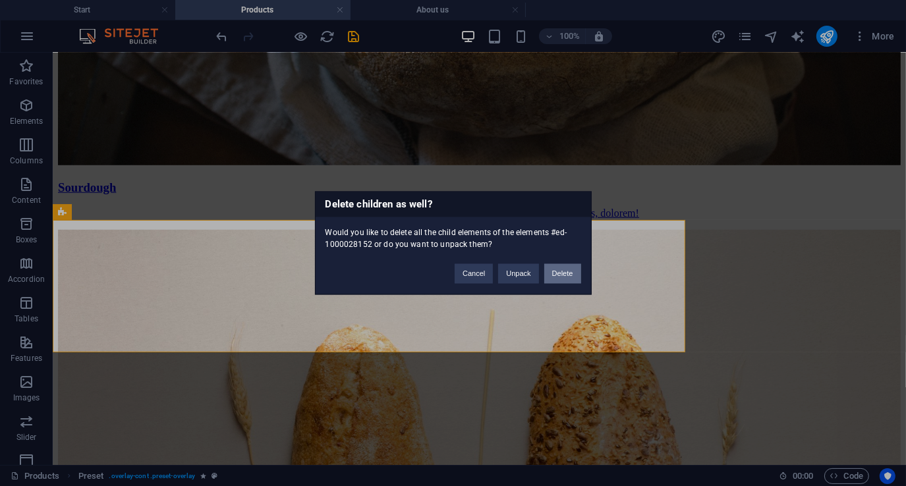
click at [555, 268] on button "Delete" at bounding box center [562, 274] width 37 height 20
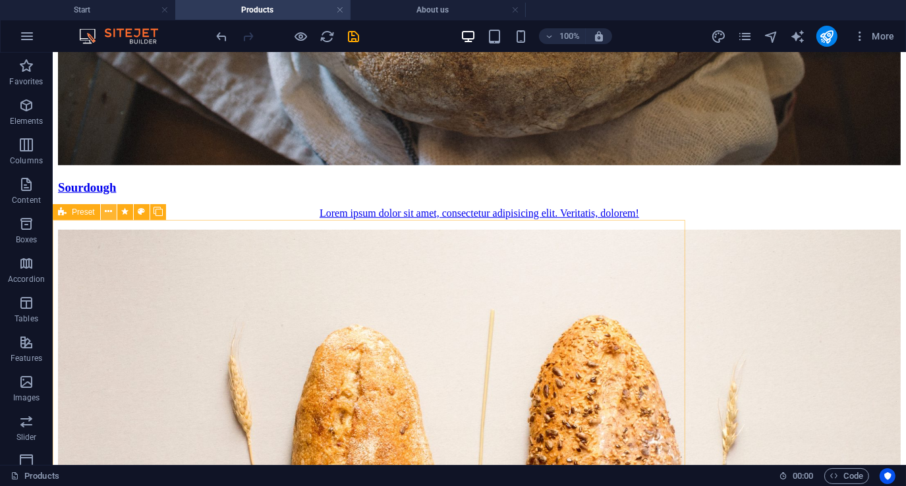
click at [110, 211] on icon at bounding box center [108, 212] width 7 height 14
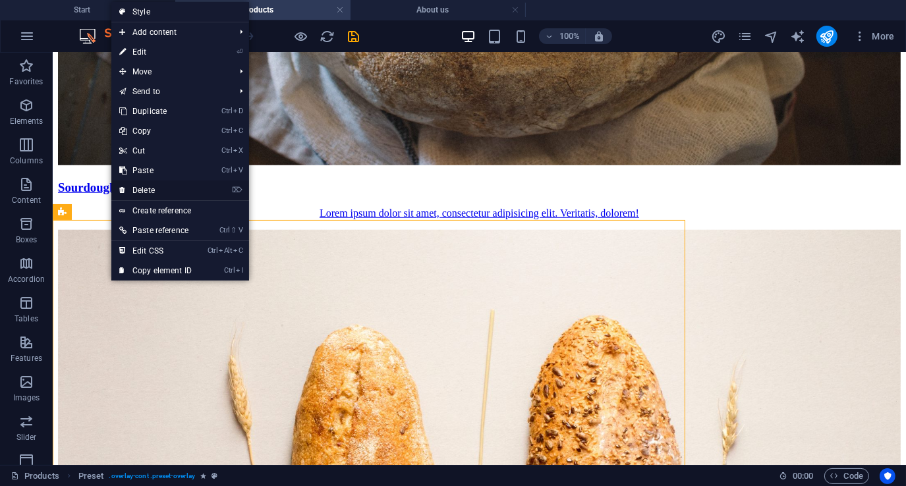
click at [161, 188] on link "⌦ Delete" at bounding box center [155, 190] width 88 height 20
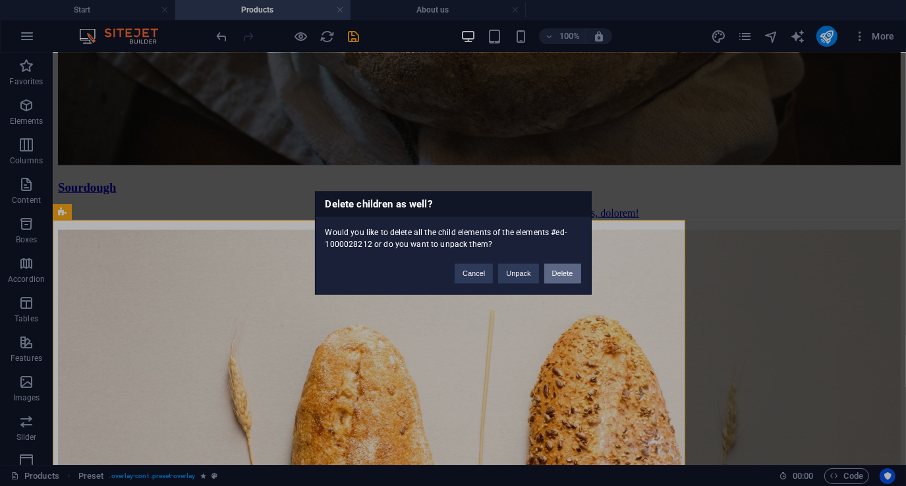
drag, startPoint x: 569, startPoint y: 275, endPoint x: 516, endPoint y: 221, distance: 75.4
click at [568, 274] on button "Delete" at bounding box center [562, 274] width 37 height 20
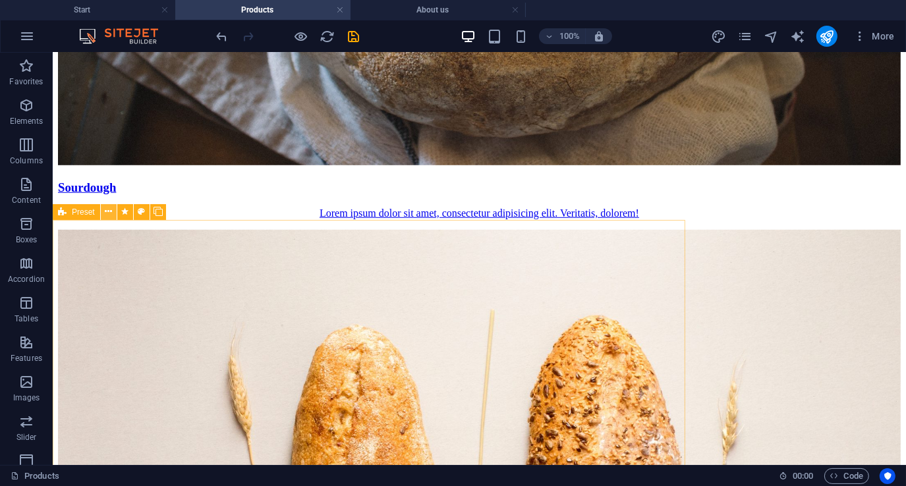
click at [112, 212] on icon at bounding box center [108, 212] width 7 height 14
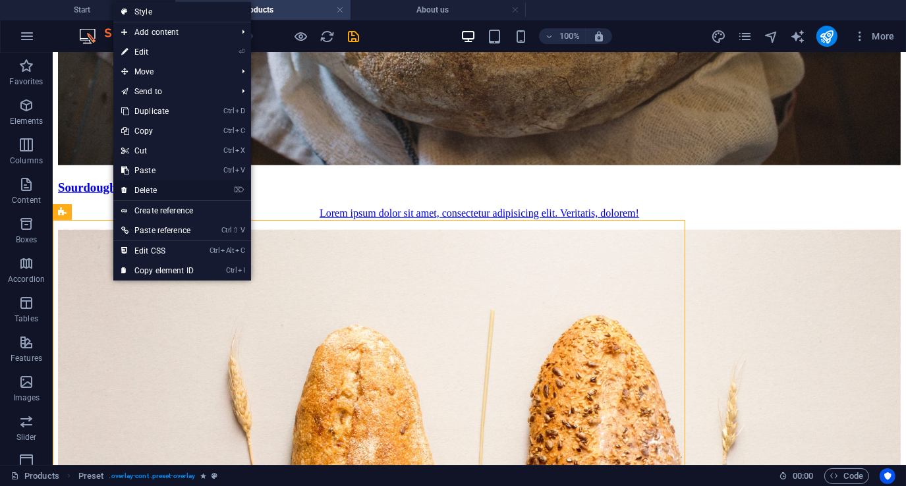
click at [167, 186] on link "⌦ Delete" at bounding box center [157, 190] width 88 height 20
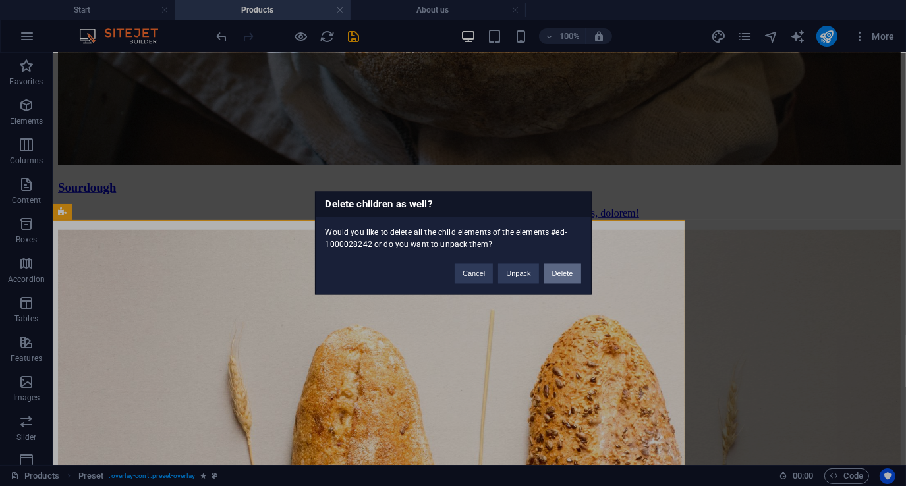
click at [562, 267] on button "Delete" at bounding box center [562, 274] width 37 height 20
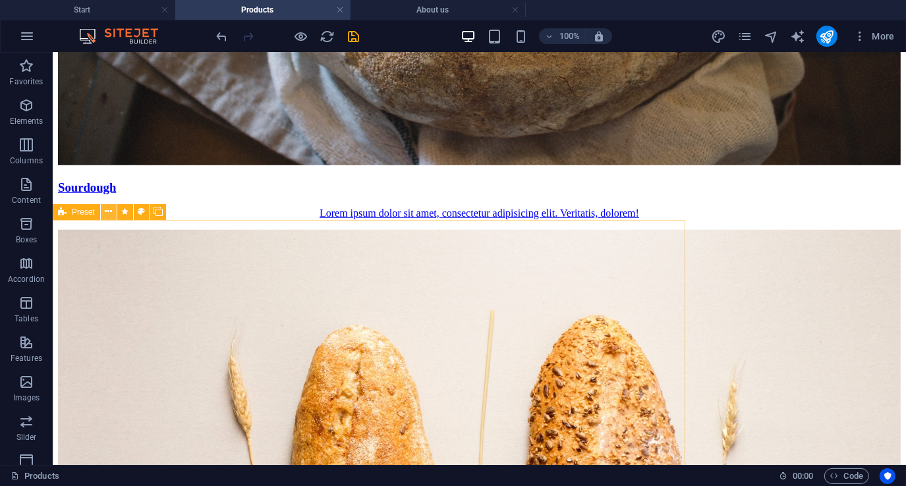
click at [105, 213] on icon at bounding box center [108, 212] width 7 height 14
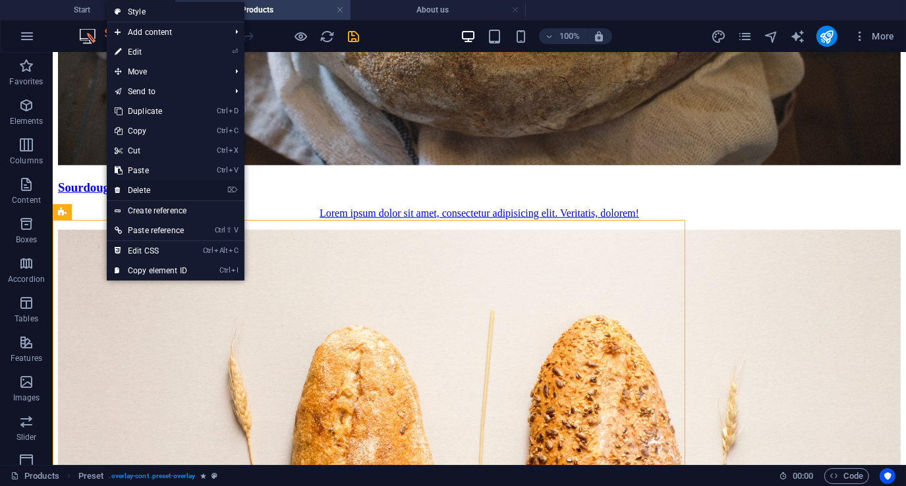
click at [174, 190] on link "⌦ Delete" at bounding box center [151, 190] width 88 height 20
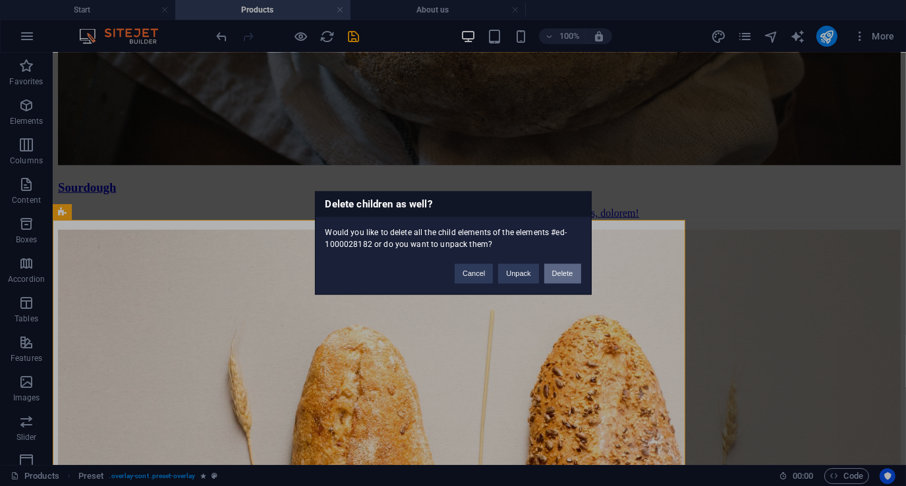
click at [566, 273] on button "Delete" at bounding box center [562, 274] width 37 height 20
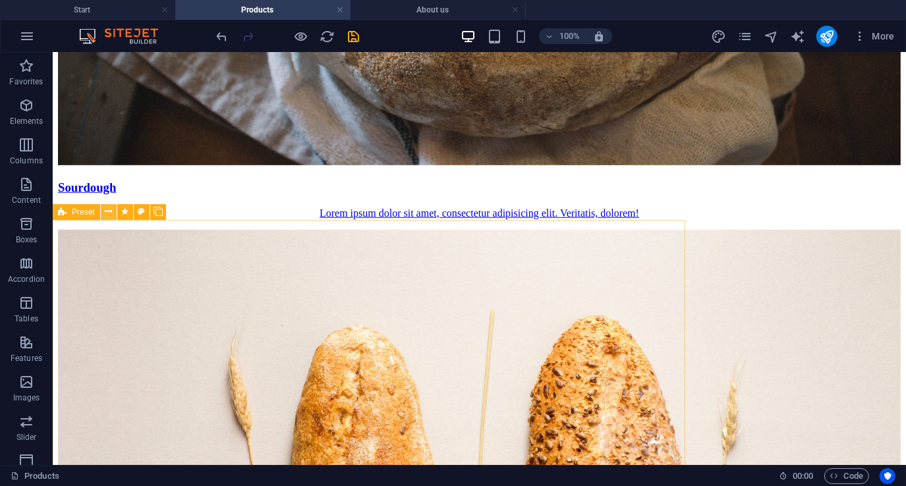
click at [112, 211] on button at bounding box center [109, 212] width 16 height 16
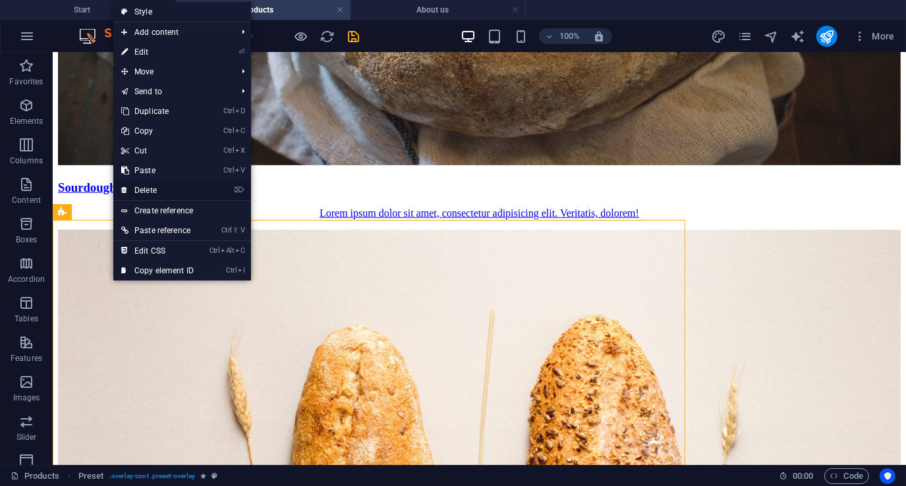
click at [170, 194] on link "⌦ Delete" at bounding box center [157, 190] width 88 height 20
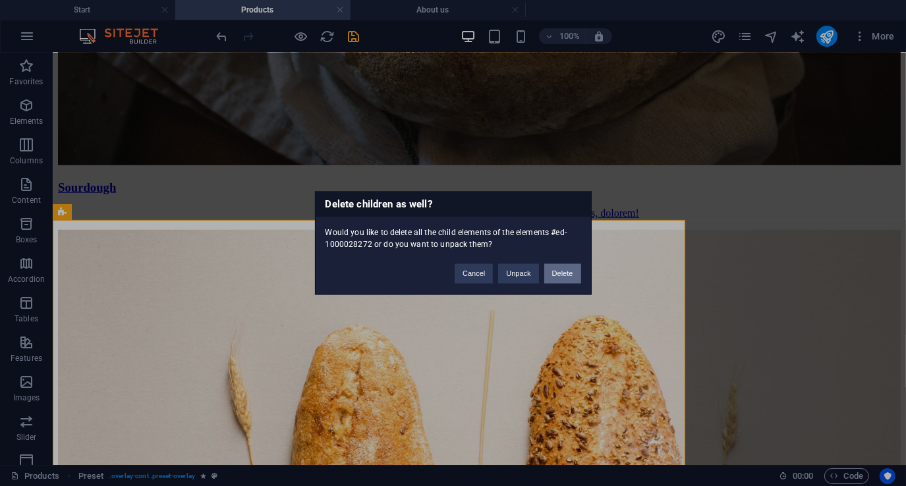
click at [561, 269] on button "Delete" at bounding box center [562, 274] width 37 height 20
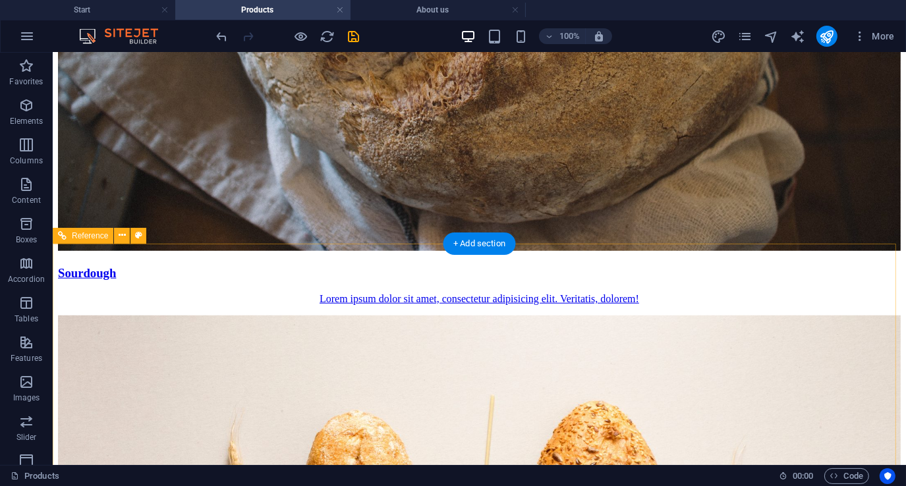
scroll to position [751, 0]
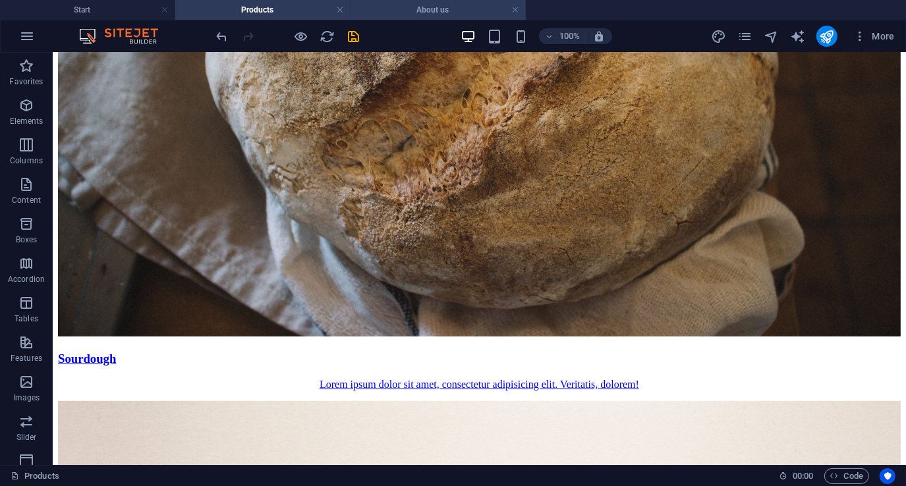
click at [434, 12] on h4 "About us" at bounding box center [437, 10] width 175 height 14
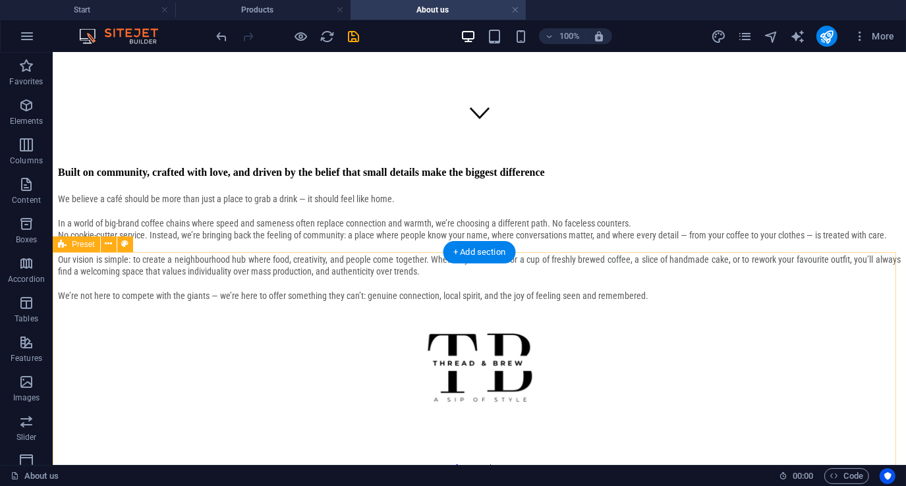
scroll to position [425, 0]
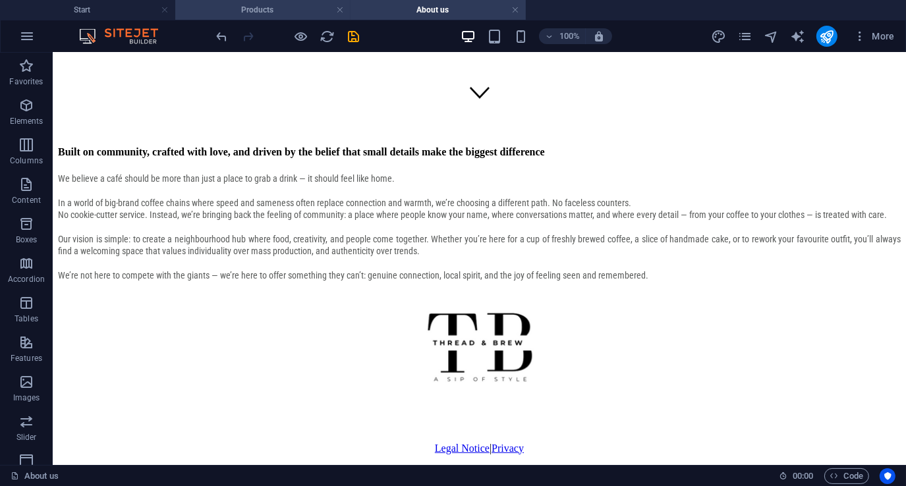
click at [281, 12] on h4 "Products" at bounding box center [262, 10] width 175 height 14
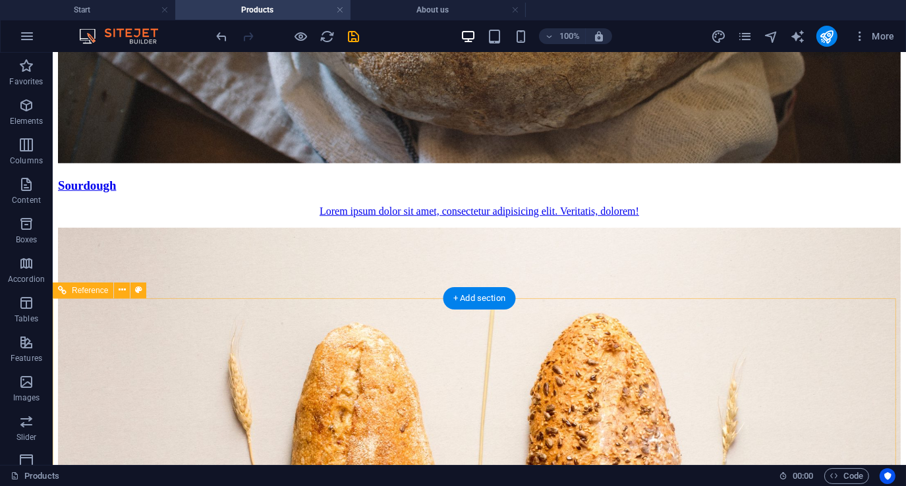
scroll to position [948, 0]
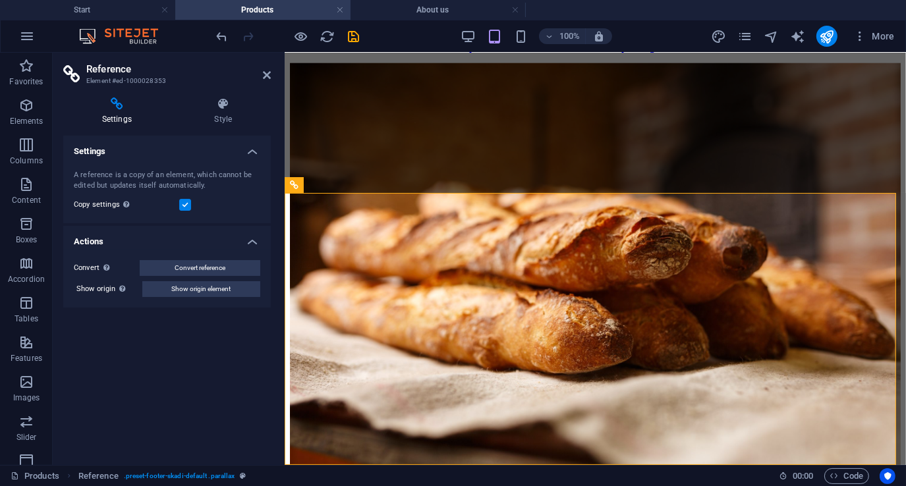
scroll to position [1873, 0]
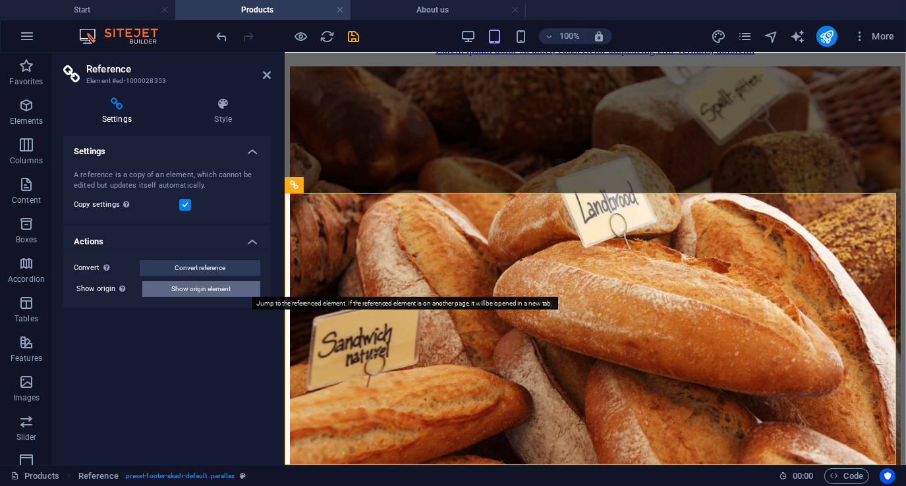
click at [184, 287] on span "Show origin element" at bounding box center [201, 289] width 59 height 16
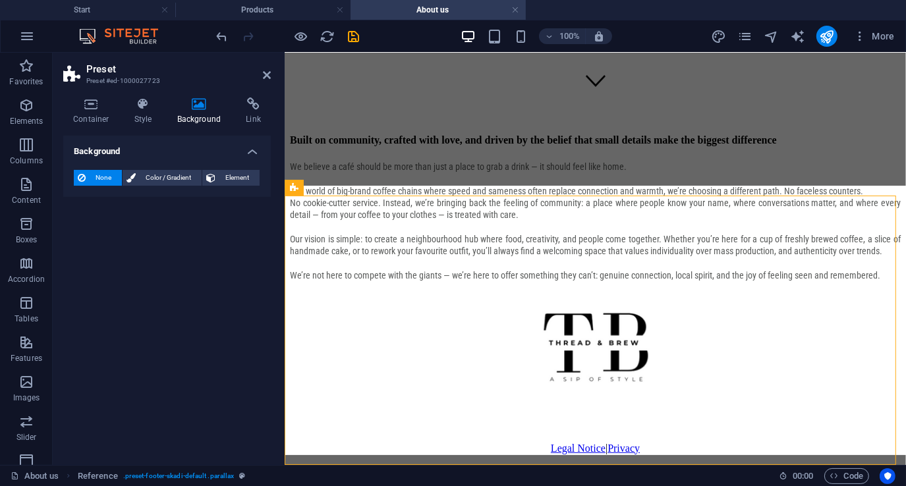
scroll to position [0, 0]
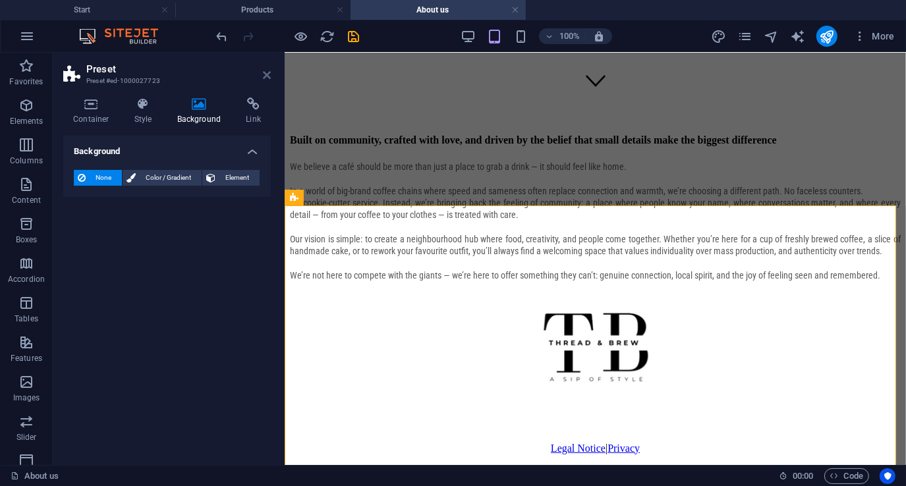
click at [268, 76] on icon at bounding box center [267, 75] width 8 height 11
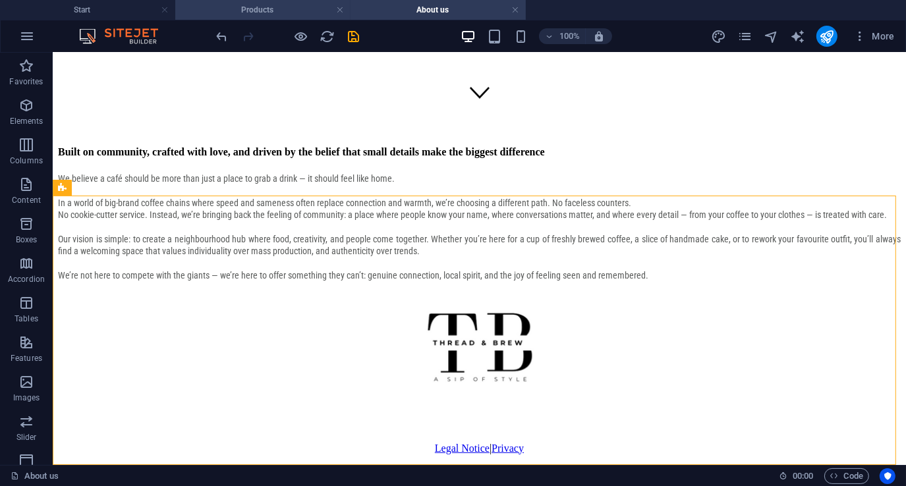
click at [294, 9] on h4 "Products" at bounding box center [262, 10] width 175 height 14
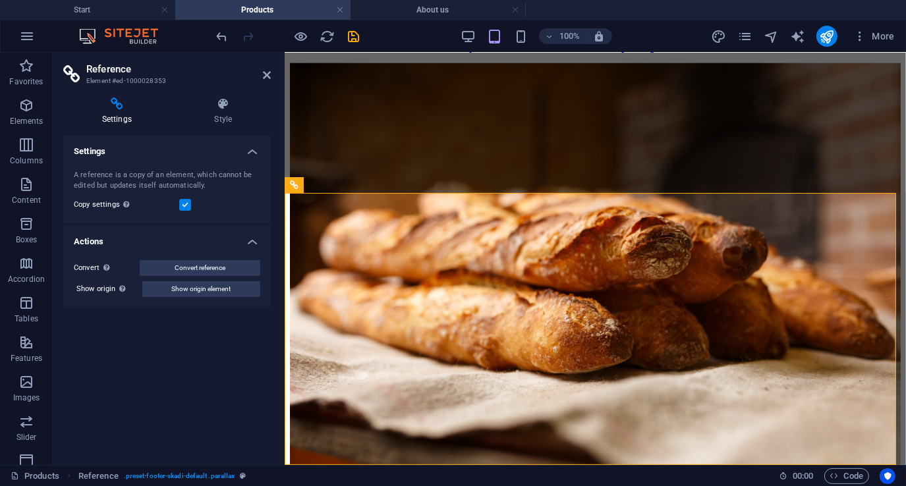
scroll to position [1873, 0]
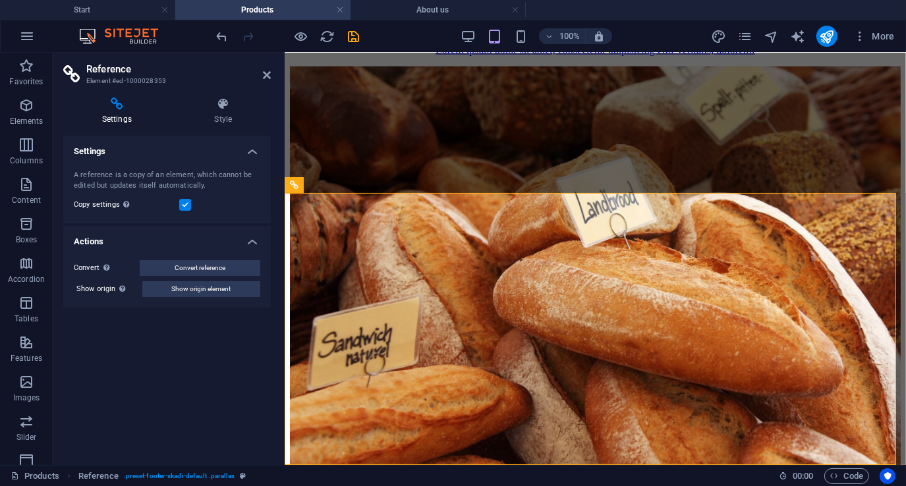
click at [186, 206] on label at bounding box center [185, 205] width 12 height 12
click at [0, 0] on input "Copy settings Use the same settings (flex, animation, position, style) as for t…" at bounding box center [0, 0] width 0 height 0
click at [186, 206] on label at bounding box center [185, 205] width 12 height 12
click at [0, 0] on input "Copy settings Use the same settings (flex, animation, position, style) as for t…" at bounding box center [0, 0] width 0 height 0
click at [268, 76] on icon at bounding box center [267, 75] width 8 height 11
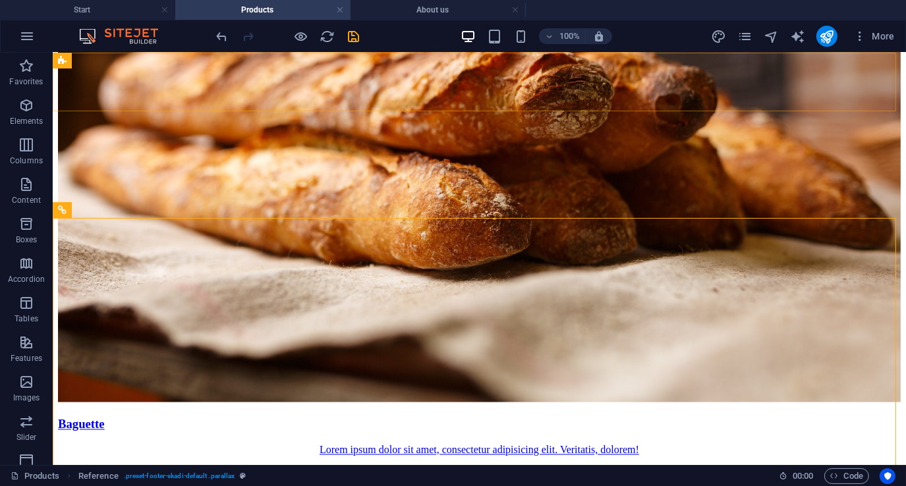
scroll to position [948, 0]
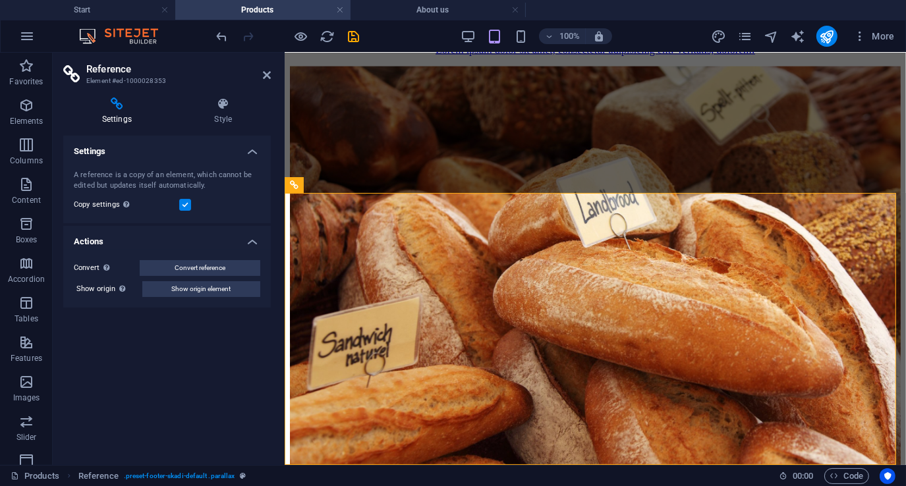
click at [186, 202] on label at bounding box center [185, 205] width 12 height 12
click at [0, 0] on input "Copy settings Use the same settings (flex, animation, position, style) as for t…" at bounding box center [0, 0] width 0 height 0
click at [263, 72] on icon at bounding box center [267, 75] width 8 height 11
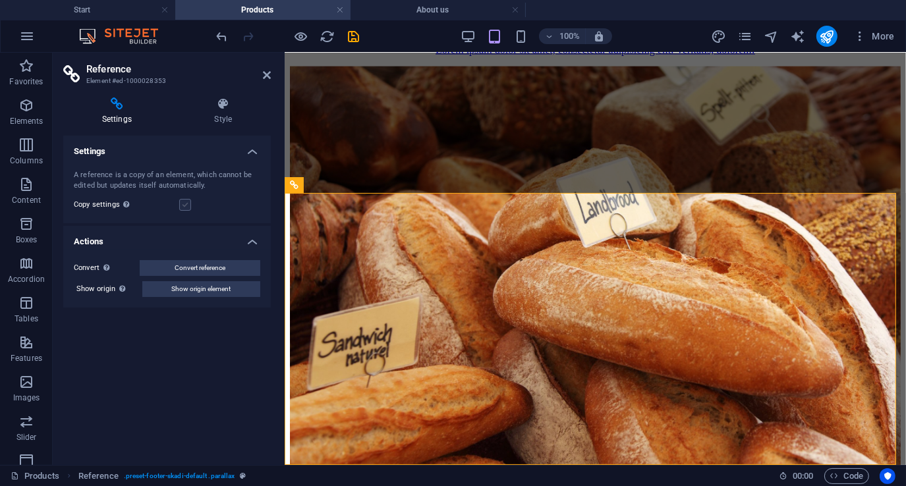
click at [186, 204] on label at bounding box center [185, 205] width 12 height 12
click at [0, 0] on input "Copy settings Use the same settings (flex, animation, position, style) as for t…" at bounding box center [0, 0] width 0 height 0
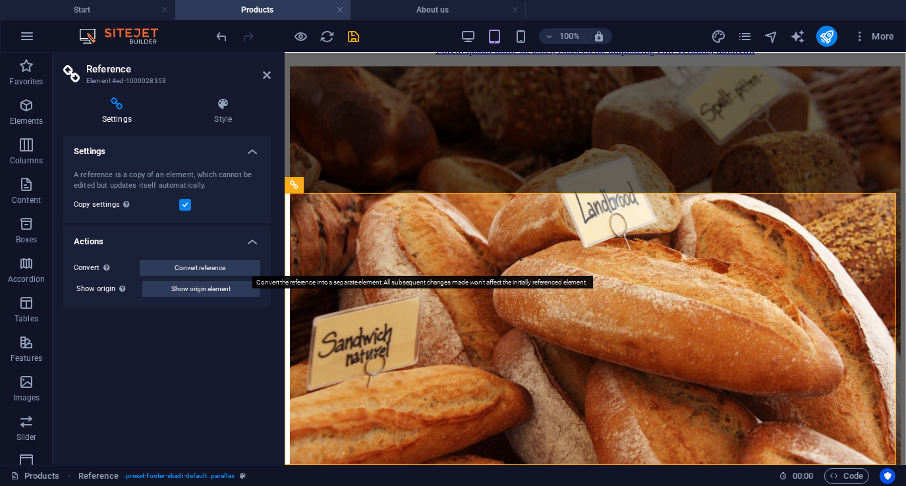
click at [208, 267] on span "Convert reference" at bounding box center [200, 268] width 51 height 16
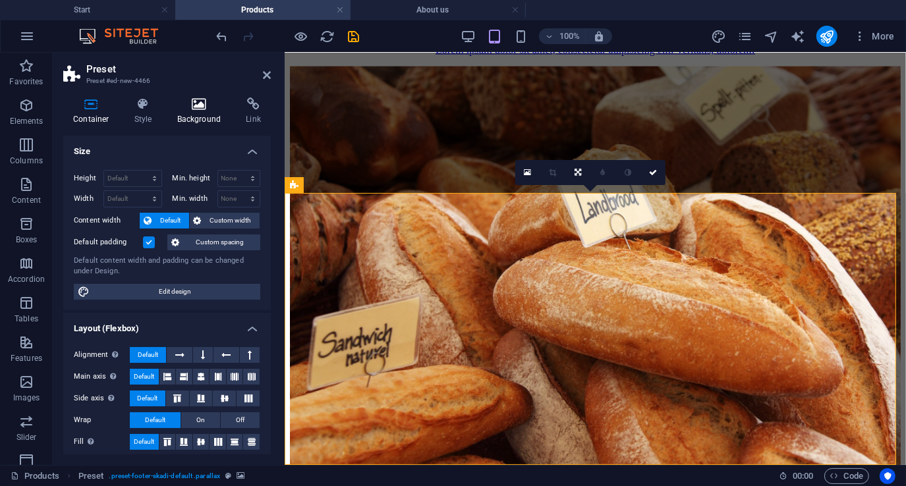
click at [196, 101] on icon at bounding box center [199, 103] width 64 height 13
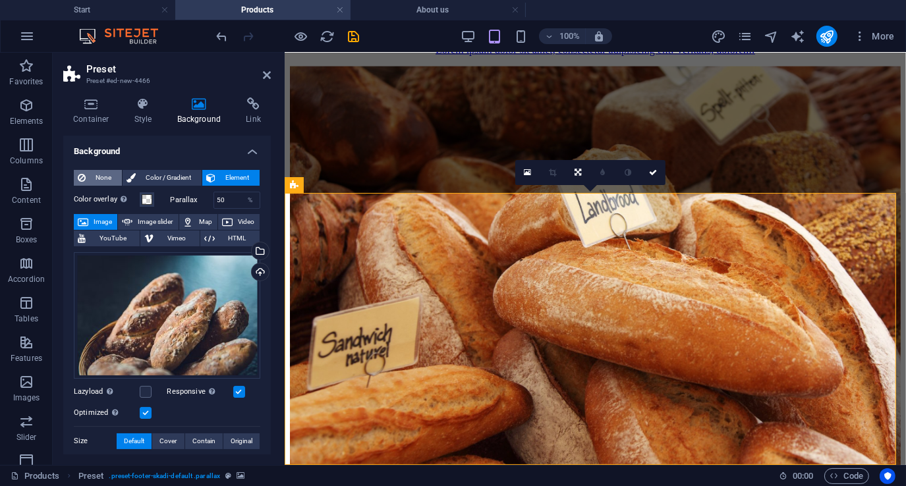
click at [94, 177] on span "None" at bounding box center [104, 178] width 28 height 16
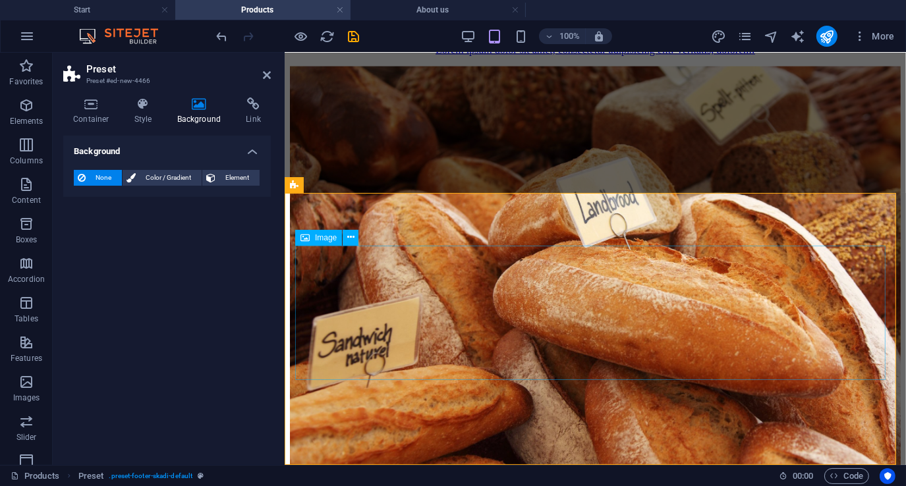
select select "px"
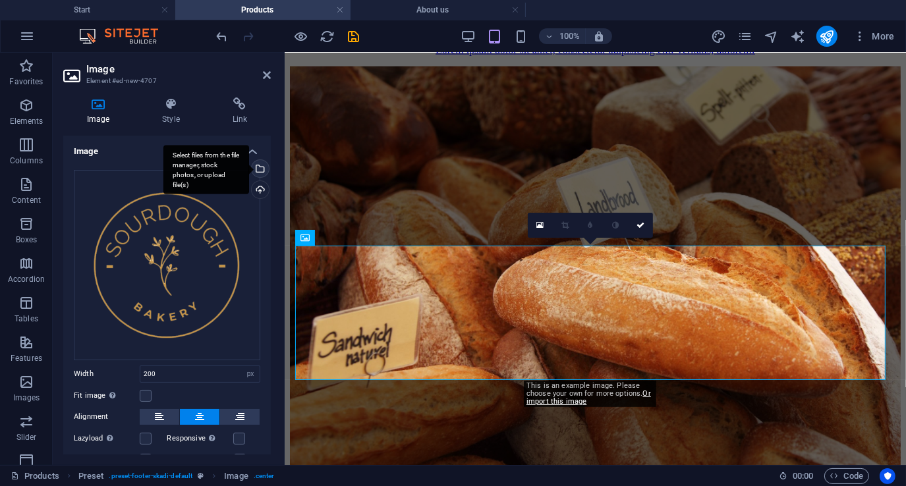
click at [261, 169] on div "Select files from the file manager, stock photos, or upload file(s)" at bounding box center [259, 170] width 20 height 20
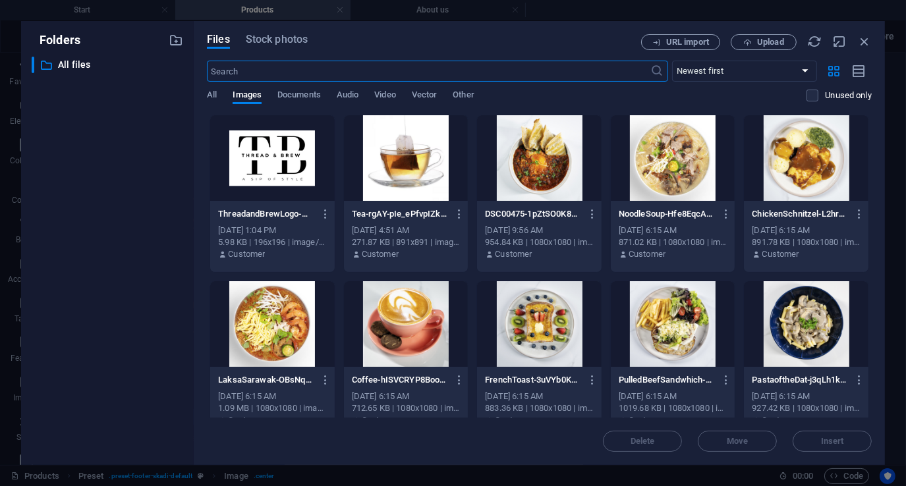
scroll to position [2656, 0]
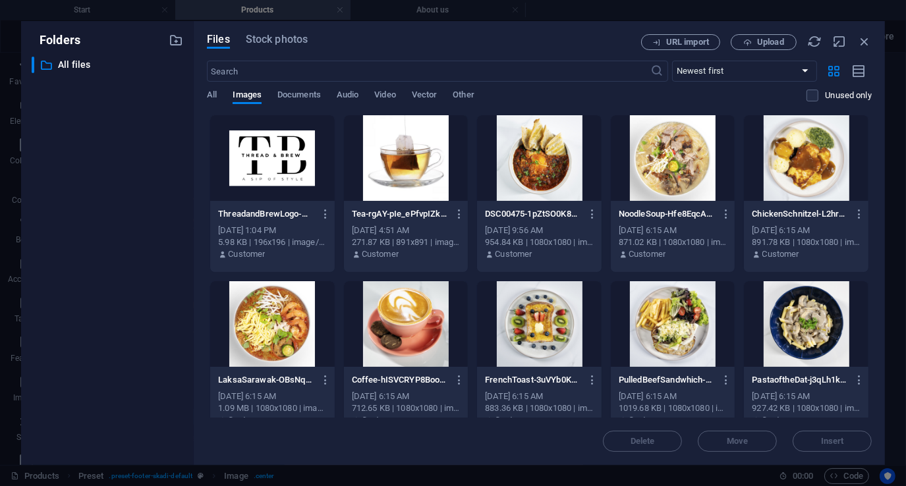
click at [297, 168] on div at bounding box center [272, 158] width 124 height 86
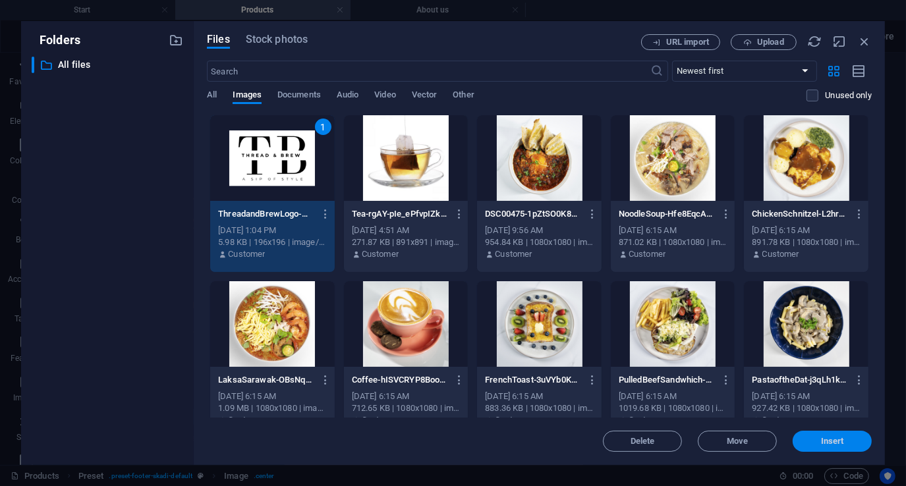
click at [834, 439] on span "Insert" at bounding box center [832, 441] width 23 height 8
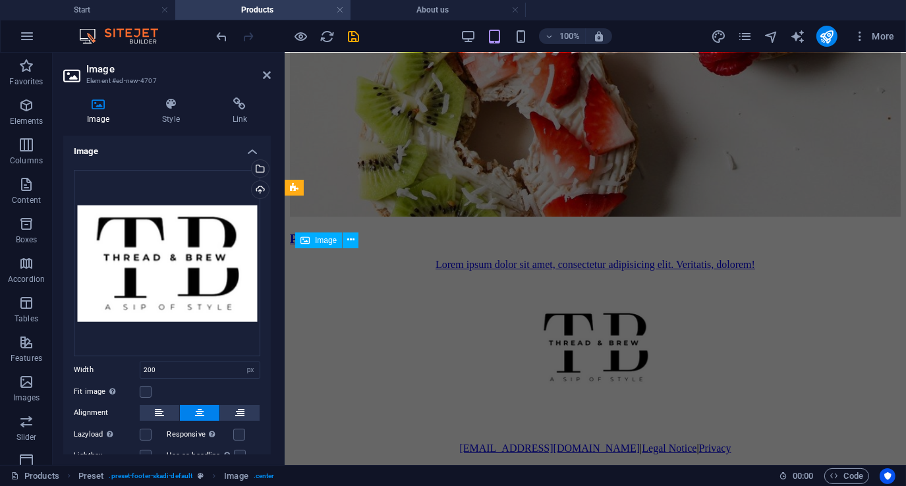
scroll to position [1870, 0]
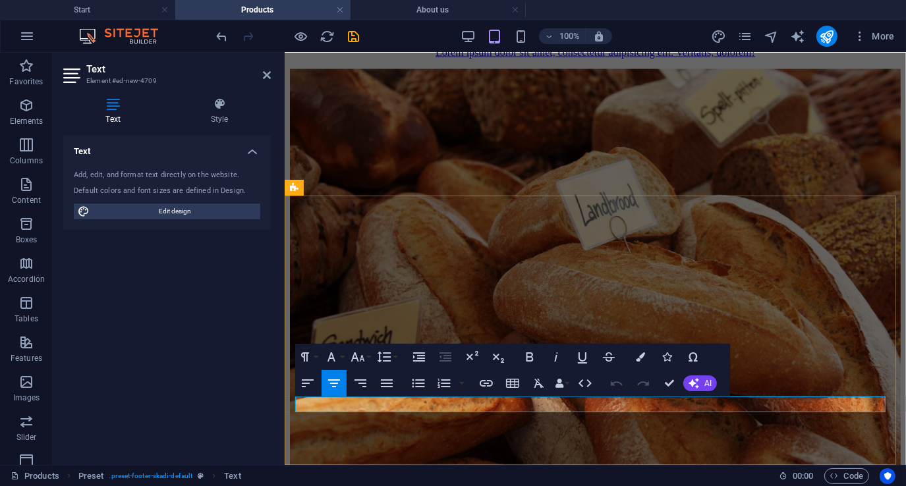
click at [270, 76] on icon at bounding box center [267, 75] width 8 height 11
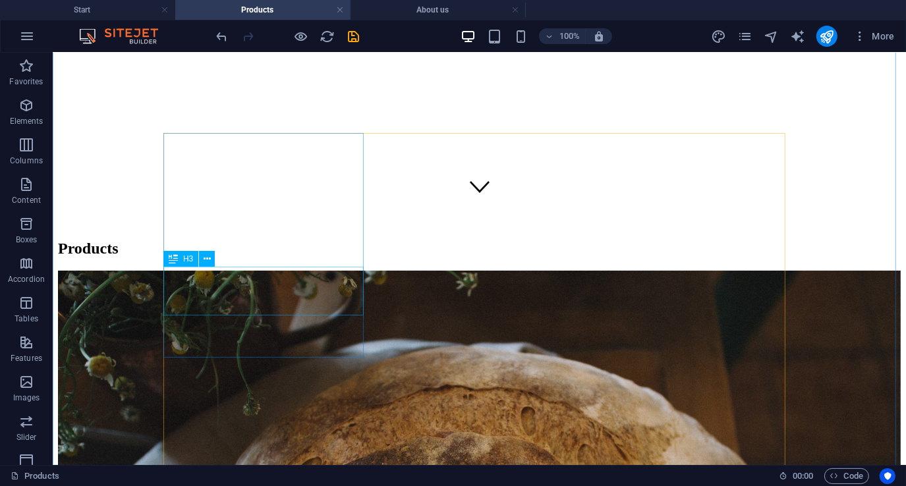
scroll to position [263, 0]
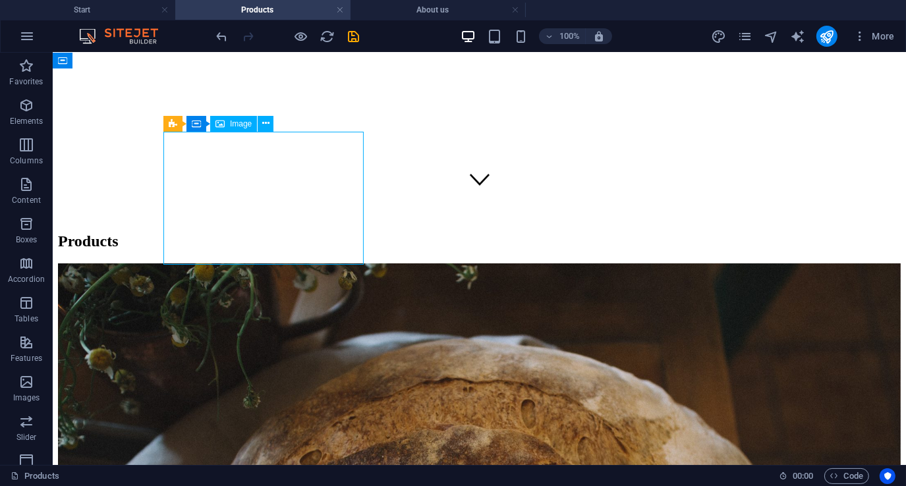
select select "%"
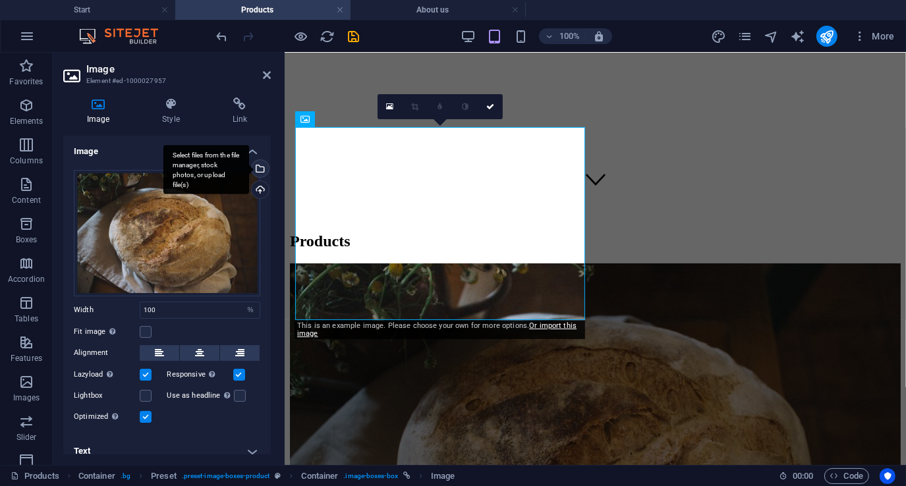
click at [249, 168] on div "Select files from the file manager, stock photos, or upload file(s)" at bounding box center [206, 169] width 86 height 49
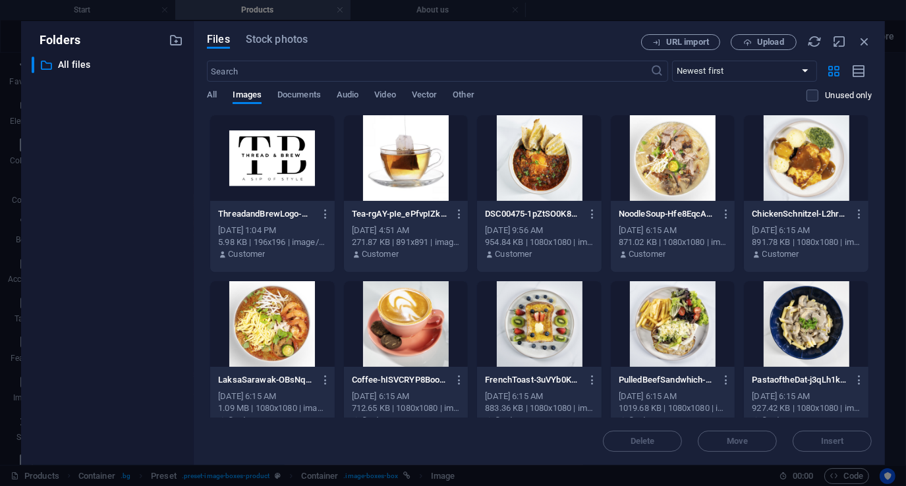
click at [549, 168] on div at bounding box center [539, 158] width 124 height 86
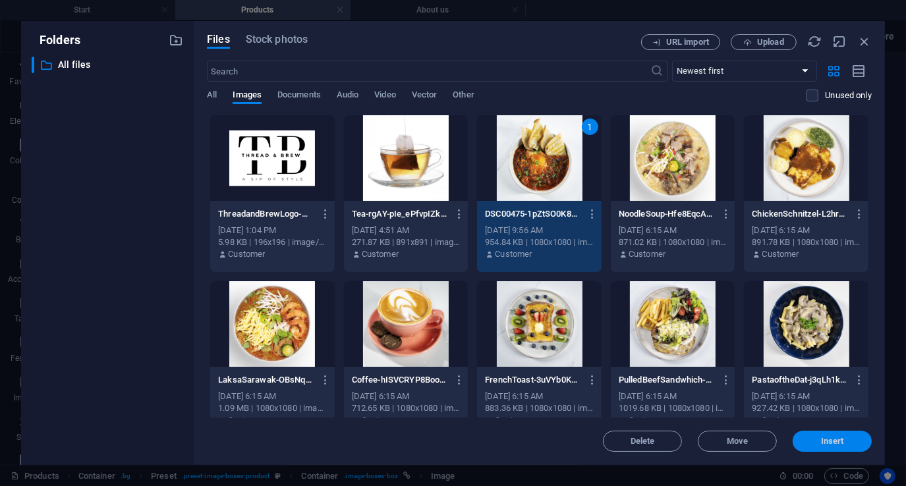
click at [829, 437] on span "Insert" at bounding box center [832, 441] width 23 height 8
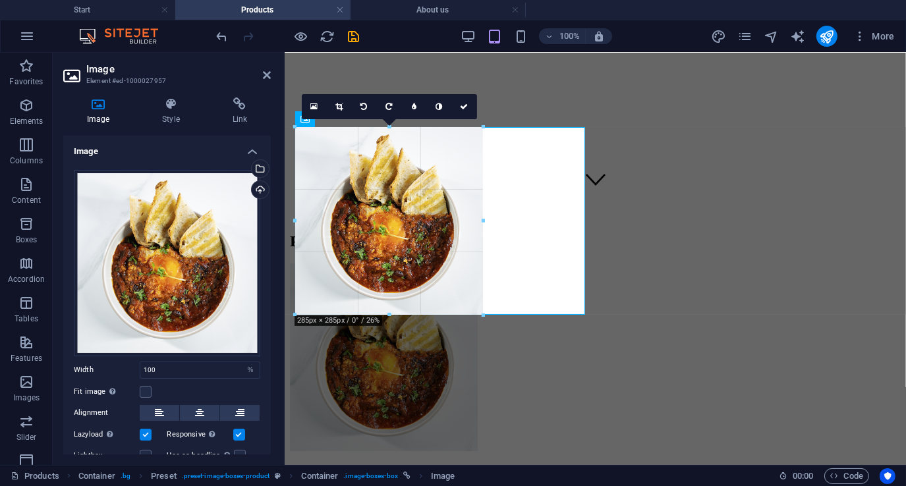
drag, startPoint x: 295, startPoint y: 416, endPoint x: 114, endPoint y: 213, distance: 271.9
type input "285"
select select "px"
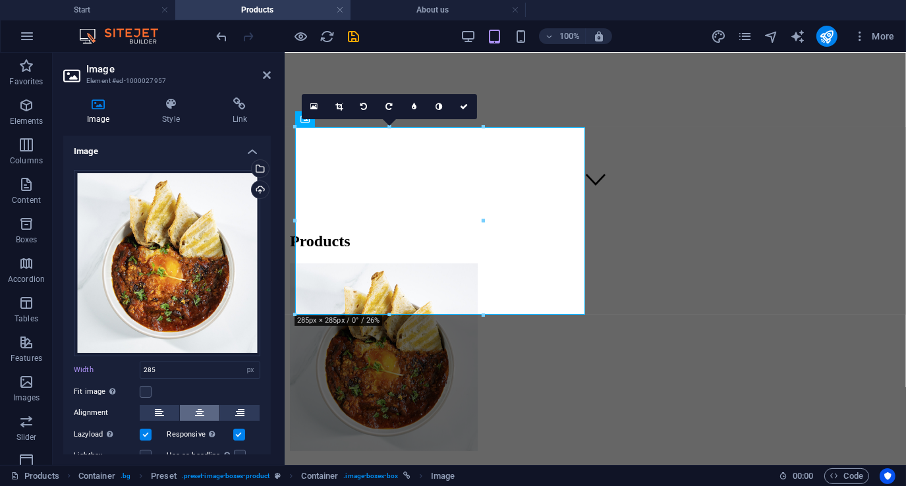
click at [198, 407] on icon at bounding box center [199, 413] width 9 height 16
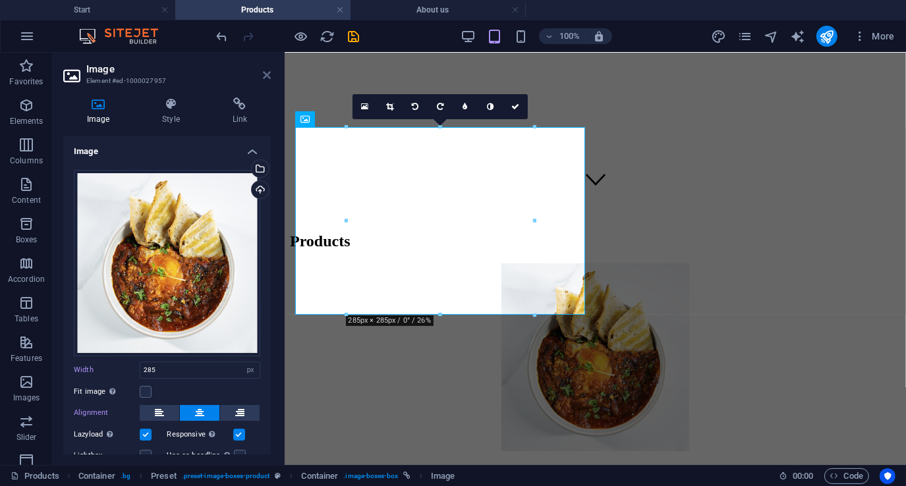
click at [267, 74] on icon at bounding box center [267, 75] width 8 height 11
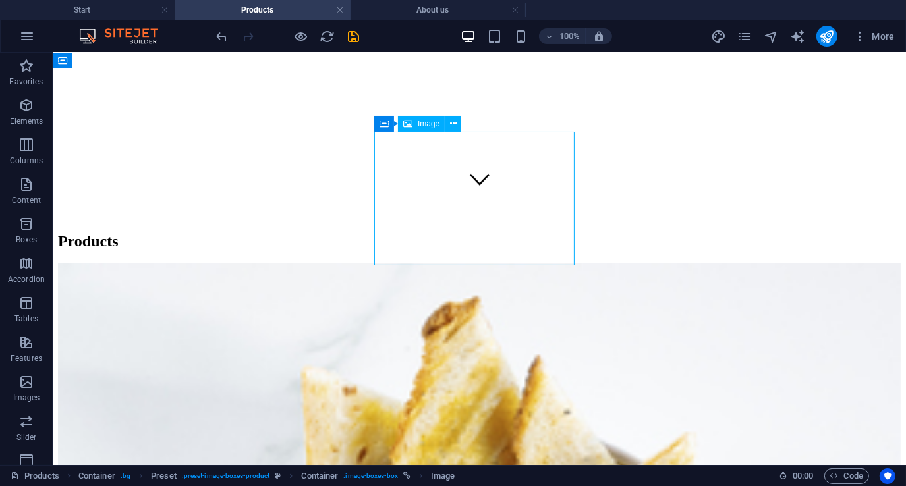
select select "%"
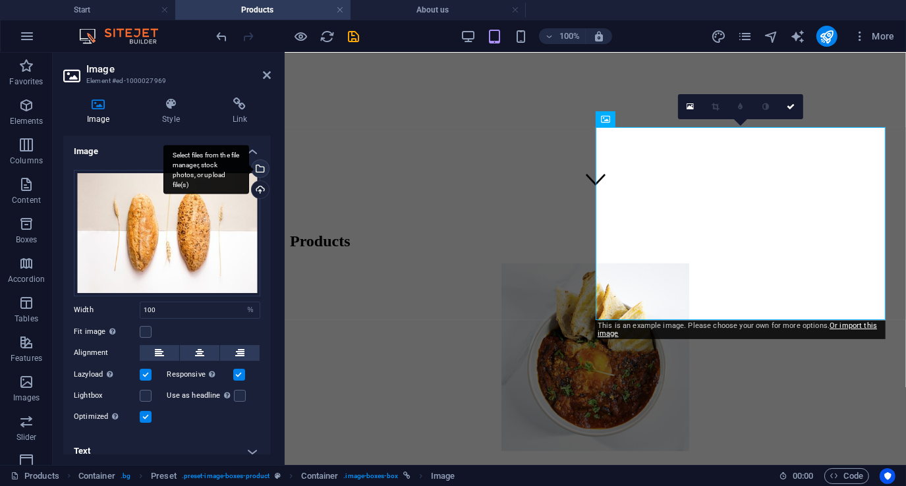
click at [256, 168] on div "Select files from the file manager, stock photos, or upload file(s)" at bounding box center [259, 170] width 20 height 20
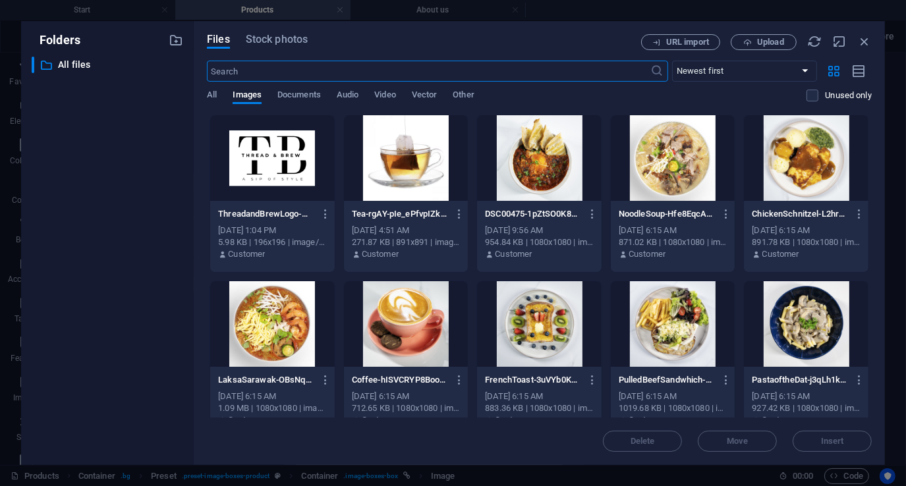
click at [668, 334] on div at bounding box center [673, 324] width 124 height 86
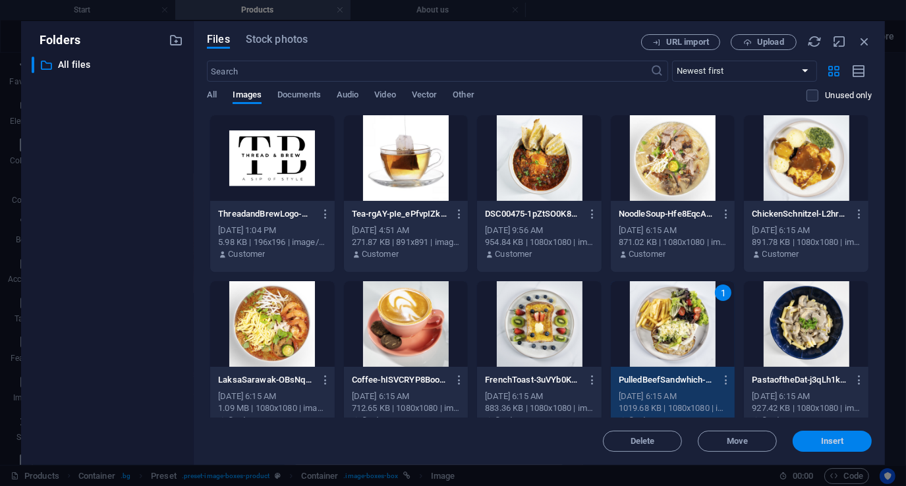
click at [827, 443] on span "Insert" at bounding box center [832, 441] width 23 height 8
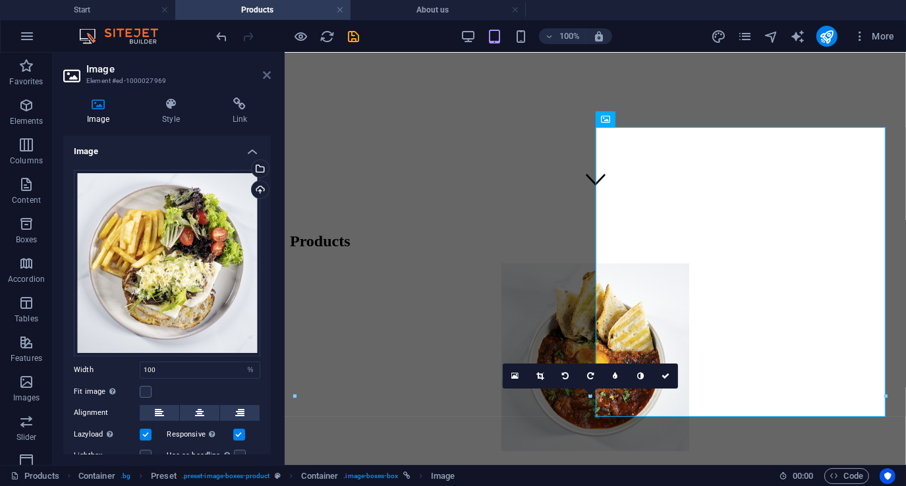
click at [269, 70] on icon at bounding box center [267, 75] width 8 height 11
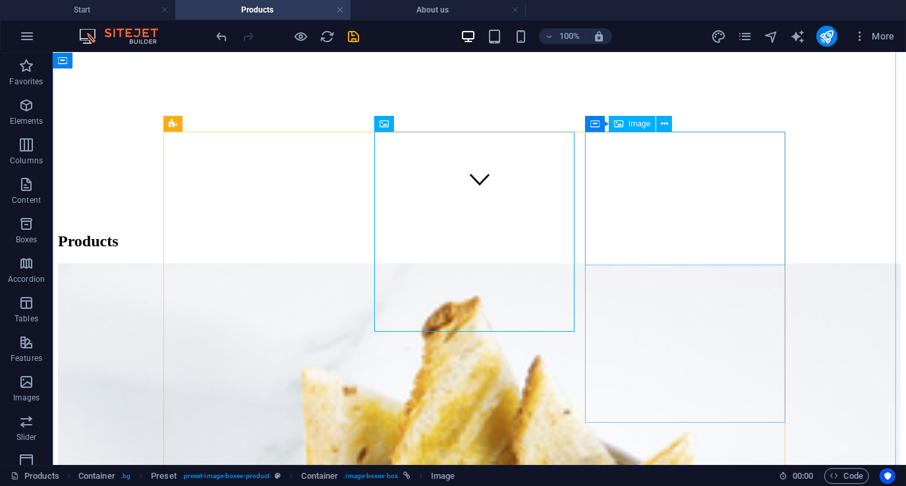
select select "%"
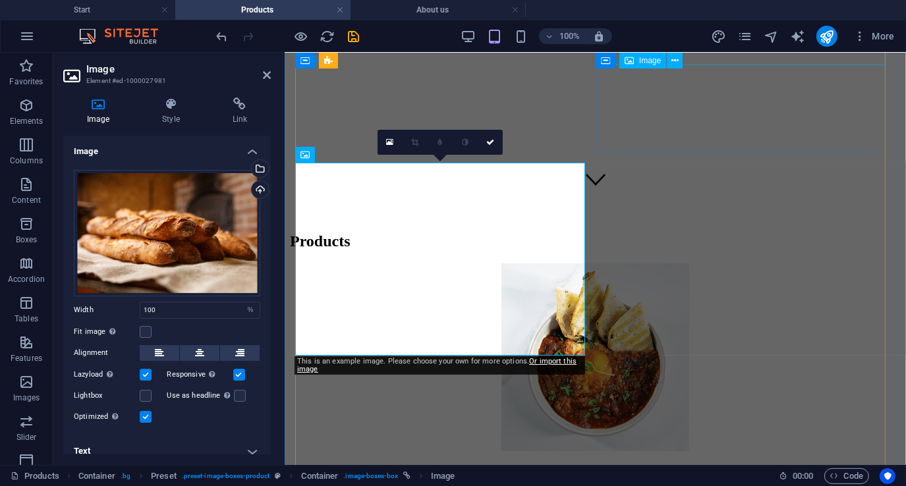
scroll to position [614, 0]
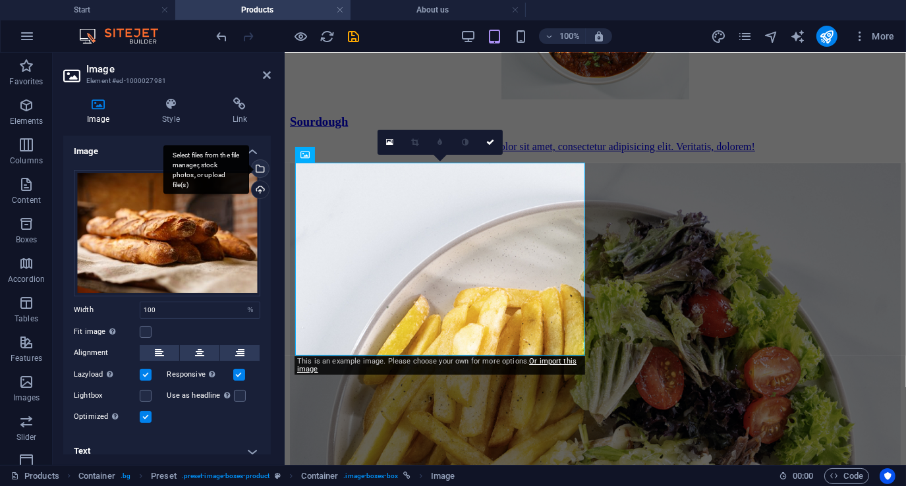
click at [258, 167] on div "Select files from the file manager, stock photos, or upload file(s)" at bounding box center [259, 170] width 20 height 20
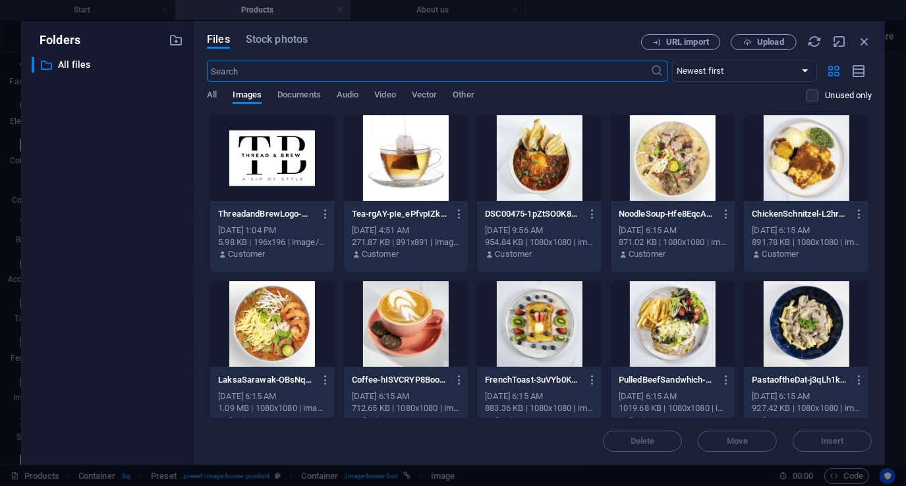
scroll to position [1003, 0]
click at [678, 340] on div at bounding box center [673, 324] width 124 height 86
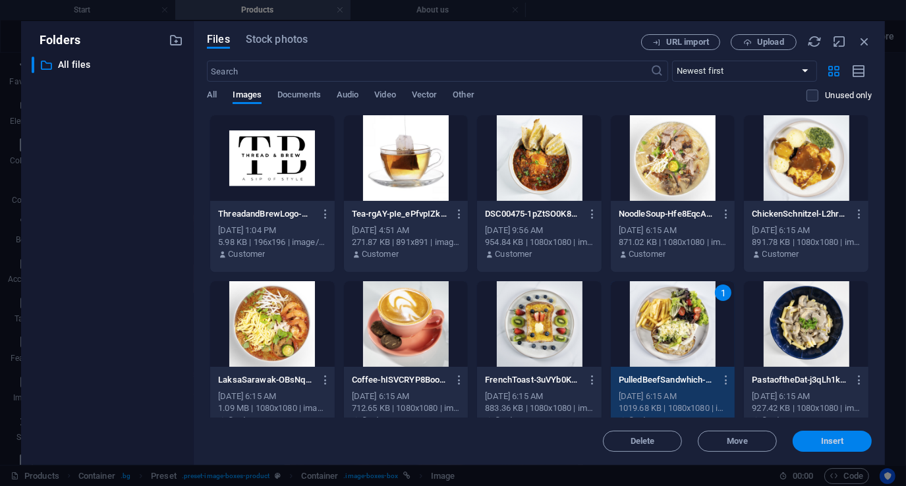
click at [812, 436] on button "Insert" at bounding box center [831, 441] width 79 height 21
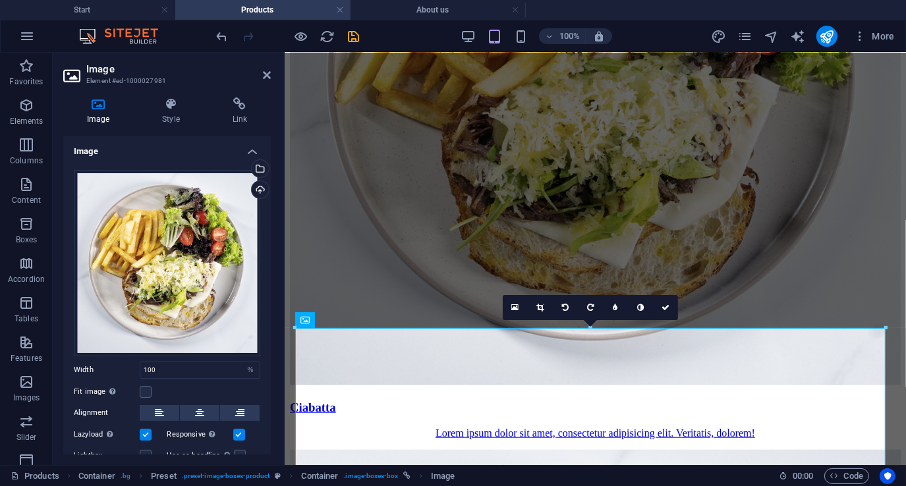
scroll to position [734, 0]
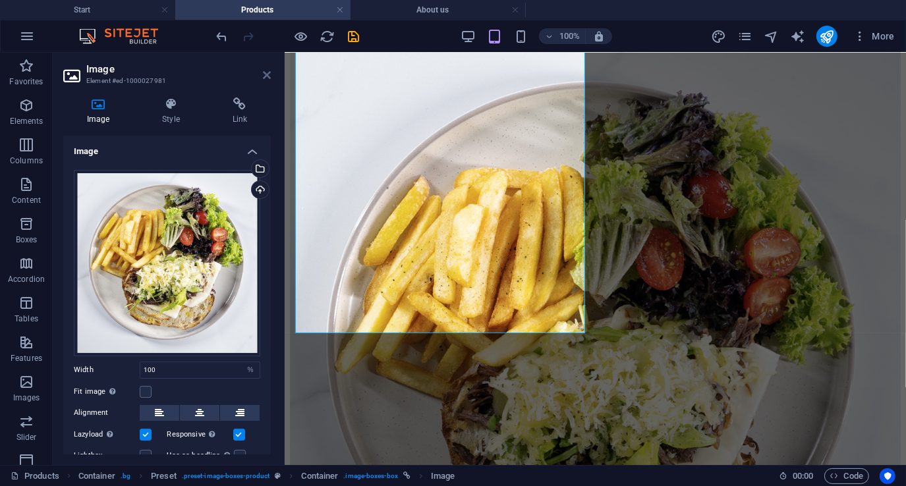
click at [267, 72] on icon at bounding box center [267, 75] width 8 height 11
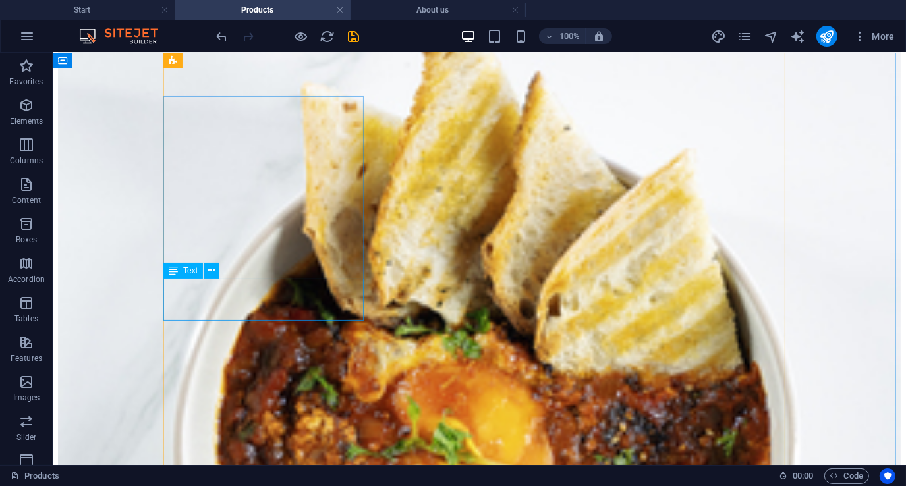
scroll to position [541, 0]
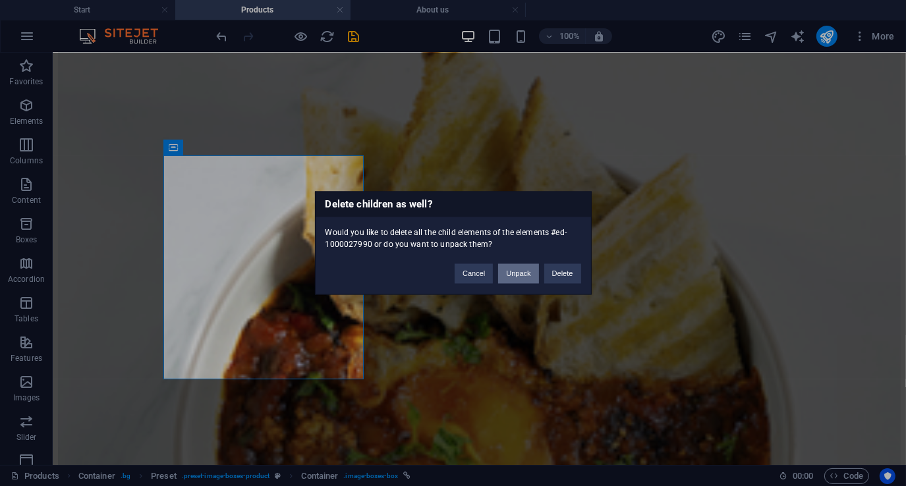
click at [520, 270] on button "Unpack" at bounding box center [518, 274] width 40 height 20
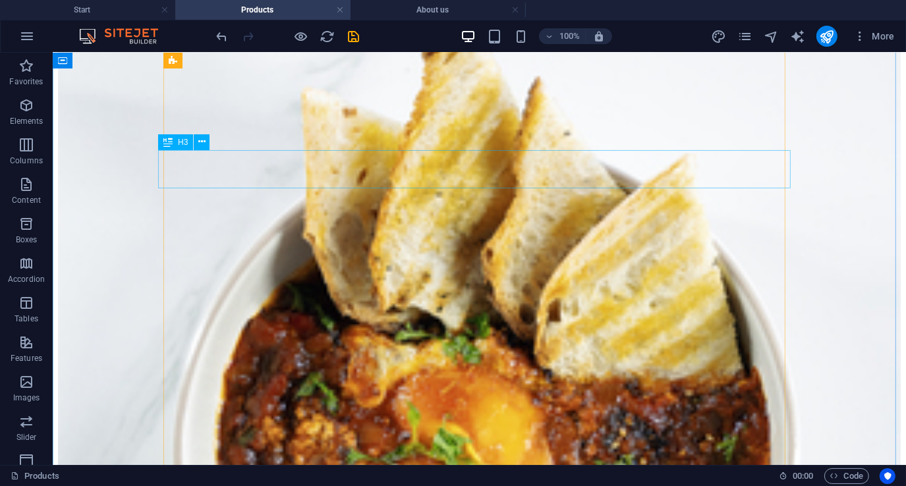
click at [464, 155] on div "Container Image" at bounding box center [421, 163] width 95 height 16
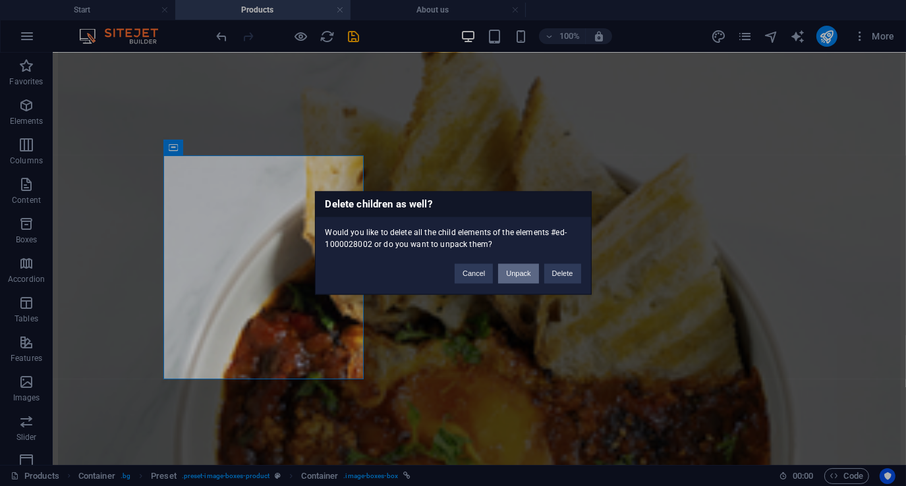
click at [521, 271] on button "Unpack" at bounding box center [518, 274] width 40 height 20
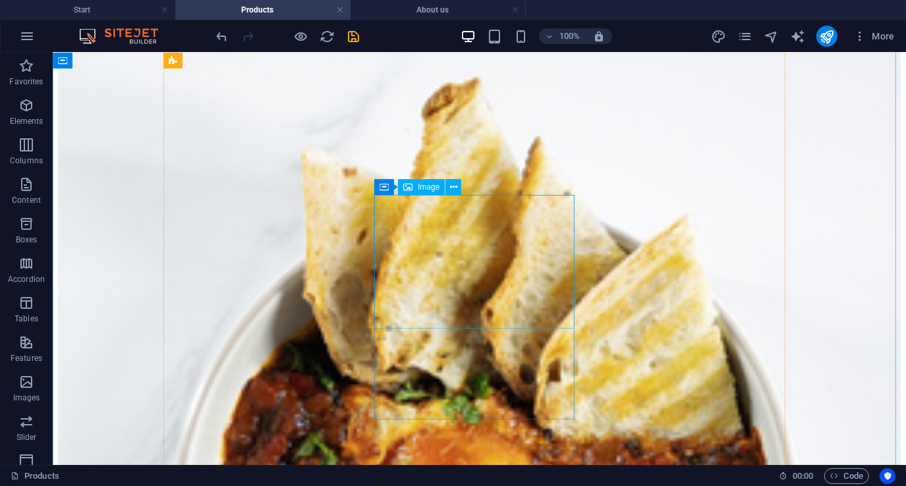
scroll to position [476, 0]
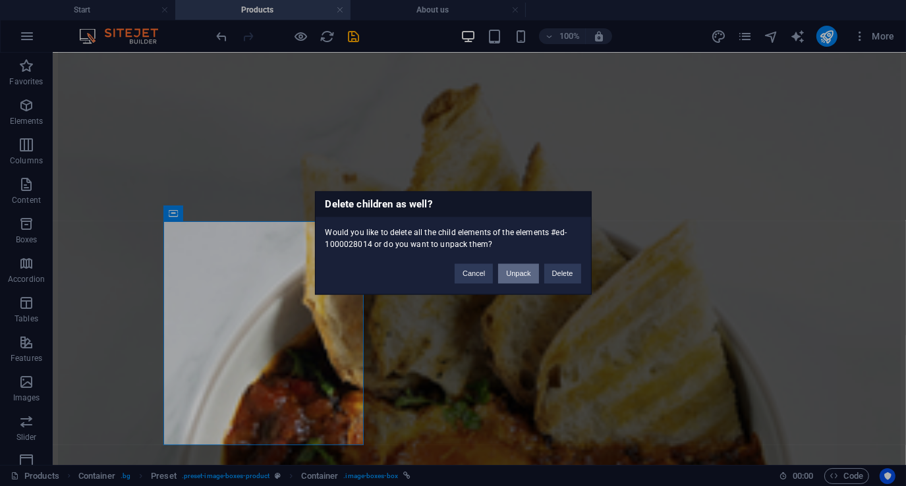
click at [528, 271] on button "Unpack" at bounding box center [518, 274] width 40 height 20
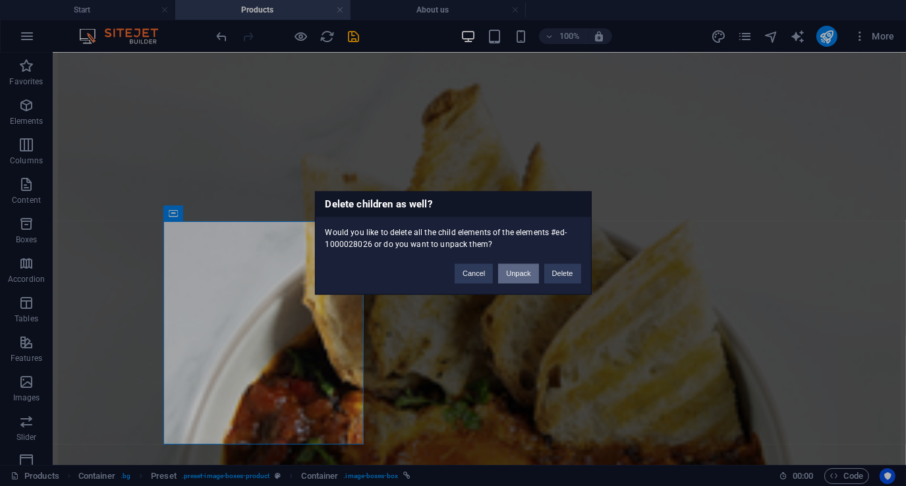
click at [526, 273] on button "Unpack" at bounding box center [518, 274] width 40 height 20
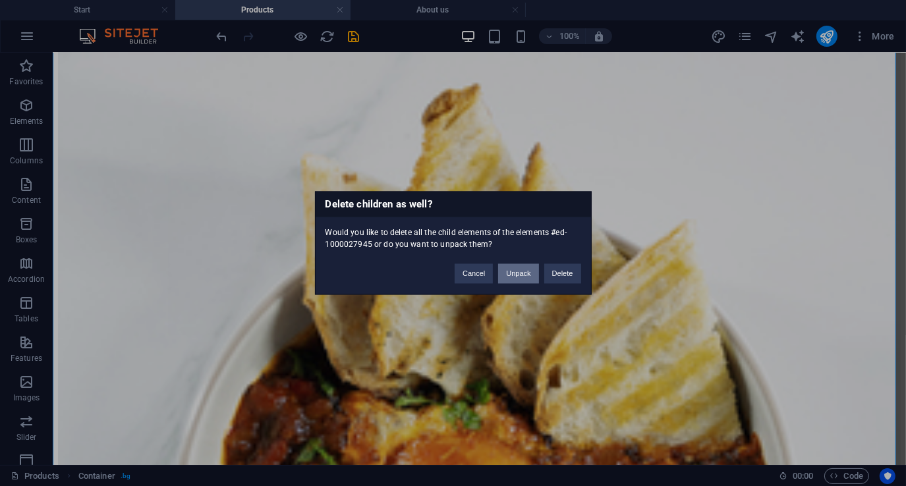
click at [527, 273] on button "Unpack" at bounding box center [518, 274] width 40 height 20
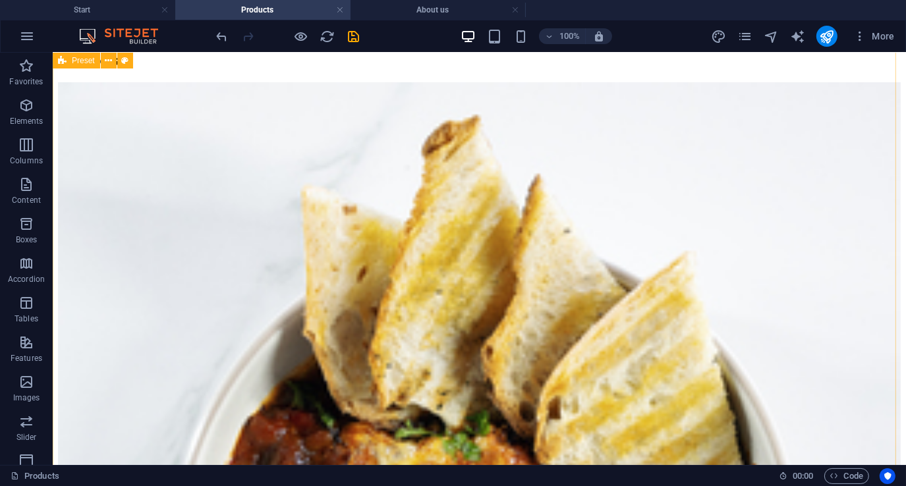
scroll to position [451, 0]
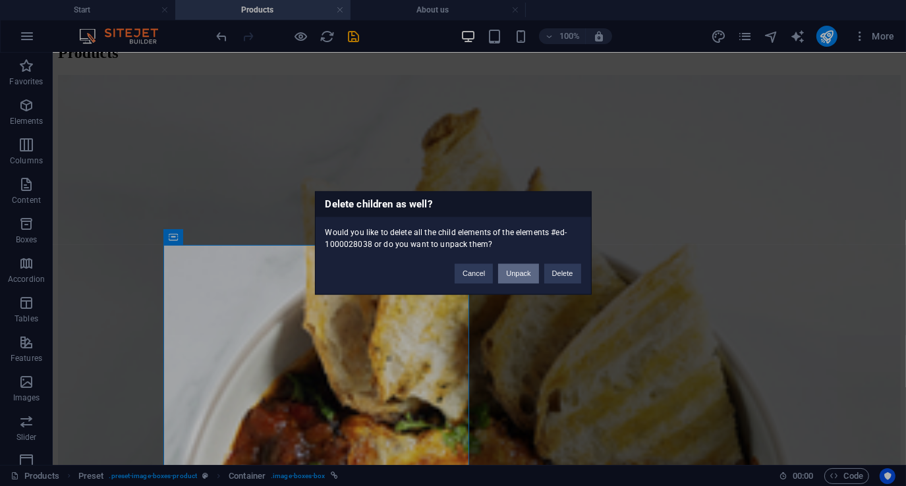
click at [520, 275] on button "Unpack" at bounding box center [518, 274] width 40 height 20
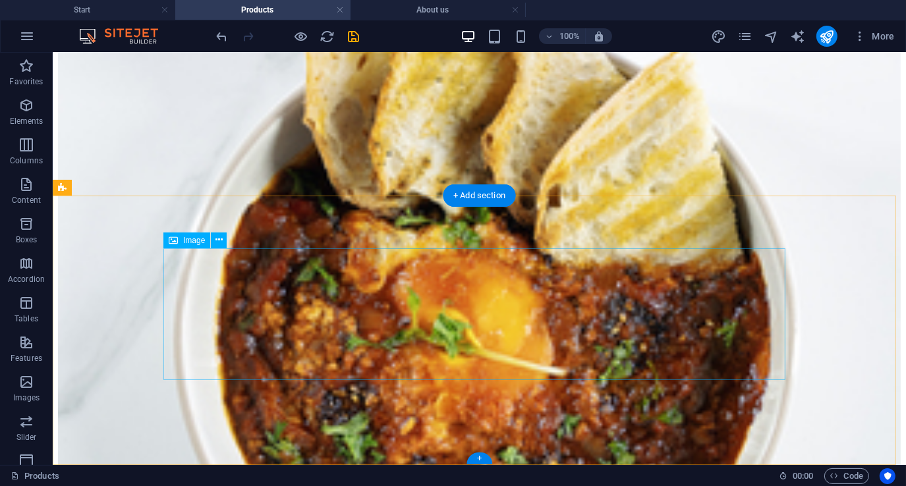
scroll to position [524, 0]
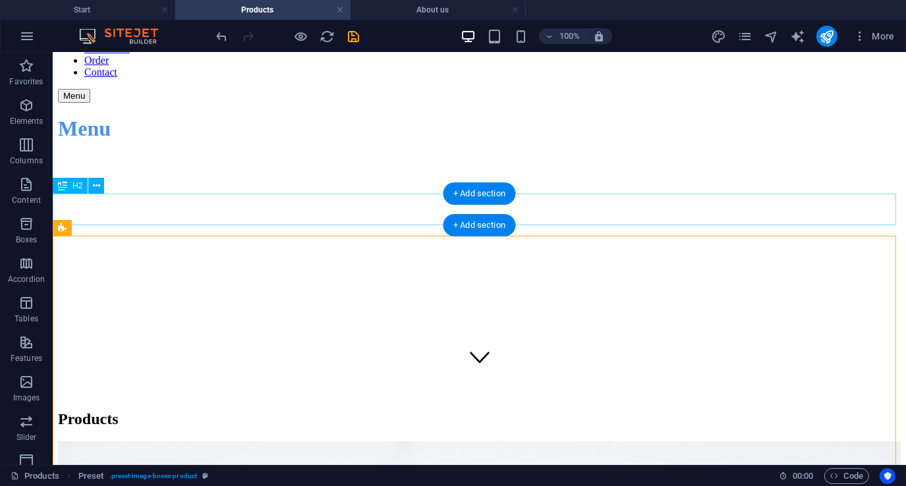
scroll to position [0, 0]
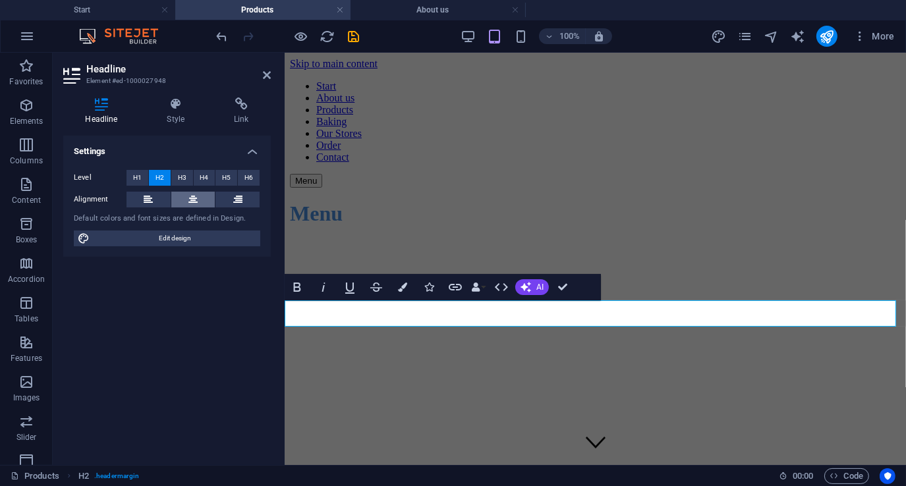
click at [198, 196] on icon at bounding box center [192, 200] width 9 height 16
click at [180, 175] on span "H3" at bounding box center [182, 178] width 9 height 16
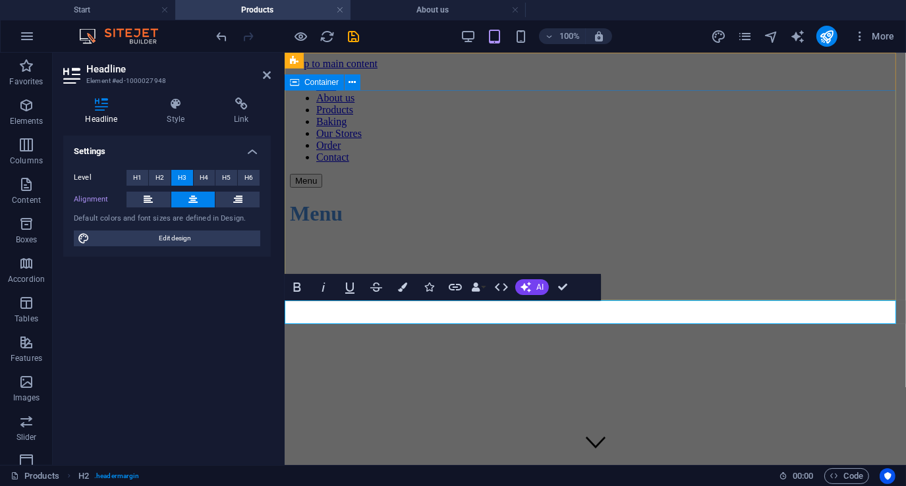
click at [493, 212] on div "Menu" at bounding box center [594, 213] width 611 height 53
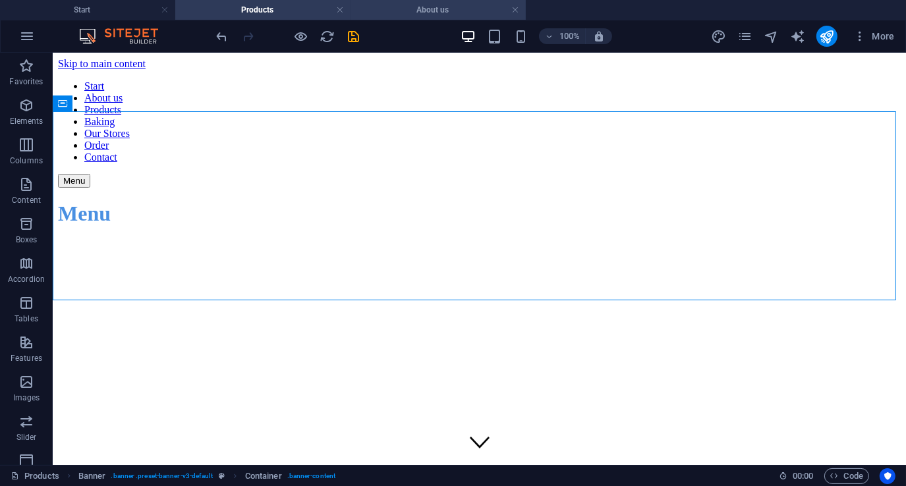
click at [395, 13] on h4 "About us" at bounding box center [437, 10] width 175 height 14
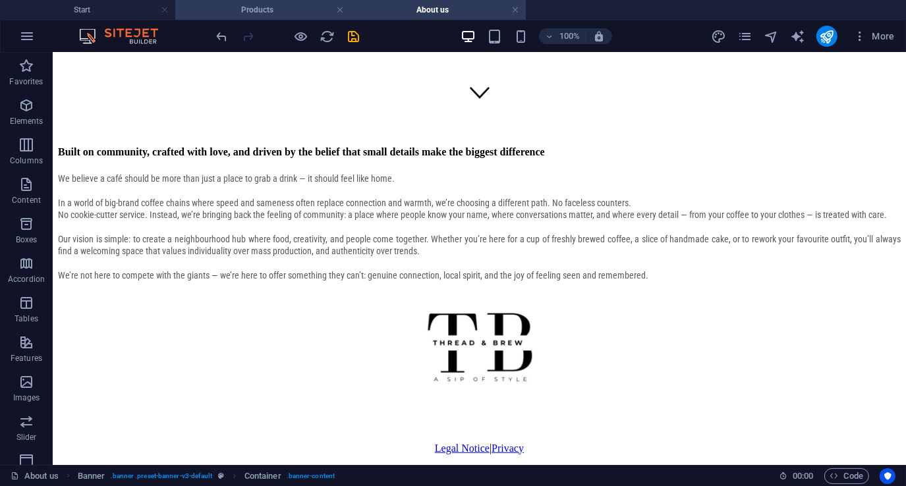
click at [301, 14] on h4 "Products" at bounding box center [262, 10] width 175 height 14
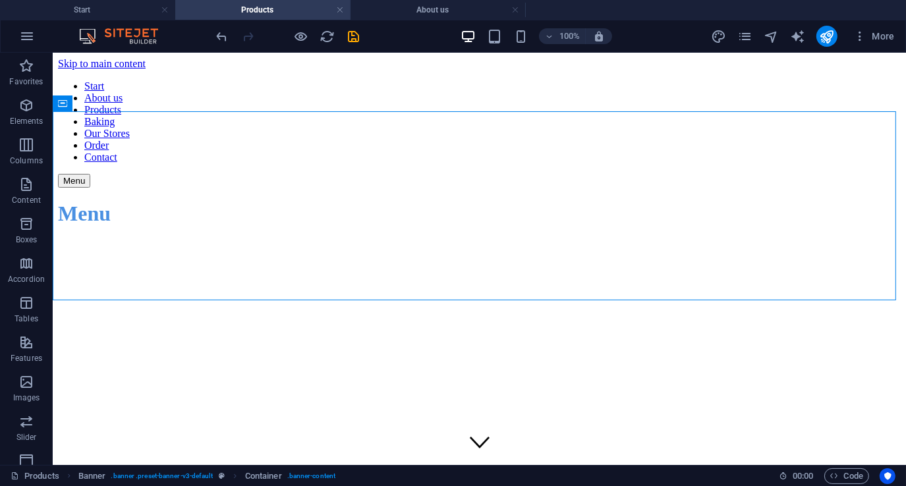
scroll to position [0, 0]
click at [423, 12] on h4 "About us" at bounding box center [437, 10] width 175 height 14
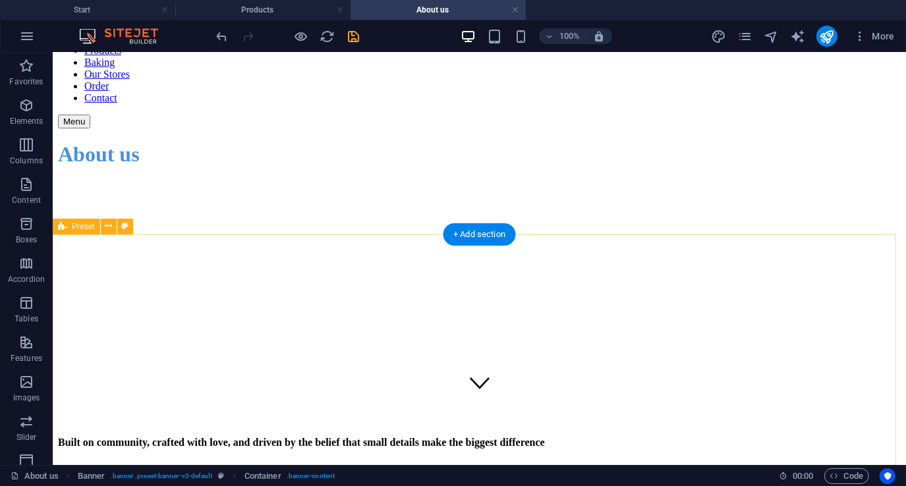
scroll to position [66, 0]
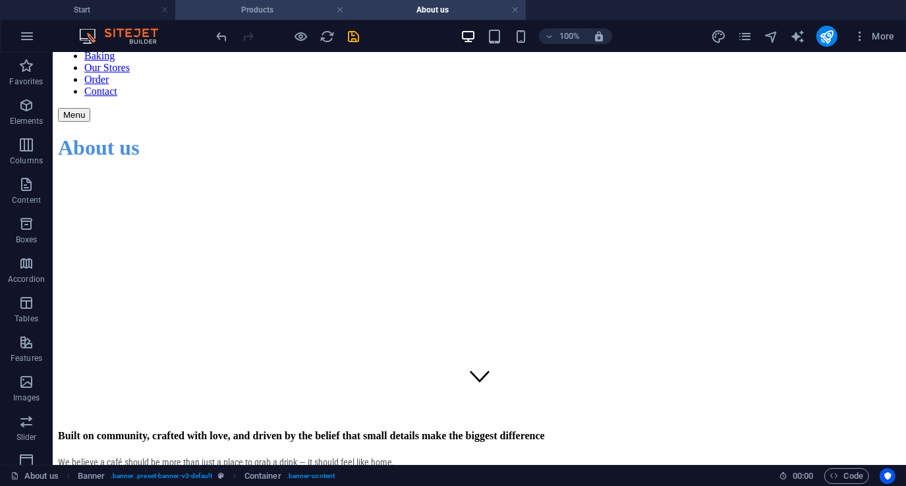
click at [295, 10] on h4 "Products" at bounding box center [262, 10] width 175 height 14
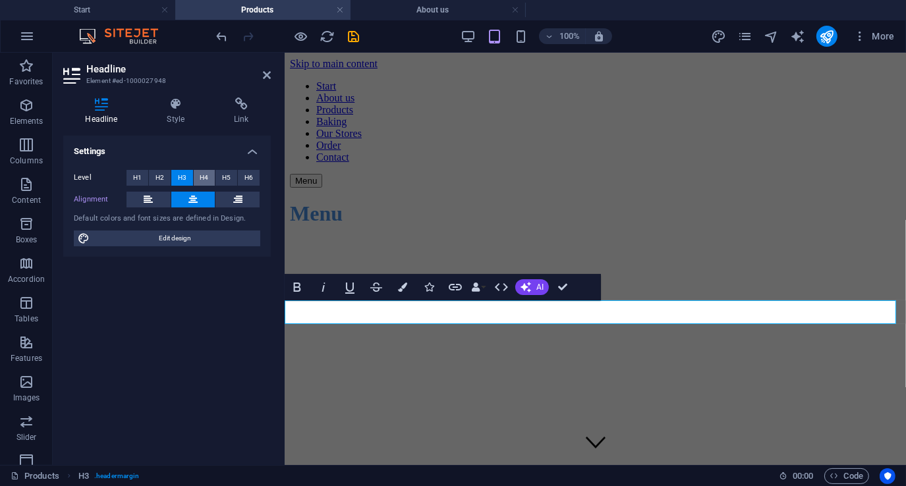
click at [202, 176] on span "H4" at bounding box center [204, 178] width 9 height 16
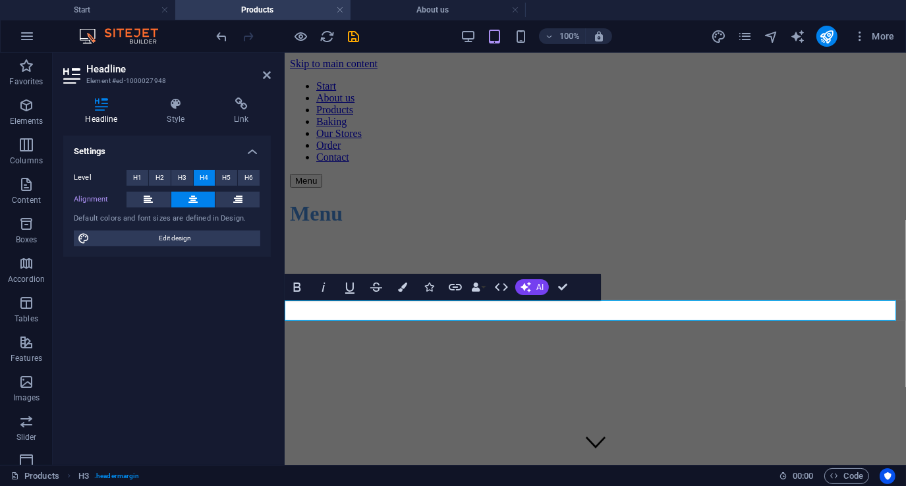
click at [271, 74] on aside "Headline Element #ed-1000027948 Headline Style Link Settings Level H1 H2 H3 H4 …" at bounding box center [169, 259] width 232 height 412
click at [263, 77] on icon at bounding box center [267, 75] width 8 height 11
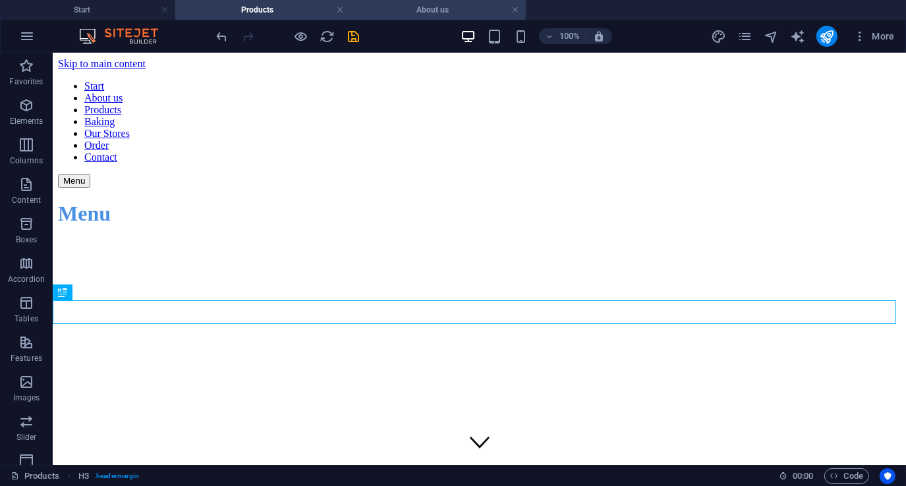
click at [443, 12] on h4 "About us" at bounding box center [437, 10] width 175 height 14
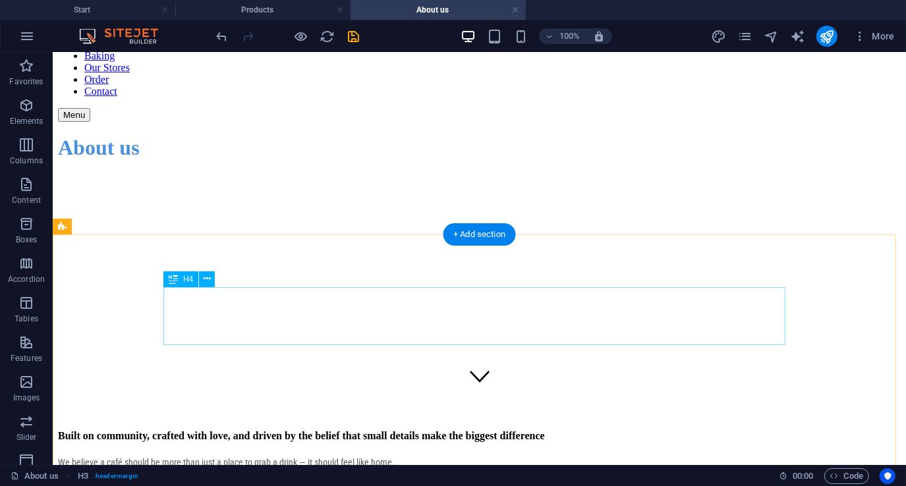
click at [396, 429] on div "Built on community, crafted with love, and driven by the belief that small deta…" at bounding box center [478, 435] width 842 height 12
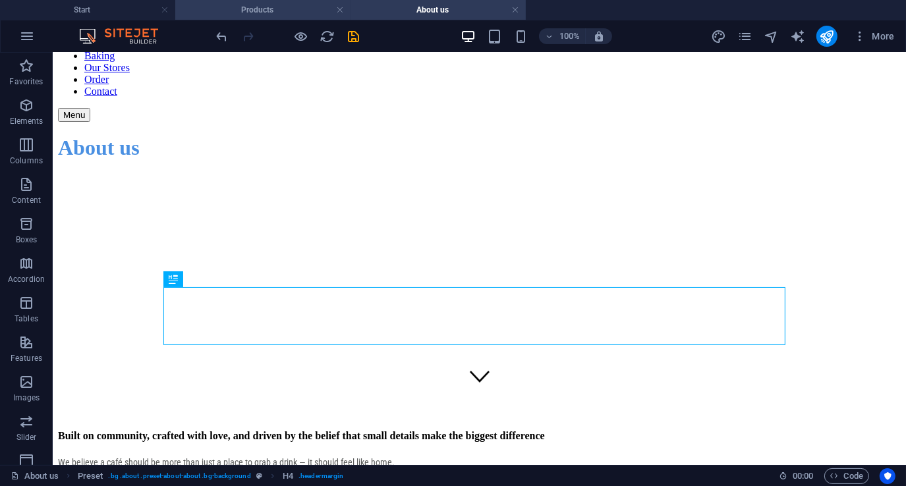
click at [294, 8] on h4 "Products" at bounding box center [262, 10] width 175 height 14
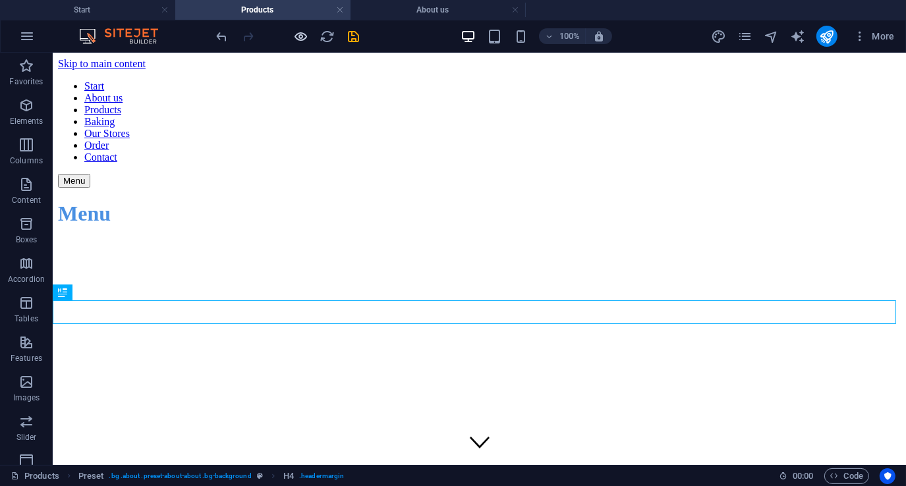
scroll to position [0, 0]
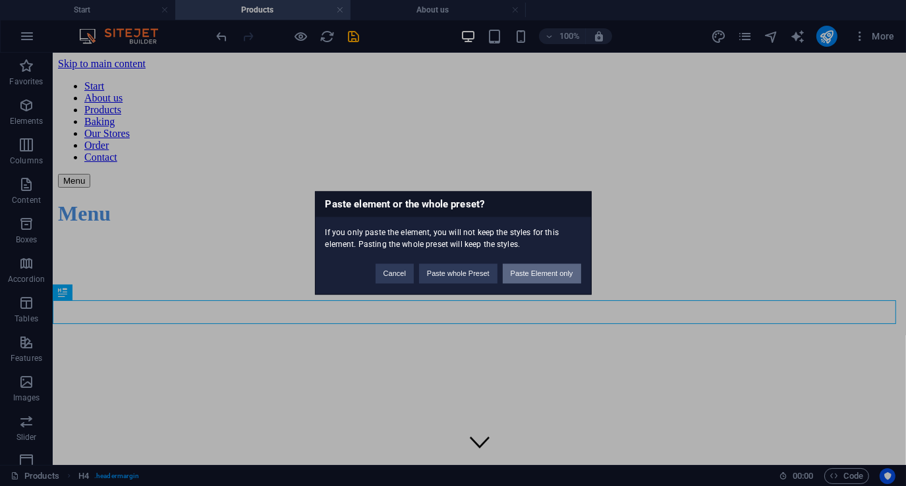
click at [538, 274] on button "Paste Element only" at bounding box center [542, 274] width 78 height 20
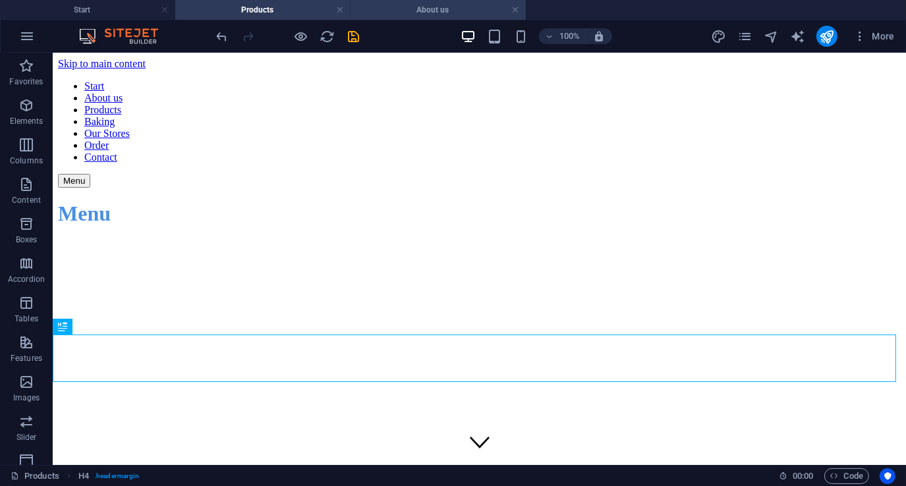
click at [417, 9] on h4 "About us" at bounding box center [437, 10] width 175 height 14
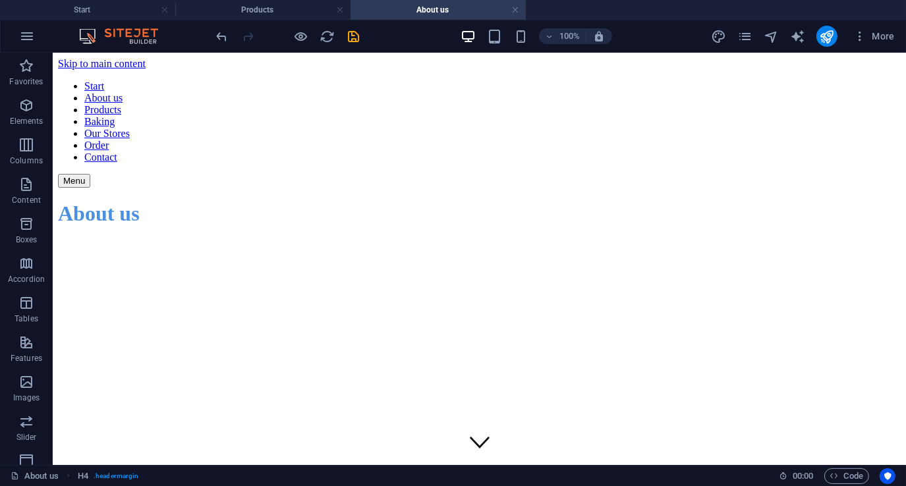
scroll to position [66, 0]
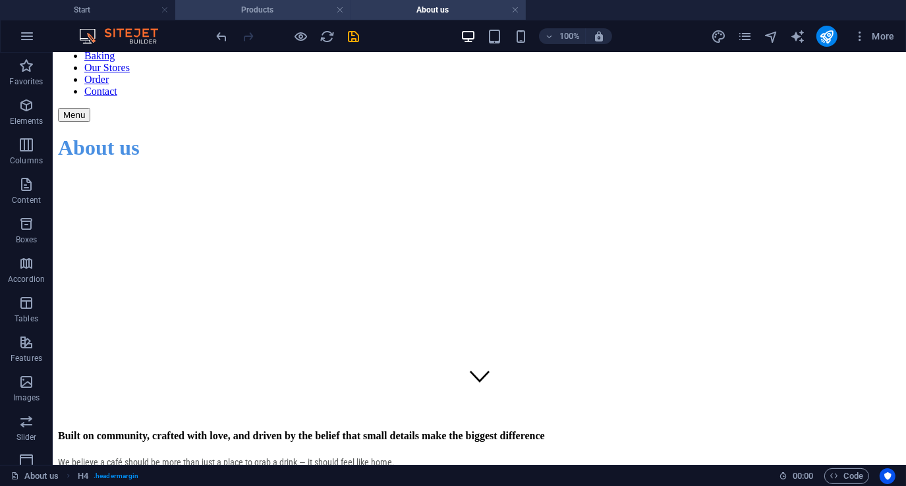
click at [279, 11] on h4 "Products" at bounding box center [262, 10] width 175 height 14
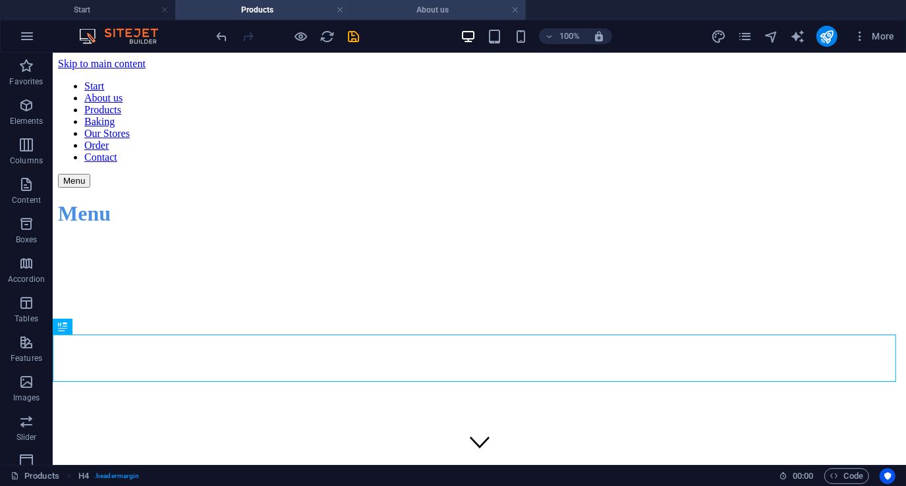
click at [454, 7] on h4 "About us" at bounding box center [437, 10] width 175 height 14
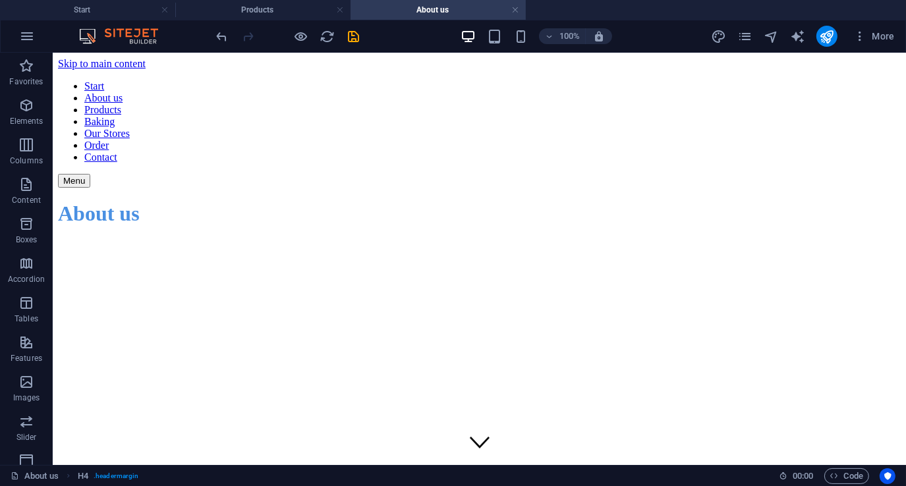
scroll to position [66, 0]
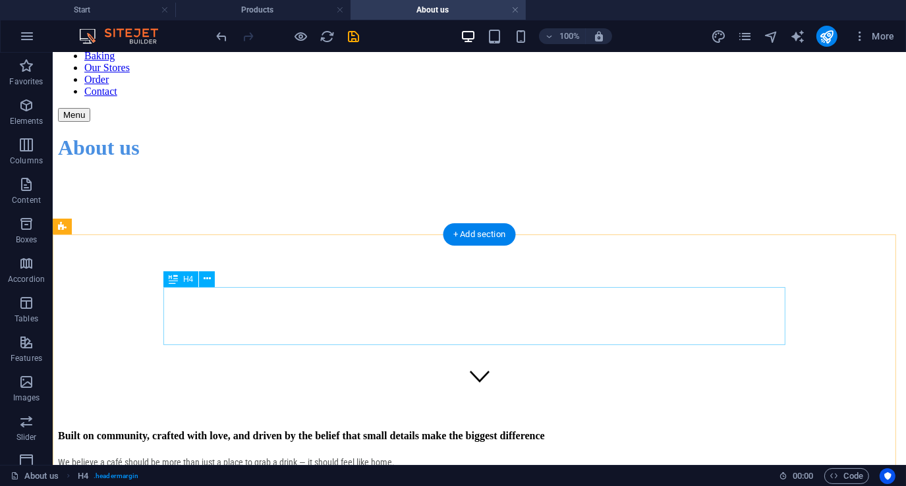
click at [274, 429] on div "Built on community, crafted with love, and driven by the belief that small deta…" at bounding box center [478, 435] width 842 height 12
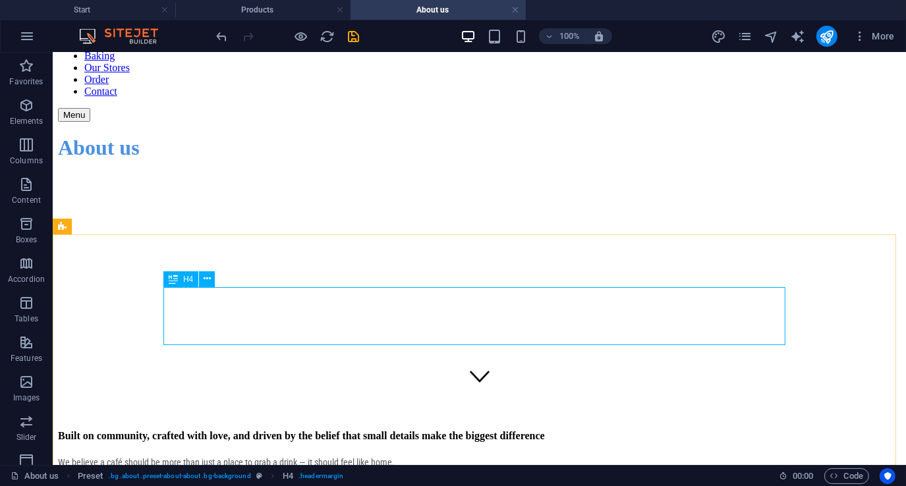
click at [177, 279] on icon at bounding box center [173, 279] width 9 height 16
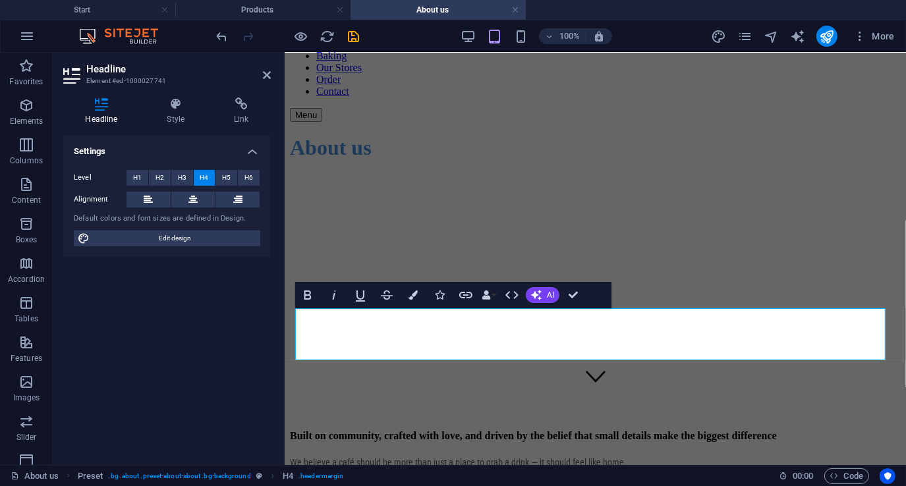
scroll to position [45, 0]
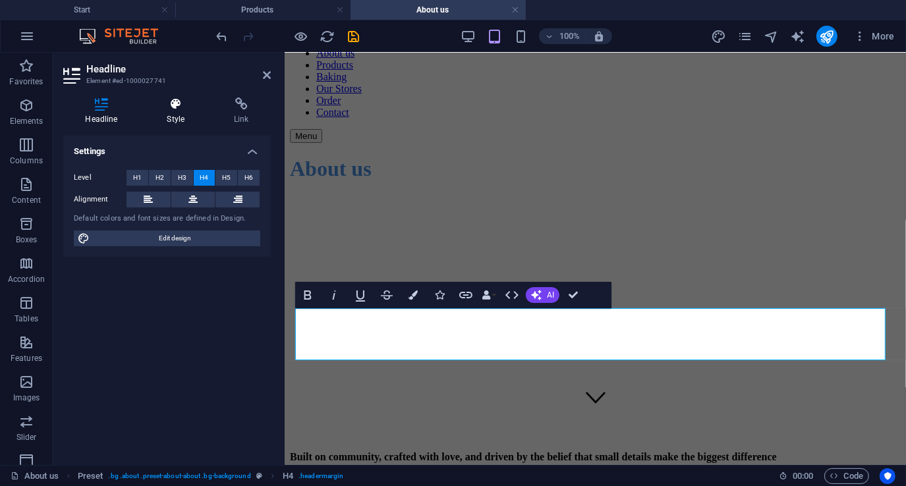
click at [177, 99] on icon at bounding box center [176, 103] width 62 height 13
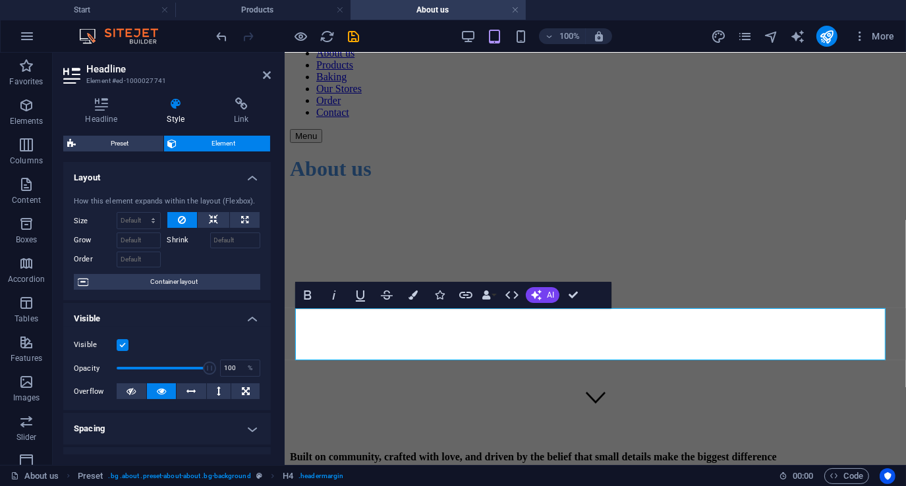
scroll to position [0, 0]
click at [267, 74] on icon at bounding box center [267, 75] width 8 height 11
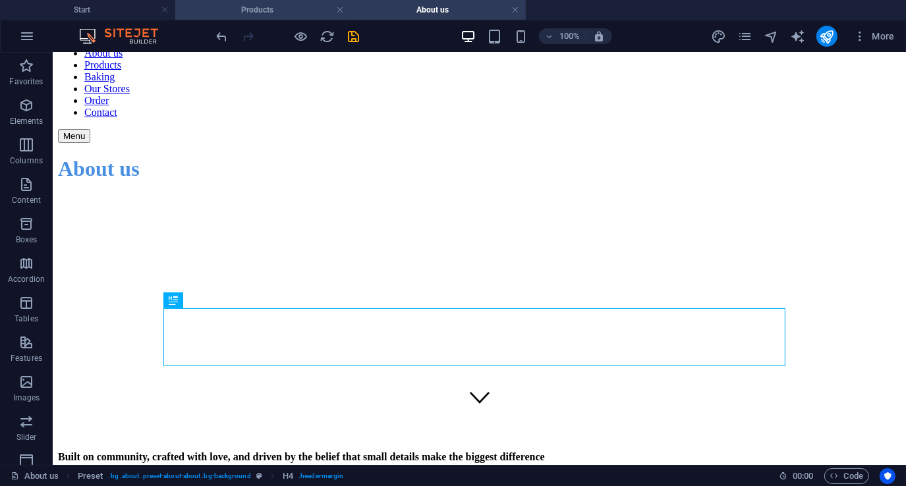
click at [286, 10] on h4 "Products" at bounding box center [262, 10] width 175 height 14
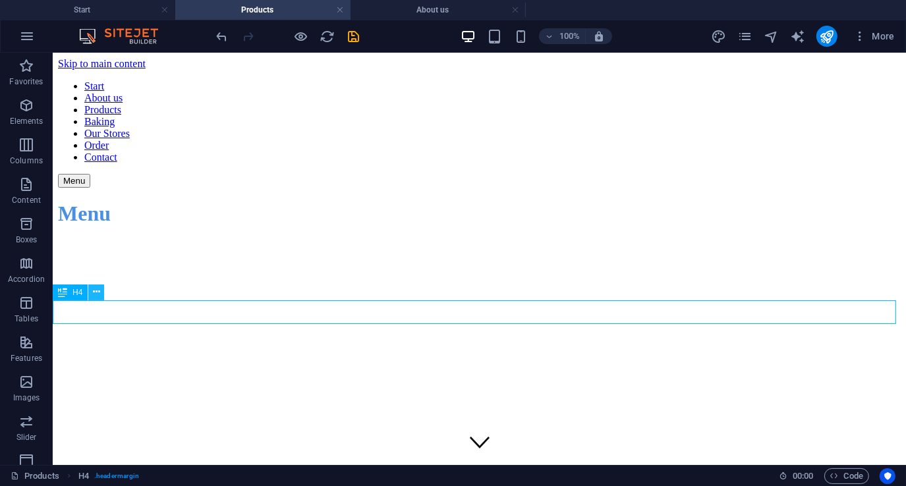
click at [102, 291] on button at bounding box center [96, 293] width 16 height 16
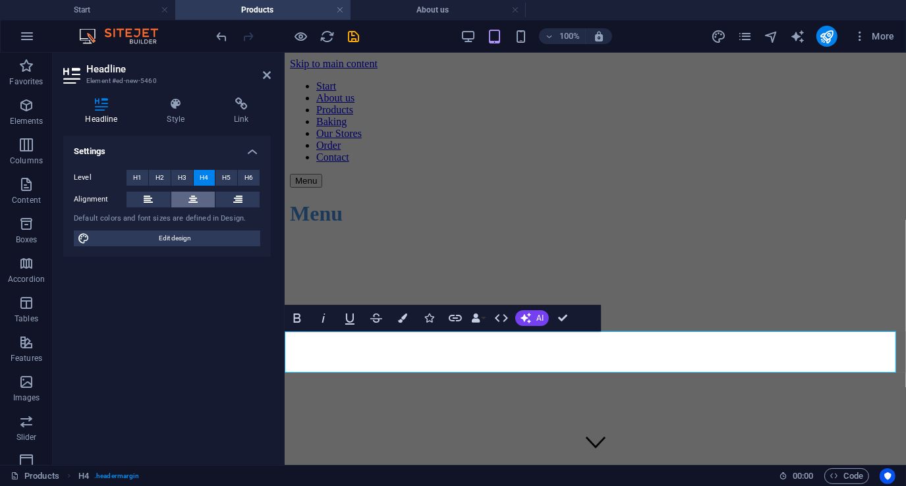
click at [188, 198] on button at bounding box center [193, 200] width 44 height 16
click at [267, 72] on icon at bounding box center [267, 75] width 8 height 11
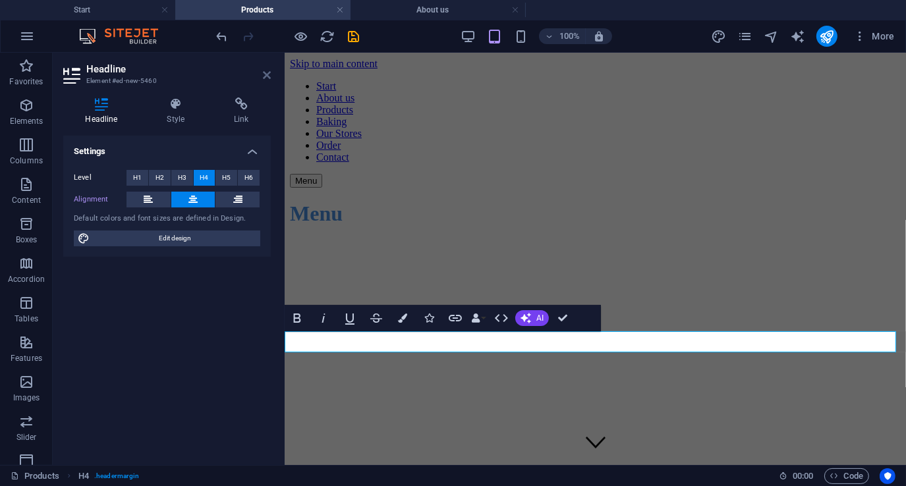
click at [264, 75] on icon at bounding box center [267, 75] width 8 height 11
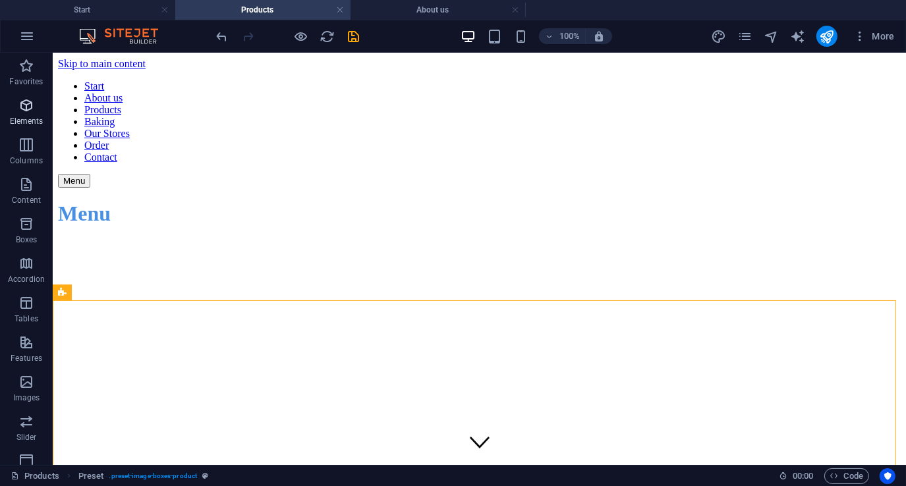
click at [31, 107] on icon "button" at bounding box center [26, 105] width 16 height 16
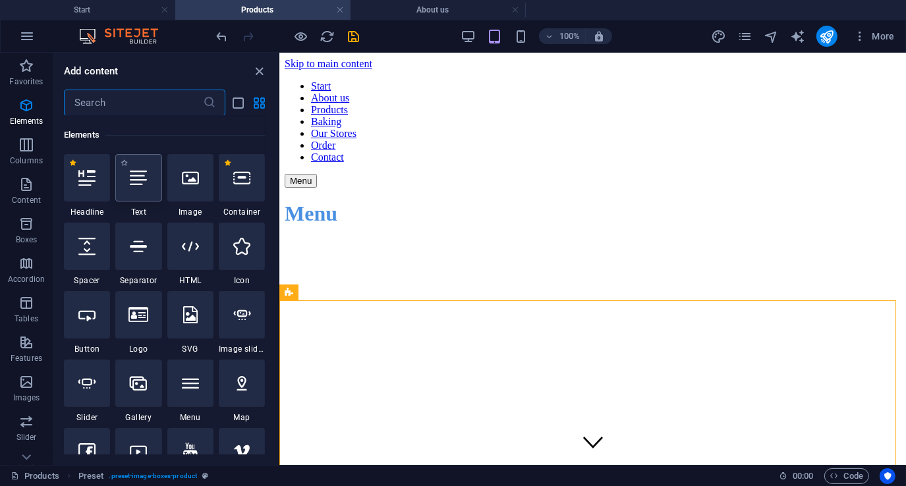
scroll to position [140, 0]
click at [149, 182] on div at bounding box center [138, 176] width 46 height 47
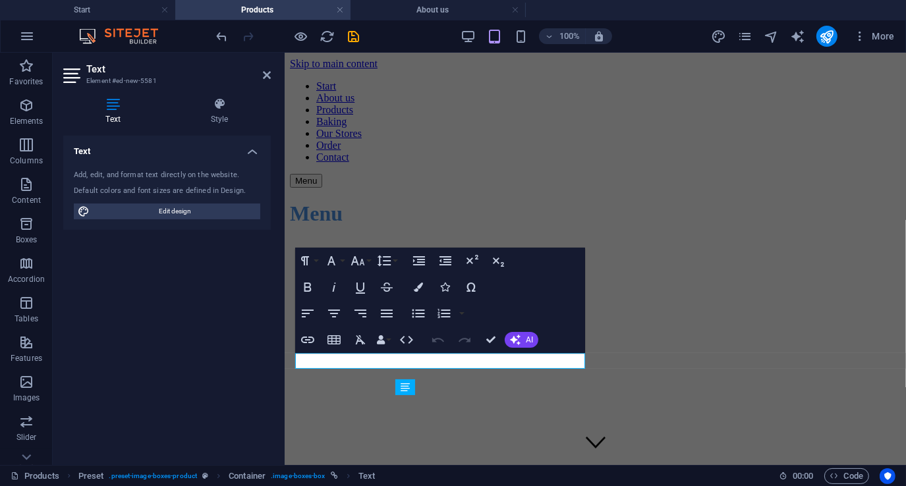
click at [273, 74] on aside "Text Element #ed-new-5581 Text Style Text Add, edit, and format text directly o…" at bounding box center [169, 259] width 232 height 412
click at [263, 74] on icon at bounding box center [267, 75] width 8 height 11
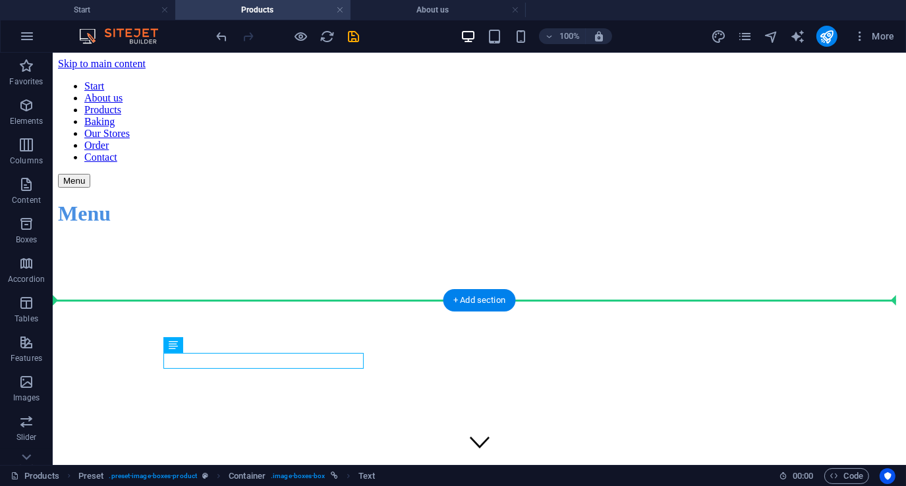
drag, startPoint x: 290, startPoint y: 360, endPoint x: 294, endPoint y: 317, distance: 43.7
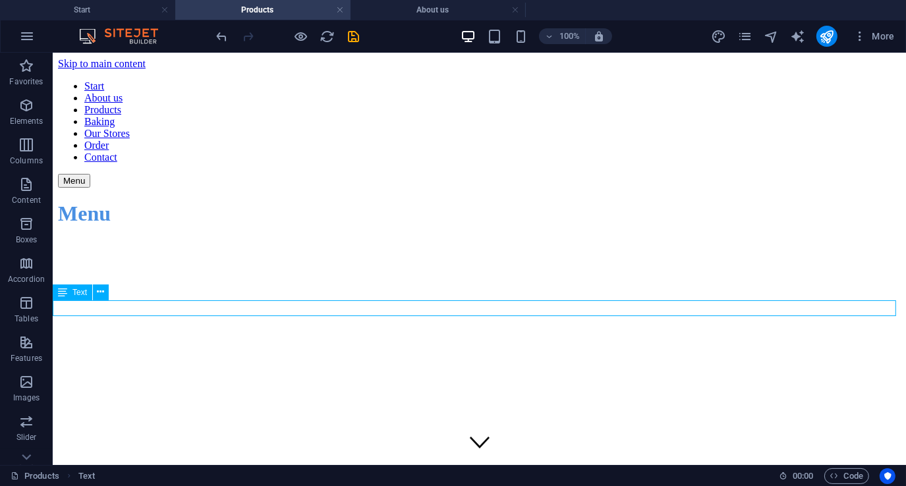
click at [72, 291] on span "Text" at bounding box center [79, 292] width 14 height 8
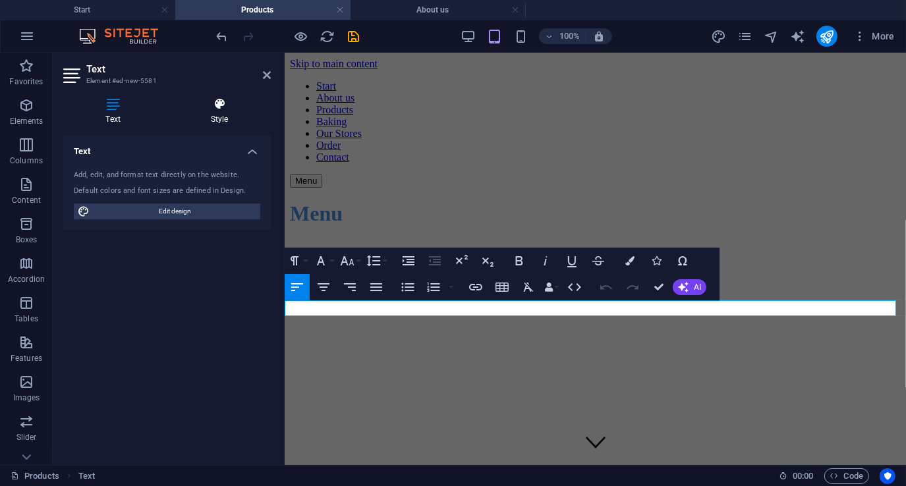
click at [223, 111] on h4 "Style" at bounding box center [219, 111] width 103 height 28
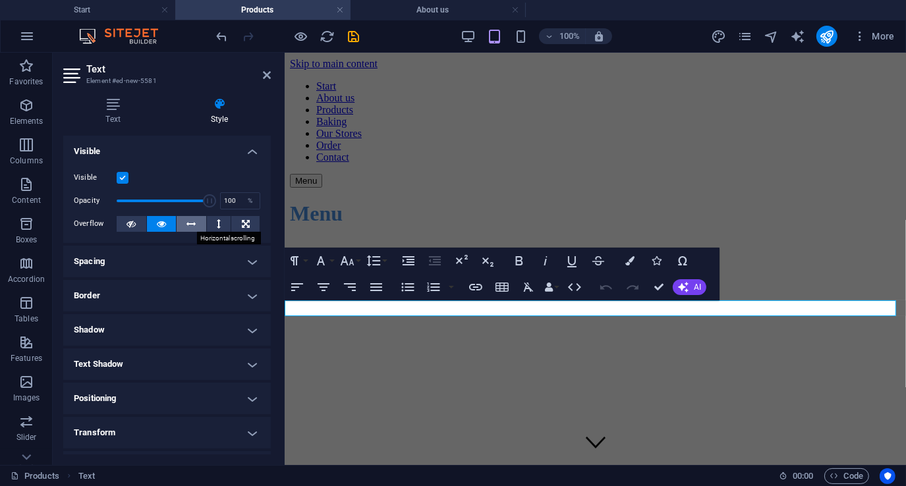
click at [196, 220] on button at bounding box center [192, 224] width 30 height 16
click at [158, 221] on icon at bounding box center [161, 224] width 9 height 16
click at [170, 259] on h4 "Spacing" at bounding box center [166, 262] width 207 height 32
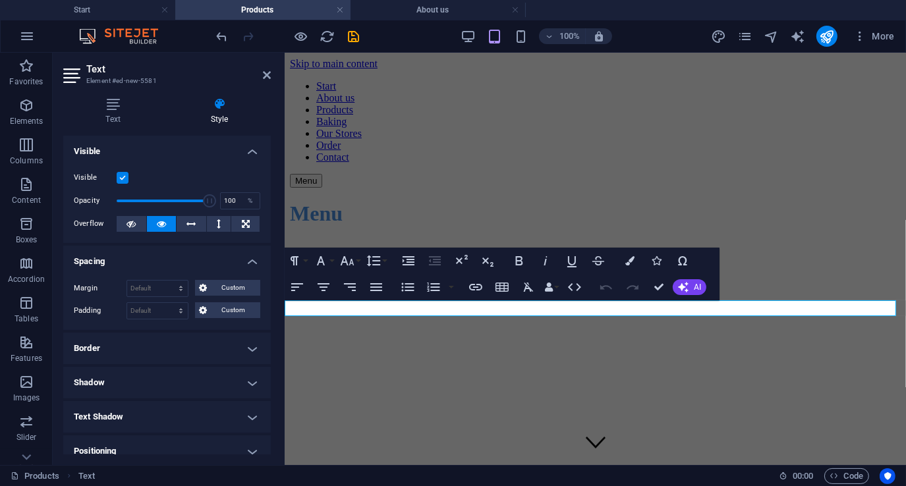
click at [170, 259] on h4 "Spacing" at bounding box center [166, 258] width 207 height 24
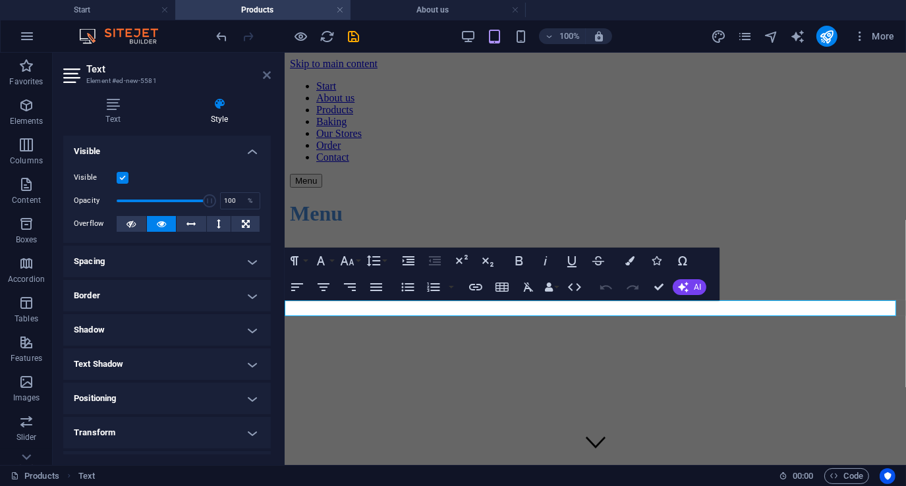
click at [265, 74] on icon at bounding box center [267, 75] width 8 height 11
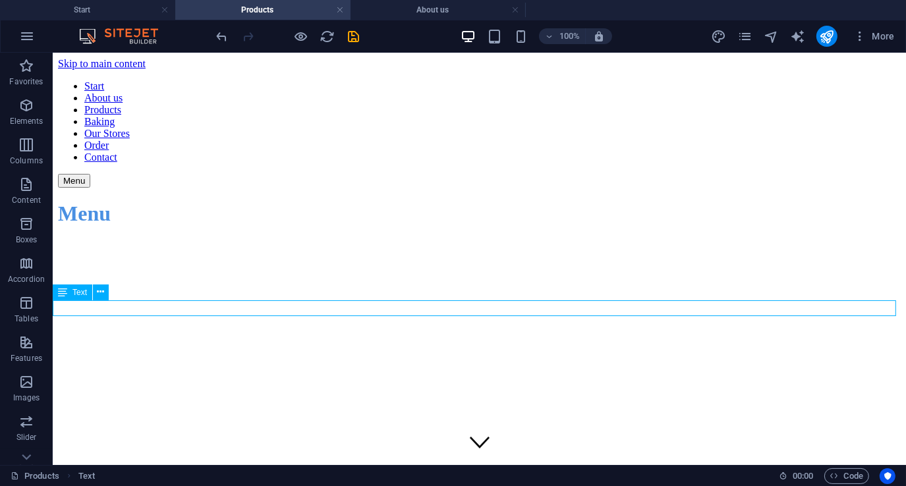
drag, startPoint x: 84, startPoint y: 304, endPoint x: 211, endPoint y: 304, distance: 127.1
click at [100, 290] on icon at bounding box center [100, 292] width 7 height 14
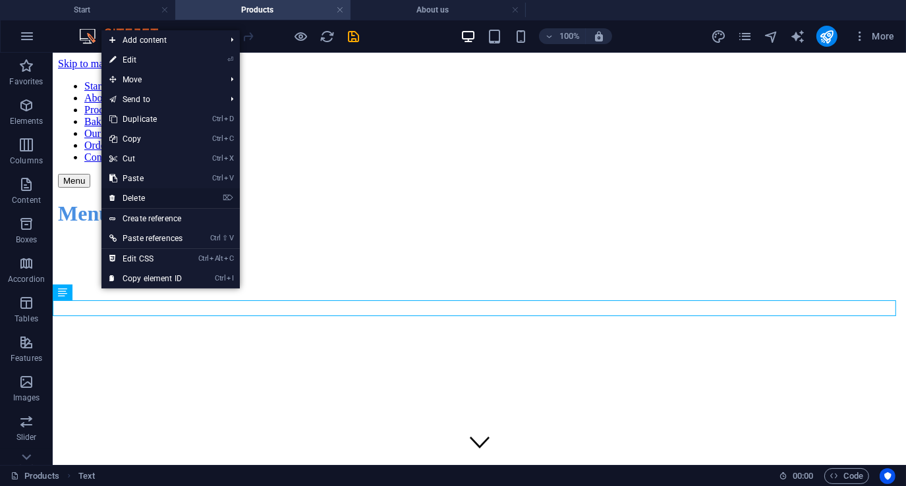
click at [151, 196] on link "⌦ Delete" at bounding box center [145, 198] width 89 height 20
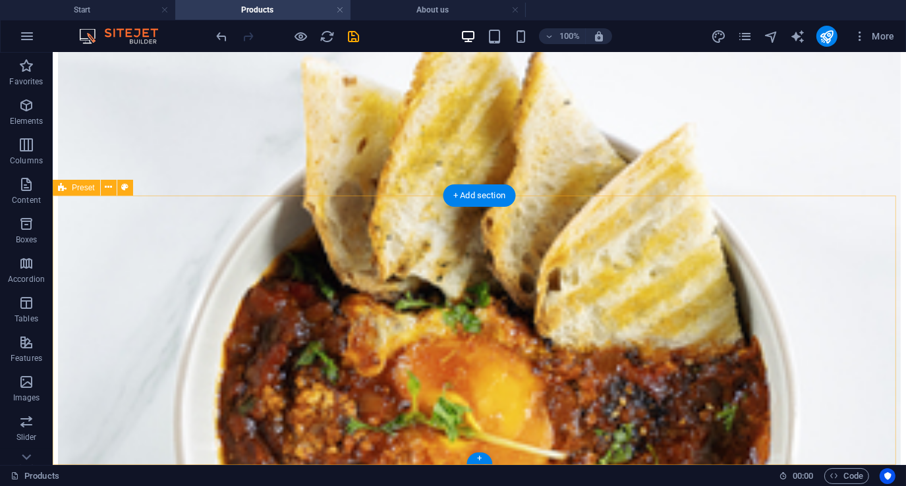
scroll to position [265, 0]
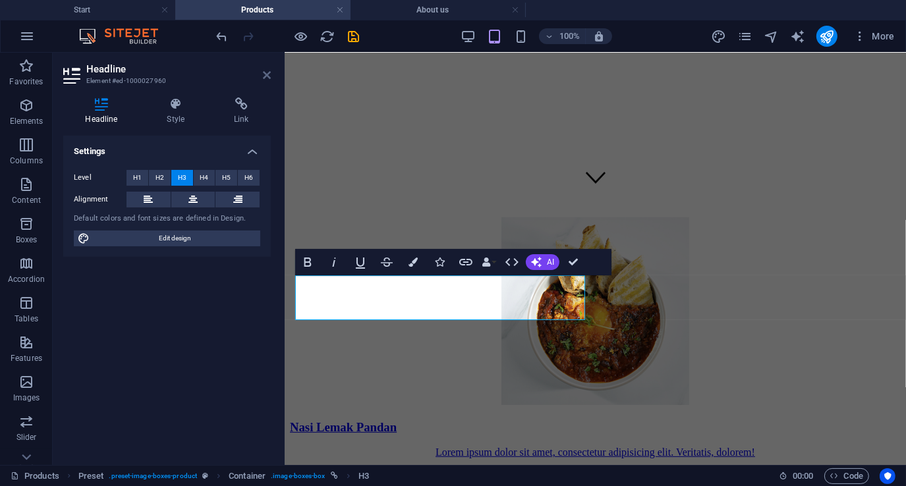
click at [266, 74] on icon at bounding box center [267, 75] width 8 height 11
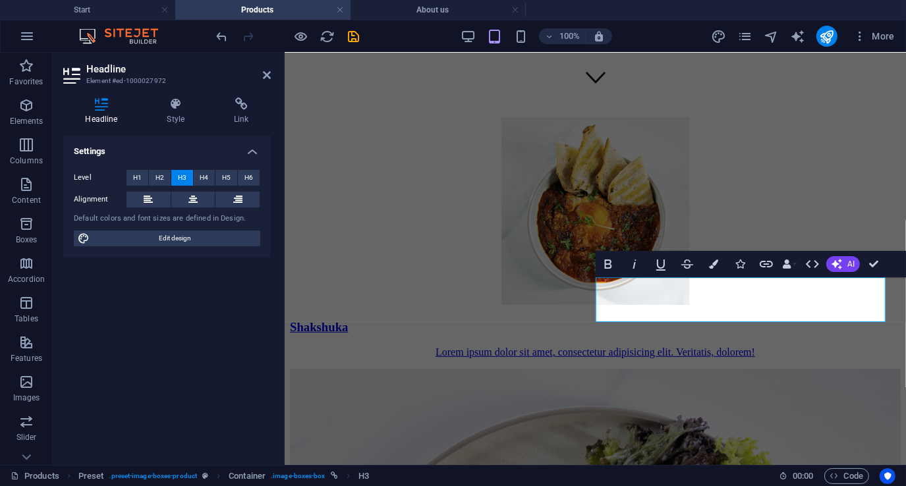
click at [272, 72] on aside "Headline Element #ed-1000027972 Headline Style Link Settings Level H1 H2 H3 H4 …" at bounding box center [169, 259] width 232 height 412
click at [270, 72] on icon at bounding box center [267, 75] width 8 height 11
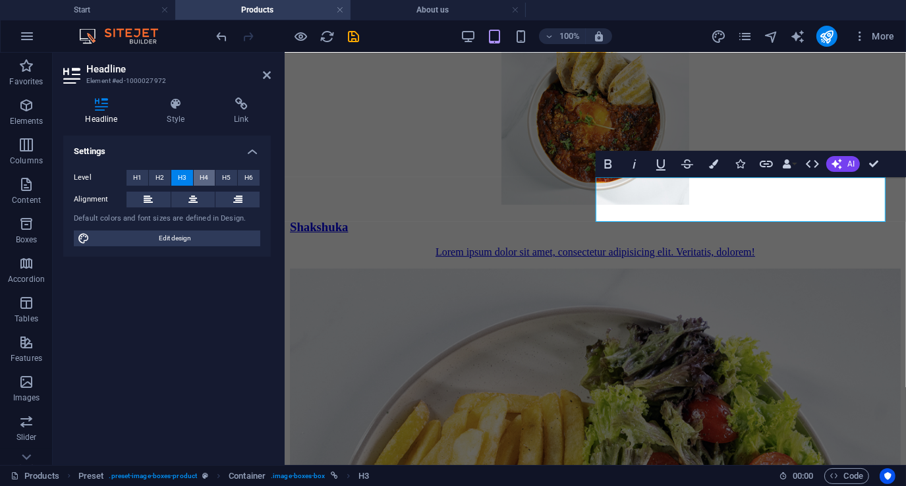
click at [202, 175] on span "H4" at bounding box center [204, 178] width 9 height 16
click at [266, 78] on icon at bounding box center [267, 75] width 8 height 11
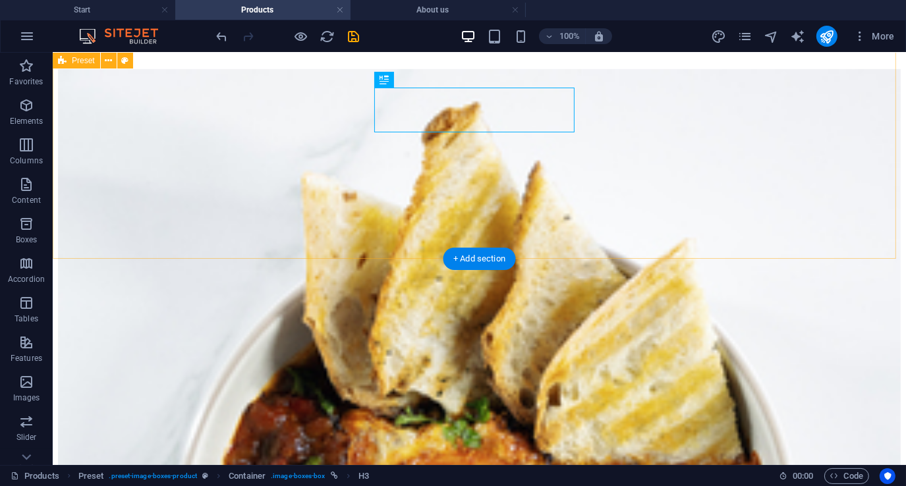
scroll to position [399, 0]
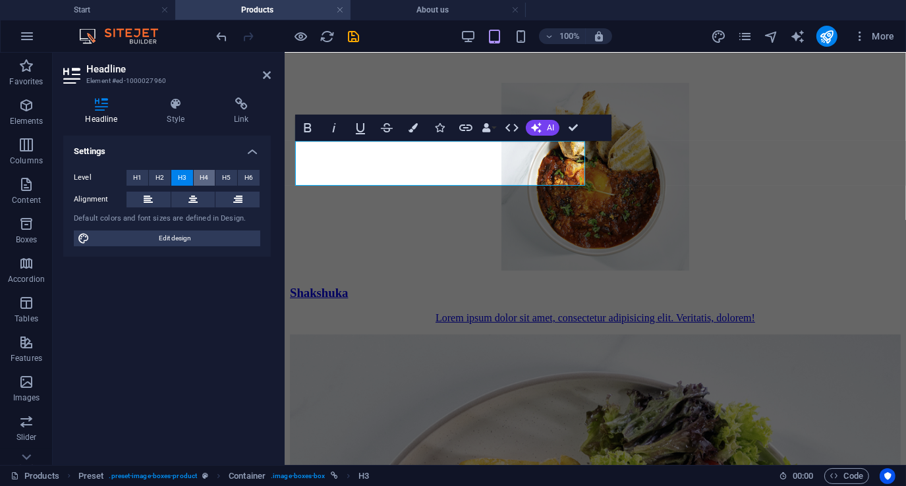
click at [205, 177] on span "H4" at bounding box center [204, 178] width 9 height 16
click at [271, 77] on aside "Headline Element #ed-1000027960 Headline Style Link Settings Level H1 H2 H3 H4 …" at bounding box center [169, 259] width 232 height 412
click at [267, 74] on icon at bounding box center [267, 75] width 8 height 11
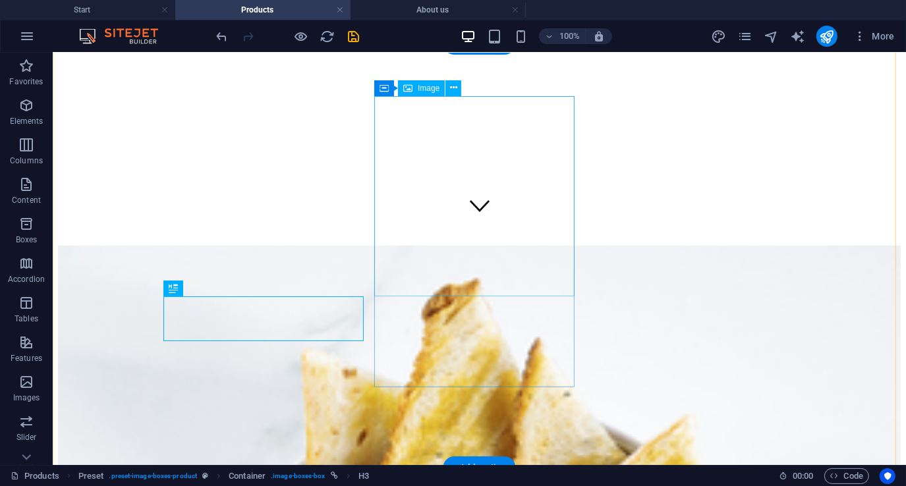
scroll to position [267, 0]
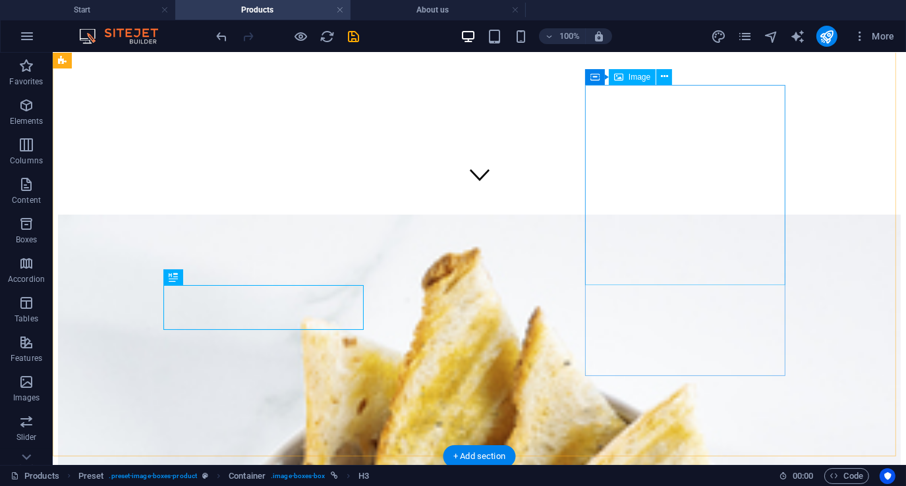
select select "%"
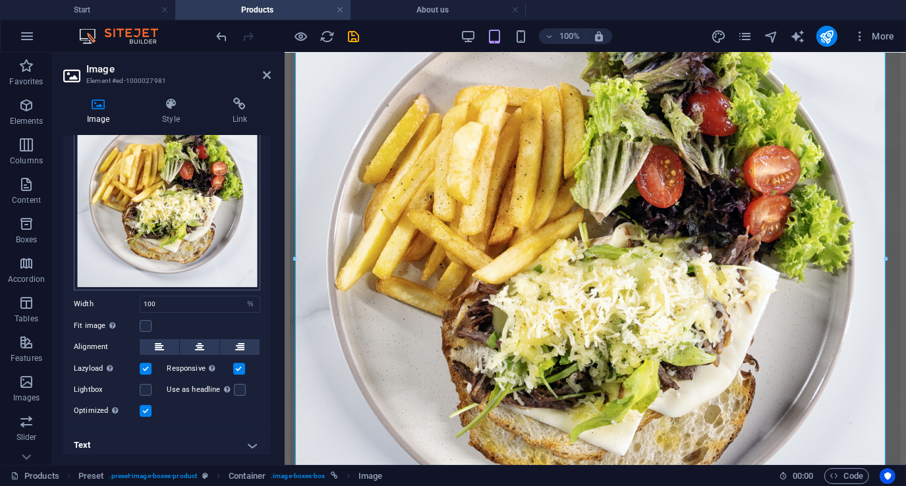
scroll to position [0, 0]
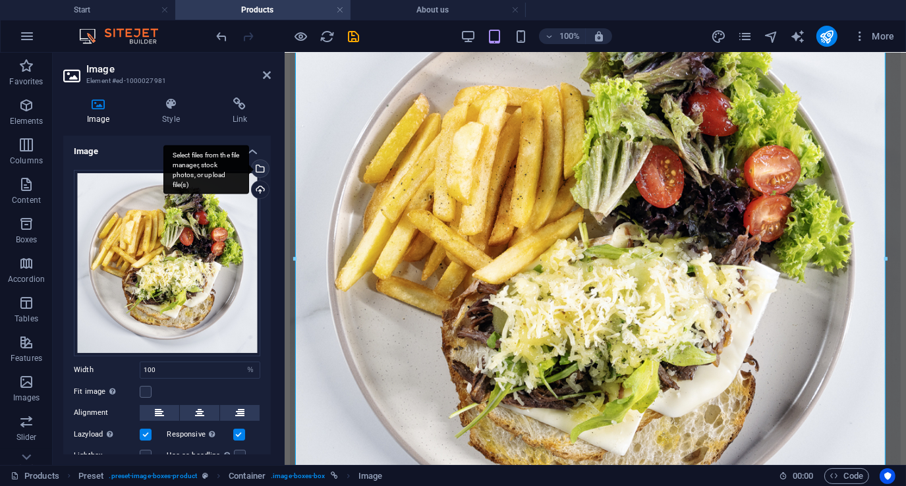
click at [260, 169] on div "Select files from the file manager, stock photos, or upload file(s)" at bounding box center [259, 170] width 20 height 20
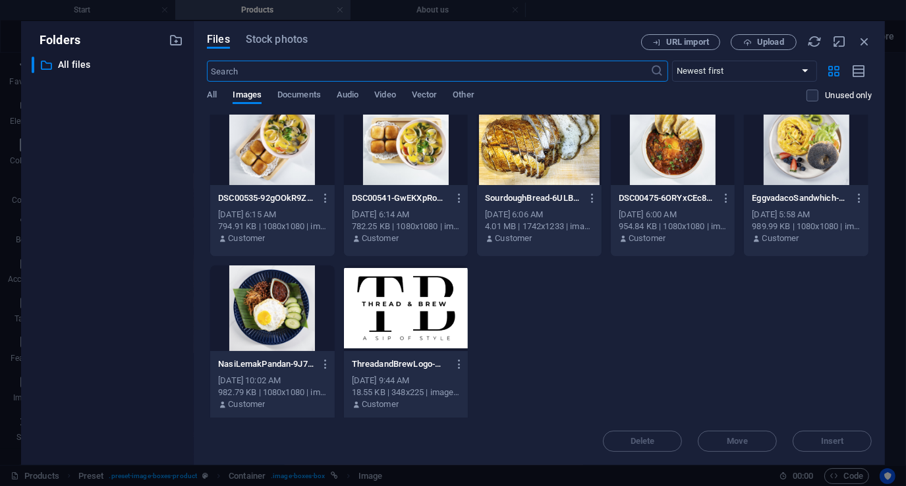
scroll to position [353, 0]
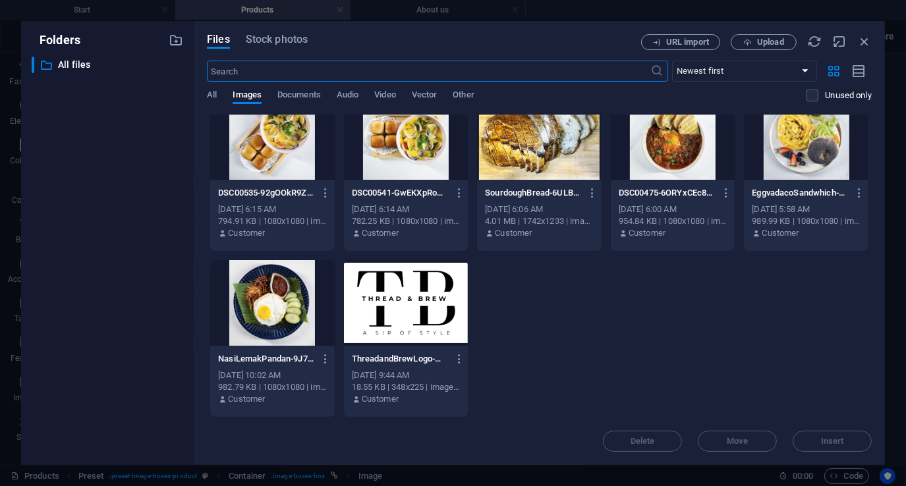
click at [267, 302] on div at bounding box center [272, 303] width 124 height 86
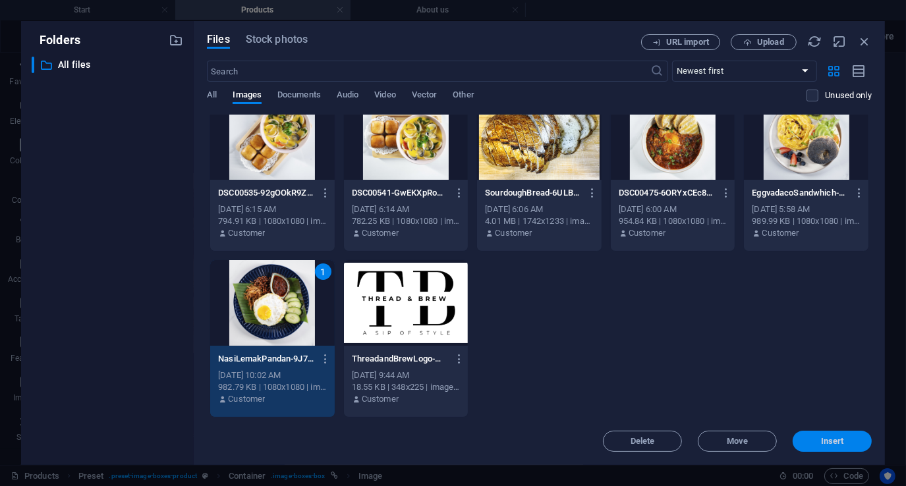
click at [837, 437] on span "Insert" at bounding box center [832, 441] width 23 height 8
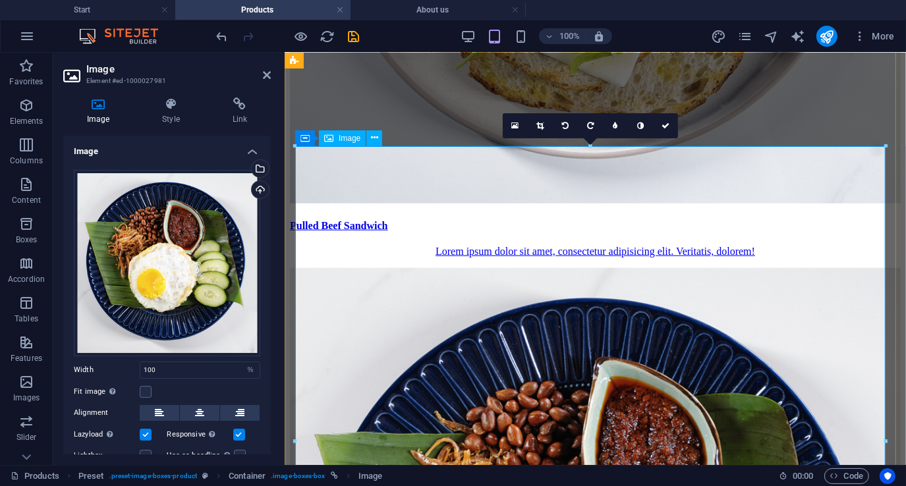
scroll to position [875, 0]
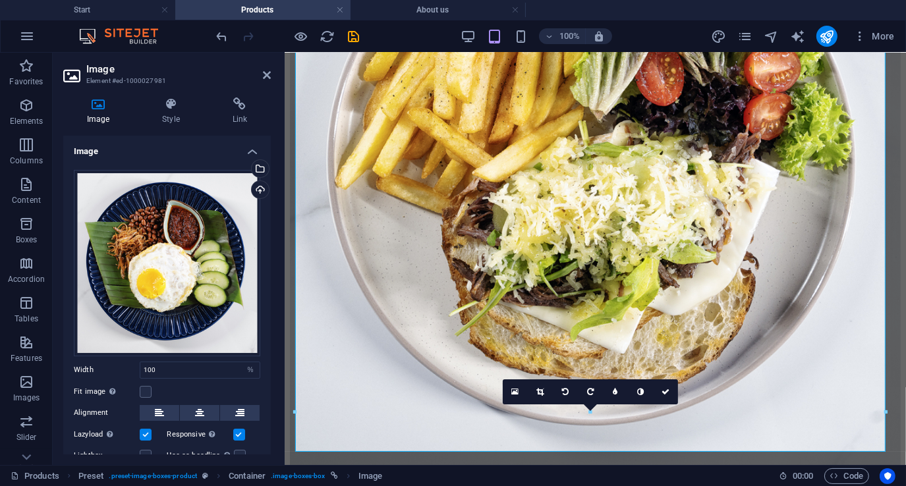
click at [271, 72] on aside "Image Element #ed-1000027981 Image Style Link Image Drag files here, click to c…" at bounding box center [169, 259] width 232 height 412
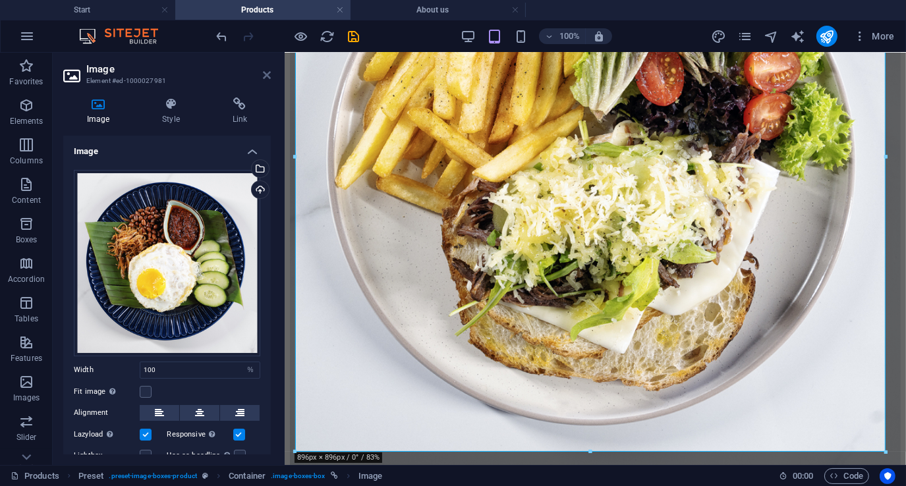
click at [263, 76] on icon at bounding box center [267, 75] width 8 height 11
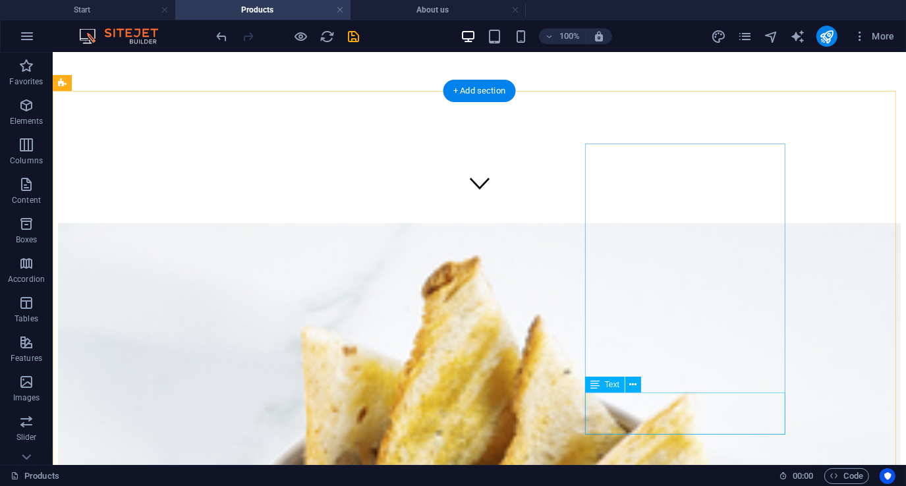
scroll to position [265, 0]
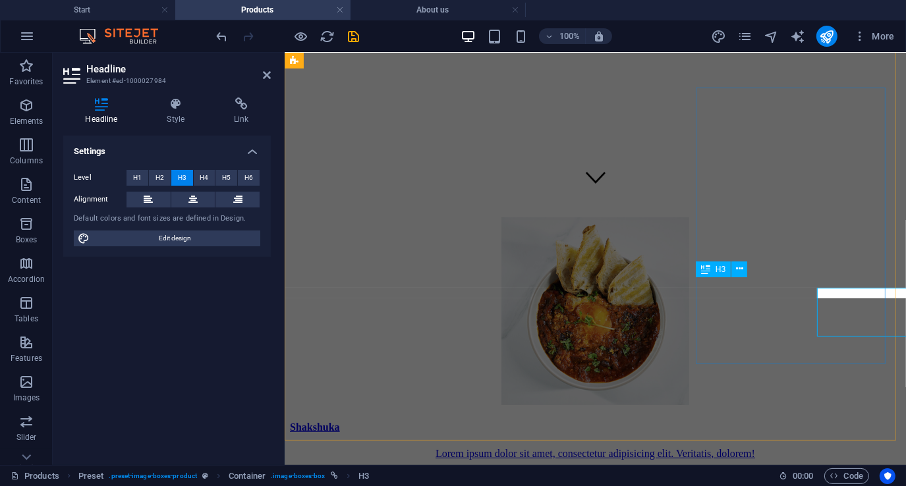
scroll to position [1050, 0]
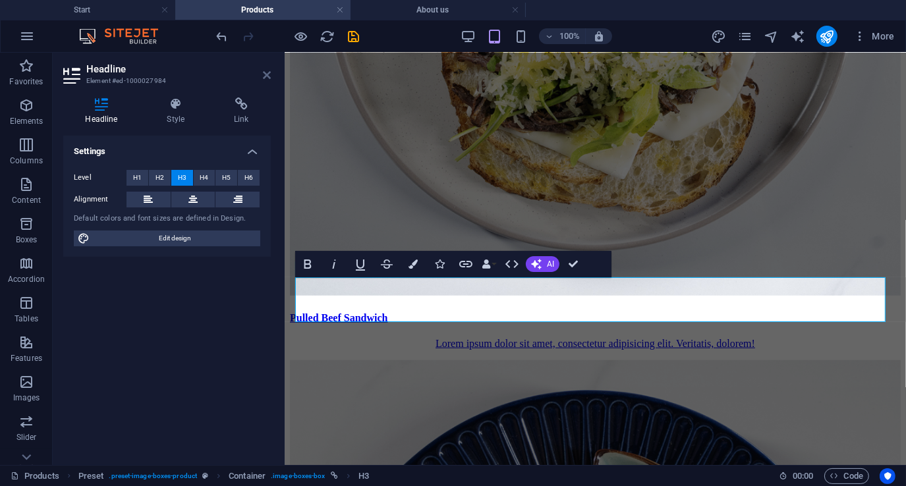
click at [265, 75] on icon at bounding box center [267, 75] width 8 height 11
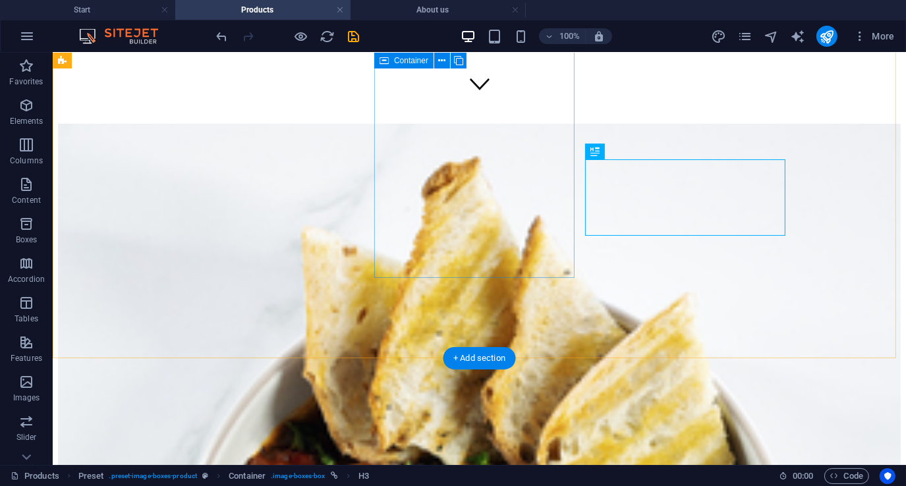
scroll to position [227, 0]
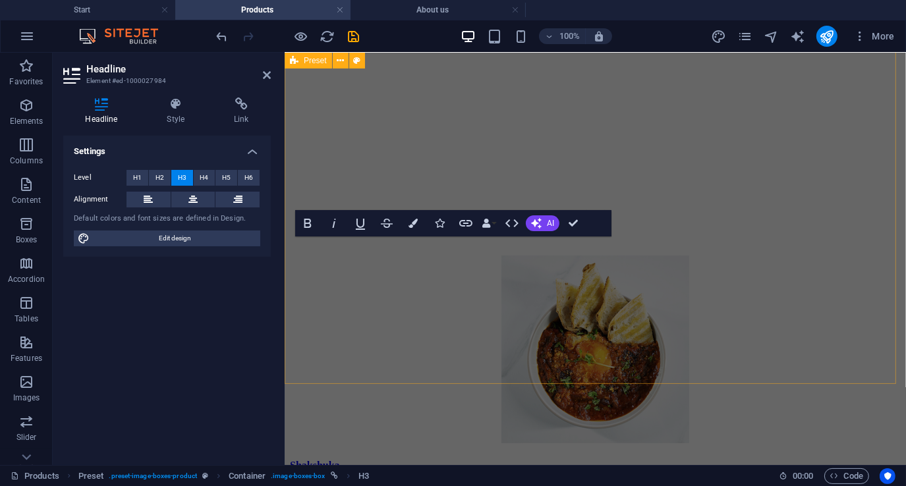
scroll to position [1091, 0]
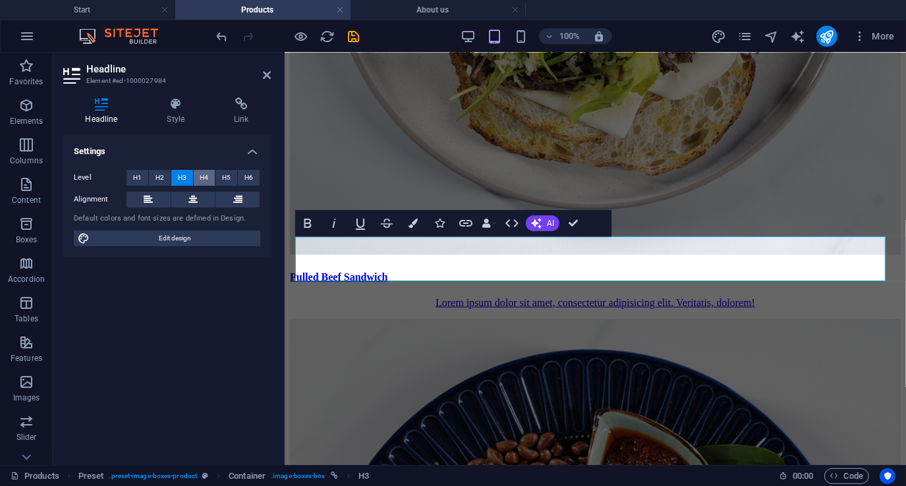
click at [206, 180] on span "H4" at bounding box center [204, 178] width 9 height 16
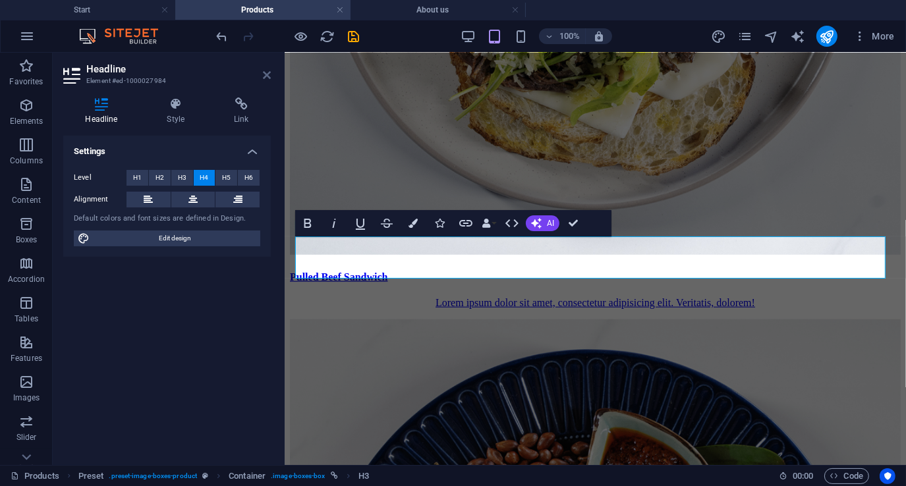
click at [267, 74] on icon at bounding box center [267, 75] width 8 height 11
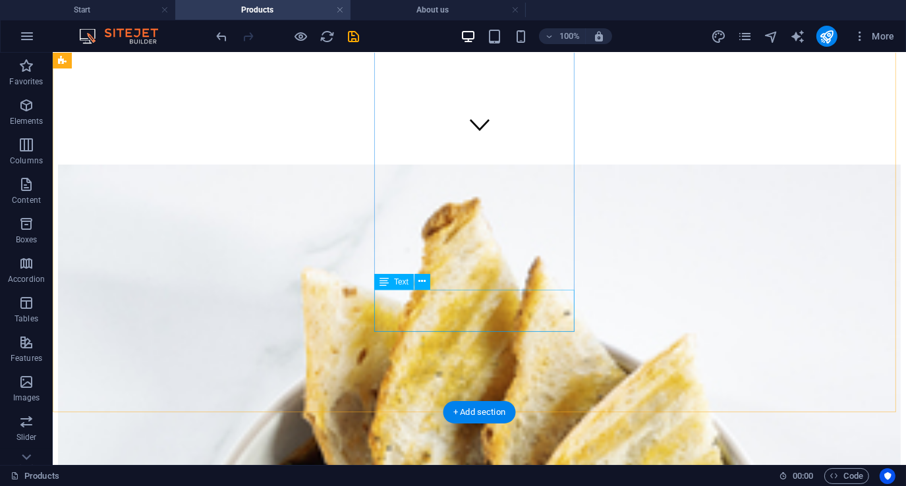
scroll to position [329, 0]
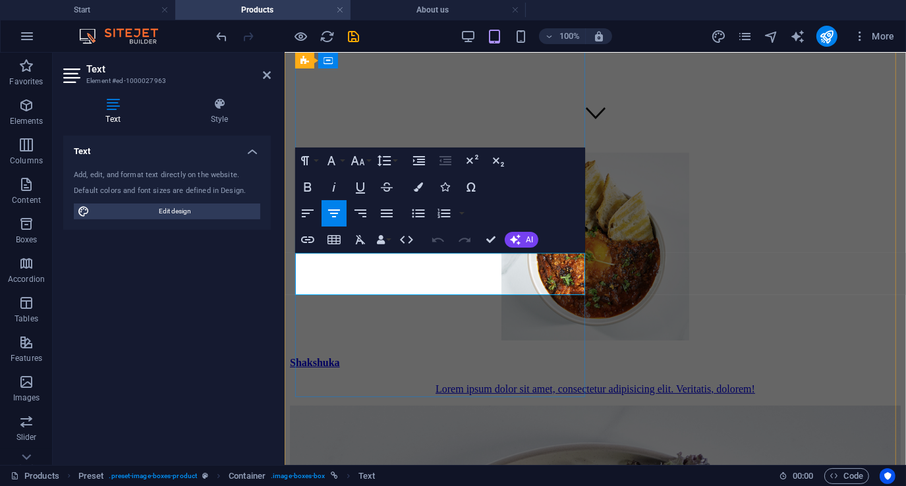
click at [489, 383] on p "Lorem ipsum dolor sit amet, consectetur adipisicing elit. Veritatis, dolorem!" at bounding box center [594, 389] width 611 height 12
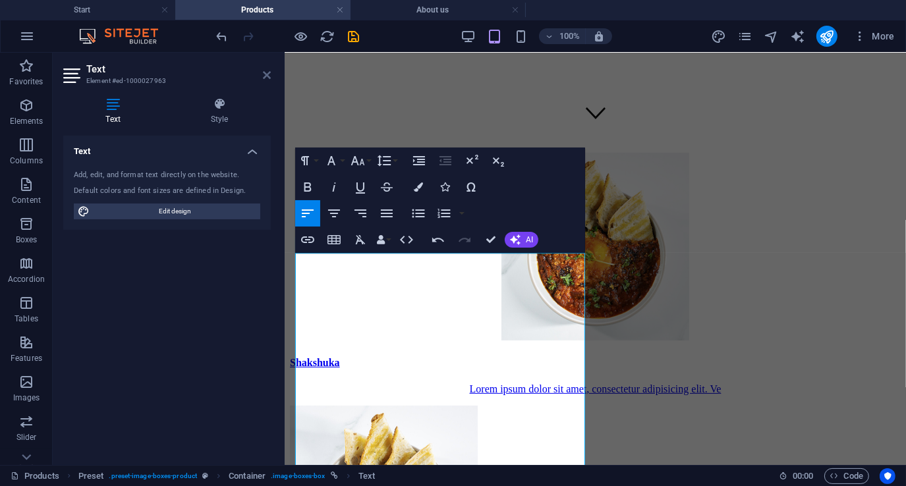
click at [267, 74] on icon at bounding box center [267, 75] width 8 height 11
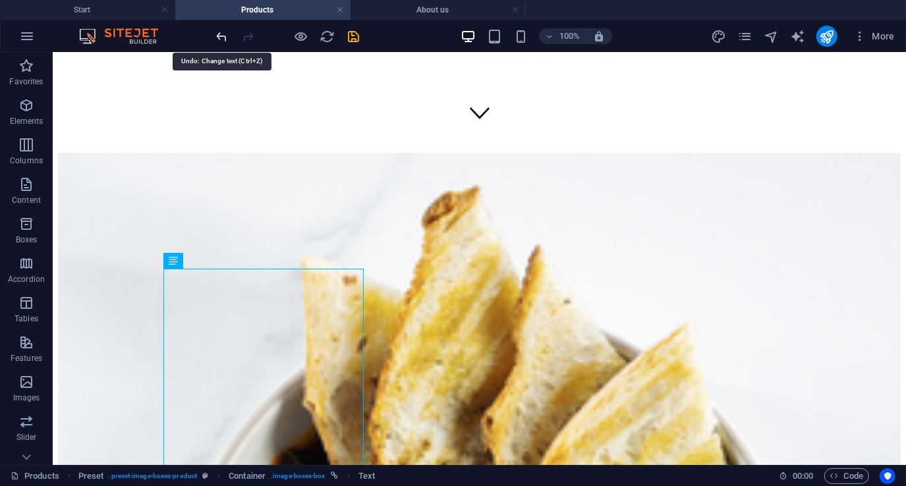
click at [226, 38] on icon "undo" at bounding box center [222, 36] width 15 height 15
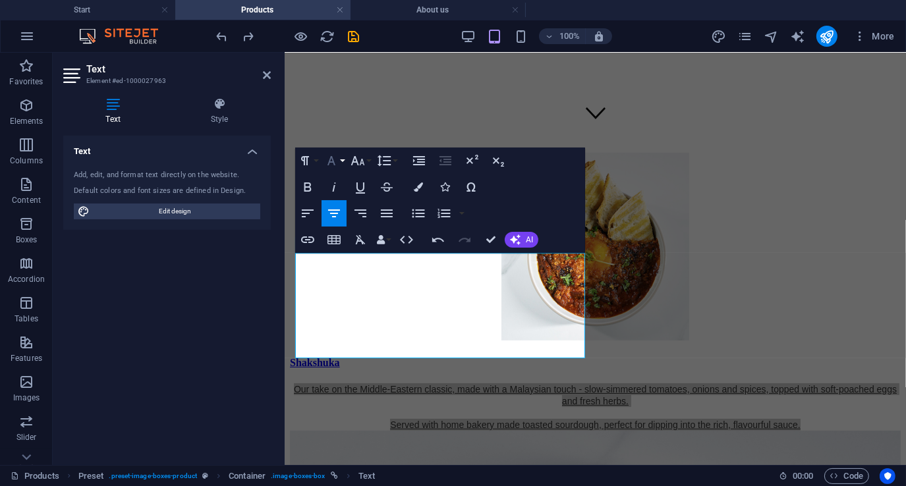
click at [343, 163] on button "Font Family" at bounding box center [333, 161] width 25 height 26
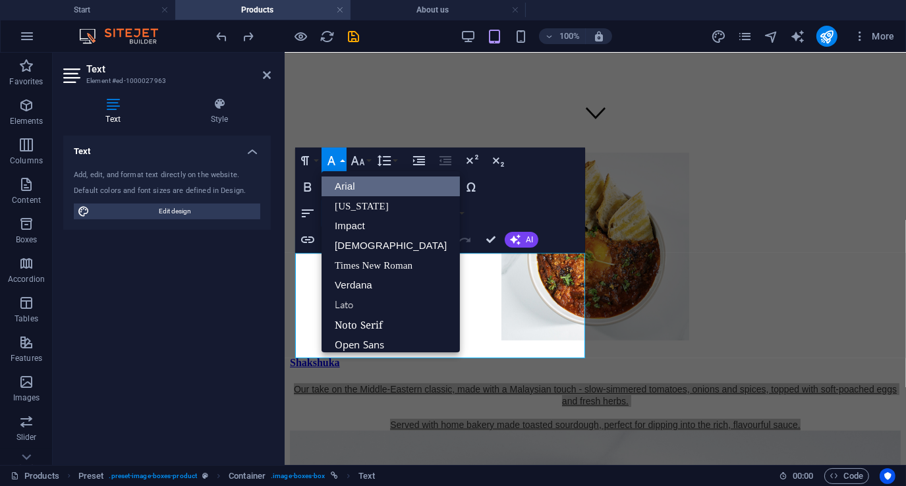
scroll to position [14, 0]
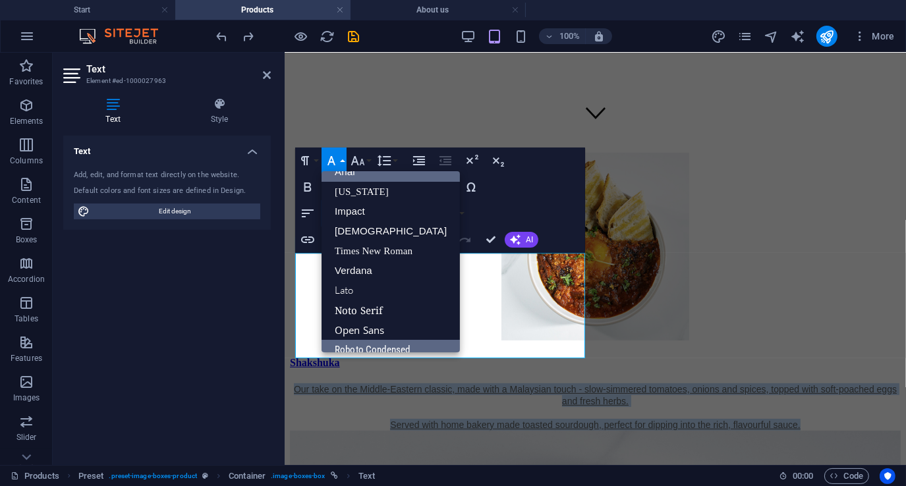
click at [375, 344] on link "Roboto Condensed" at bounding box center [390, 350] width 138 height 20
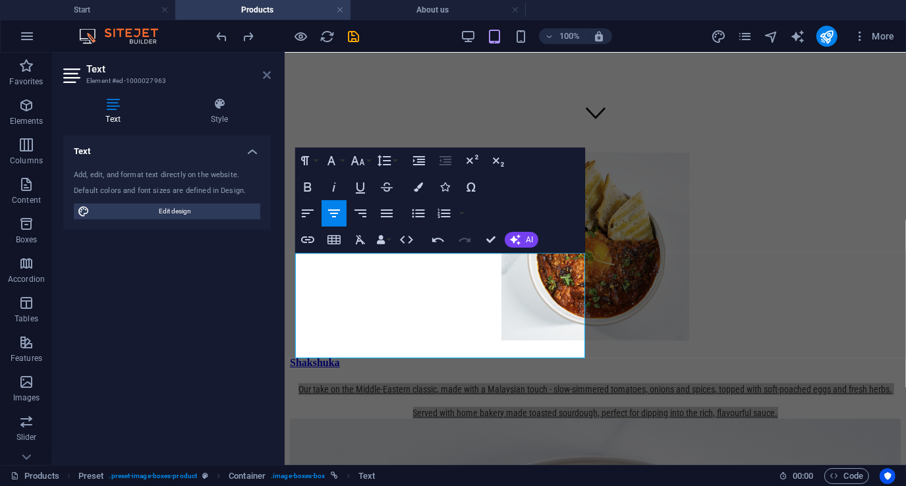
click at [268, 72] on icon at bounding box center [267, 75] width 8 height 11
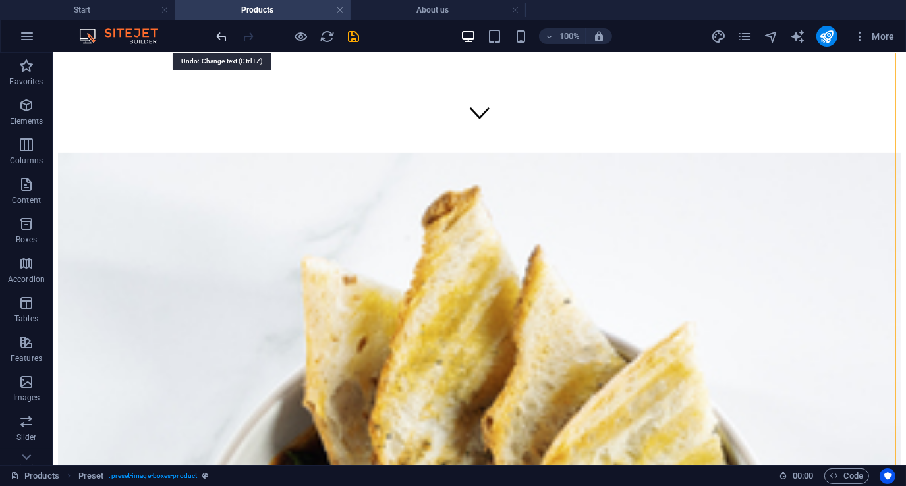
click at [221, 35] on icon "undo" at bounding box center [222, 36] width 15 height 15
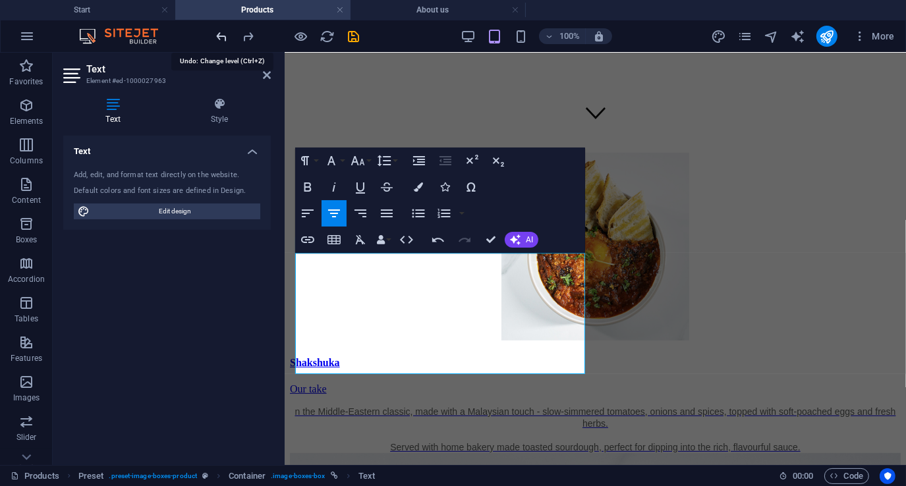
click at [225, 40] on icon "undo" at bounding box center [222, 36] width 15 height 15
click at [223, 39] on icon "undo" at bounding box center [222, 36] width 15 height 15
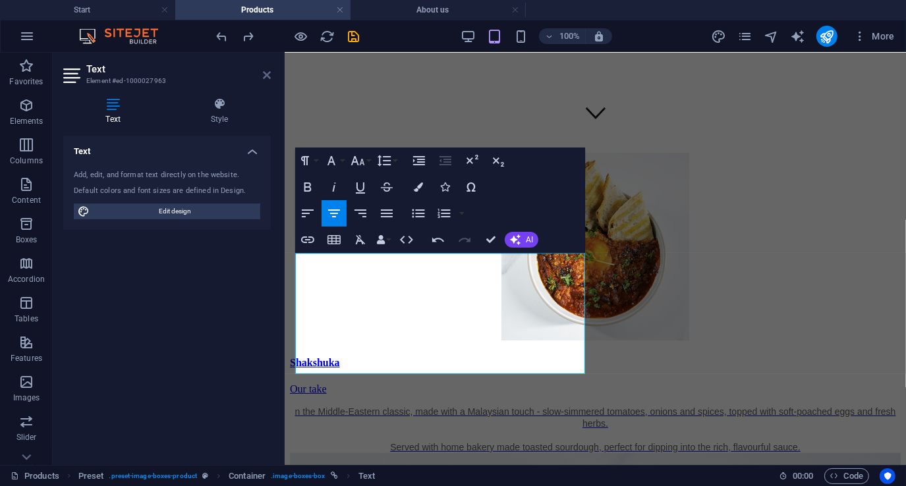
click at [265, 78] on icon at bounding box center [267, 75] width 8 height 11
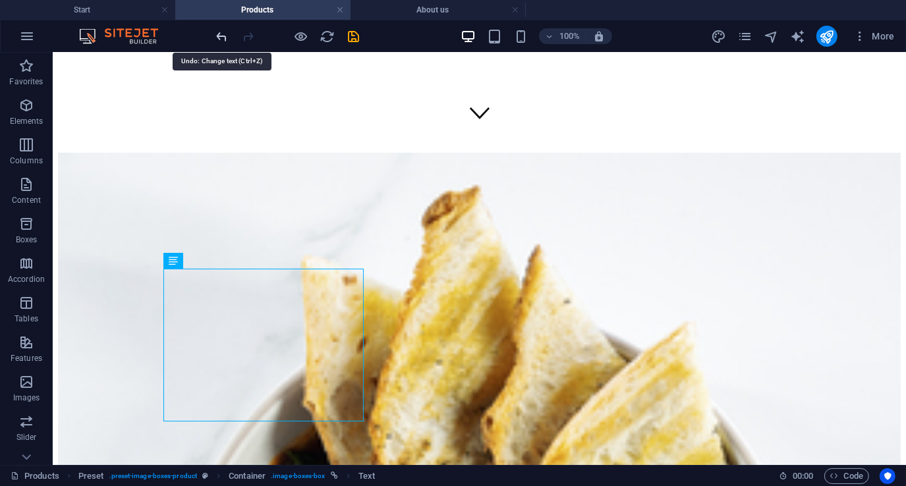
click at [219, 34] on icon "undo" at bounding box center [222, 36] width 15 height 15
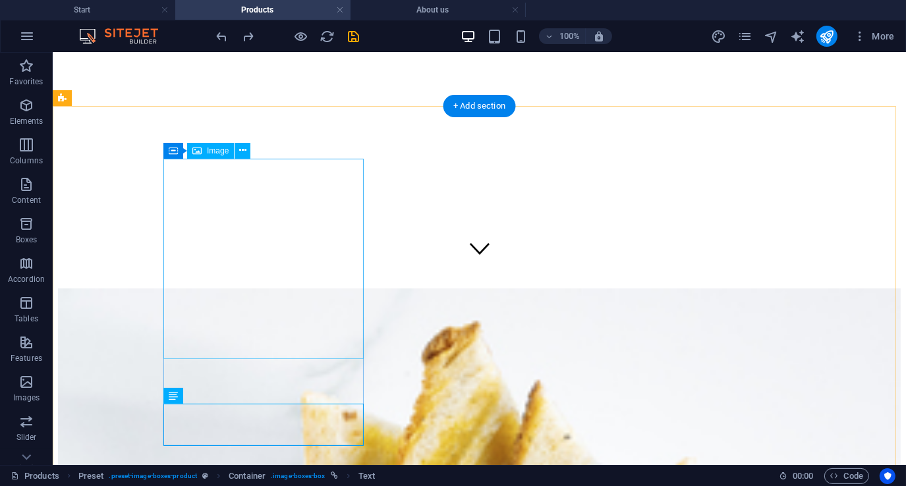
scroll to position [0, 0]
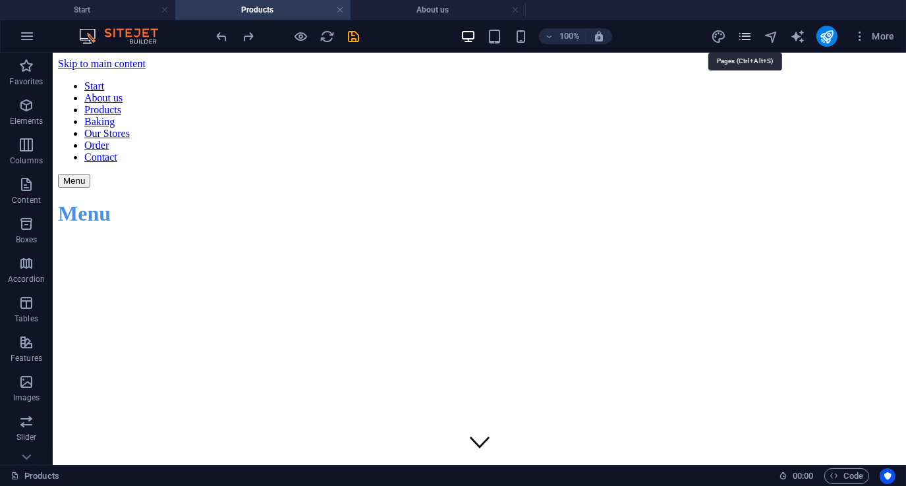
click at [751, 36] on icon "pages" at bounding box center [744, 36] width 15 height 15
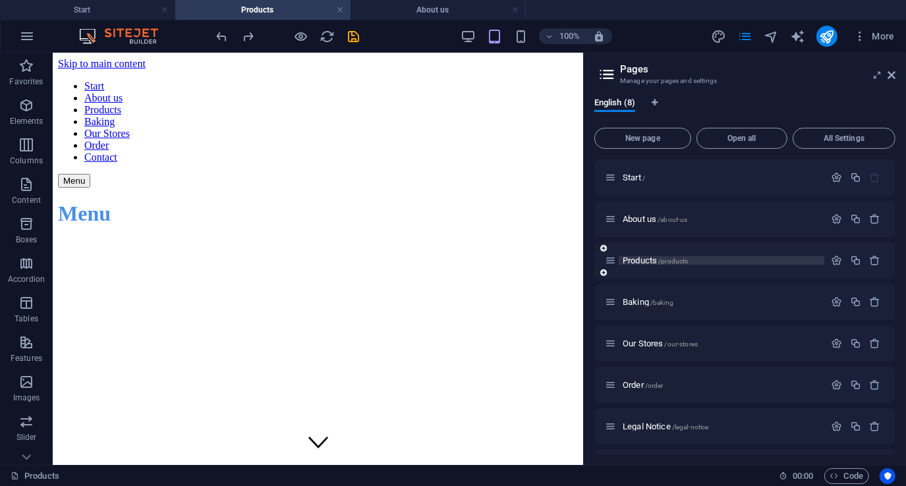
click at [716, 262] on p "Products /products" at bounding box center [721, 260] width 198 height 9
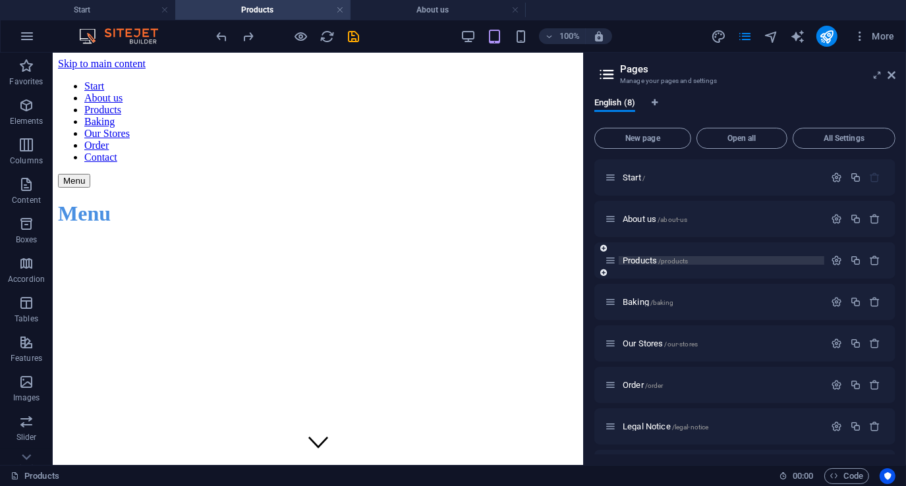
click at [716, 262] on p "Products /products" at bounding box center [721, 260] width 198 height 9
click at [837, 260] on icon "button" at bounding box center [835, 260] width 11 height 11
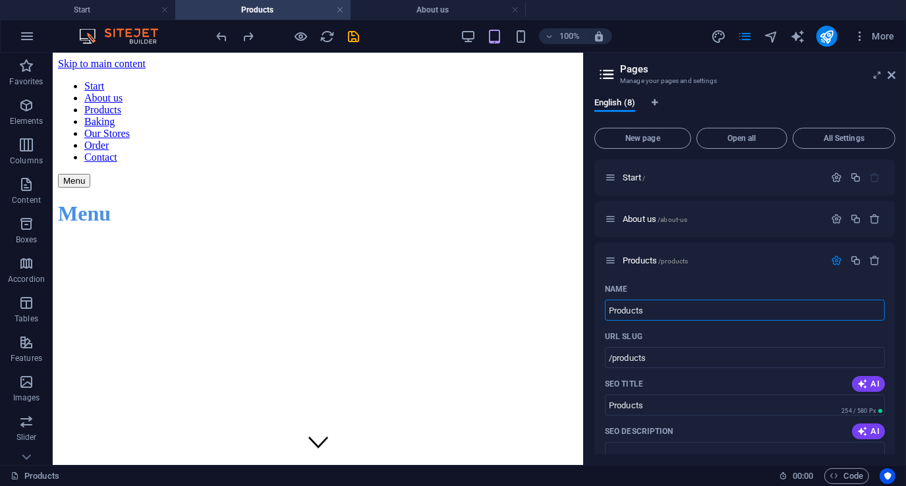
drag, startPoint x: 712, startPoint y: 360, endPoint x: 512, endPoint y: 333, distance: 202.1
type input "Menu"
type input "/menu"
type input "Menu"
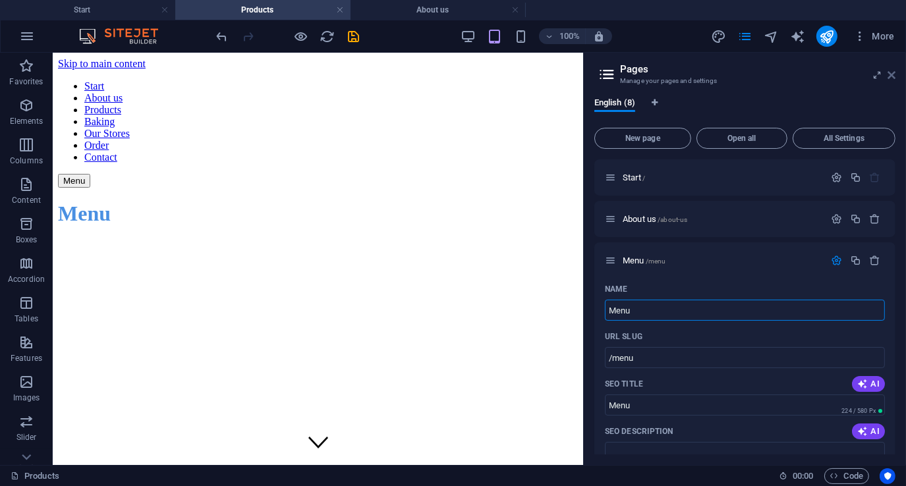
click at [893, 74] on icon at bounding box center [891, 75] width 8 height 11
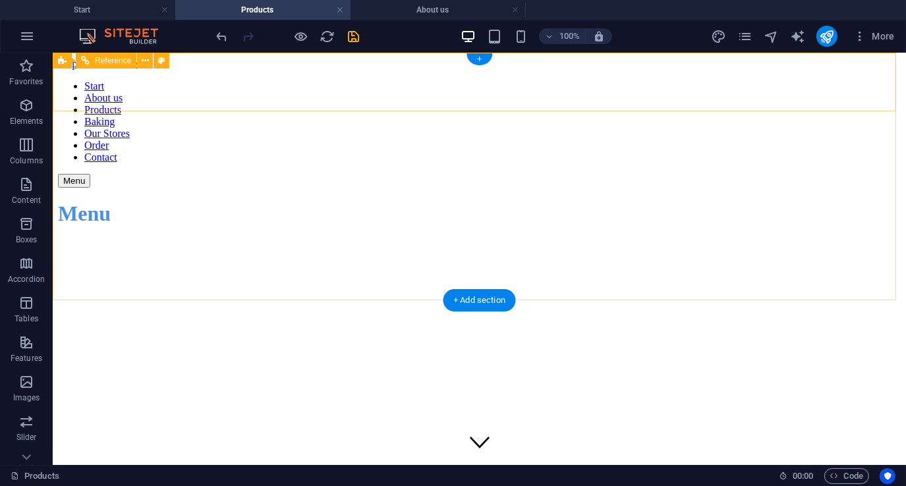
click at [859, 173] on div "Menu" at bounding box center [478, 180] width 842 height 14
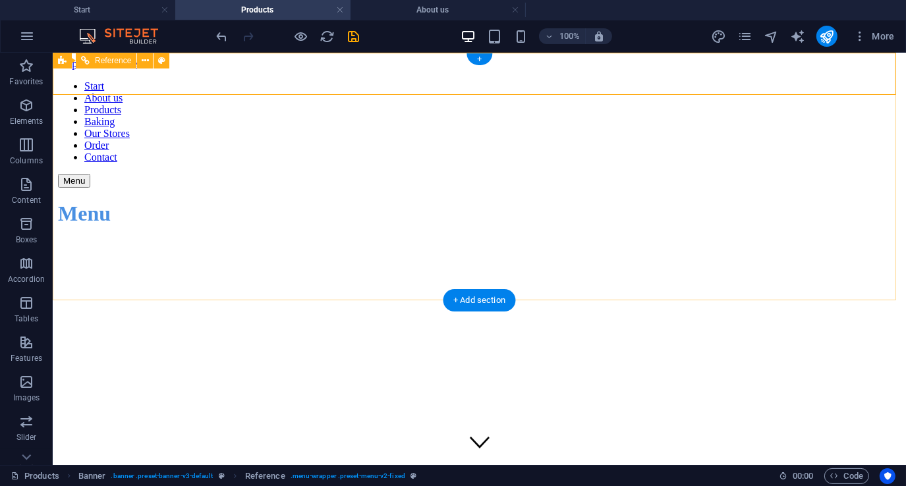
click at [871, 173] on div "Menu" at bounding box center [478, 180] width 842 height 14
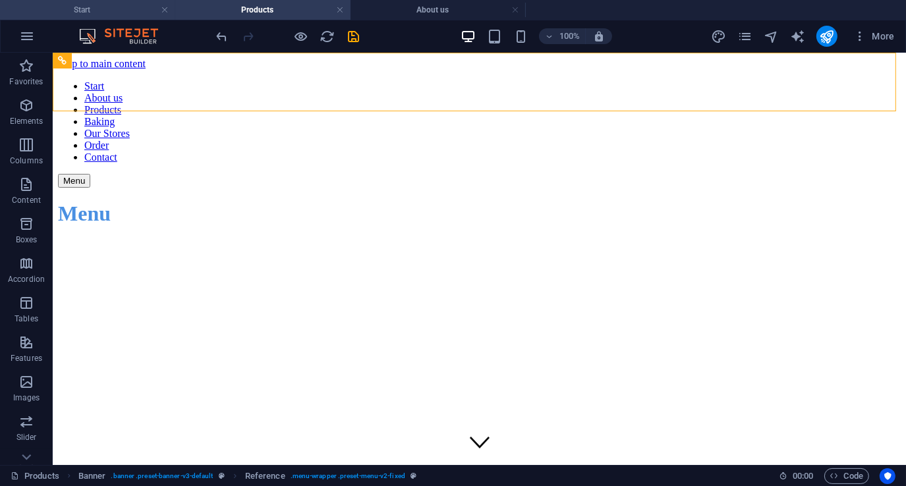
click at [111, 11] on h4 "Start" at bounding box center [87, 10] width 175 height 14
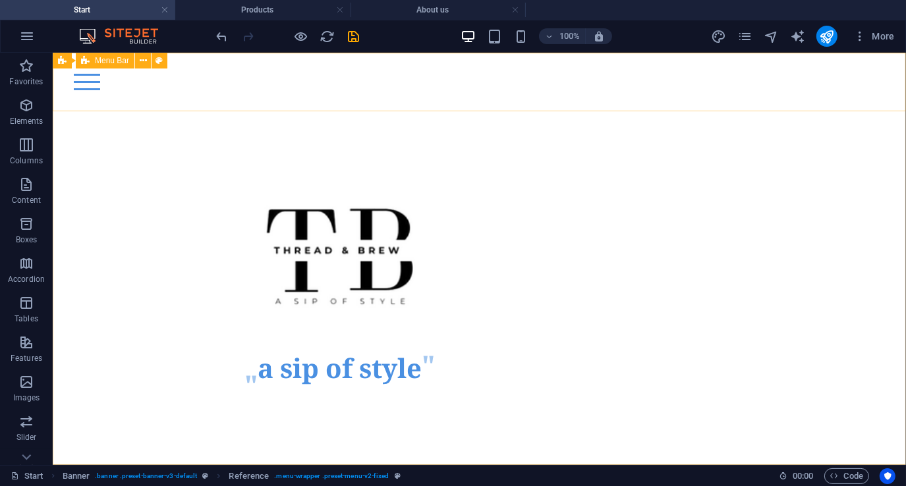
click at [109, 57] on span "Menu Bar" at bounding box center [112, 61] width 34 height 8
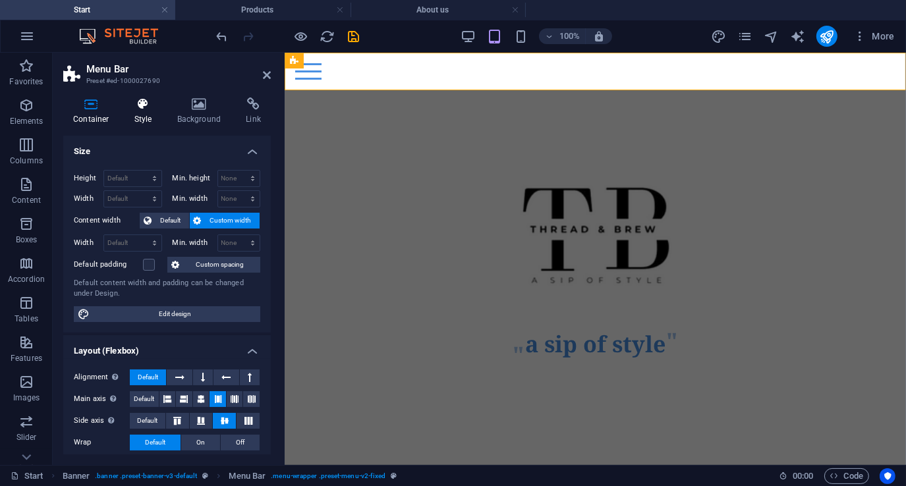
click at [146, 109] on icon at bounding box center [143, 103] width 38 height 13
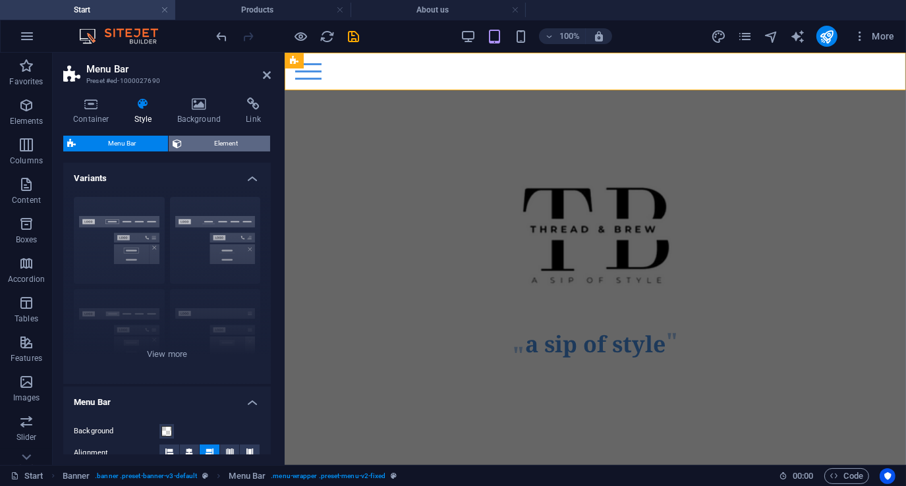
click at [205, 142] on span "Element" at bounding box center [226, 144] width 80 height 16
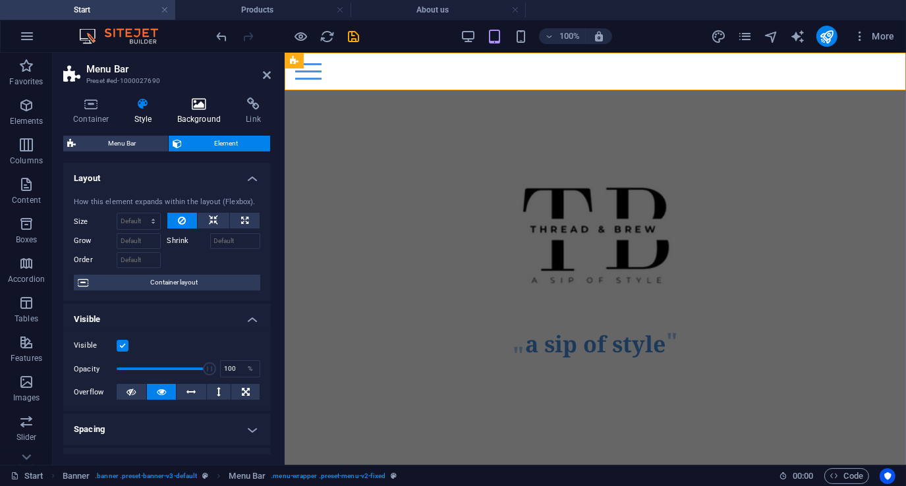
click at [204, 107] on icon at bounding box center [199, 103] width 64 height 13
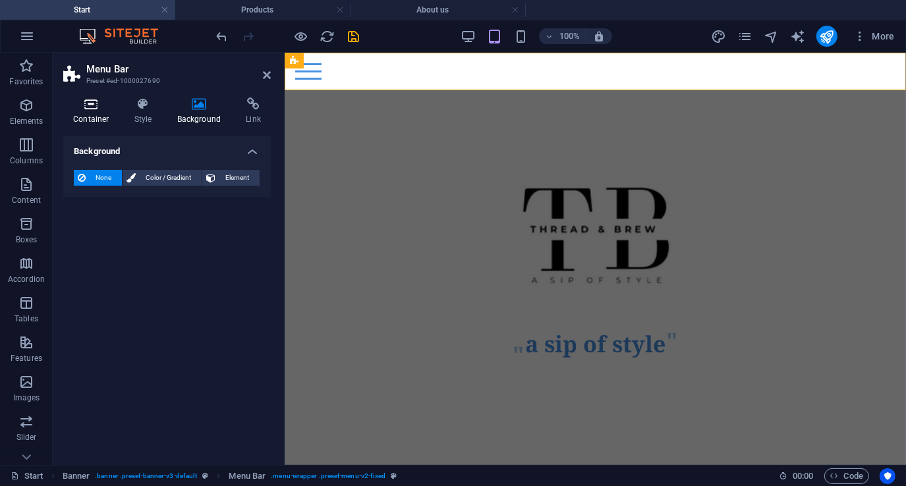
click at [97, 109] on icon at bounding box center [91, 103] width 56 height 13
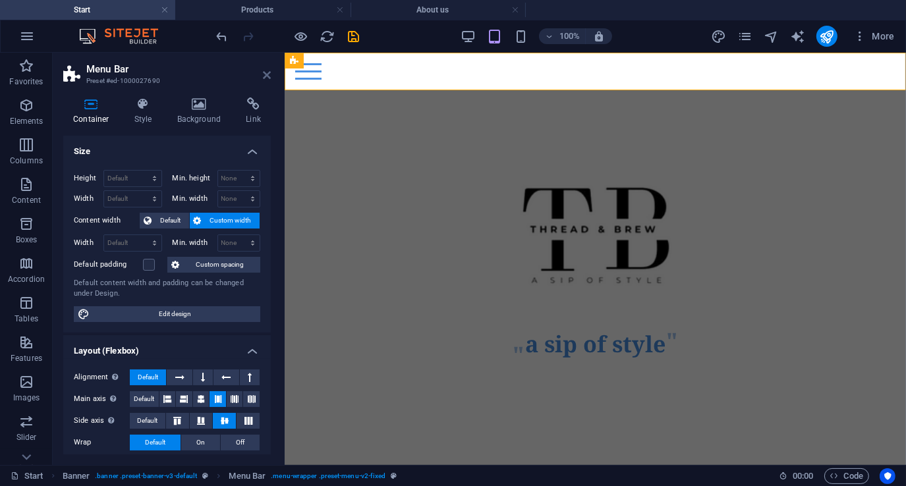
click at [267, 76] on icon at bounding box center [267, 75] width 8 height 11
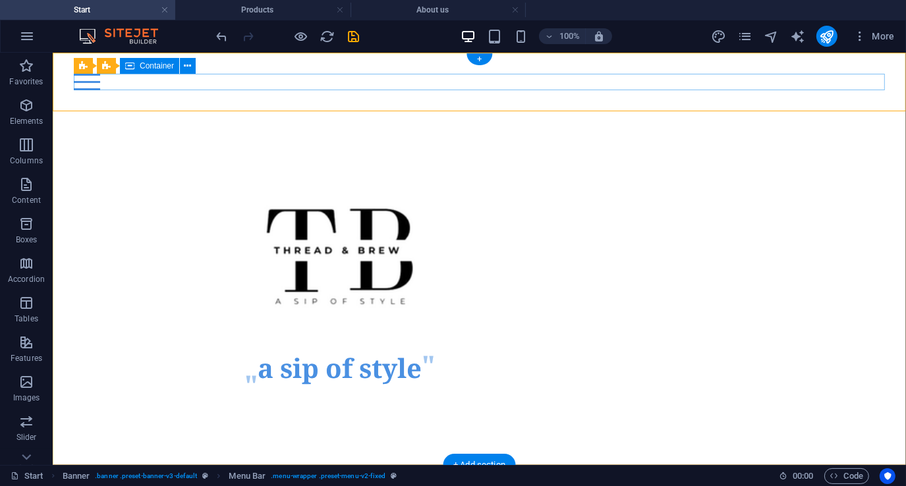
click at [672, 78] on div "Menu" at bounding box center [478, 81] width 811 height 16
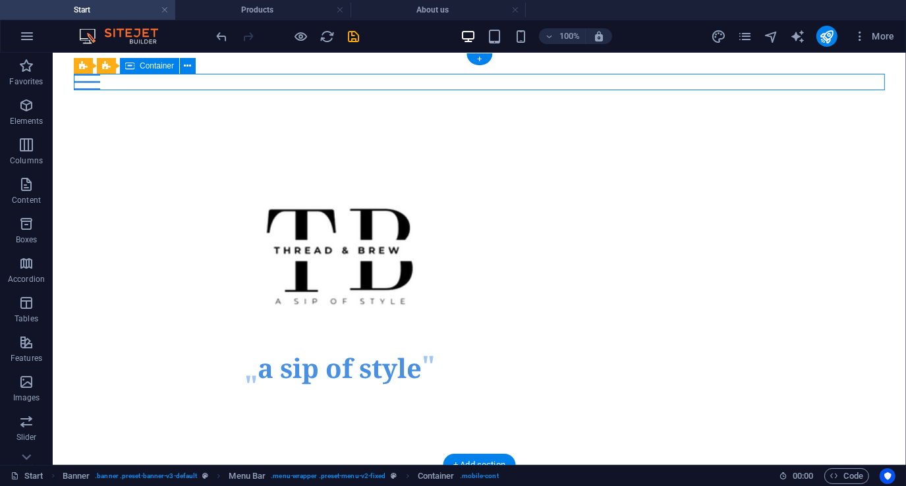
click at [672, 78] on div "Menu" at bounding box center [478, 81] width 811 height 16
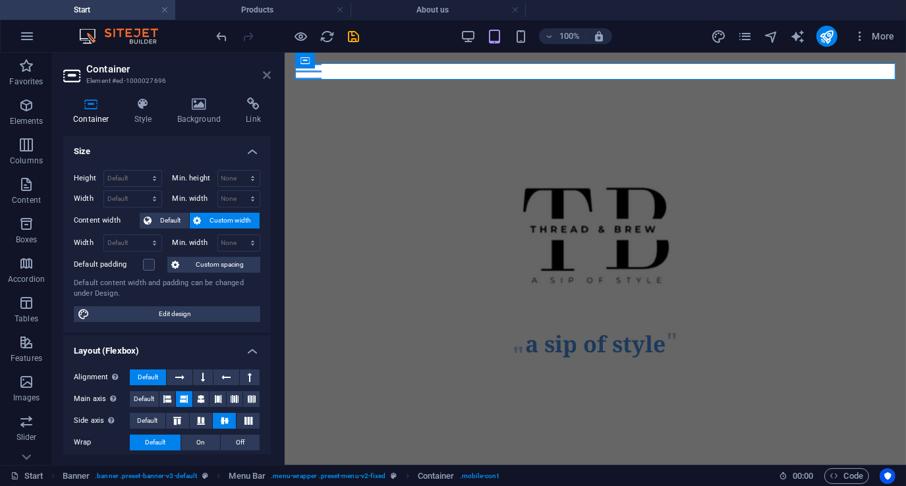
click at [265, 73] on icon at bounding box center [267, 75] width 8 height 11
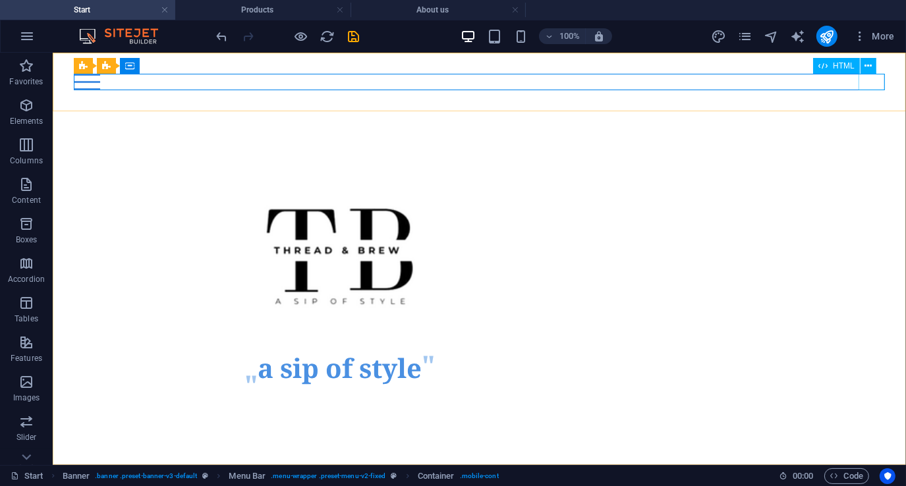
click at [838, 63] on span "HTML" at bounding box center [843, 66] width 22 height 8
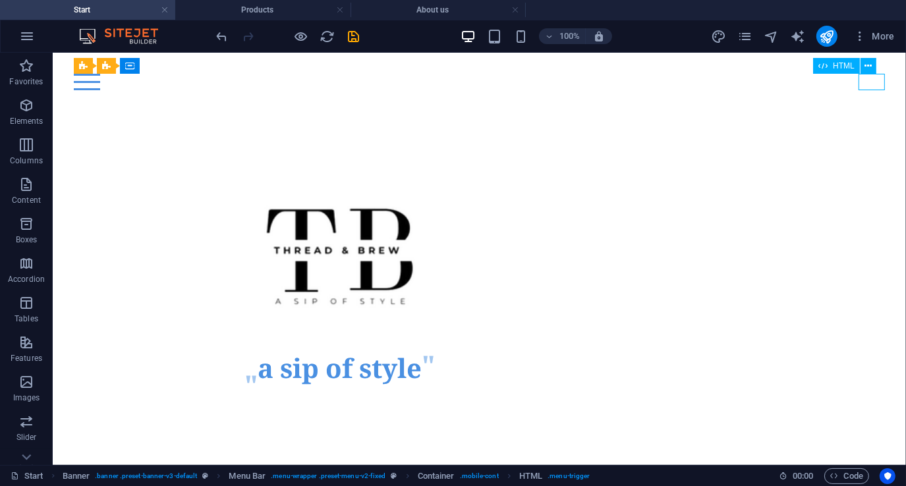
click at [838, 63] on span "HTML" at bounding box center [843, 66] width 22 height 8
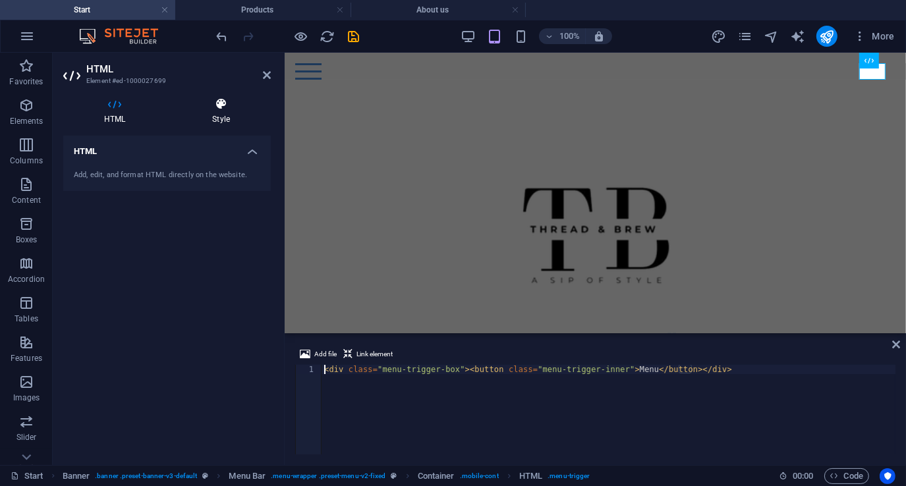
click at [220, 110] on icon at bounding box center [220, 103] width 99 height 13
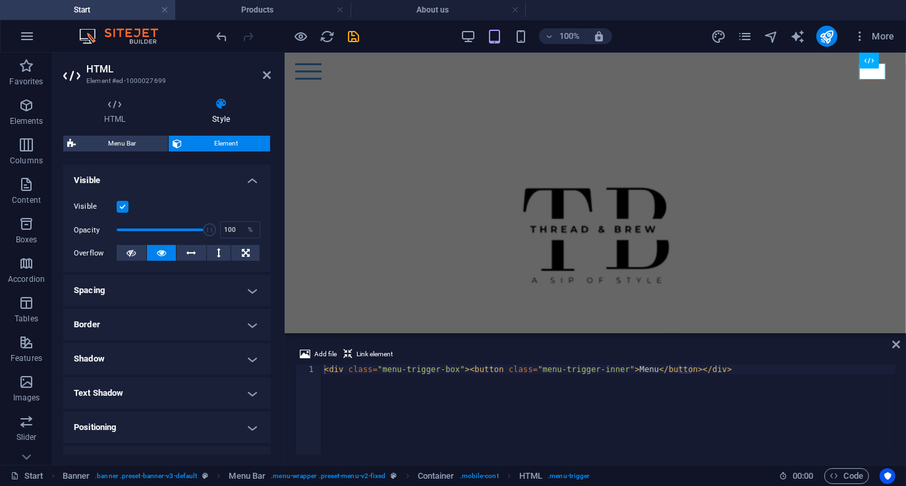
scroll to position [1, 0]
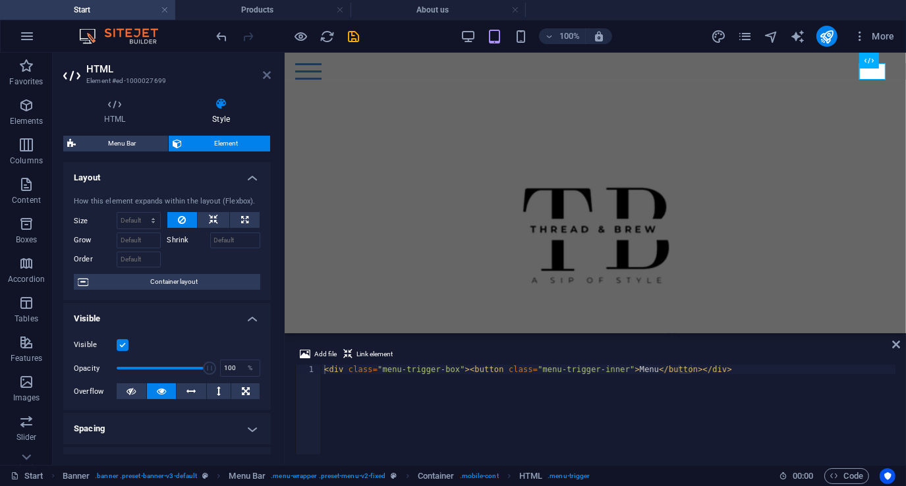
click at [268, 76] on icon at bounding box center [267, 75] width 8 height 11
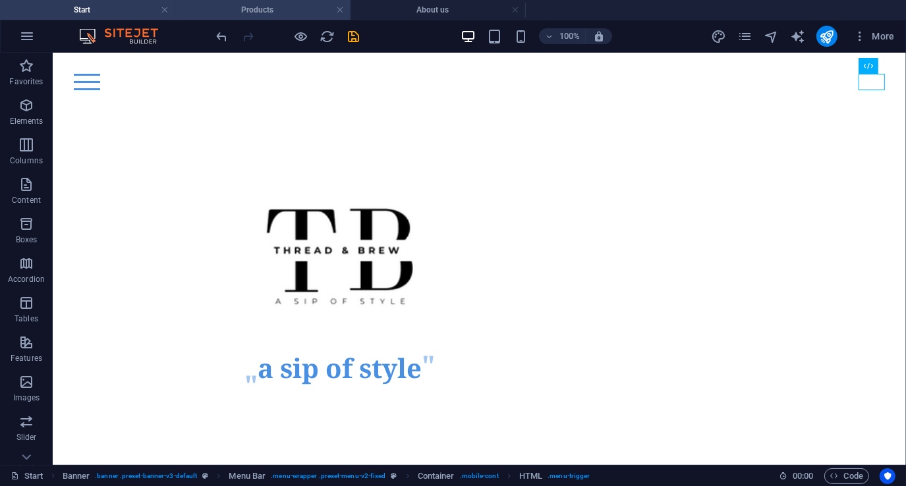
click at [271, 5] on h4 "Products" at bounding box center [262, 10] width 175 height 14
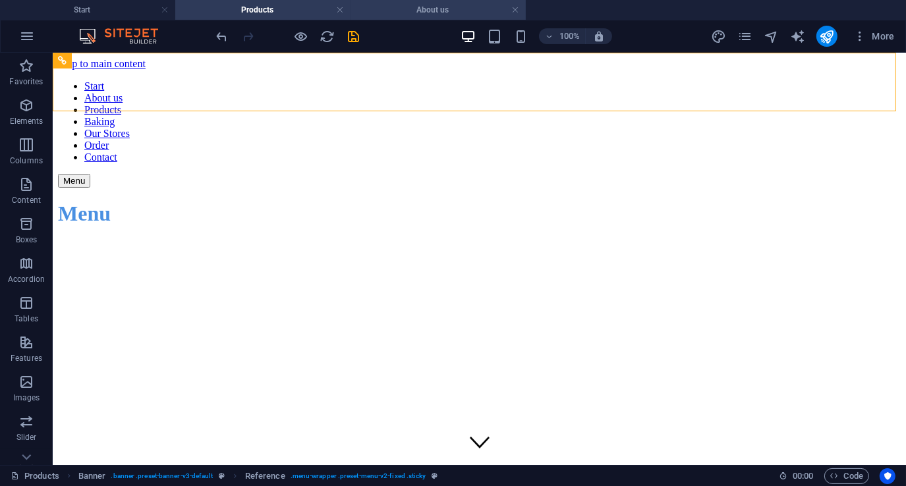
click at [414, 8] on h4 "About us" at bounding box center [437, 10] width 175 height 14
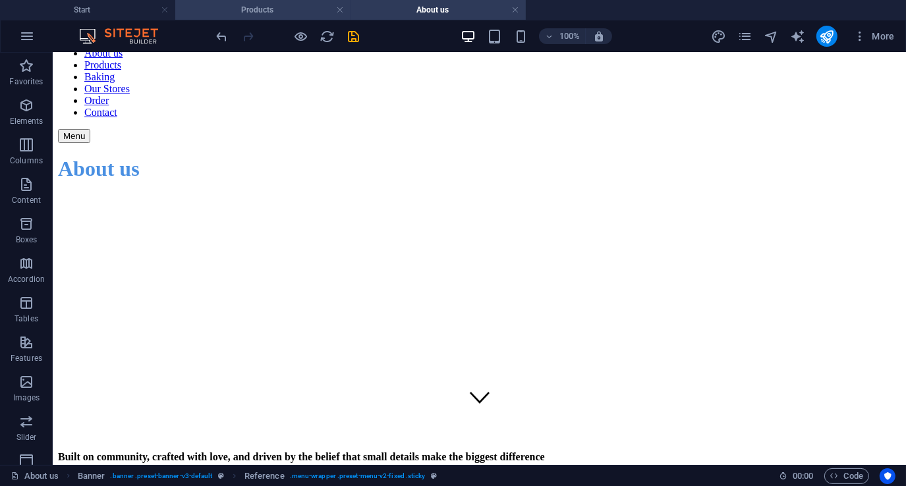
click at [290, 7] on h4 "Products" at bounding box center [262, 10] width 175 height 14
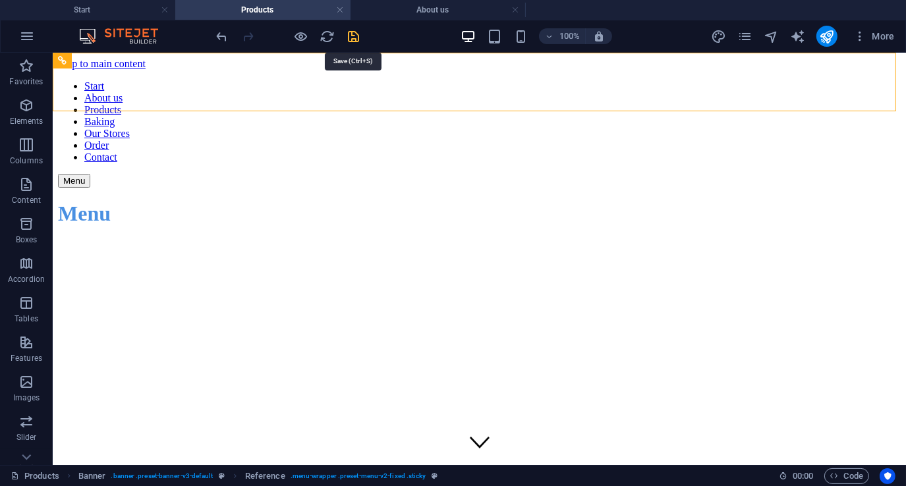
click at [353, 37] on icon "save" at bounding box center [353, 36] width 15 height 15
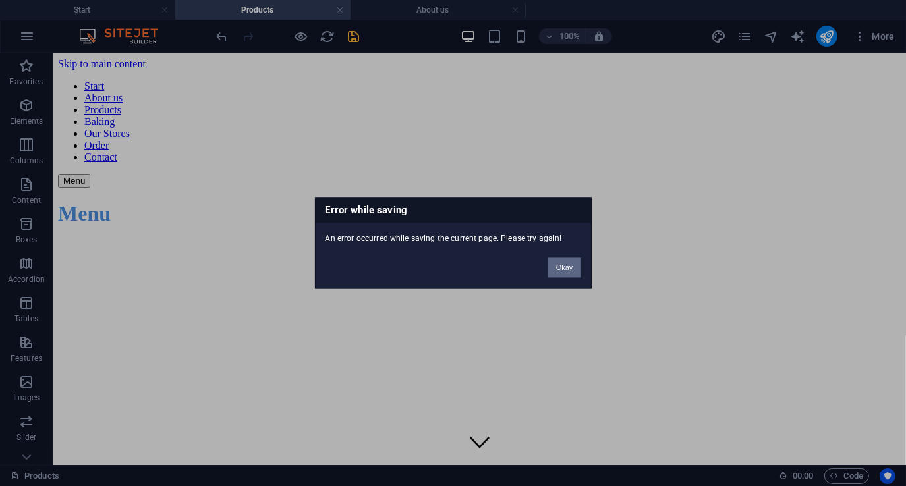
click at [568, 266] on button "Okay" at bounding box center [564, 268] width 33 height 20
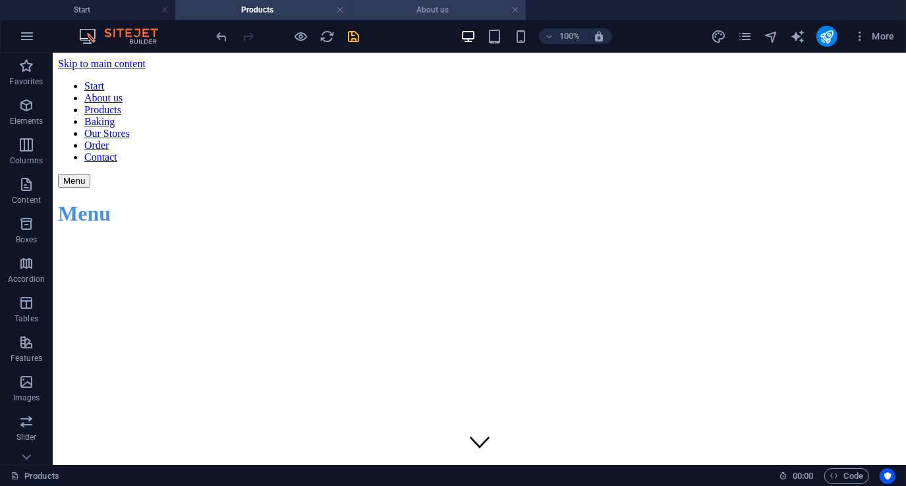
click at [444, 8] on h4 "About us" at bounding box center [437, 10] width 175 height 14
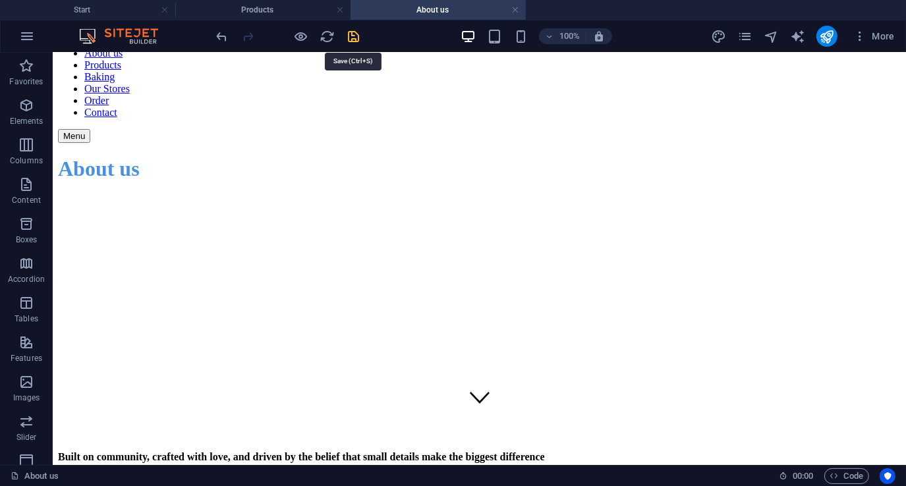
click at [353, 39] on icon "save" at bounding box center [353, 36] width 15 height 15
click at [288, 14] on h4 "Products" at bounding box center [262, 10] width 175 height 14
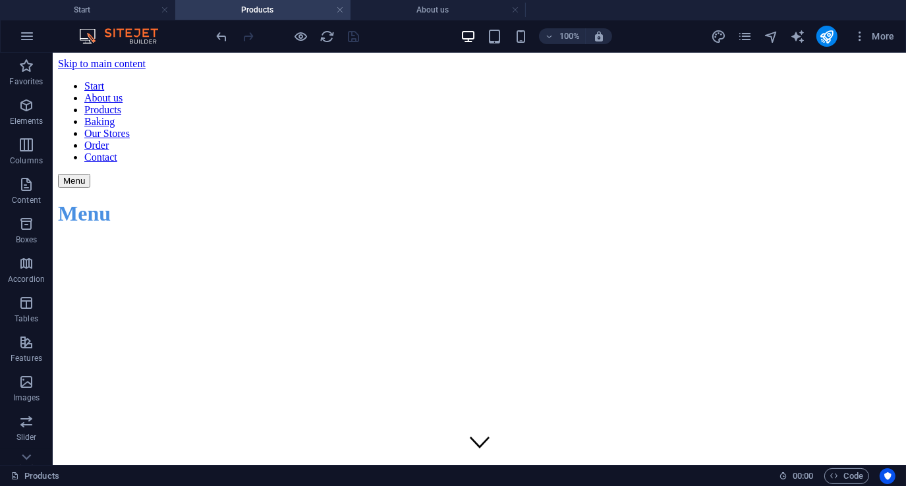
click at [288, 14] on h4 "Products" at bounding box center [262, 10] width 175 height 14
click at [743, 38] on icon "pages" at bounding box center [744, 36] width 15 height 15
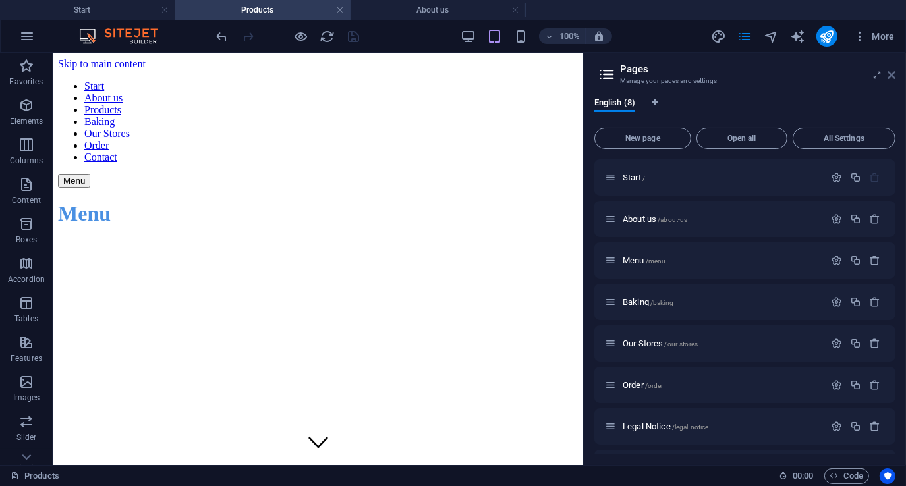
click at [887, 74] on icon at bounding box center [891, 75] width 8 height 11
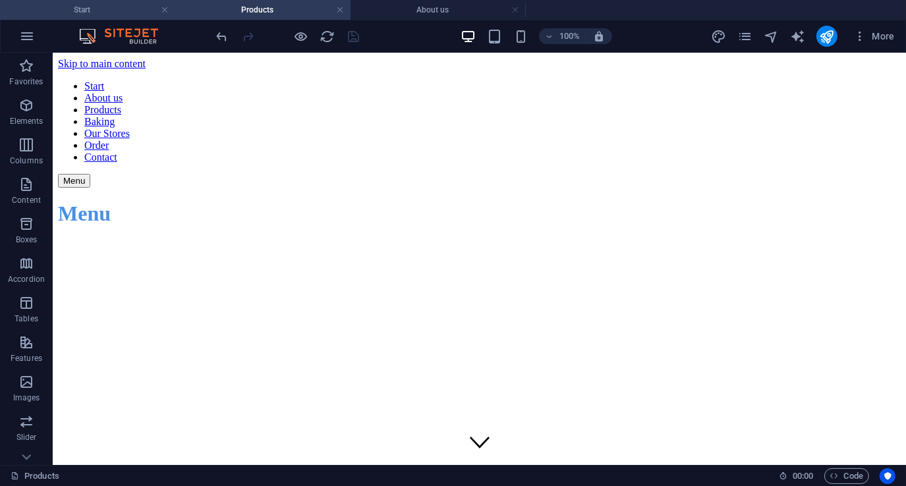
click at [109, 5] on h4 "Start" at bounding box center [87, 10] width 175 height 14
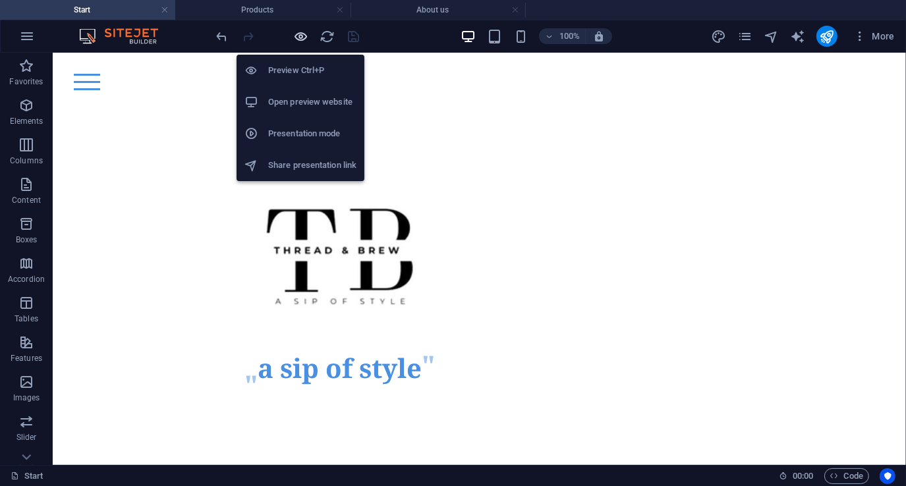
click at [295, 34] on icon "button" at bounding box center [301, 36] width 15 height 15
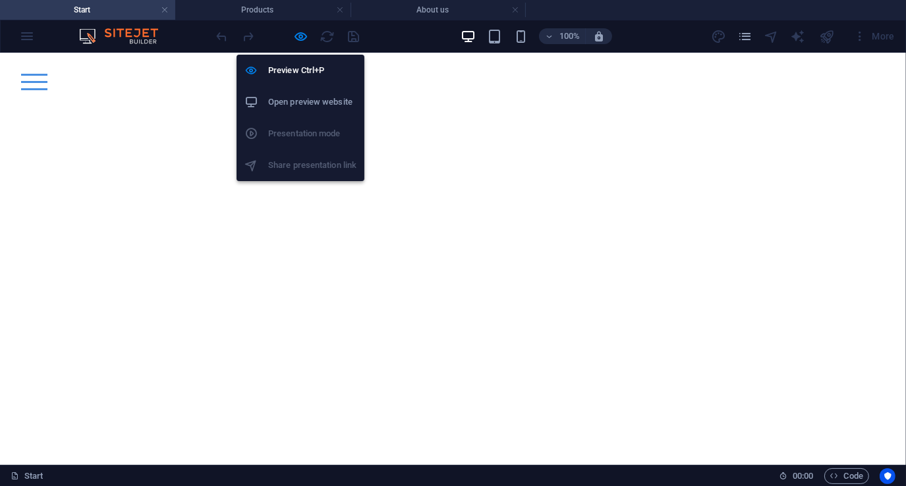
click at [294, 100] on h6 "Open preview website" at bounding box center [312, 102] width 88 height 16
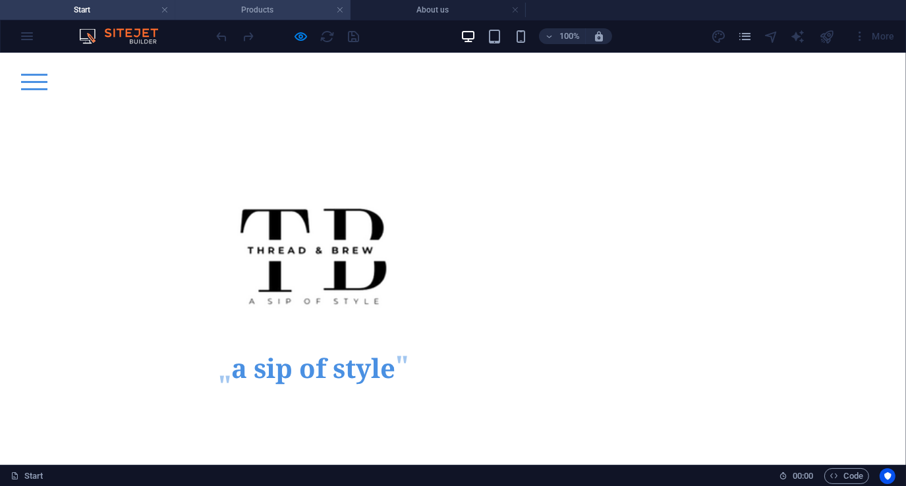
click at [287, 2] on li "Products" at bounding box center [262, 10] width 175 height 20
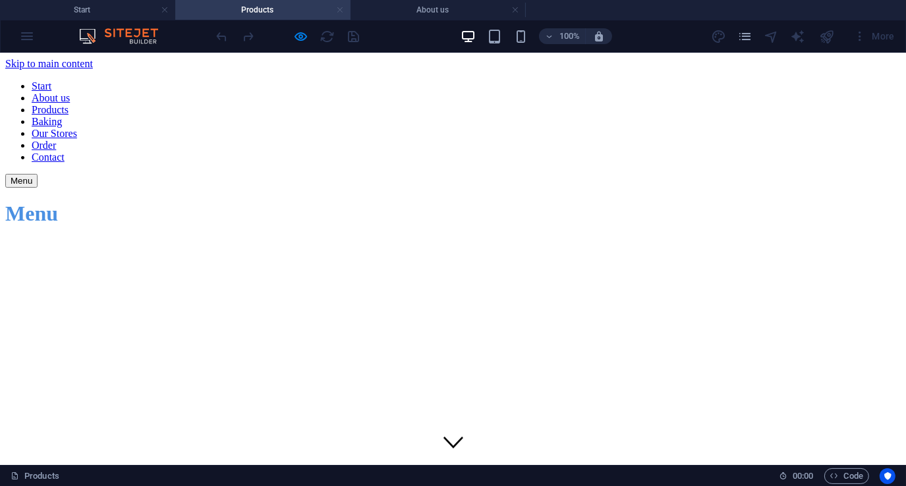
click at [341, 8] on link at bounding box center [340, 10] width 8 height 13
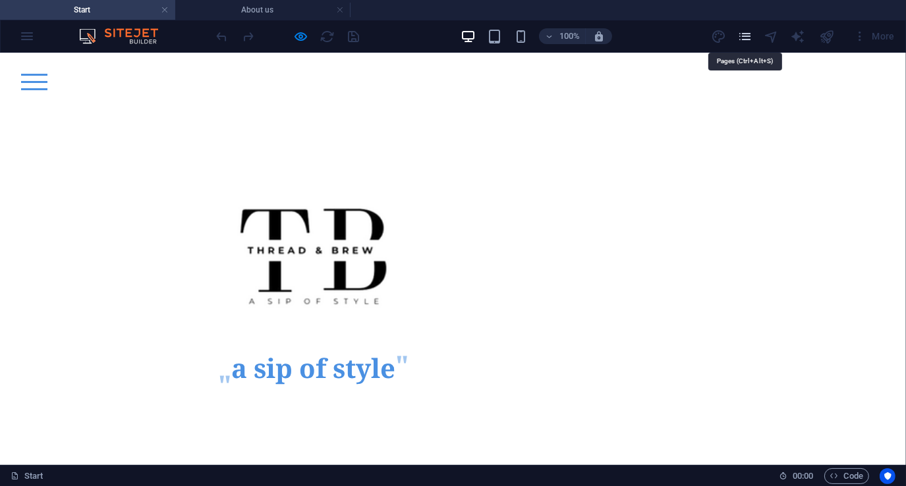
click at [752, 38] on icon "pages" at bounding box center [744, 36] width 15 height 15
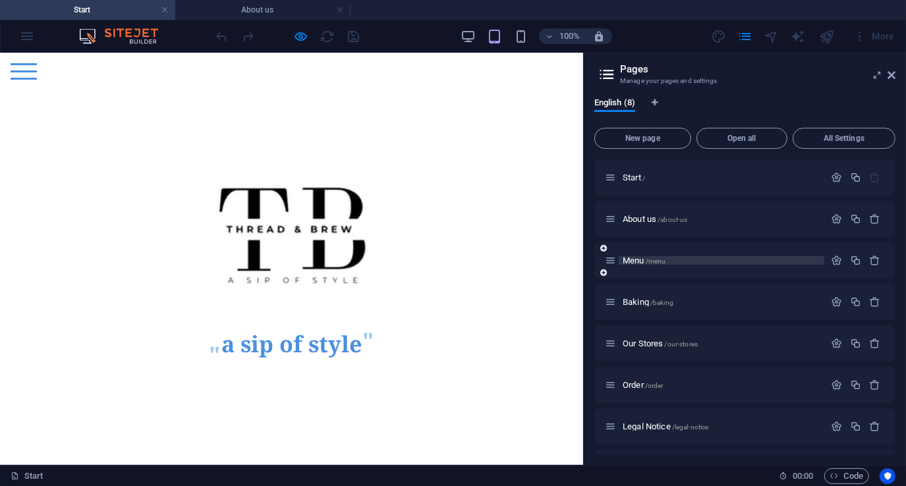
click at [695, 259] on p "Menu /menu" at bounding box center [721, 260] width 198 height 9
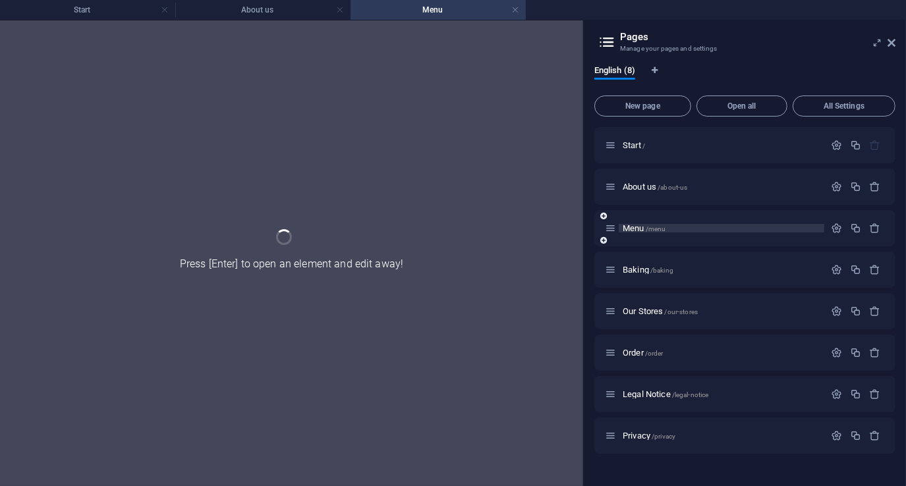
click at [695, 259] on div "Baking /baking" at bounding box center [744, 270] width 301 height 36
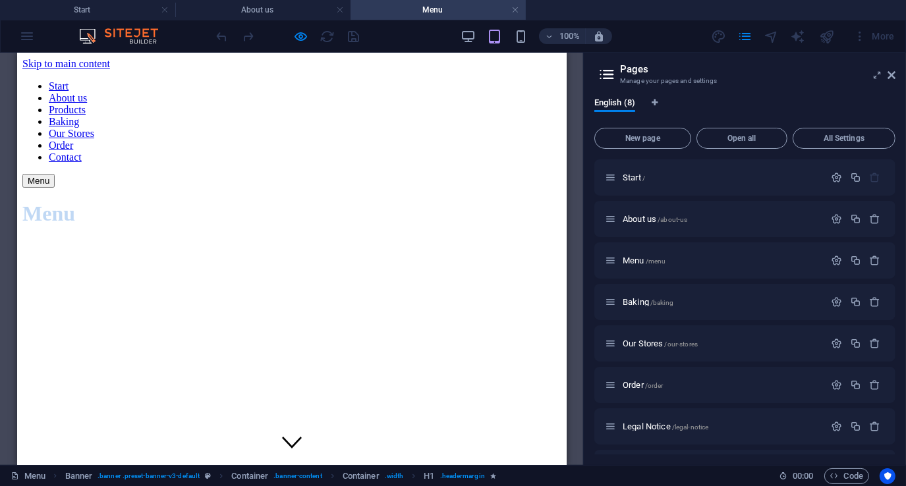
click at [893, 75] on icon at bounding box center [891, 75] width 8 height 11
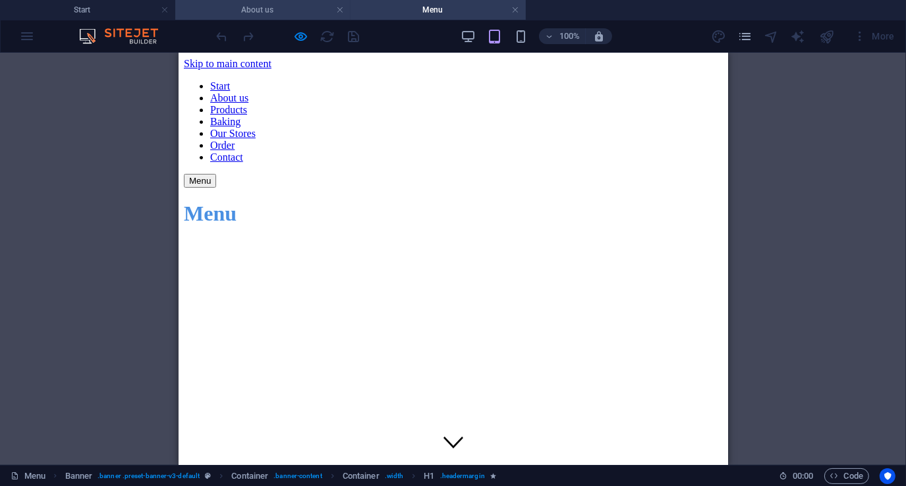
click at [280, 9] on h4 "About us" at bounding box center [262, 10] width 175 height 14
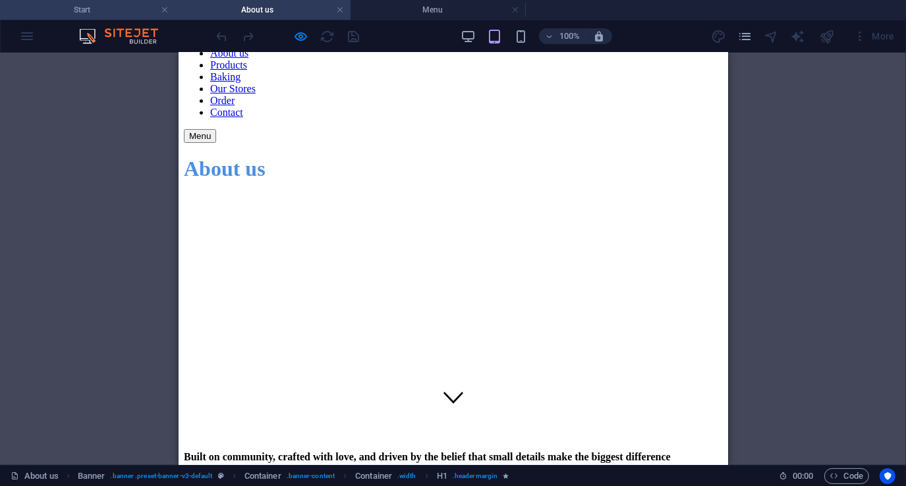
click at [128, 15] on h4 "Start" at bounding box center [87, 10] width 175 height 14
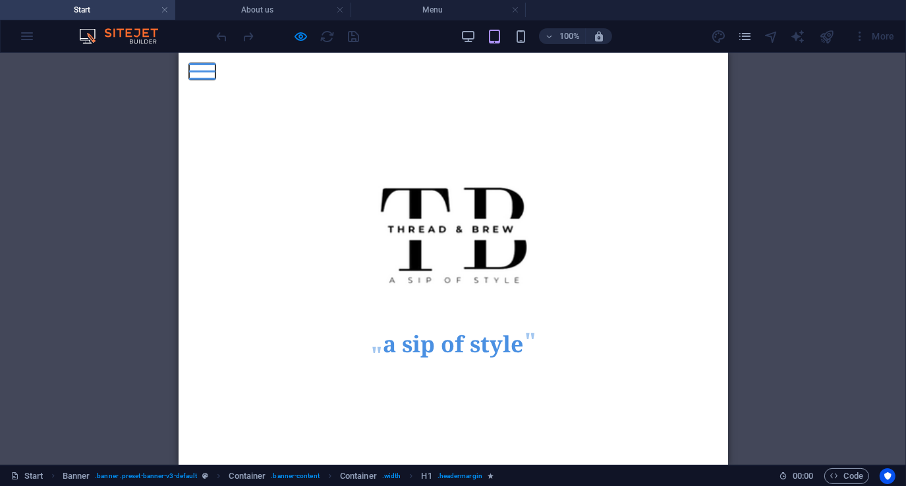
click at [215, 70] on button "Menu" at bounding box center [201, 71] width 26 height 2
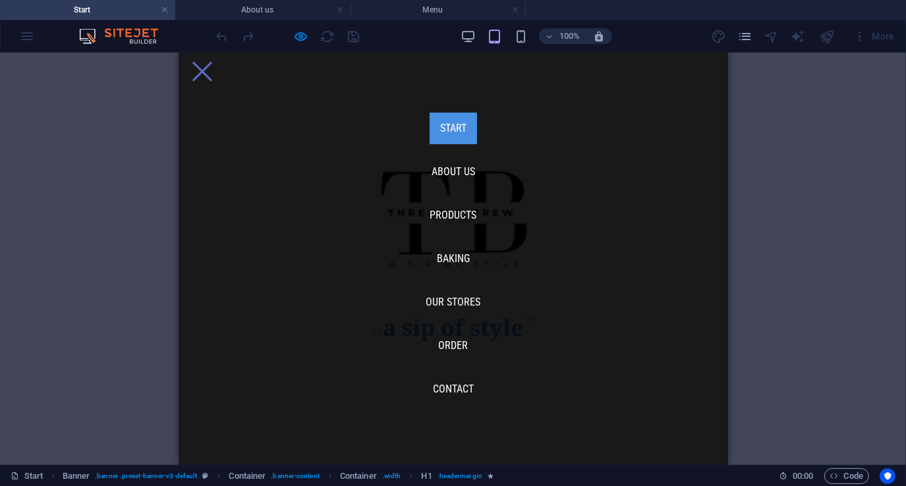
click at [215, 63] on div "Menu" at bounding box center [201, 71] width 26 height 16
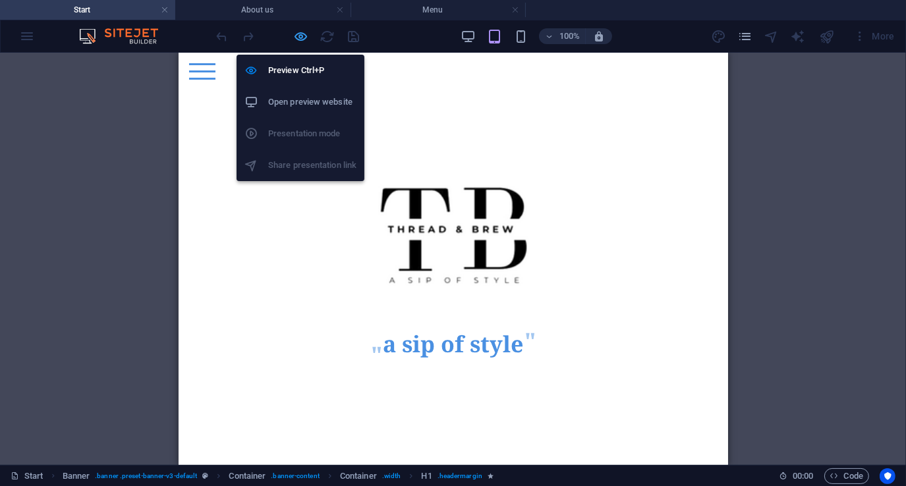
click at [302, 34] on icon "button" at bounding box center [301, 36] width 15 height 15
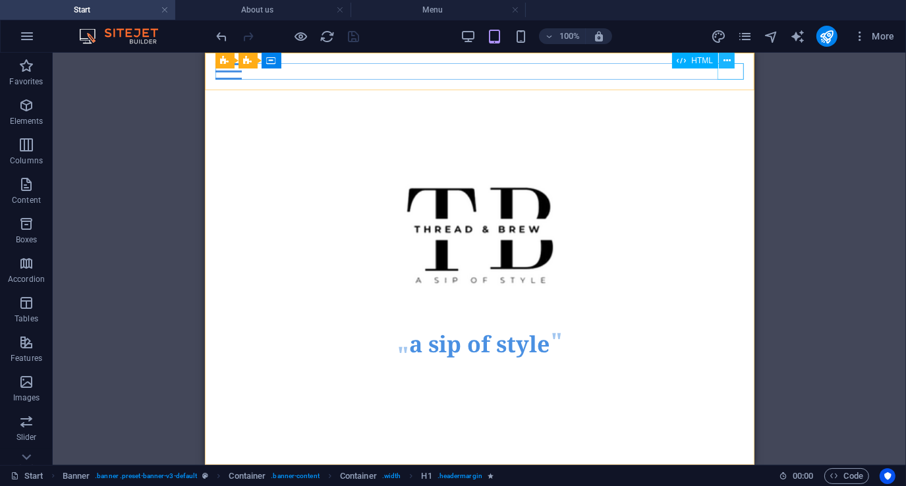
click at [726, 60] on icon at bounding box center [726, 61] width 7 height 14
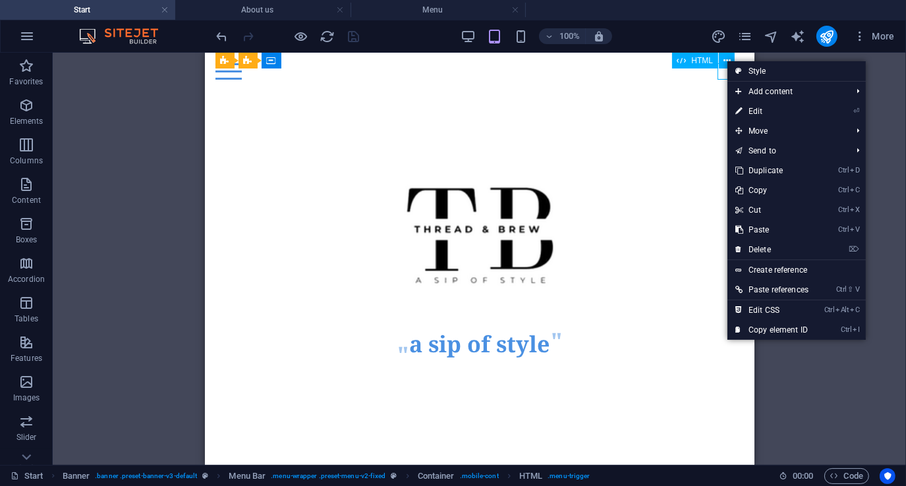
click at [690, 61] on div "HTML" at bounding box center [695, 61] width 47 height 16
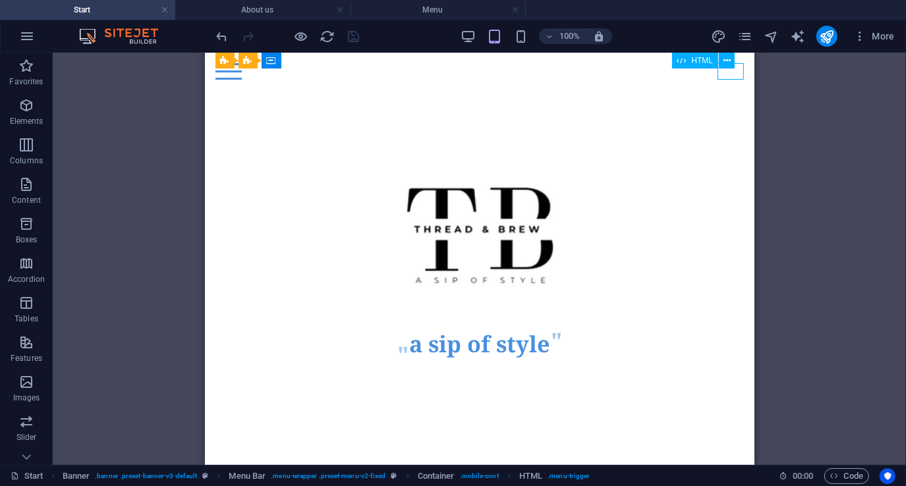
click at [690, 61] on div "HTML" at bounding box center [695, 61] width 47 height 16
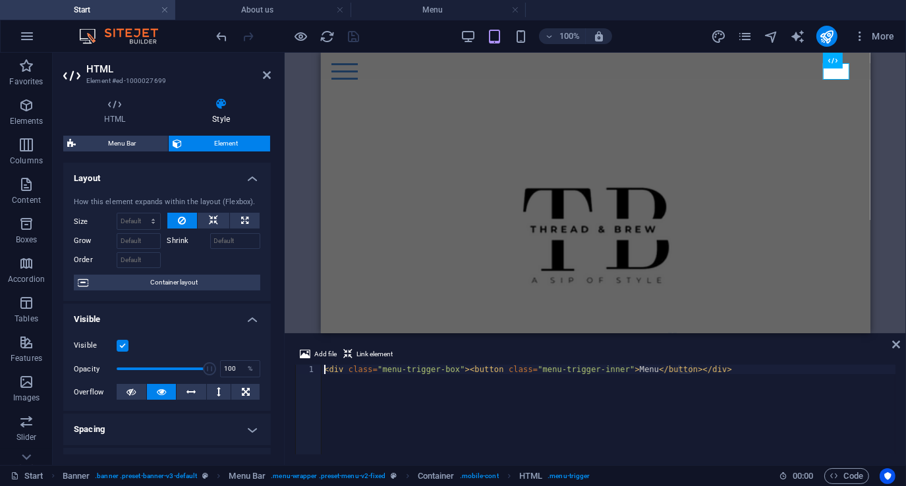
click at [593, 422] on div "< div class = "menu-trigger-box" > < button class = "menu-trigger-inner" > Menu…" at bounding box center [608, 419] width 574 height 108
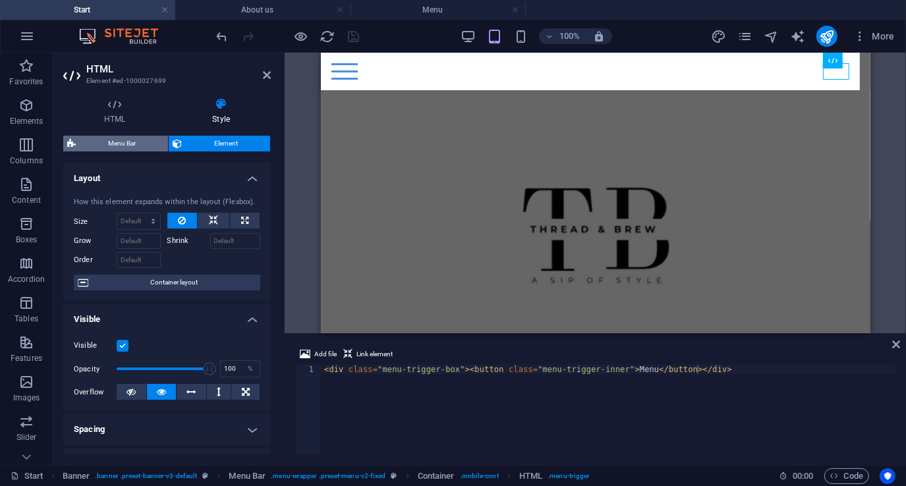
click at [117, 138] on span "Menu Bar" at bounding box center [122, 144] width 84 height 16
select select "rem"
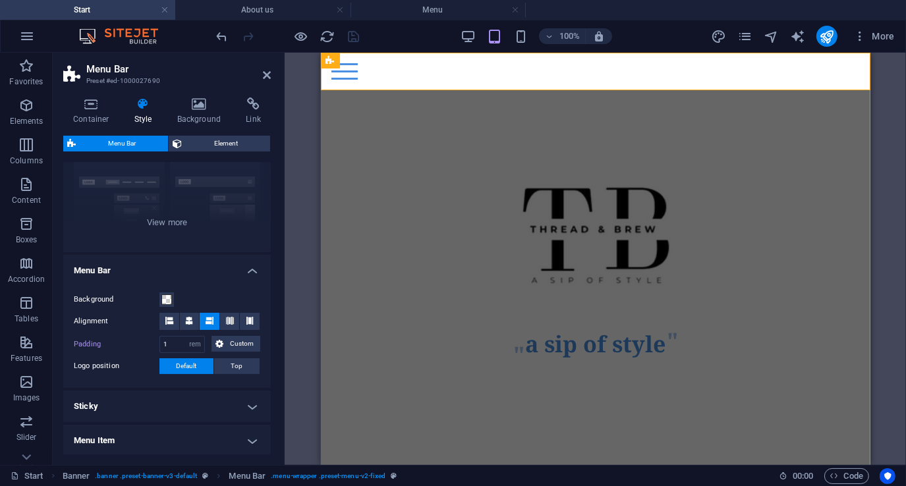
scroll to position [288, 0]
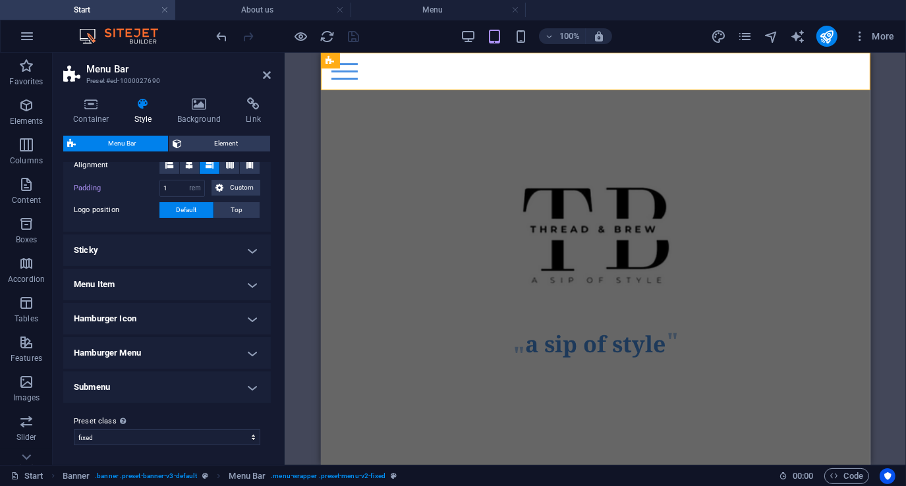
click at [195, 285] on h4 "Menu Item" at bounding box center [166, 285] width 207 height 32
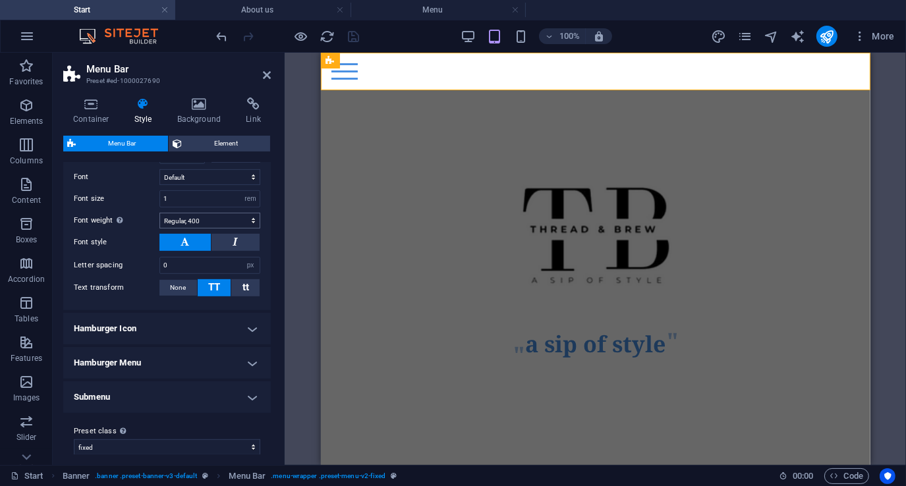
scroll to position [605, 0]
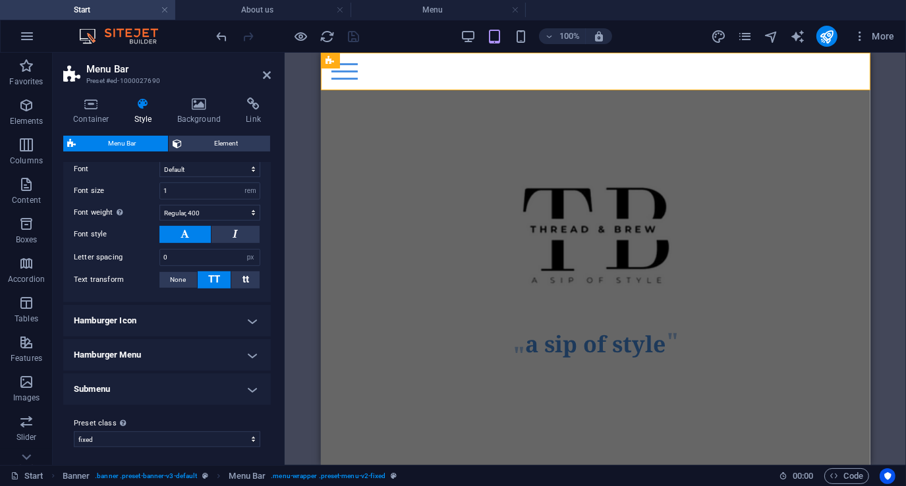
click at [205, 314] on h4 "Hamburger Icon" at bounding box center [166, 321] width 207 height 32
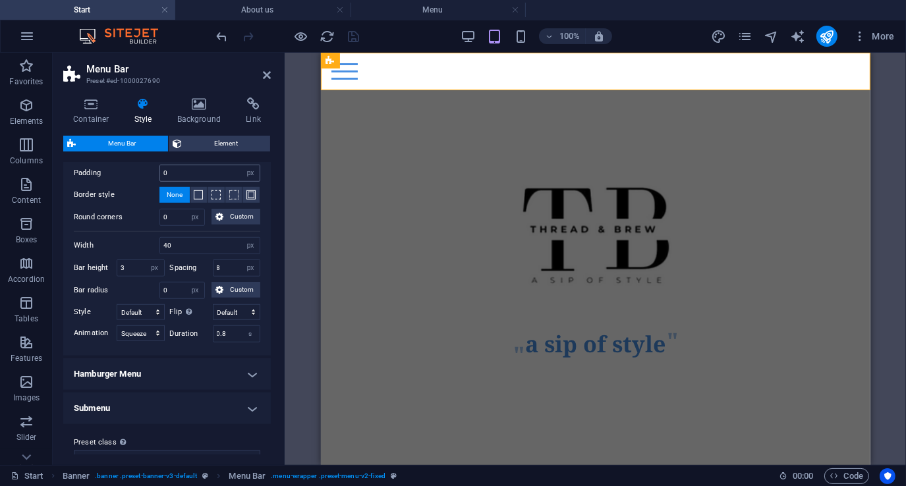
scroll to position [997, 0]
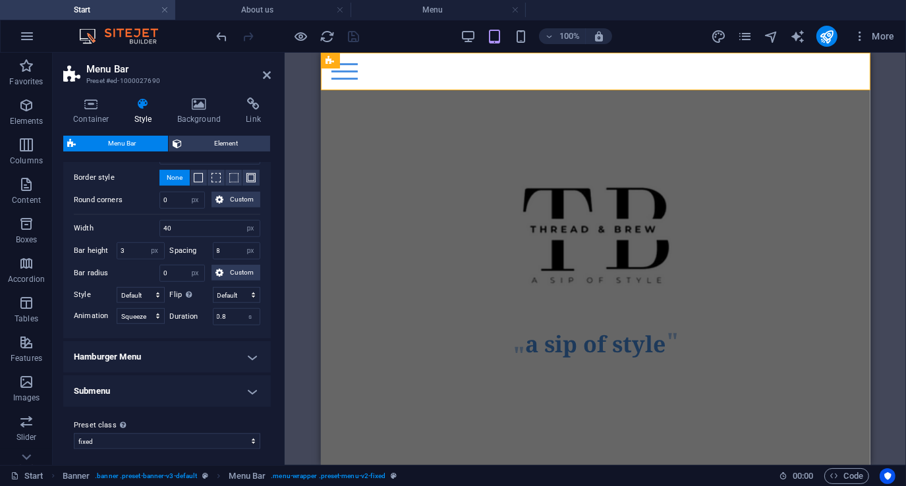
click at [193, 349] on h4 "Hamburger Menu" at bounding box center [166, 357] width 207 height 32
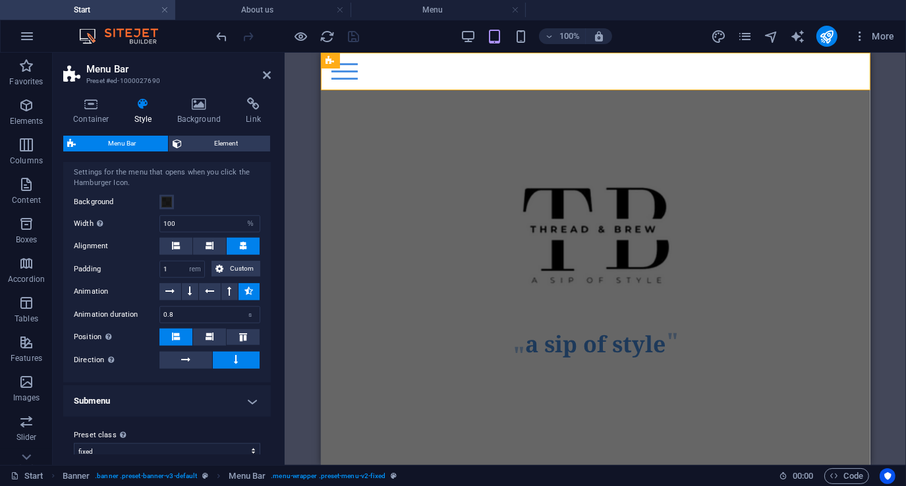
scroll to position [1216, 0]
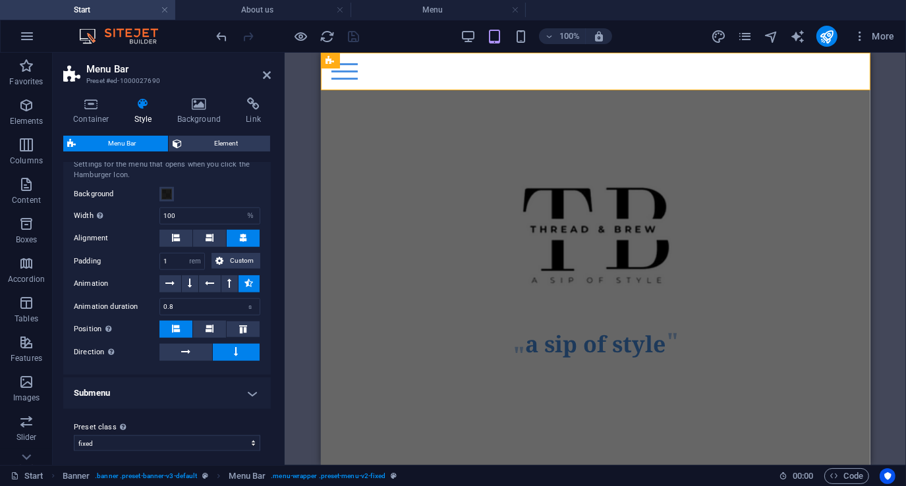
click at [190, 385] on h4 "Submenu" at bounding box center [166, 393] width 207 height 32
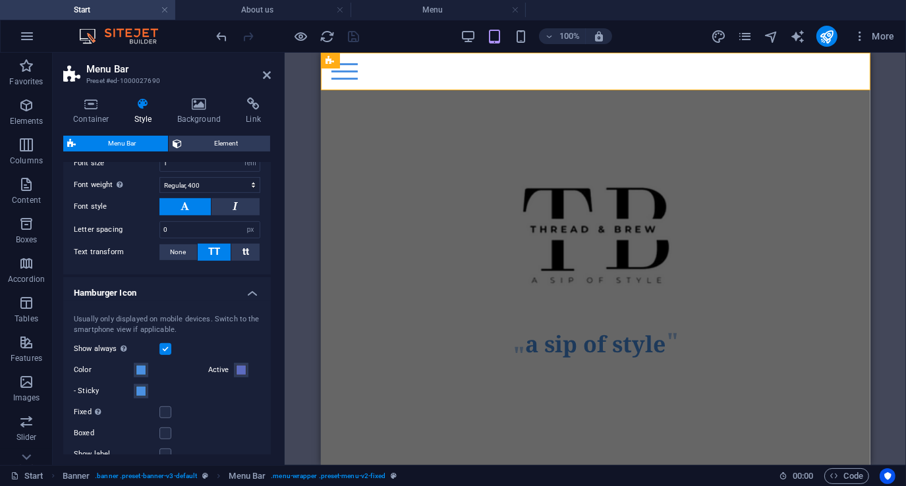
scroll to position [629, 0]
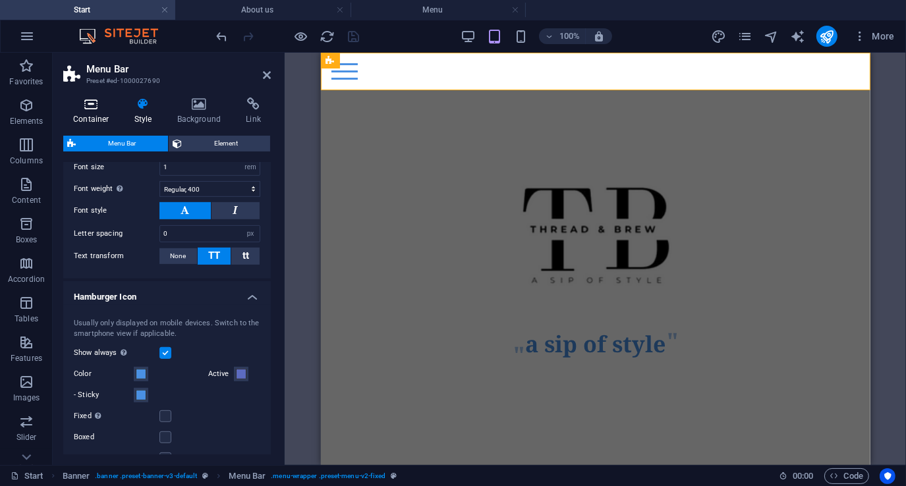
click at [94, 105] on icon at bounding box center [91, 103] width 56 height 13
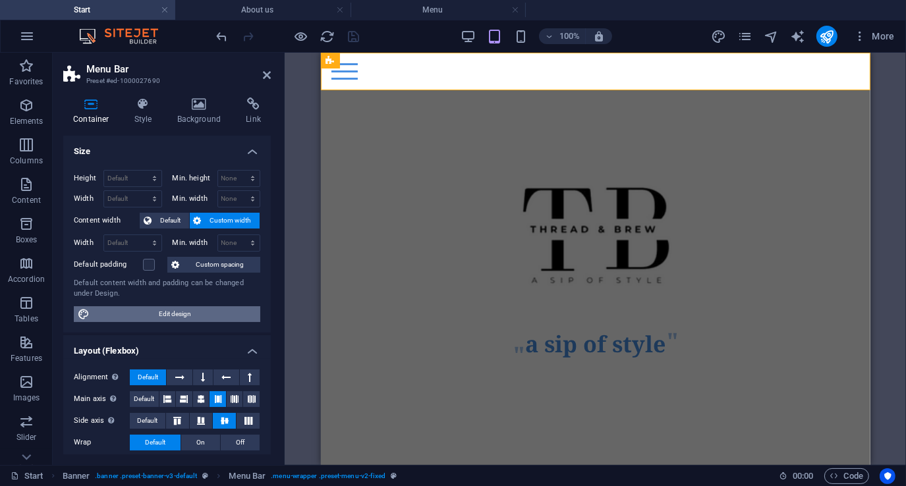
click at [175, 315] on span "Edit design" at bounding box center [175, 314] width 163 height 16
select select "rem"
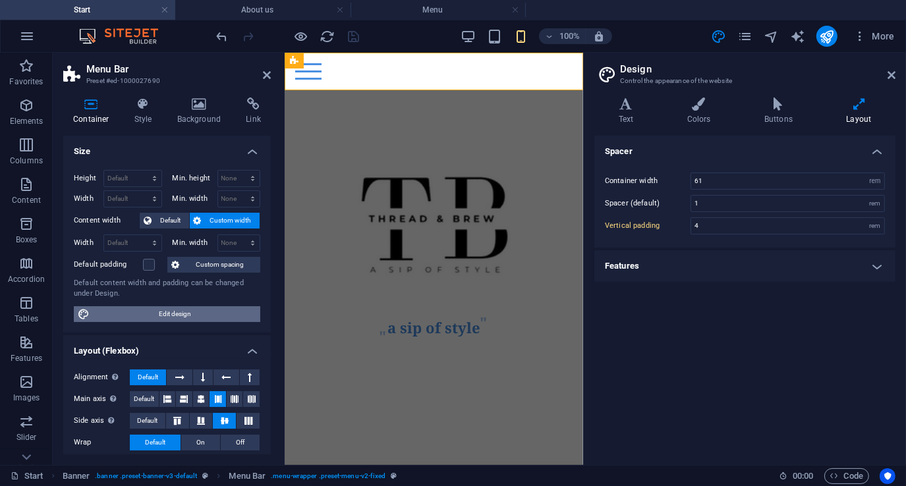
click at [175, 315] on span "Edit design" at bounding box center [175, 314] width 163 height 16
drag, startPoint x: 892, startPoint y: 74, endPoint x: 484, endPoint y: 46, distance: 408.6
click at [892, 74] on icon at bounding box center [891, 75] width 8 height 11
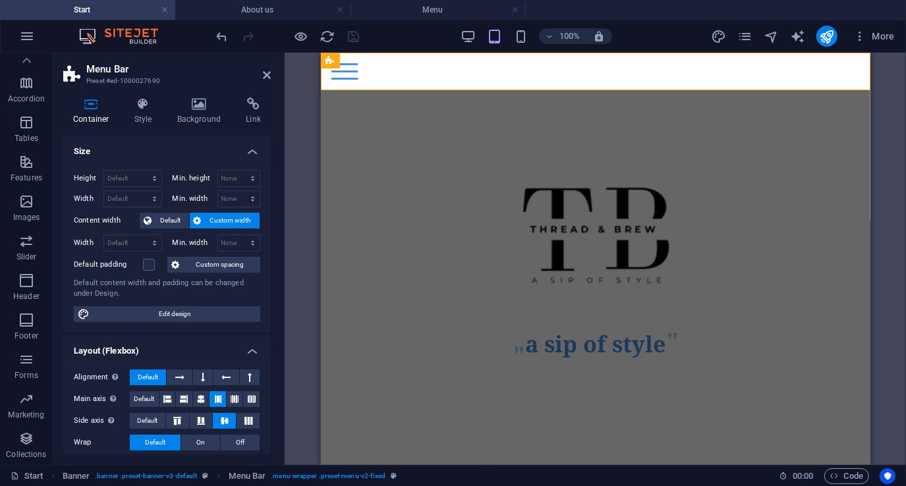
scroll to position [0, 0]
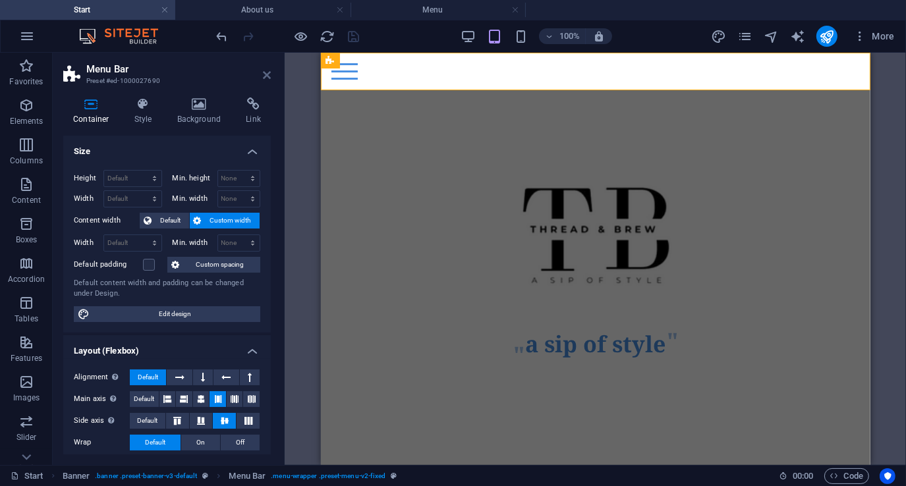
click at [265, 72] on icon at bounding box center [267, 75] width 8 height 11
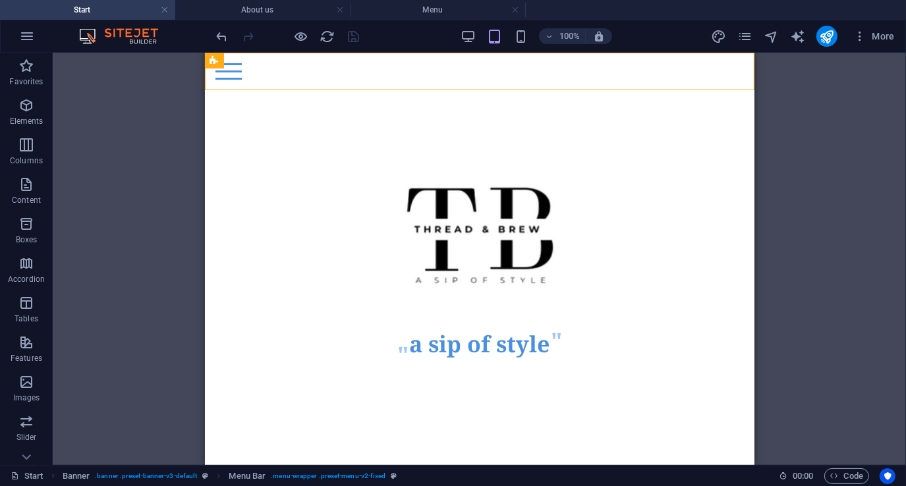
click at [157, 211] on div "H1 Banner Container Container Container Logo Banner Menu Bar Banner Container T…" at bounding box center [479, 259] width 853 height 412
click at [215, 78] on div "Menu" at bounding box center [479, 71] width 528 height 16
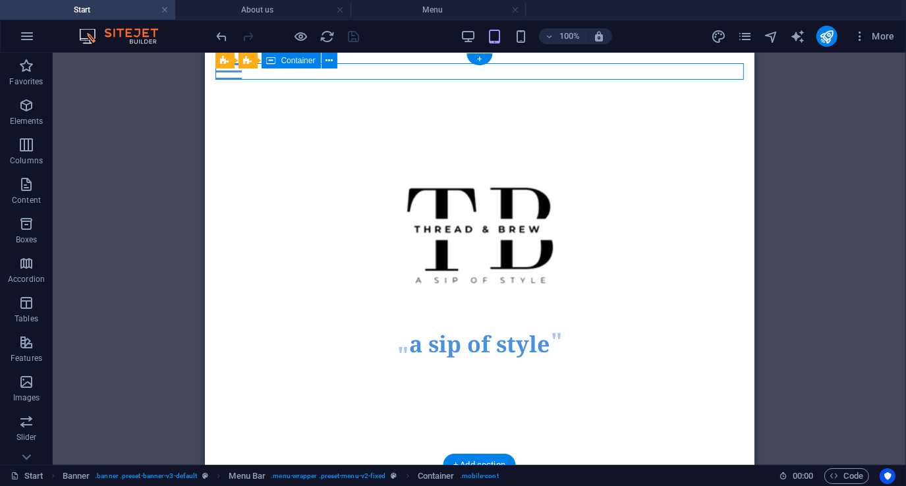
click at [215, 78] on div "Menu" at bounding box center [479, 71] width 528 height 16
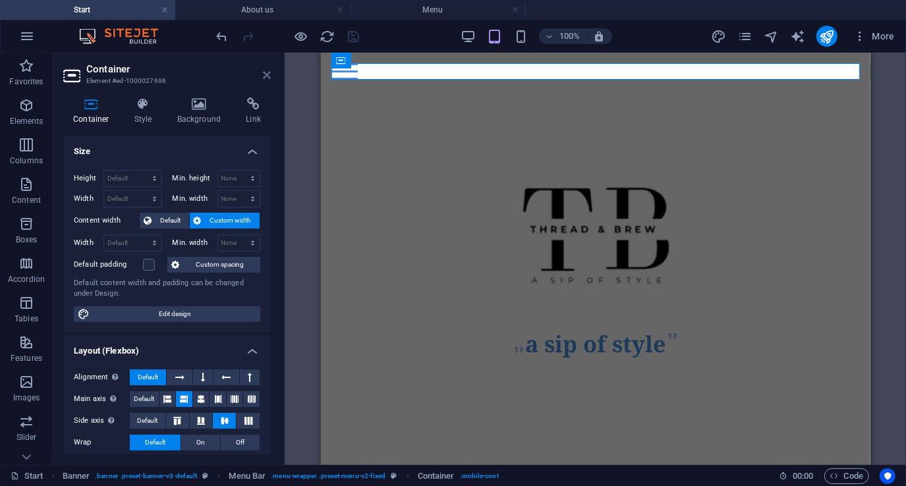
click at [263, 74] on icon at bounding box center [267, 75] width 8 height 11
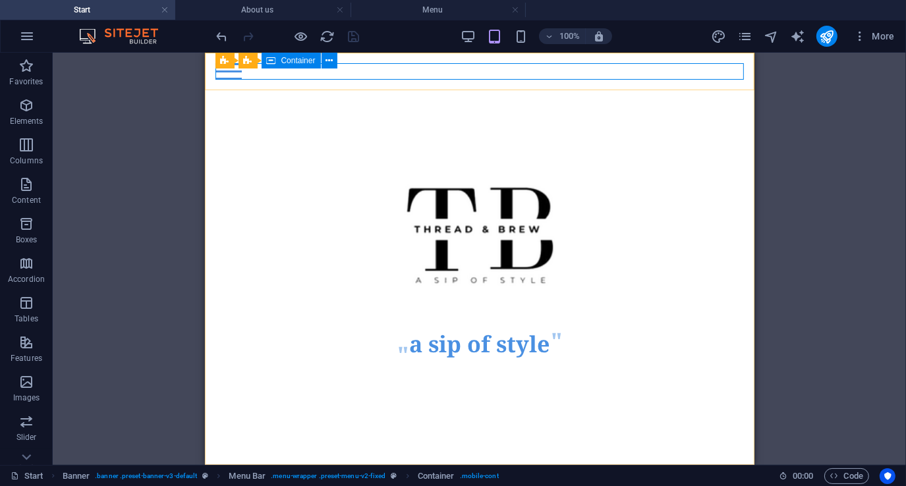
click at [283, 58] on span "Container" at bounding box center [298, 61] width 34 height 8
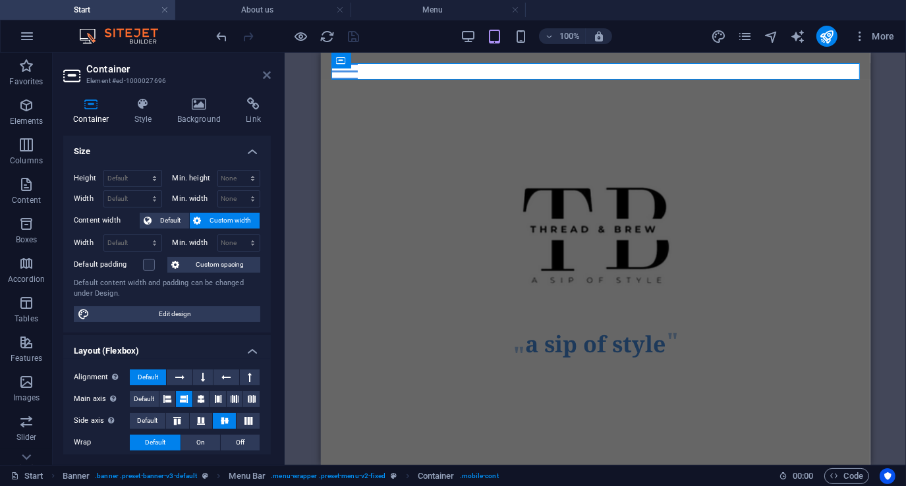
click at [265, 72] on icon at bounding box center [267, 75] width 8 height 11
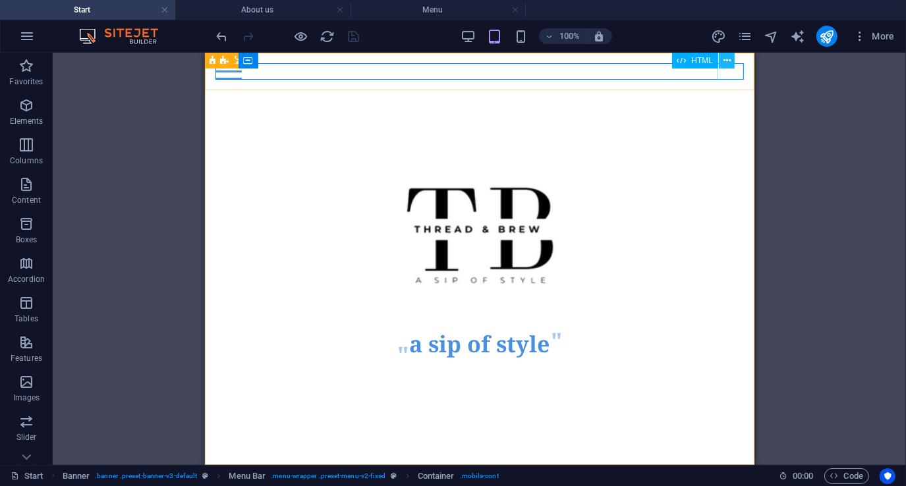
click at [728, 62] on icon at bounding box center [726, 61] width 7 height 14
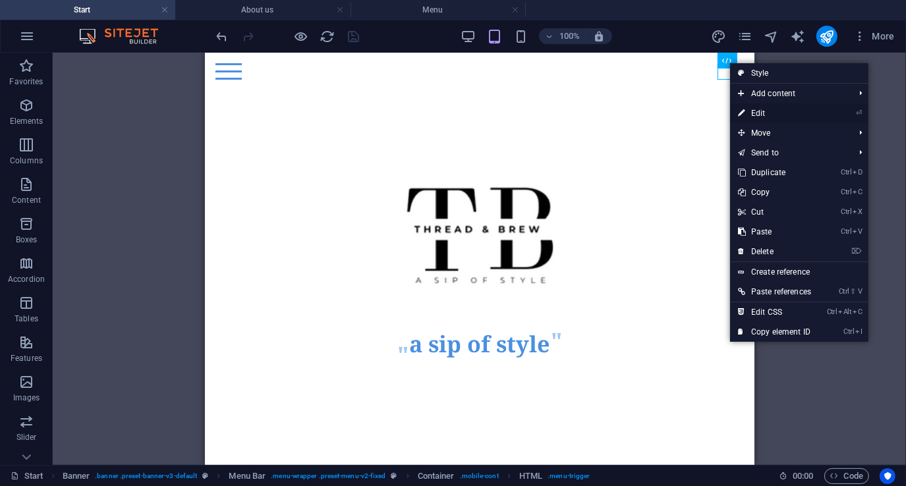
click at [765, 113] on link "⏎ Edit" at bounding box center [774, 113] width 89 height 20
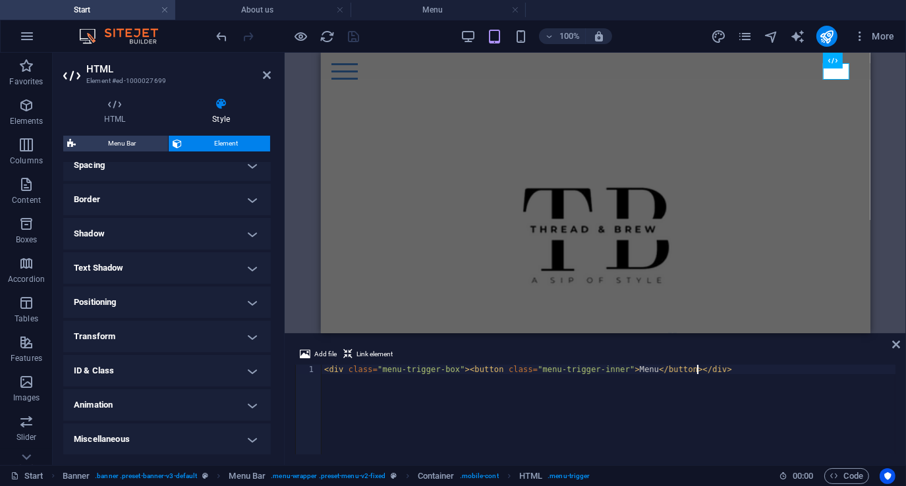
scroll to position [264, 0]
click at [176, 370] on h4 "ID & Class" at bounding box center [166, 371] width 207 height 32
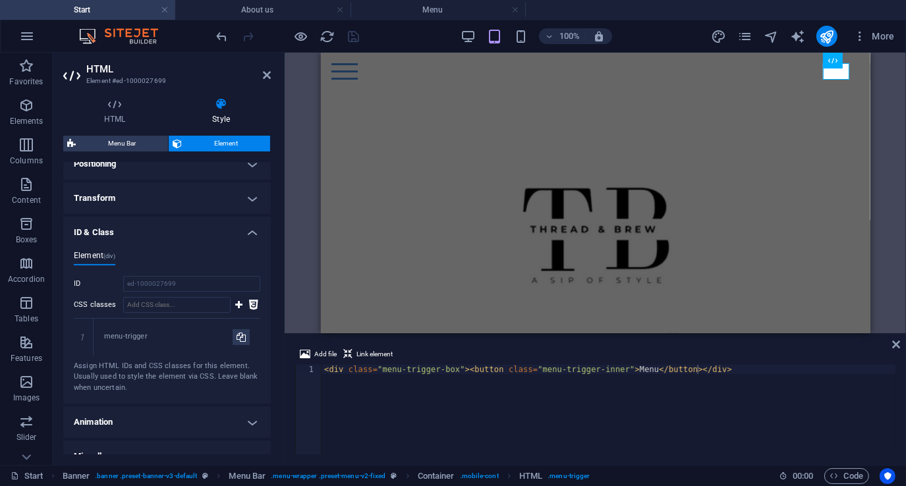
scroll to position [420, 0]
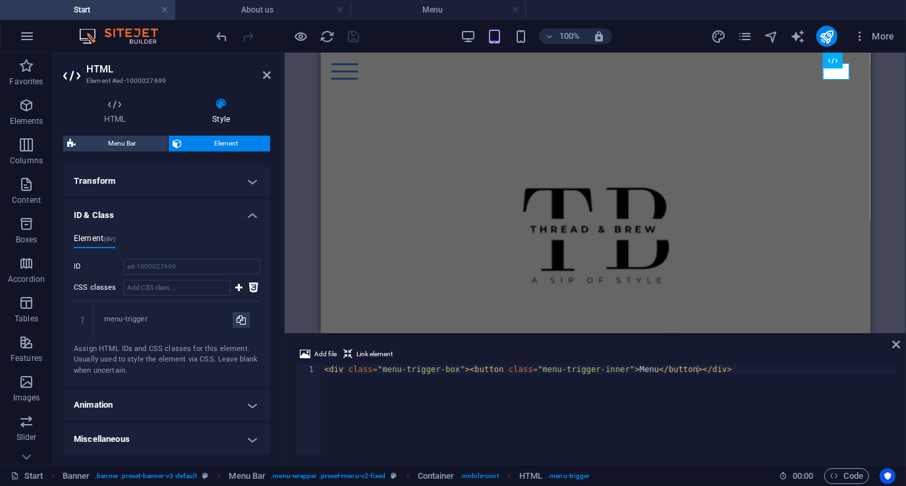
click at [166, 409] on h4 "Animation" at bounding box center [166, 405] width 207 height 32
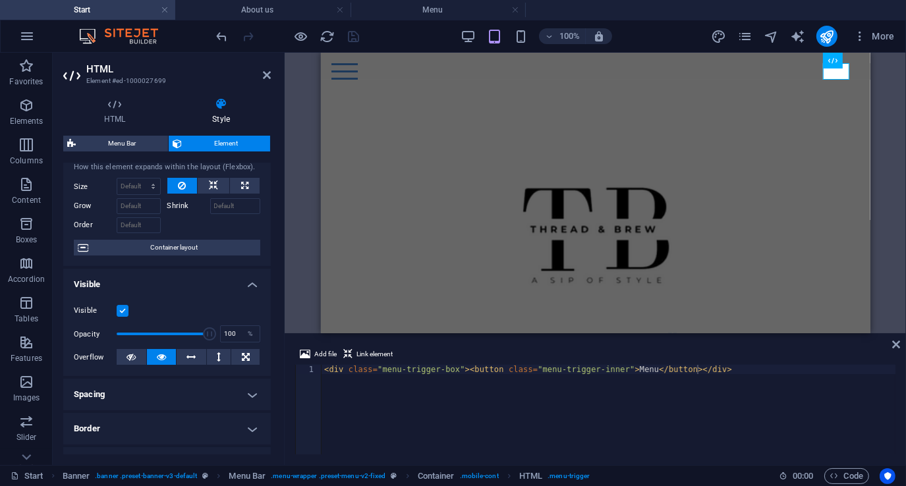
scroll to position [0, 0]
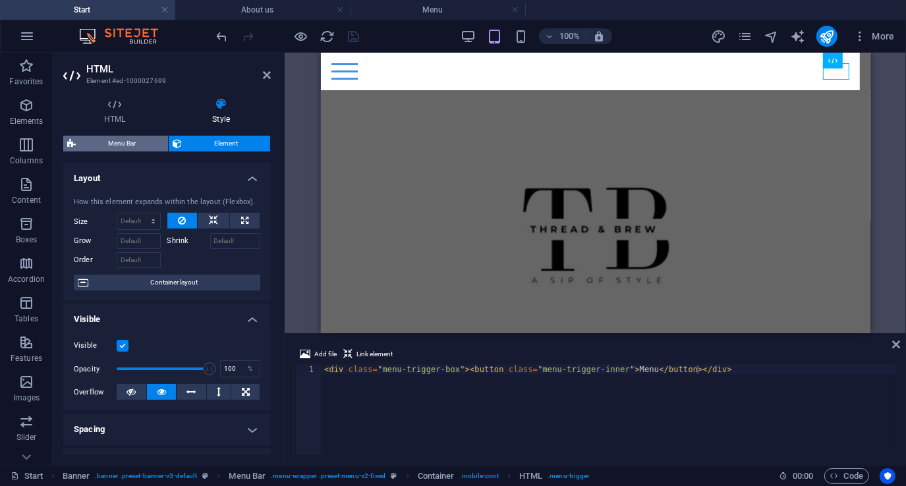
click at [130, 143] on span "Menu Bar" at bounding box center [122, 144] width 84 height 16
select select "rem"
select select "hover_box_bottom"
select select "px"
select select "rem"
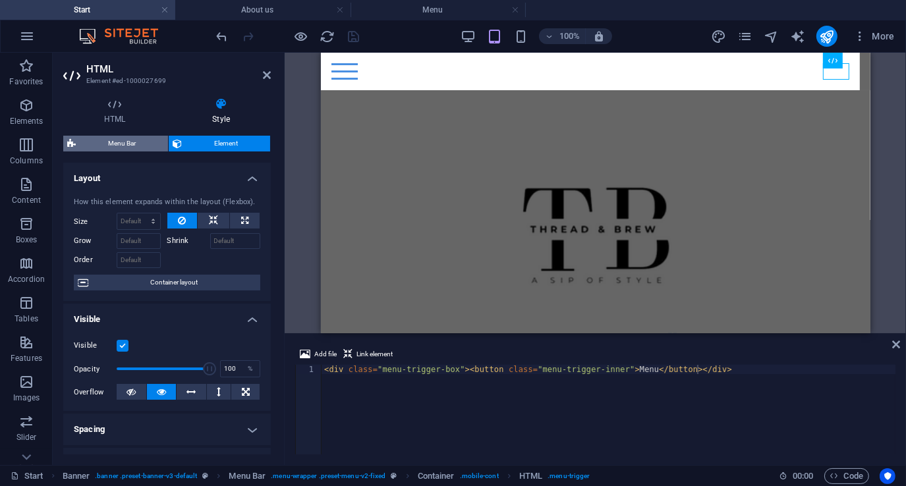
select select "rem"
select select "400"
select select "px"
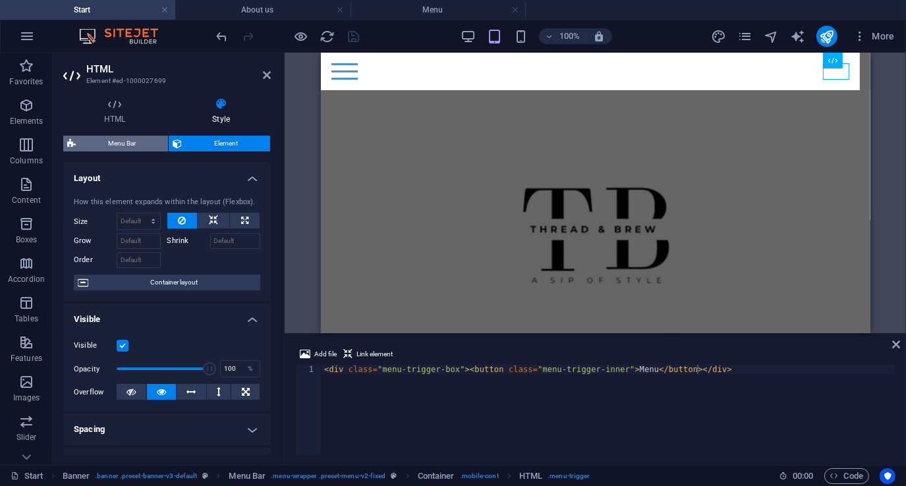
select select "px"
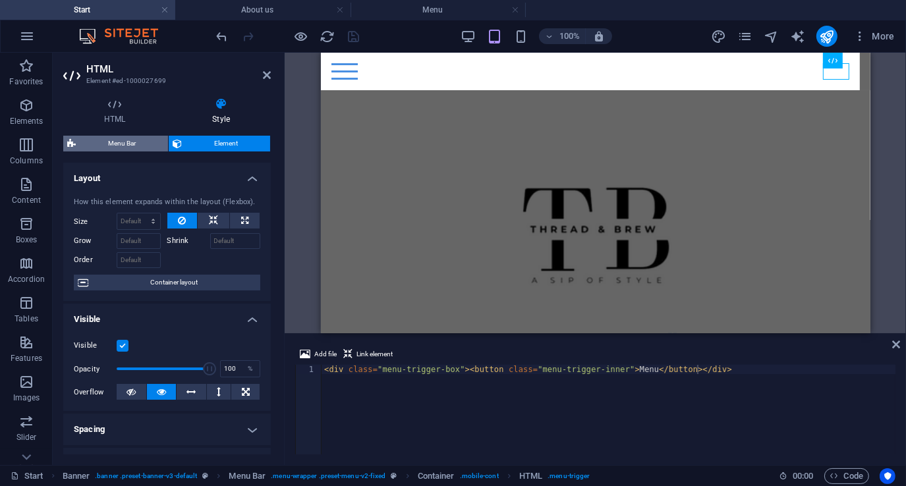
select select "squeeze"
select select "%"
select select "rem"
select select "px"
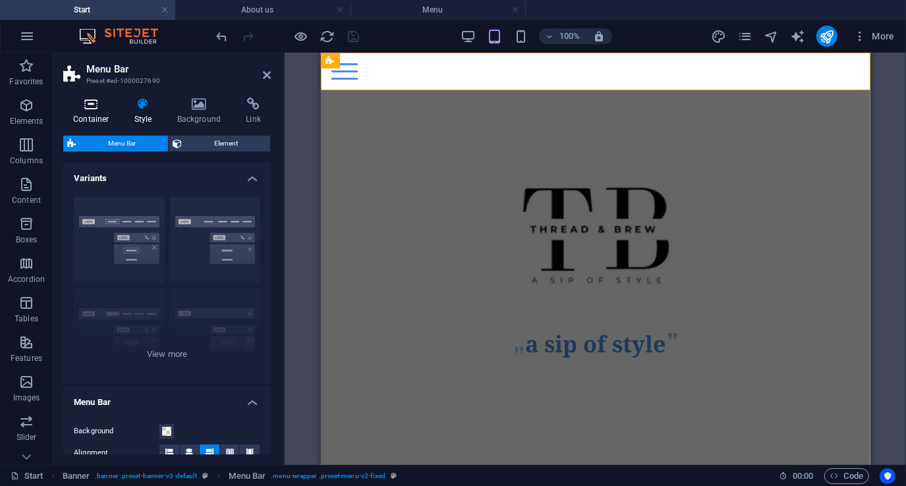
click at [92, 107] on icon at bounding box center [91, 103] width 56 height 13
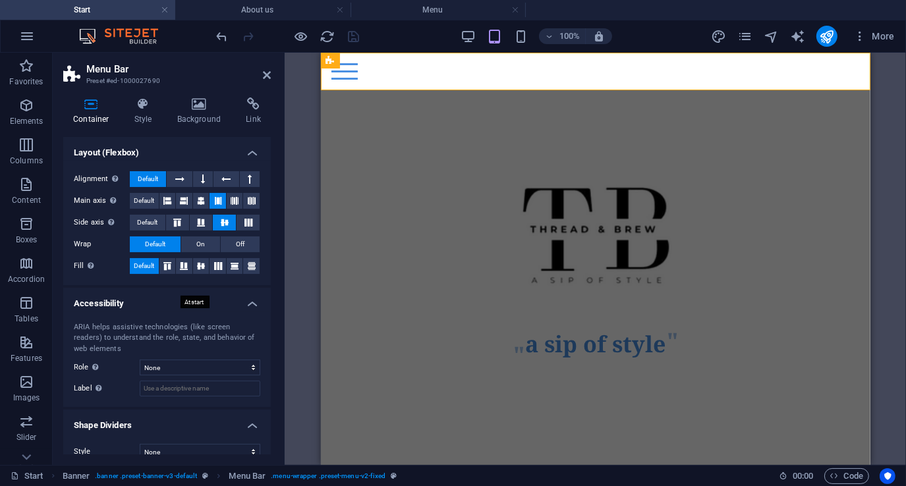
scroll to position [213, 0]
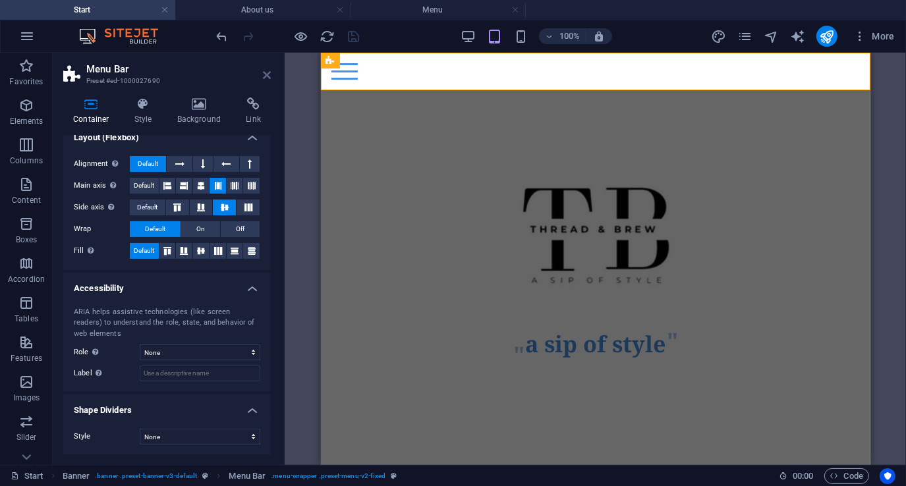
click at [266, 72] on icon at bounding box center [267, 75] width 8 height 11
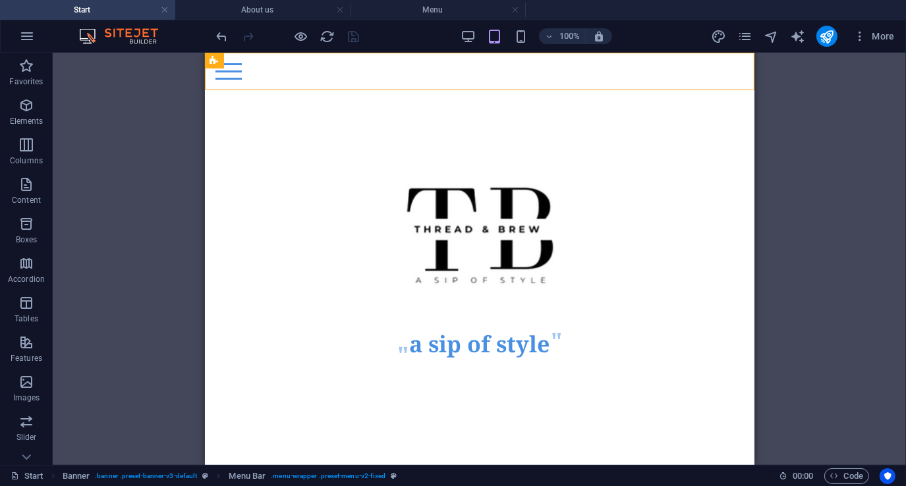
click at [128, 192] on div "H1 Banner Container Container Container Logo Banner Menu Bar Banner Container T…" at bounding box center [479, 259] width 853 height 412
click at [773, 38] on icon "navigator" at bounding box center [770, 36] width 15 height 15
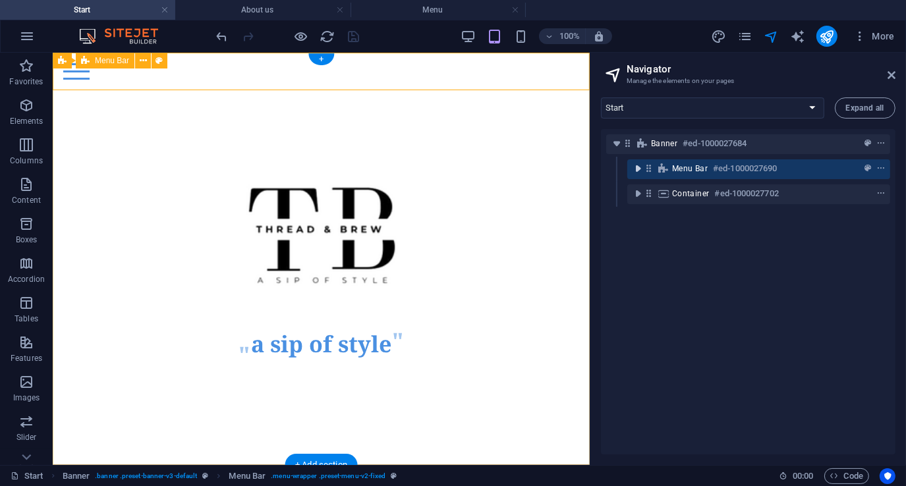
click at [638, 171] on icon "toggle-expand" at bounding box center [637, 168] width 13 height 13
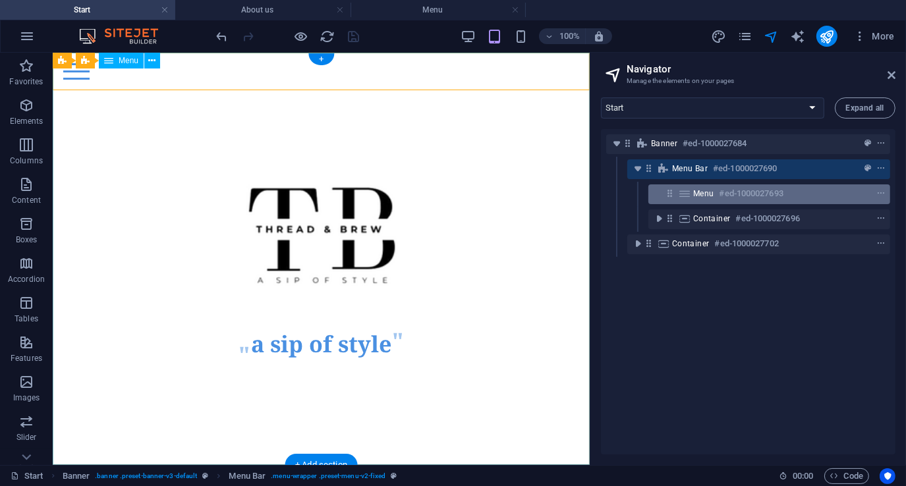
click at [697, 195] on span "Menu" at bounding box center [703, 193] width 21 height 11
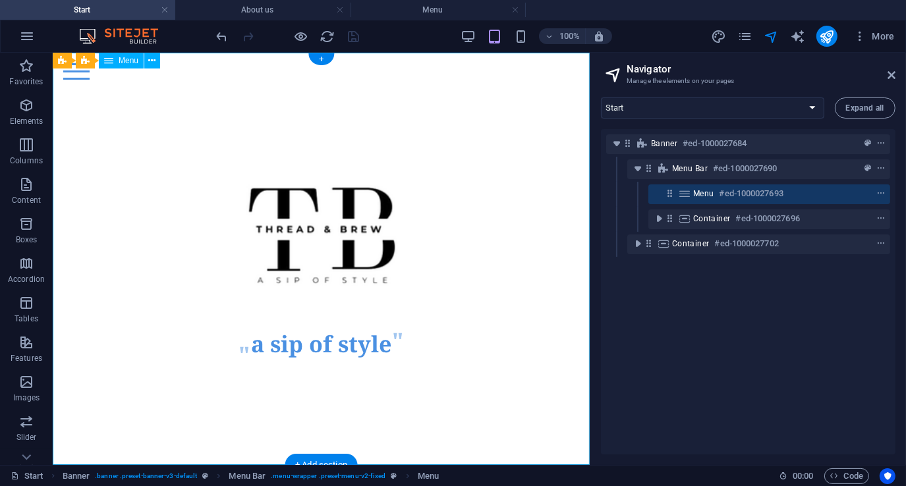
click at [697, 195] on span "Menu" at bounding box center [703, 193] width 21 height 11
select select
select select "1"
select select
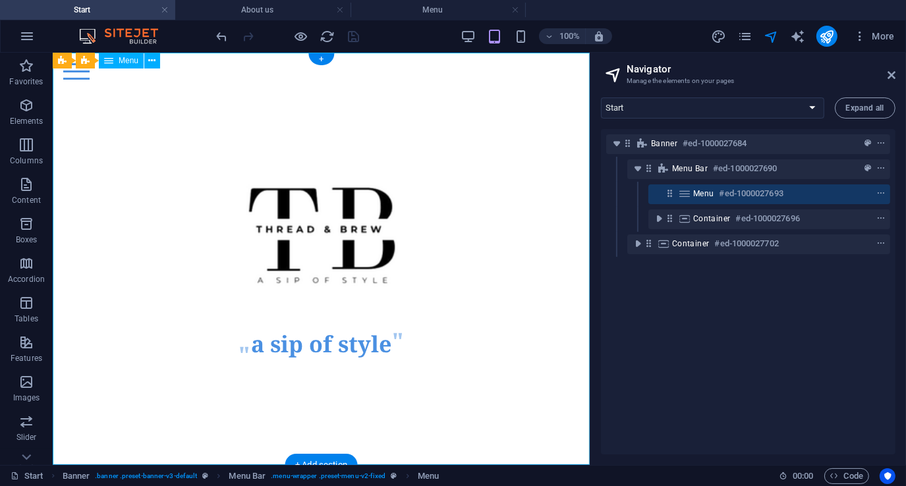
select select "2"
select select
select select "3"
select select
select select "4"
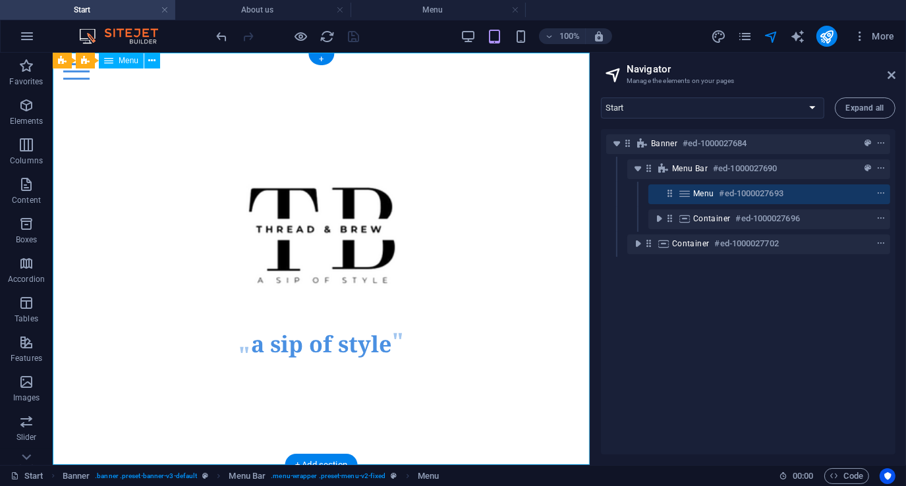
select select
select select "5"
select select
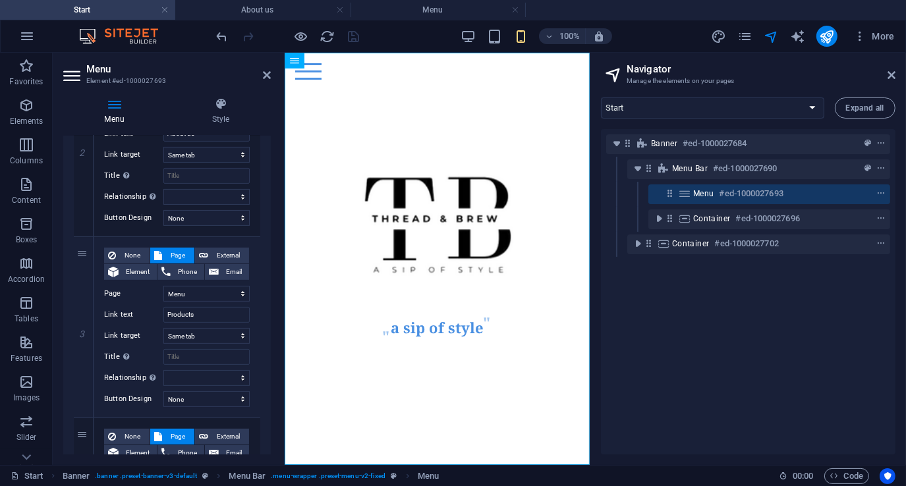
scroll to position [395, 0]
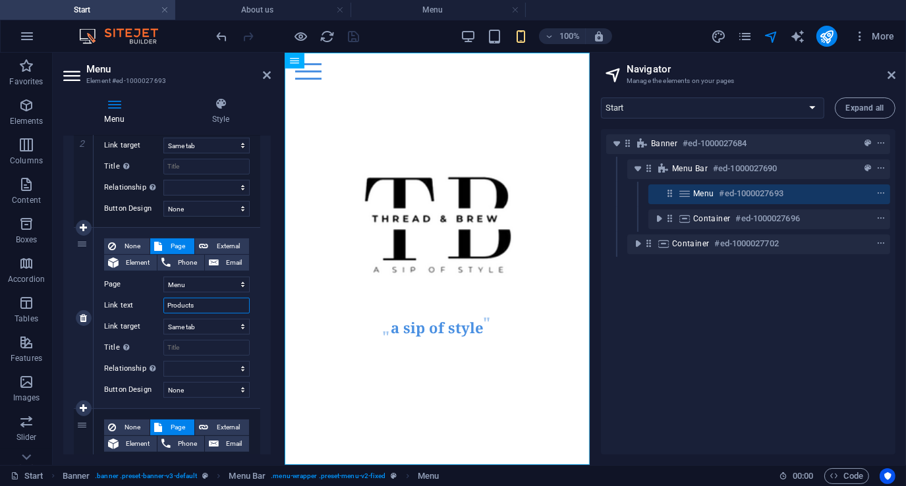
drag, startPoint x: 211, startPoint y: 306, endPoint x: 138, endPoint y: 305, distance: 73.1
click at [138, 305] on div "Link text Products" at bounding box center [177, 306] width 146 height 16
type input "Menu"
select select
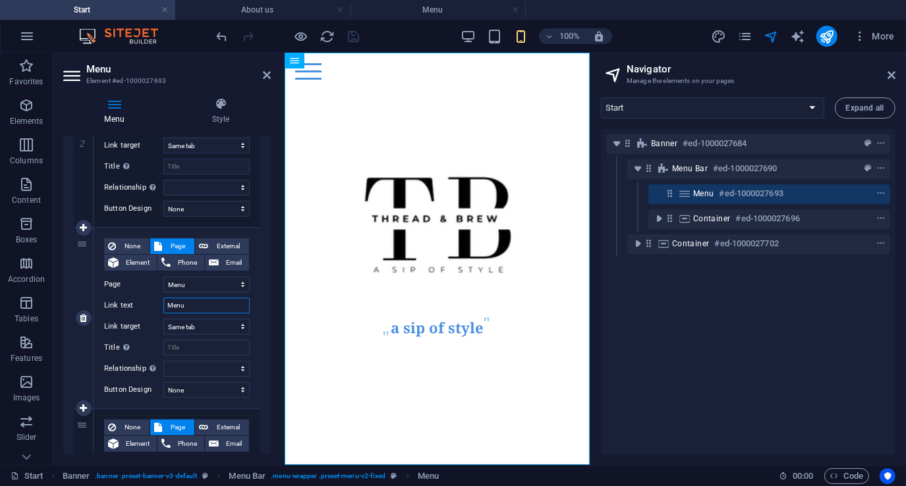
select select
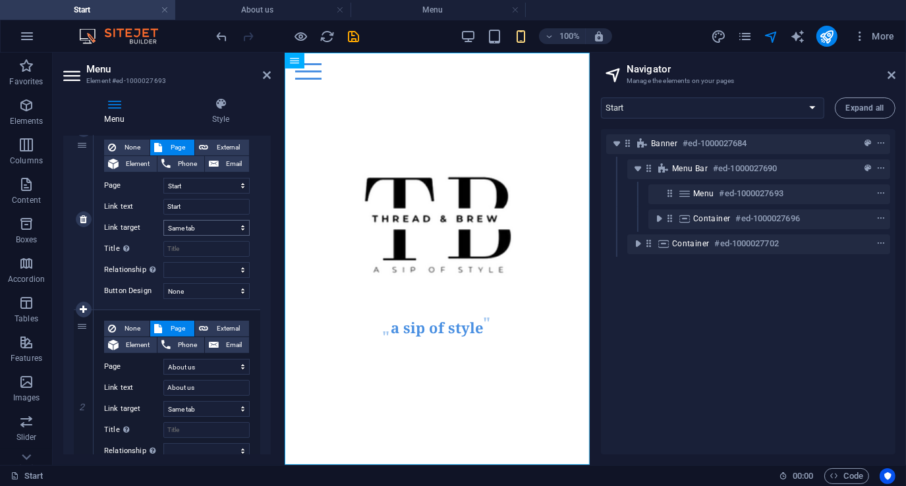
scroll to position [0, 0]
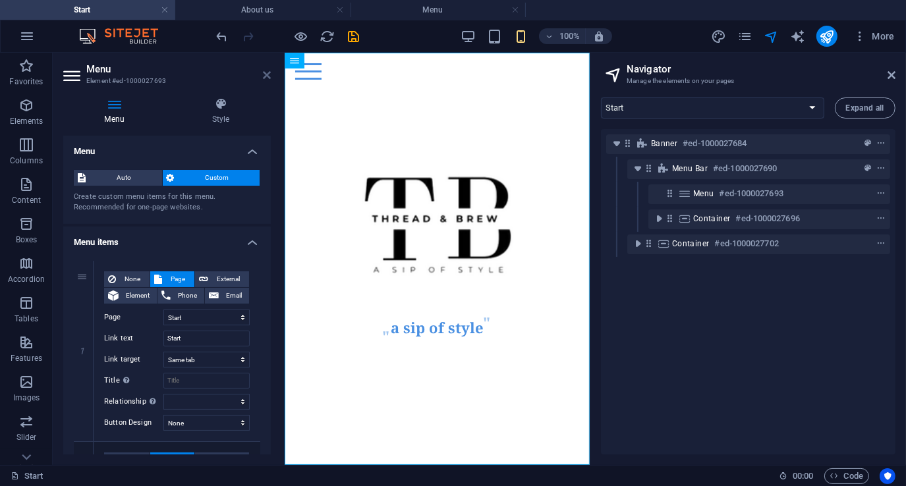
type input "Menu"
click at [265, 75] on icon at bounding box center [267, 75] width 8 height 11
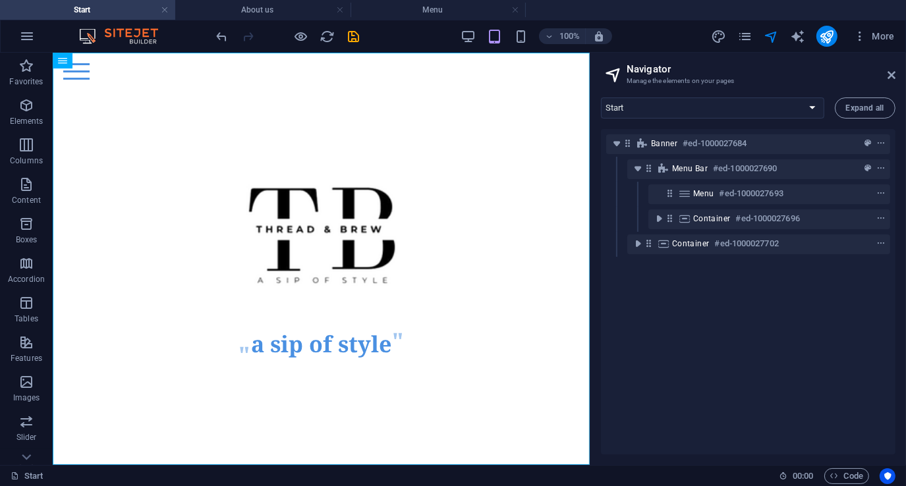
click at [892, 74] on icon at bounding box center [891, 75] width 8 height 11
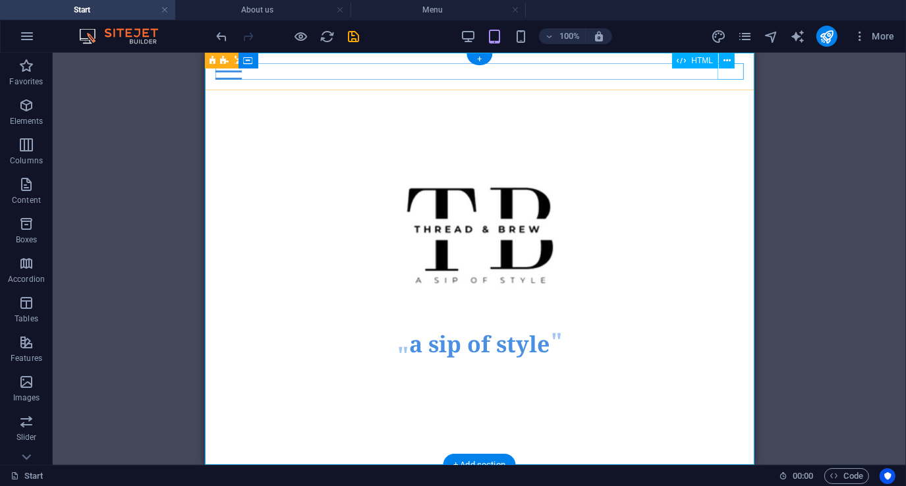
click at [731, 71] on div "Menu" at bounding box center [479, 71] width 528 height 16
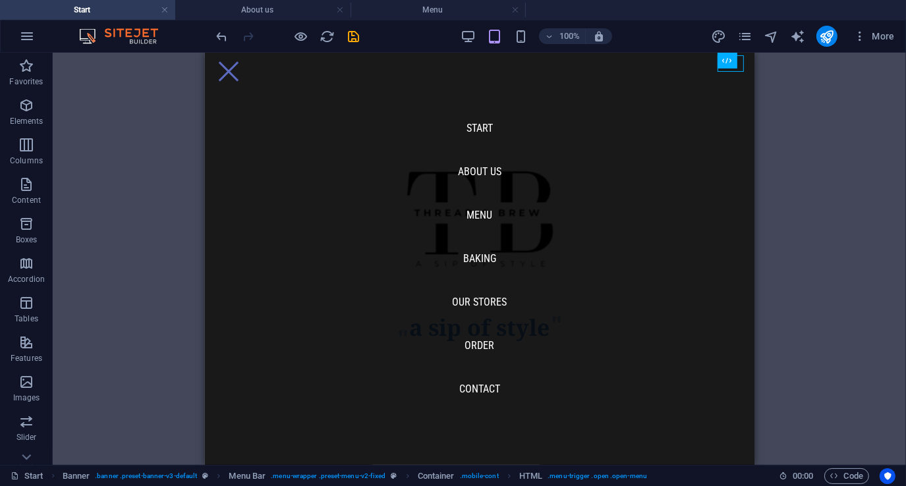
click at [140, 135] on div "H1 Banner Container Container Container Logo Banner Menu Bar Banner Container T…" at bounding box center [479, 259] width 853 height 412
click at [218, 43] on icon "undo" at bounding box center [222, 36] width 15 height 15
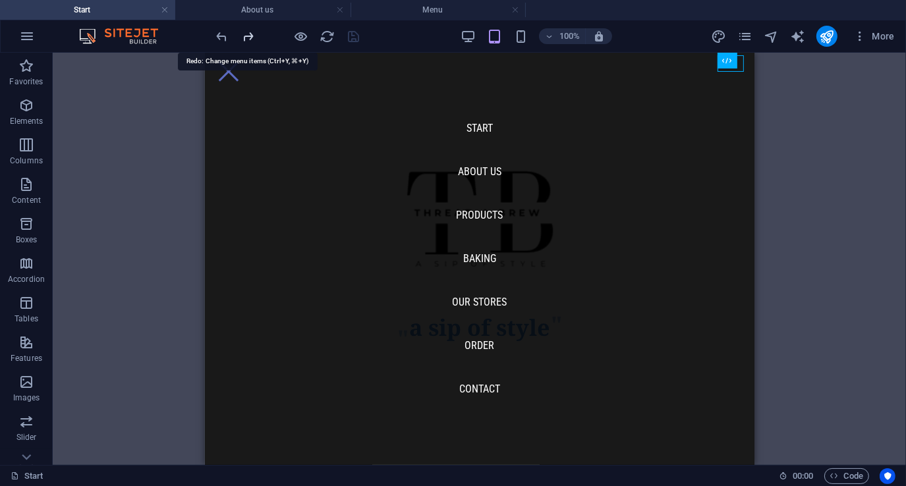
click at [248, 36] on icon "redo" at bounding box center [248, 36] width 15 height 15
click at [125, 123] on div "H1 Banner Container Container Container Logo Menu Bar Banner Container Text But…" at bounding box center [479, 259] width 853 height 412
click at [354, 35] on icon "save" at bounding box center [353, 36] width 15 height 15
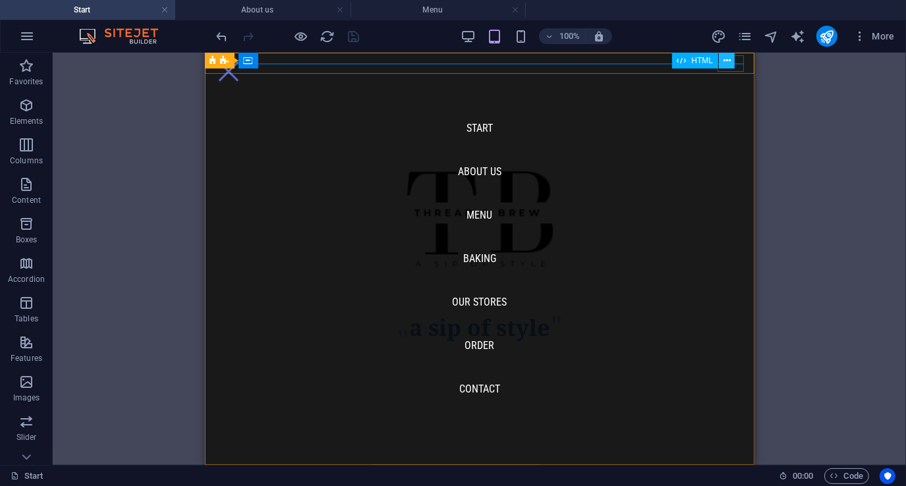
click at [730, 64] on icon at bounding box center [726, 61] width 7 height 14
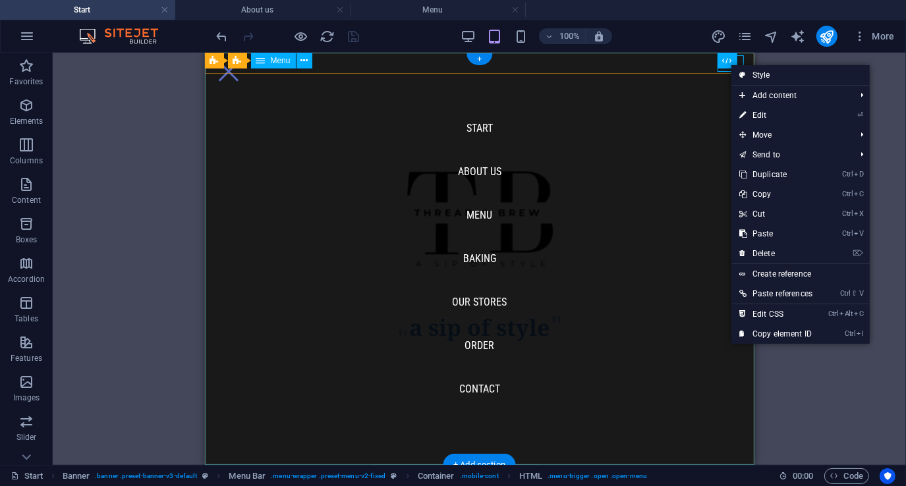
click at [701, 105] on nav "Start About us Menu Baking Our Stores Order Contact" at bounding box center [478, 258] width 549 height 412
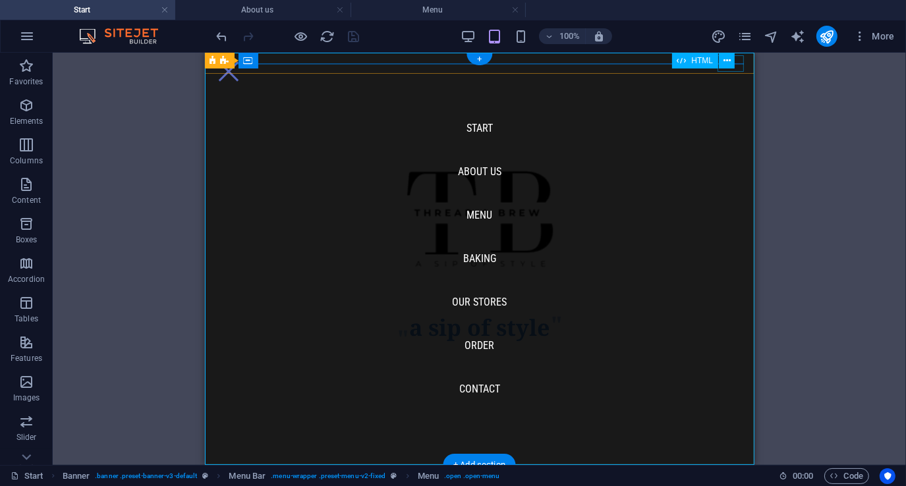
click at [241, 68] on div "Menu" at bounding box center [228, 71] width 26 height 16
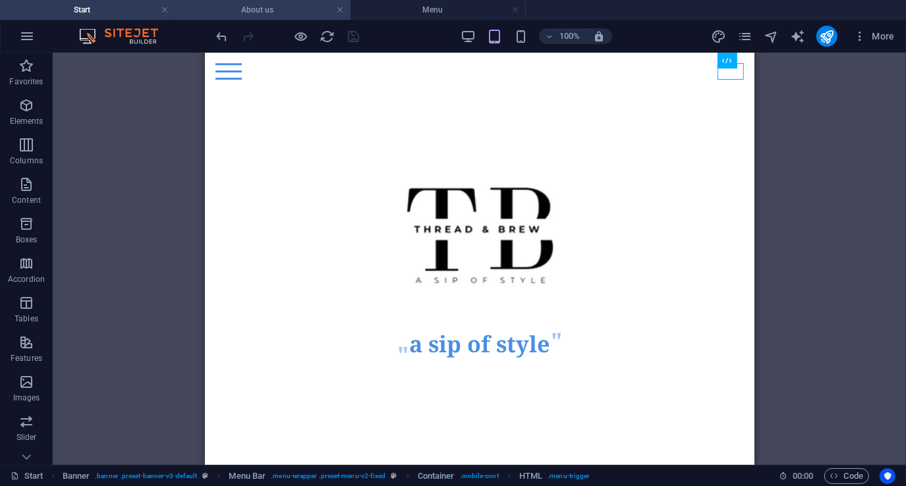
click at [279, 16] on h4 "About us" at bounding box center [262, 10] width 175 height 14
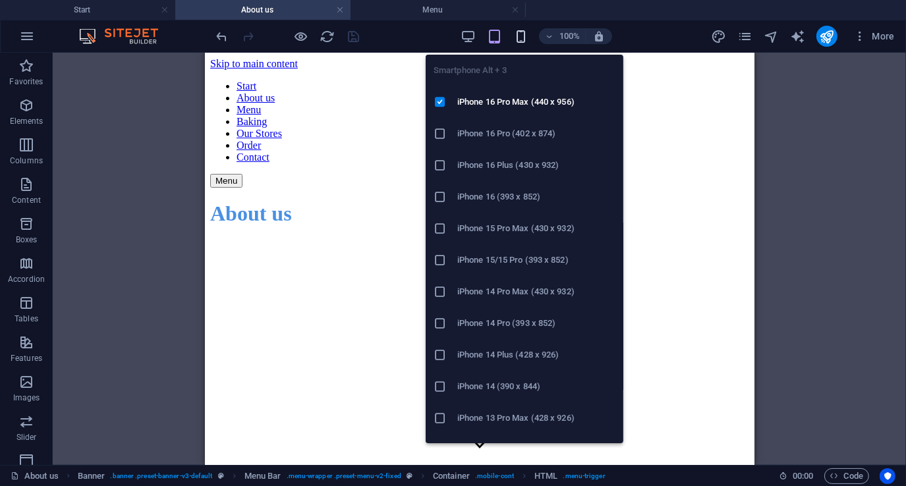
click at [521, 35] on icon "button" at bounding box center [520, 36] width 15 height 15
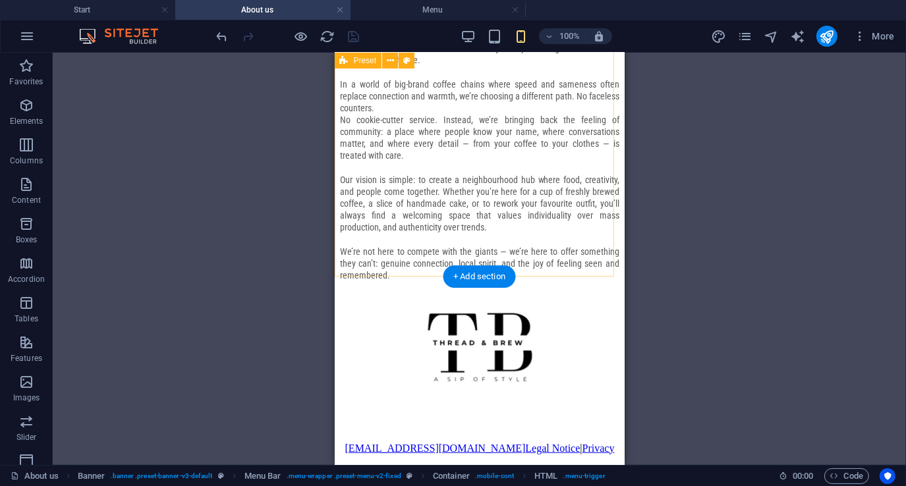
scroll to position [568, 0]
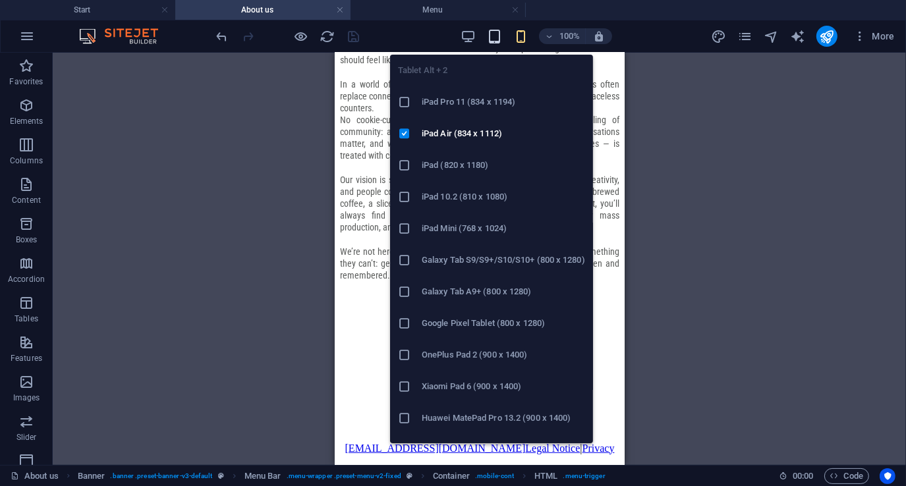
click at [494, 37] on icon "button" at bounding box center [494, 36] width 15 height 15
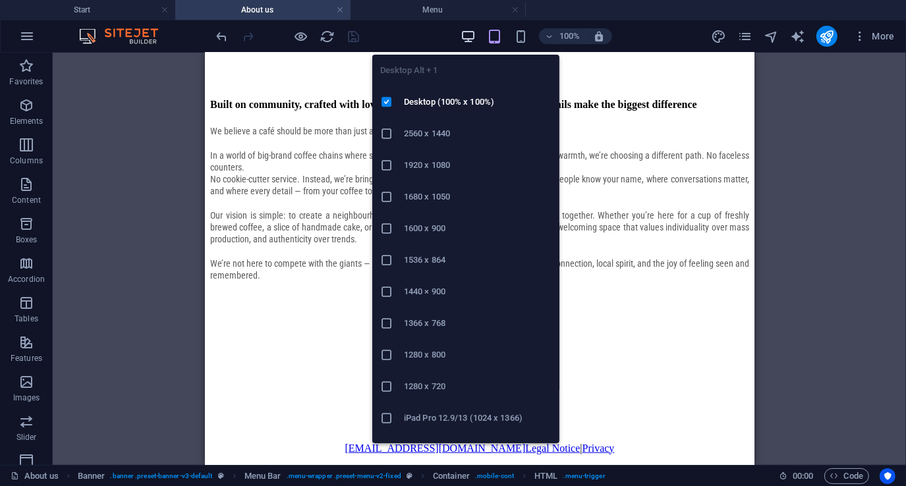
click at [465, 38] on icon "button" at bounding box center [467, 36] width 15 height 15
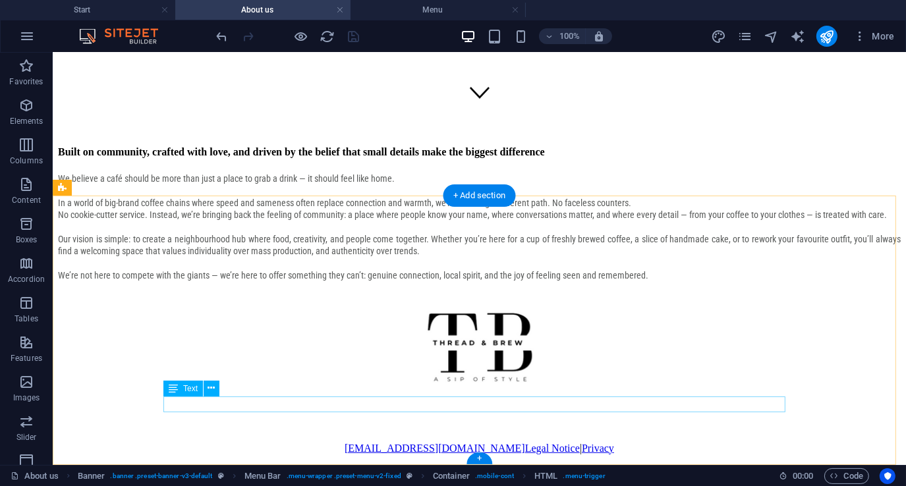
click at [445, 442] on div "info@threadnbrew.com Legal Notice | Privacy" at bounding box center [478, 448] width 842 height 12
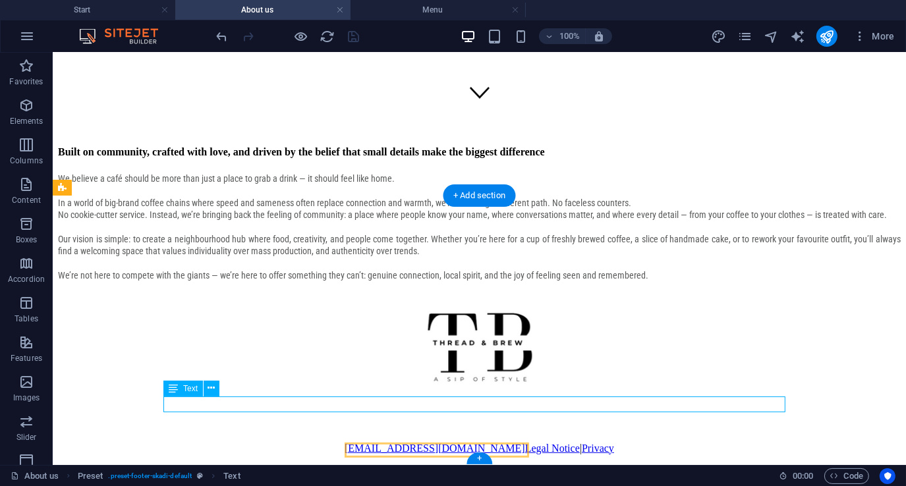
scroll to position [435, 0]
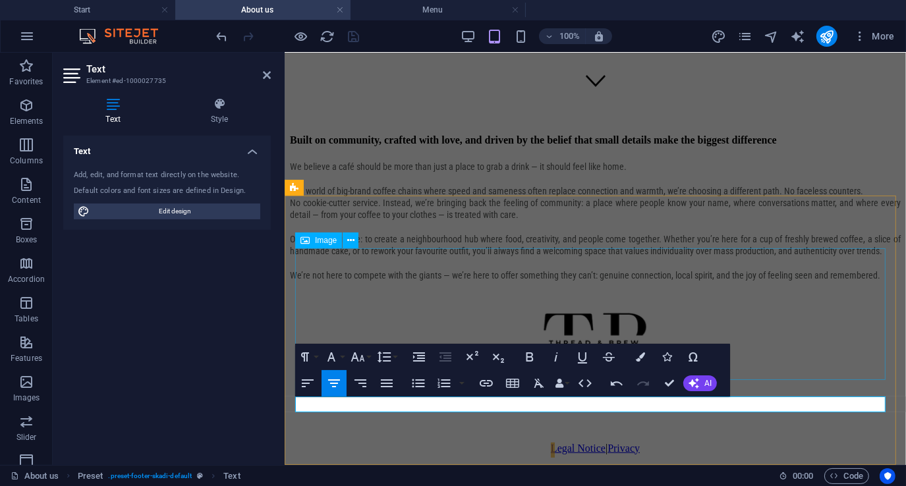
click at [404, 298] on figure at bounding box center [594, 348] width 611 height 134
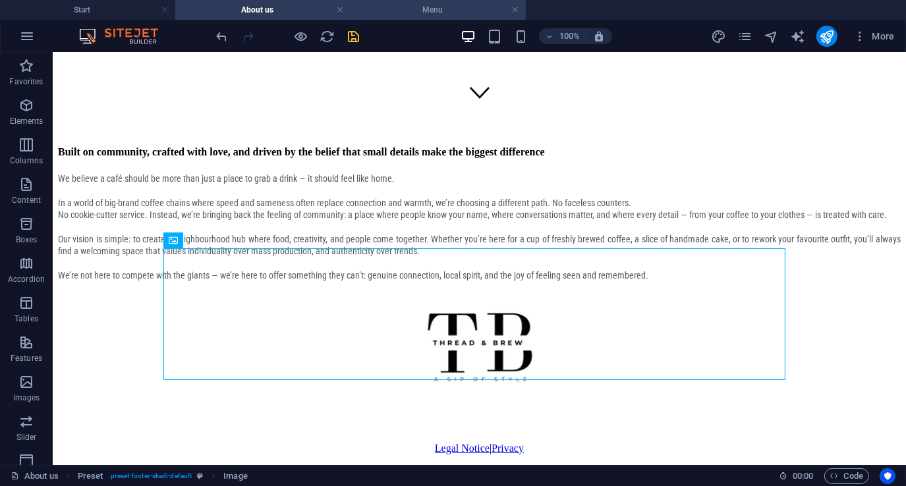
click at [398, 6] on h4 "Menu" at bounding box center [437, 10] width 175 height 14
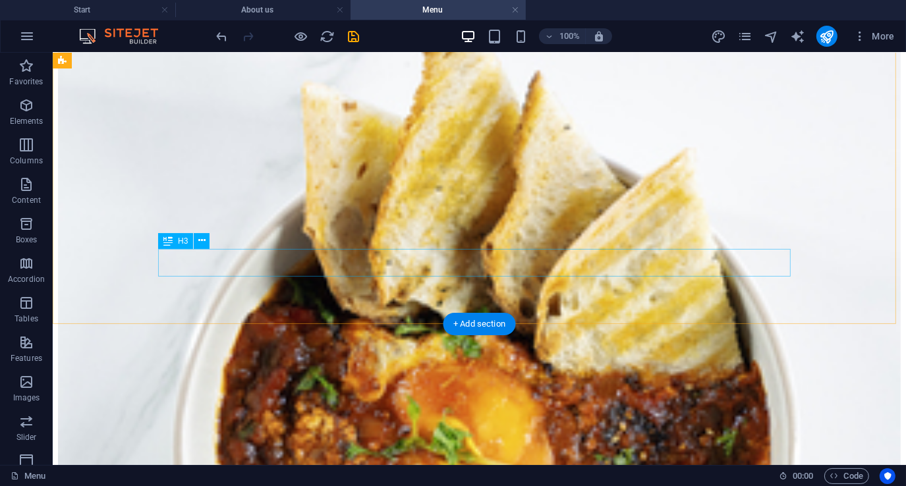
scroll to position [524, 0]
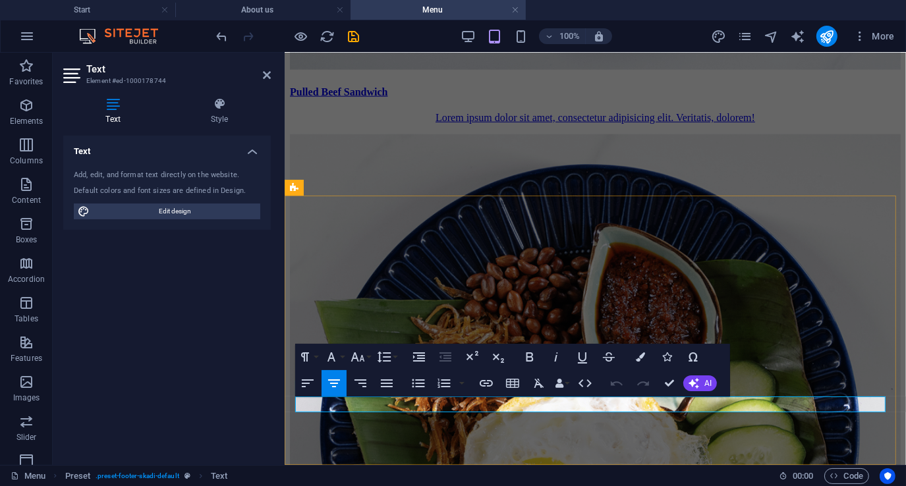
click at [355, 35] on icon "save" at bounding box center [353, 36] width 15 height 15
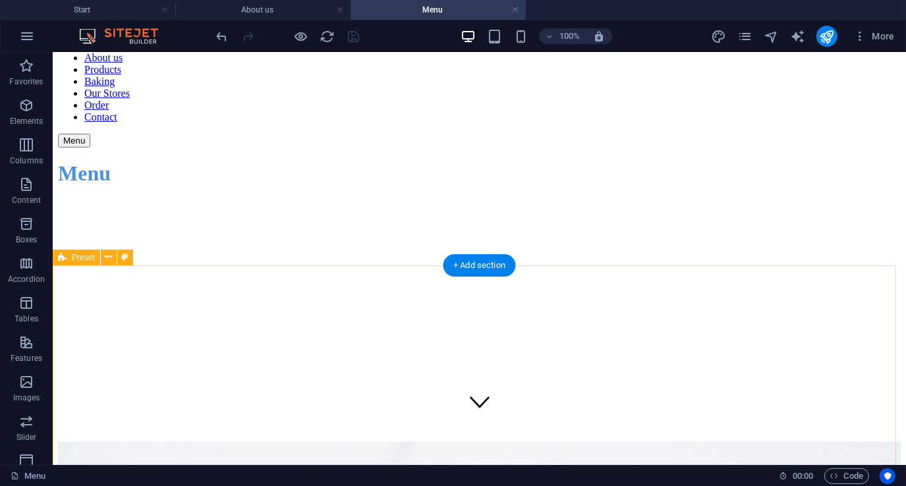
scroll to position [0, 0]
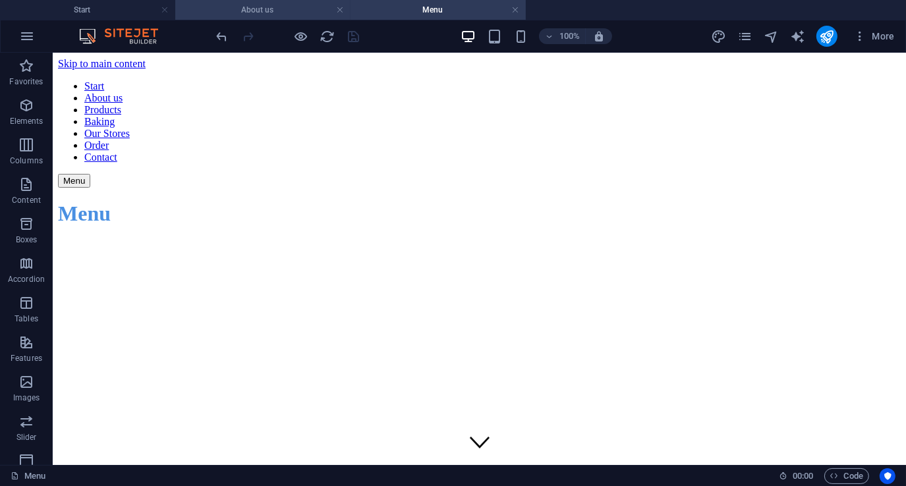
click at [295, 11] on h4 "About us" at bounding box center [262, 10] width 175 height 14
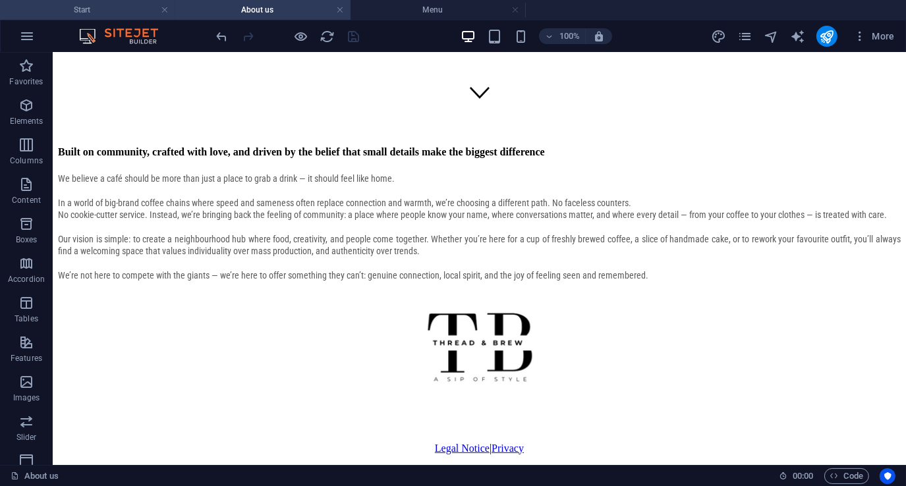
click at [115, 10] on h4 "Start" at bounding box center [87, 10] width 175 height 14
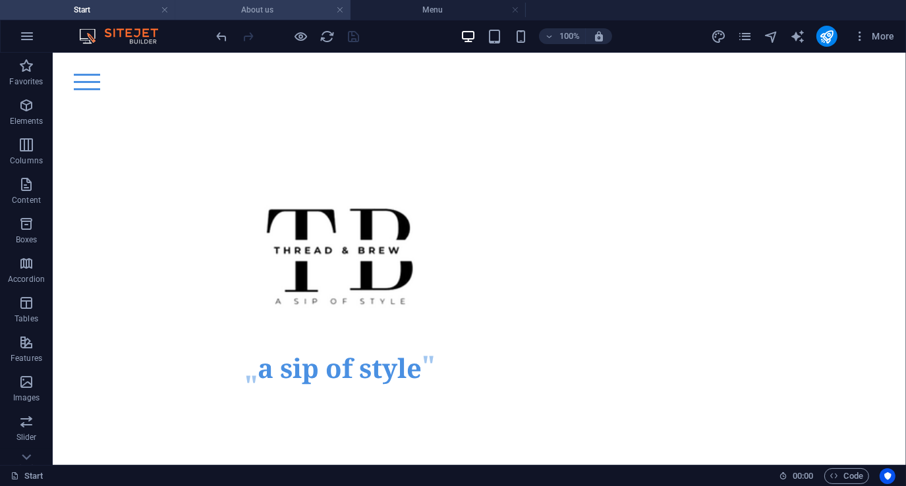
click at [286, 9] on h4 "About us" at bounding box center [262, 10] width 175 height 14
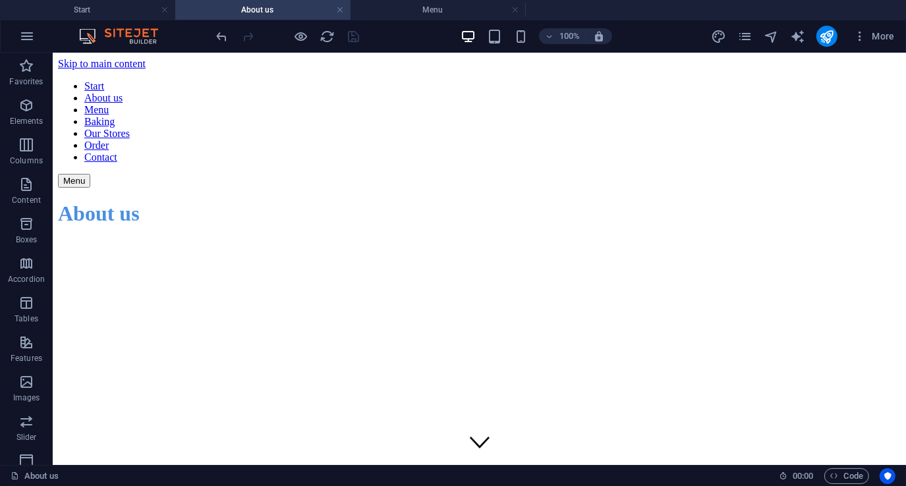
scroll to position [425, 0]
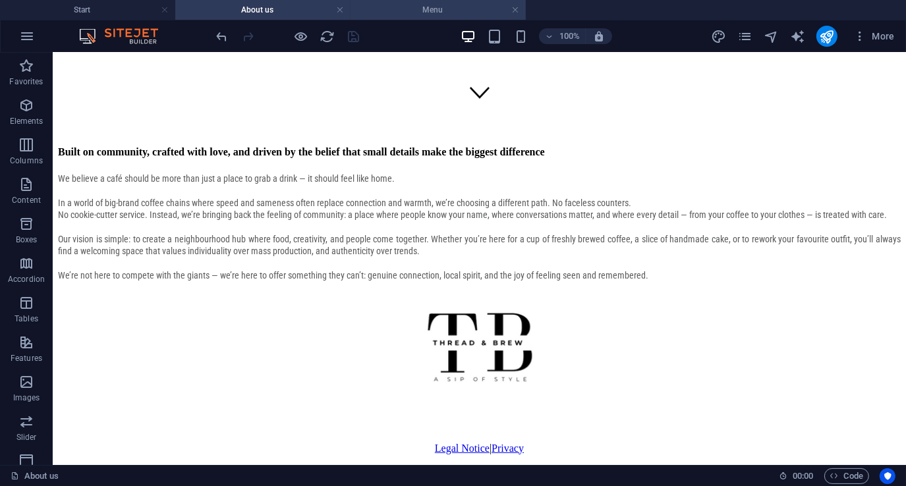
click at [445, 11] on h4 "Menu" at bounding box center [437, 10] width 175 height 14
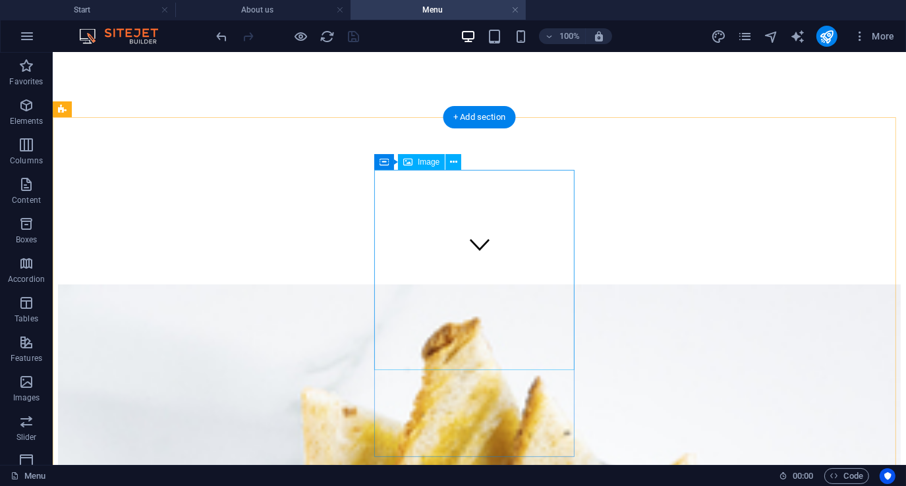
scroll to position [0, 0]
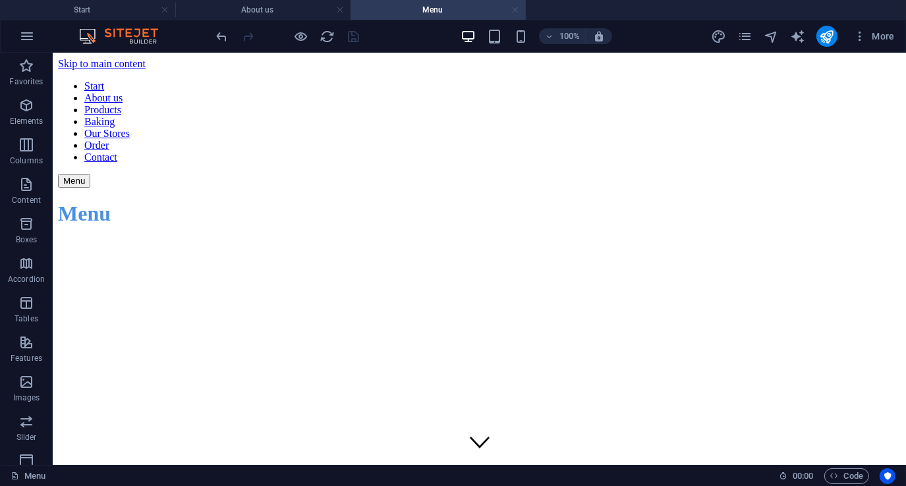
click at [514, 10] on link at bounding box center [515, 10] width 8 height 13
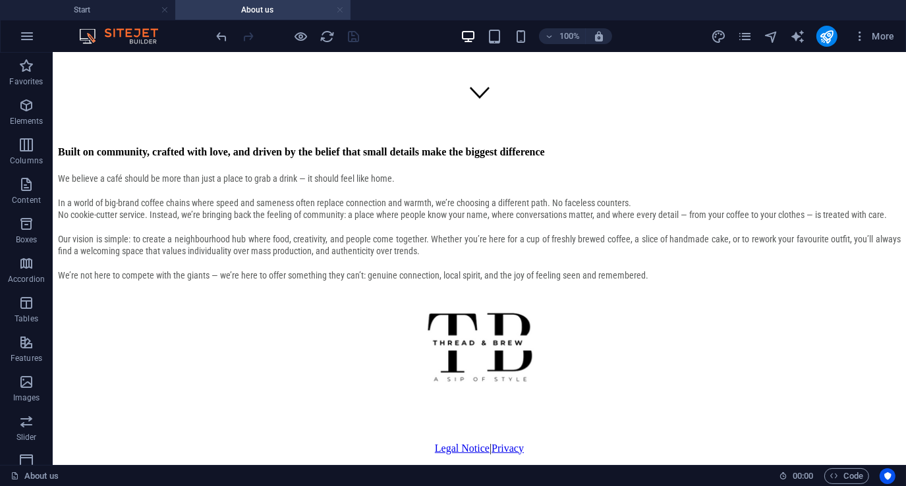
click at [338, 11] on link at bounding box center [340, 10] width 8 height 13
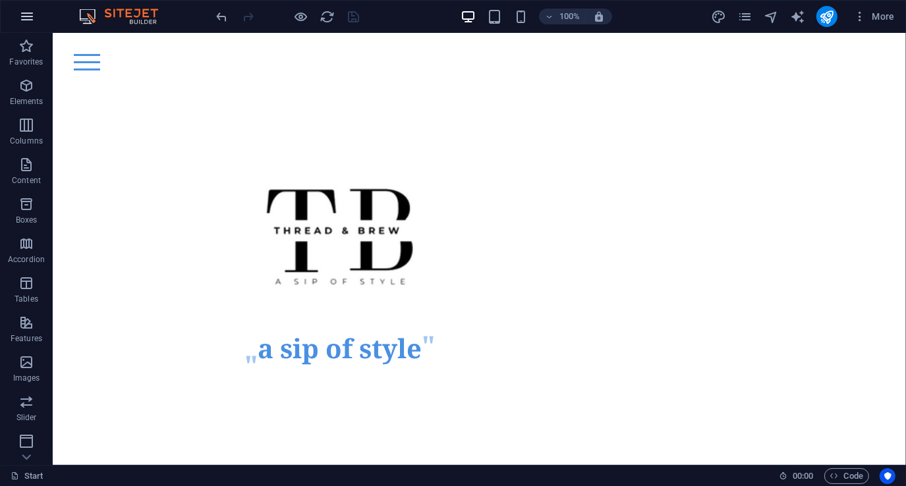
click at [26, 18] on icon "button" at bounding box center [27, 17] width 16 height 16
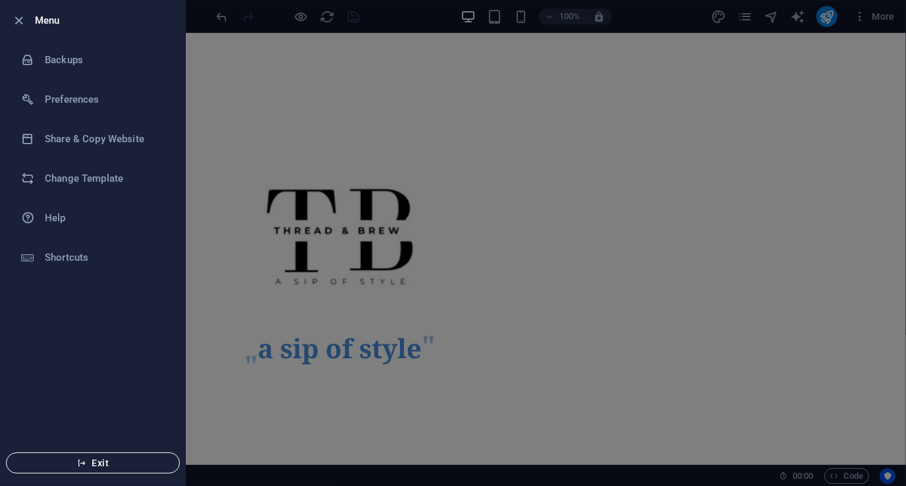
click at [74, 460] on span "Exit" at bounding box center [92, 463] width 151 height 11
click at [395, 105] on div at bounding box center [453, 243] width 906 height 486
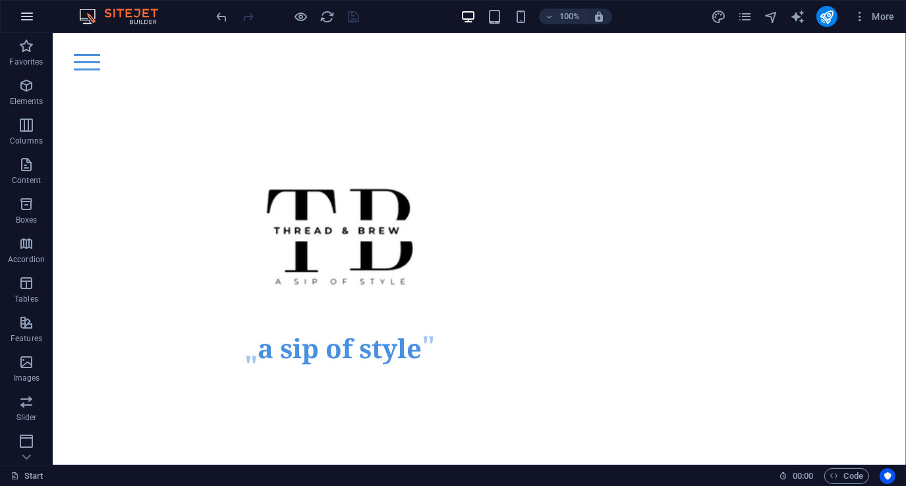
click at [22, 16] on icon "button" at bounding box center [27, 17] width 16 height 16
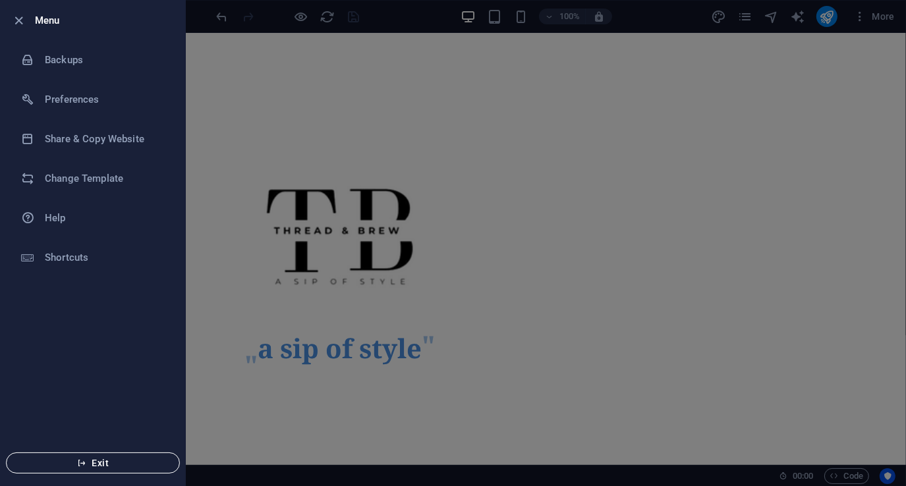
click at [84, 457] on button "Exit" at bounding box center [93, 462] width 174 height 21
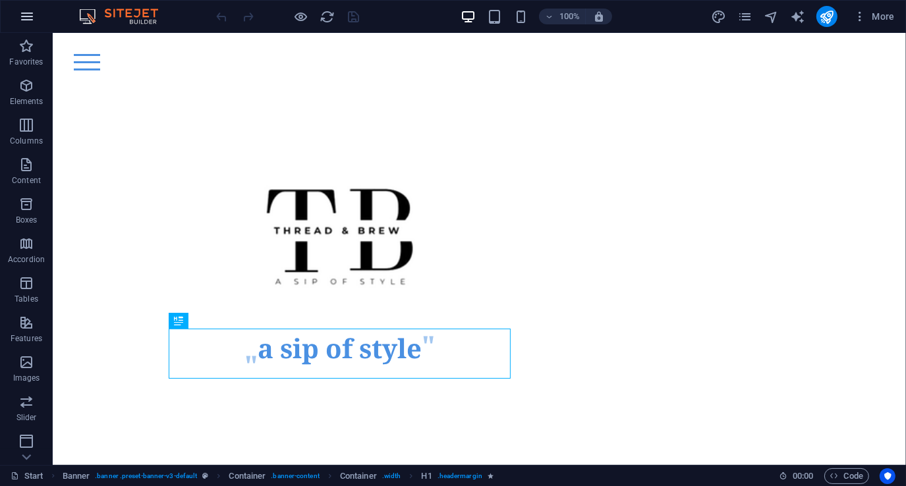
click at [24, 18] on icon "button" at bounding box center [27, 17] width 16 height 16
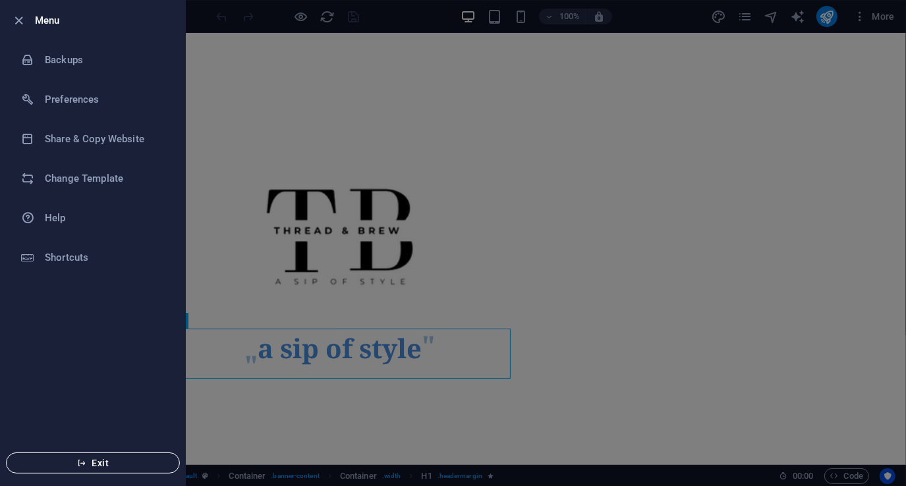
click at [87, 464] on span "Exit" at bounding box center [92, 463] width 151 height 11
